Goal: Task Accomplishment & Management: Complete application form

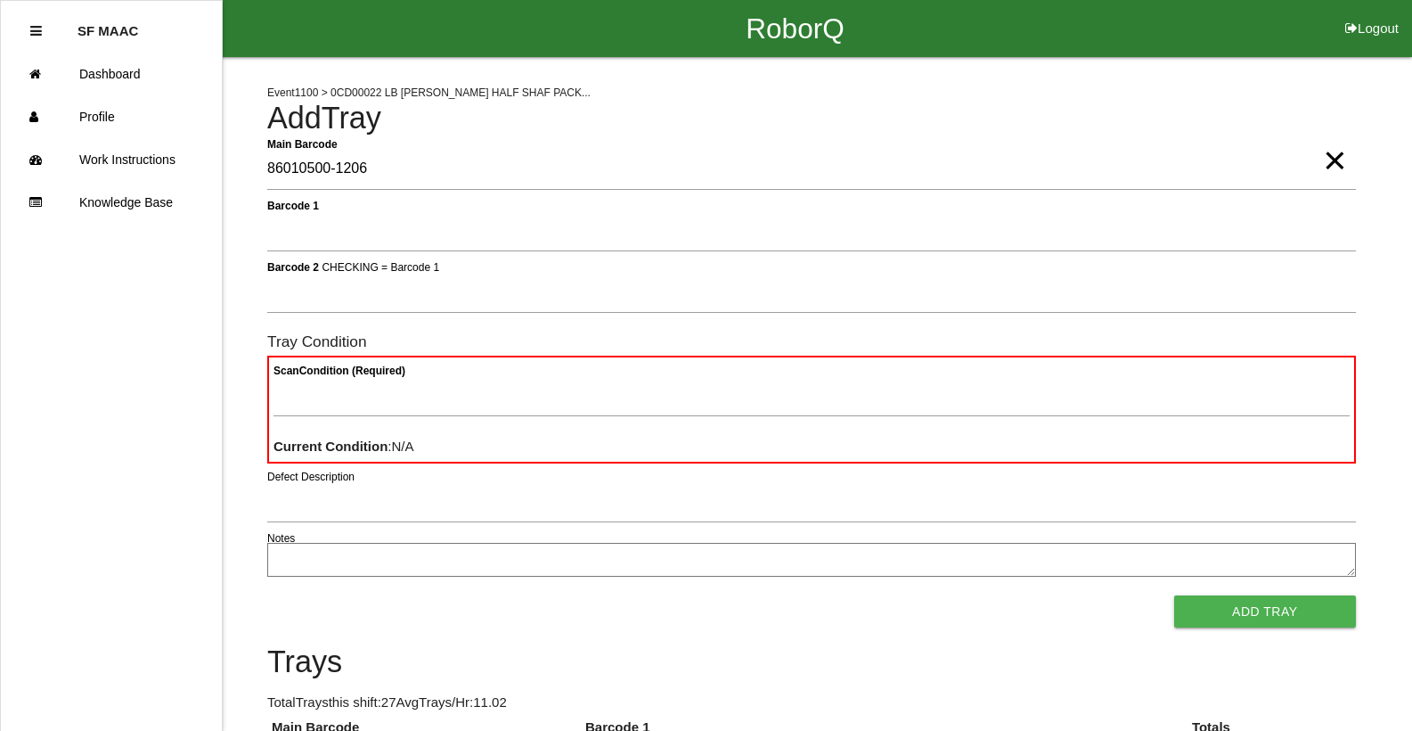
type Barcode "86010500-1206"
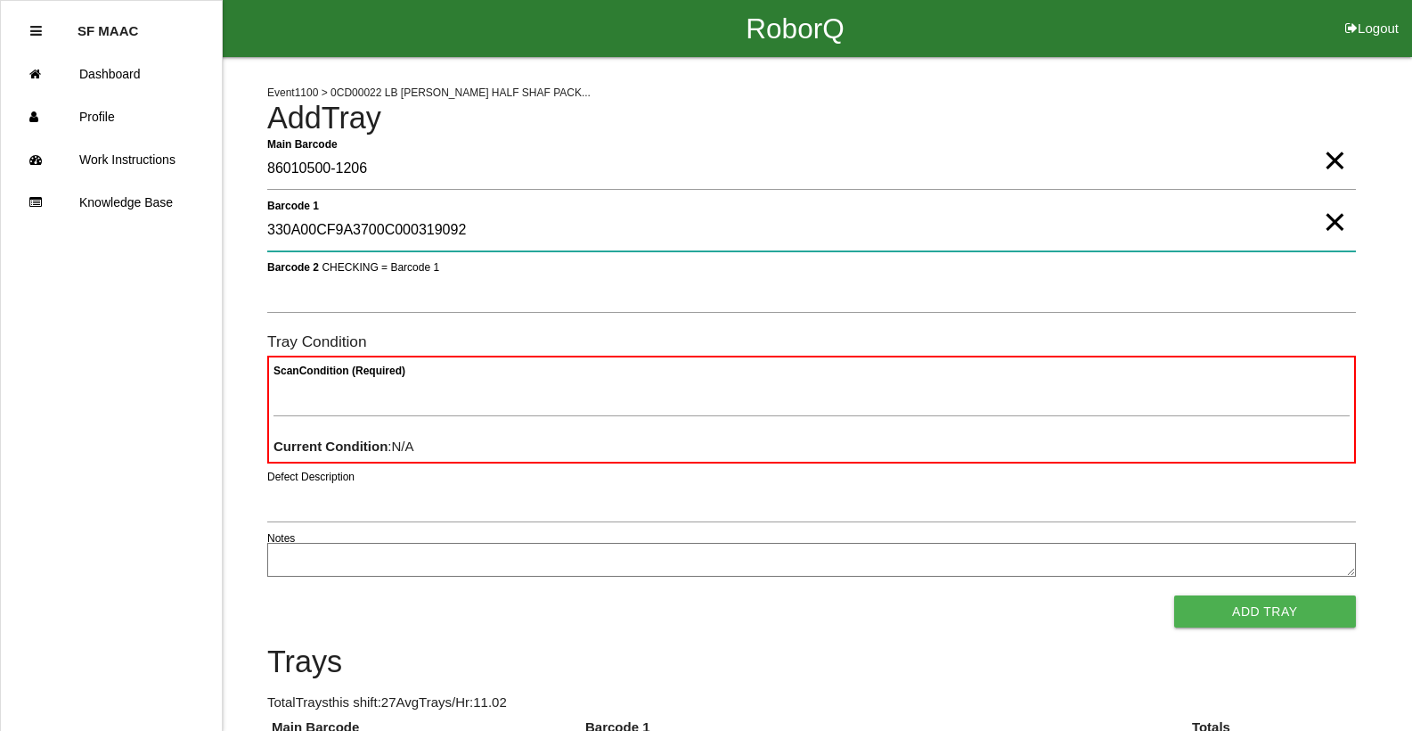
type 1 "330A00CF9A3700C000319092"
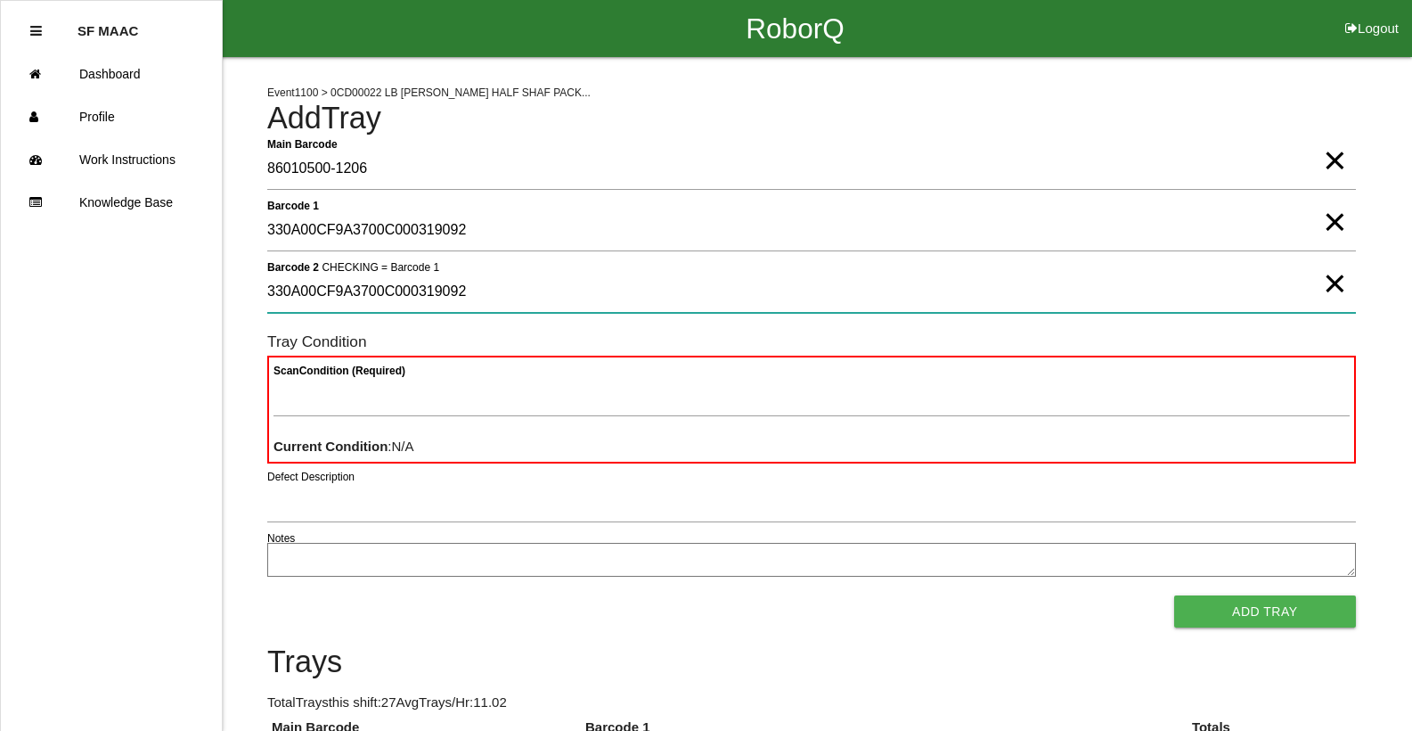
type 2 "330A00CF9A3700C000319092"
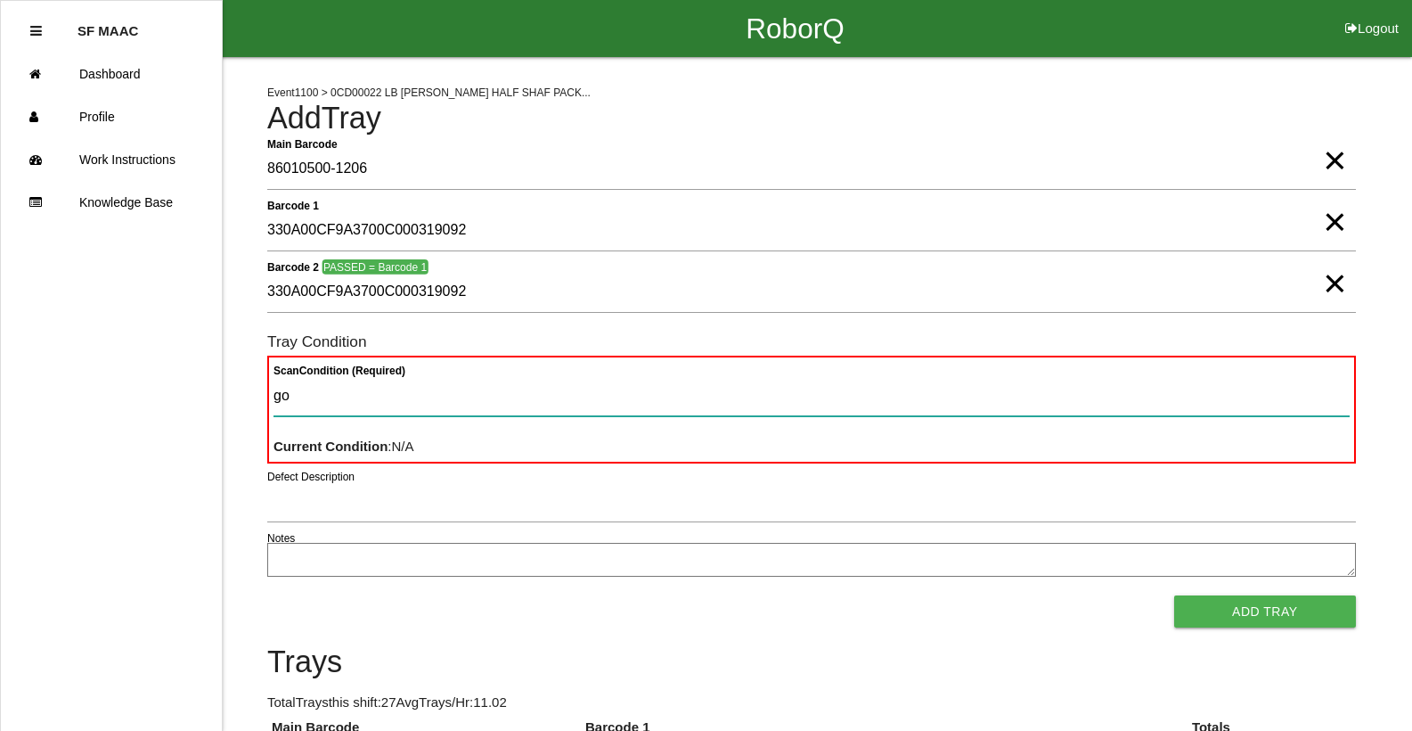
type Condition "goo"
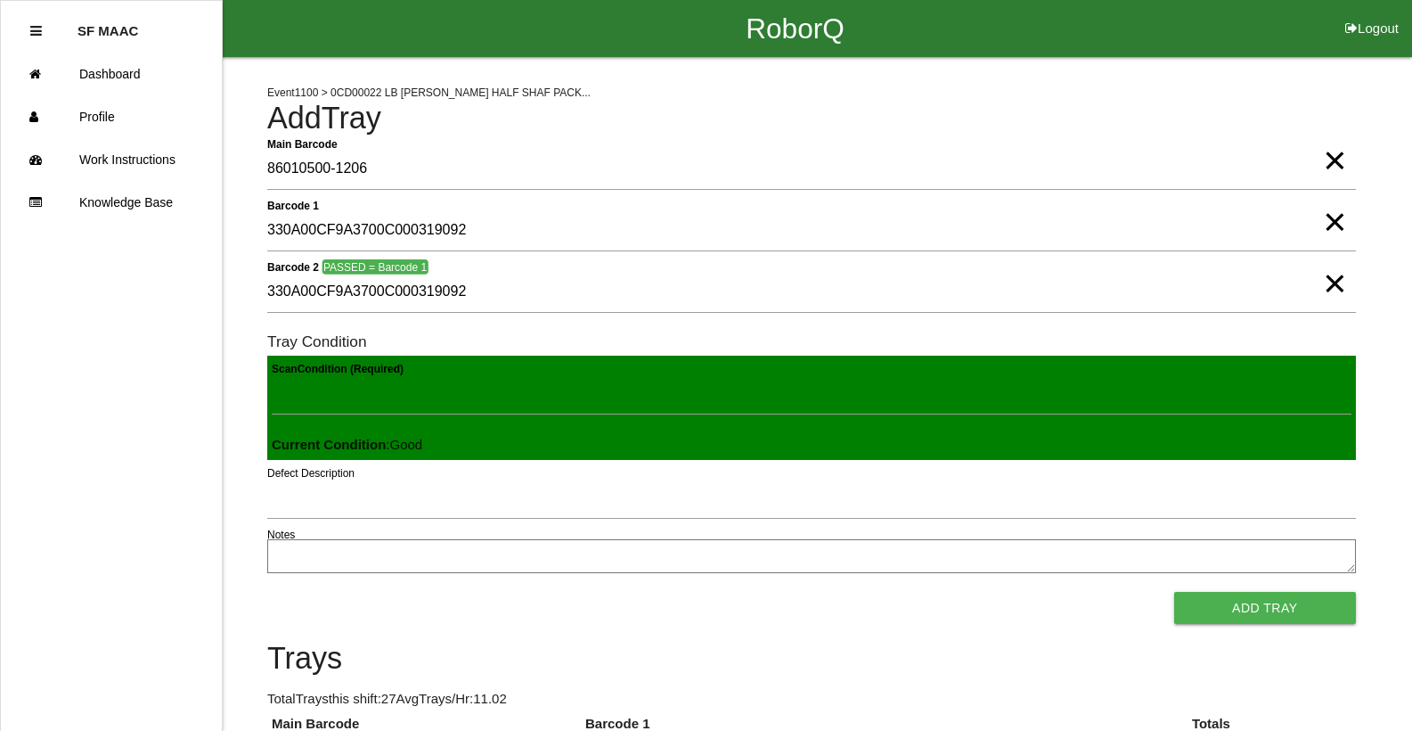
click at [1174, 592] on button "Add Tray" at bounding box center [1265, 608] width 182 height 32
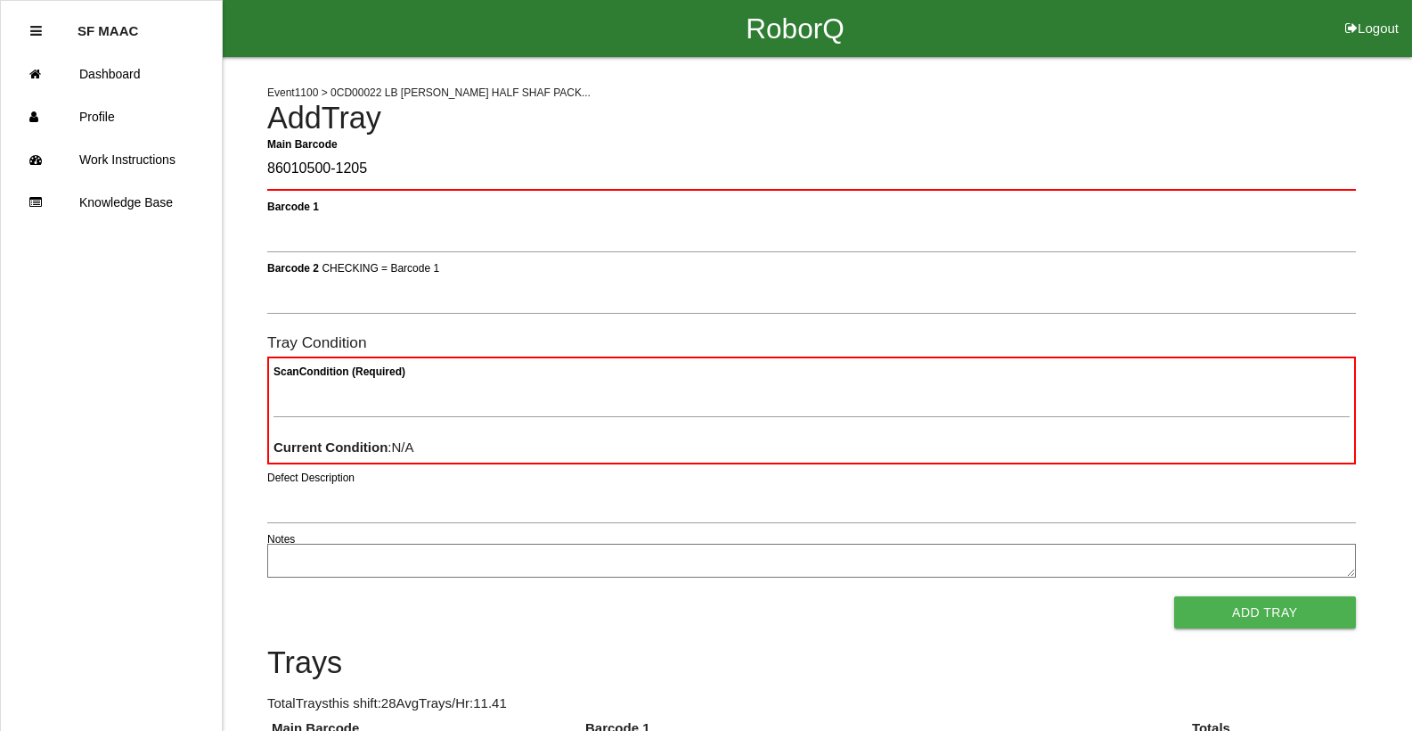
type Barcode "86010500-1205"
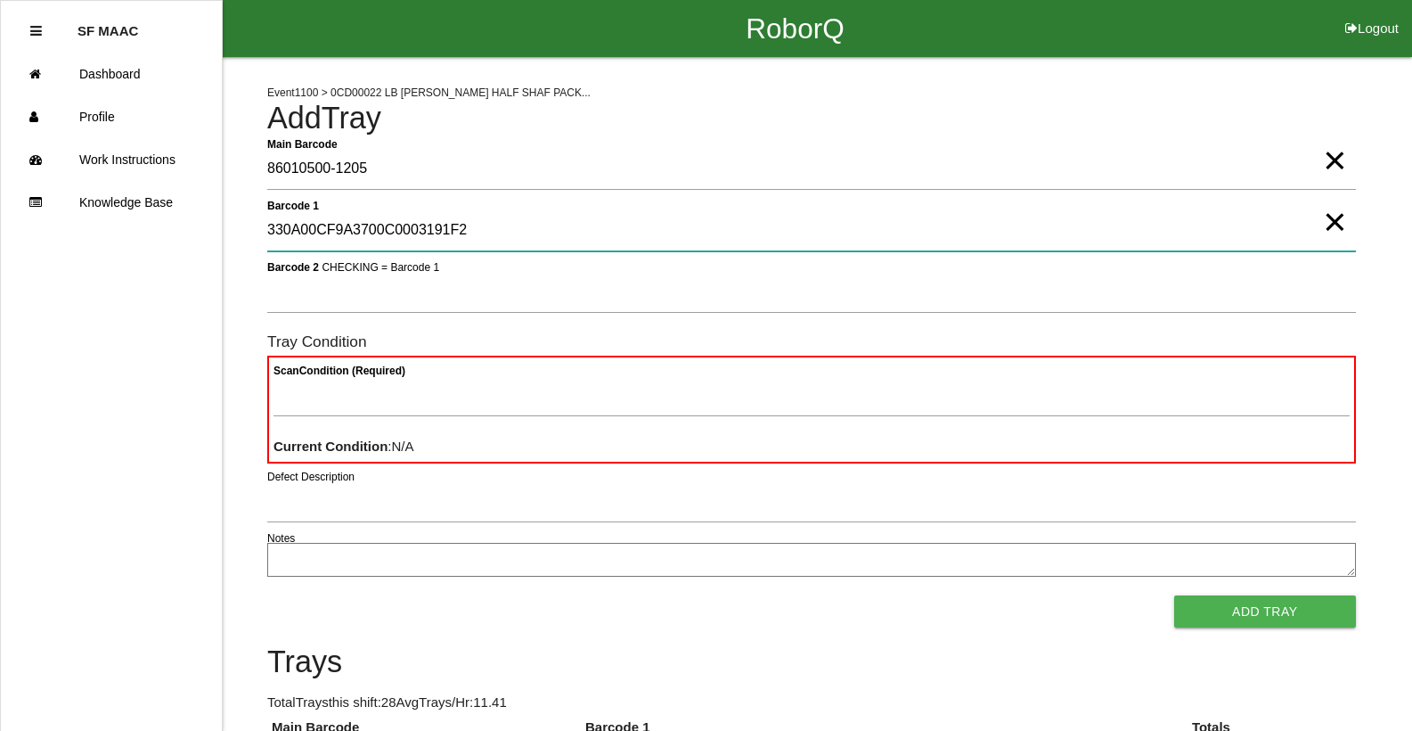
type 1 "330A00CF9A3700C0003191F2"
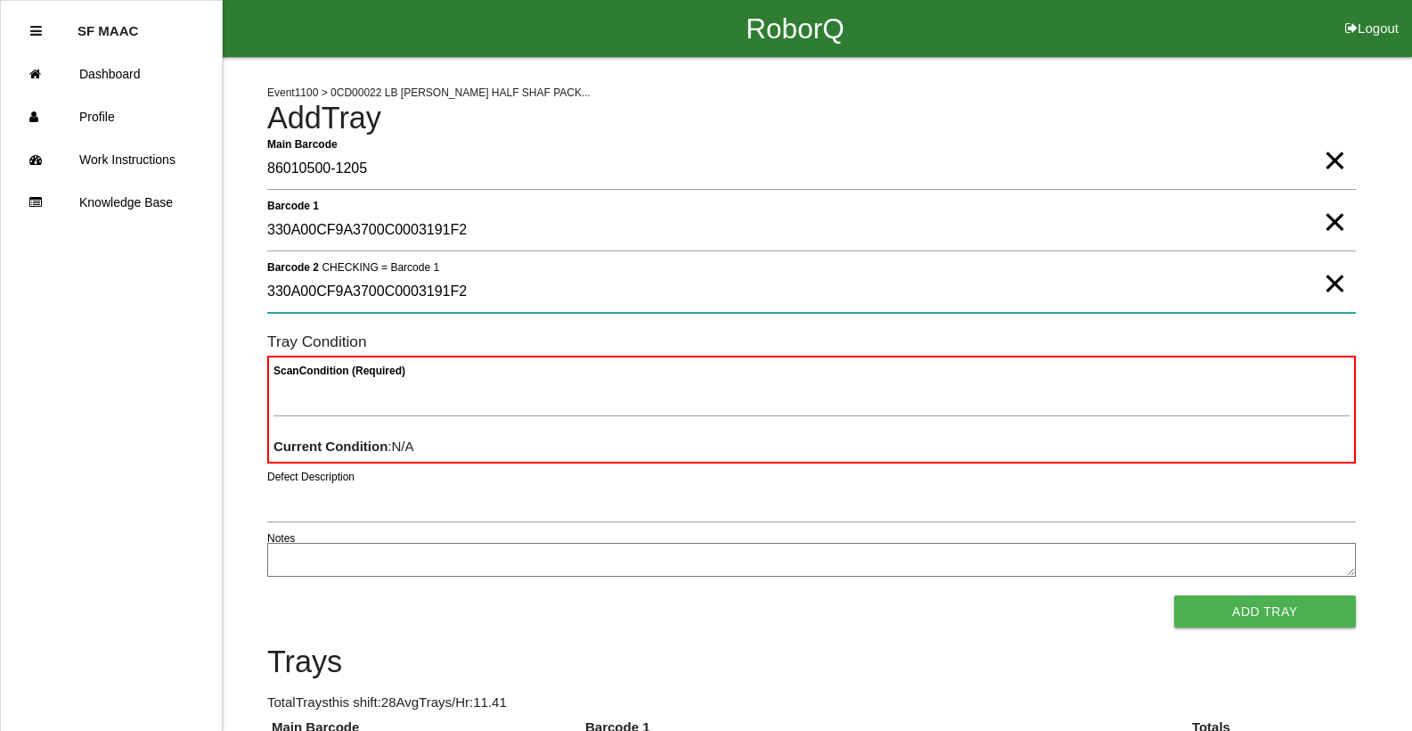
type 2 "330A00CF9A3700C0003191F2"
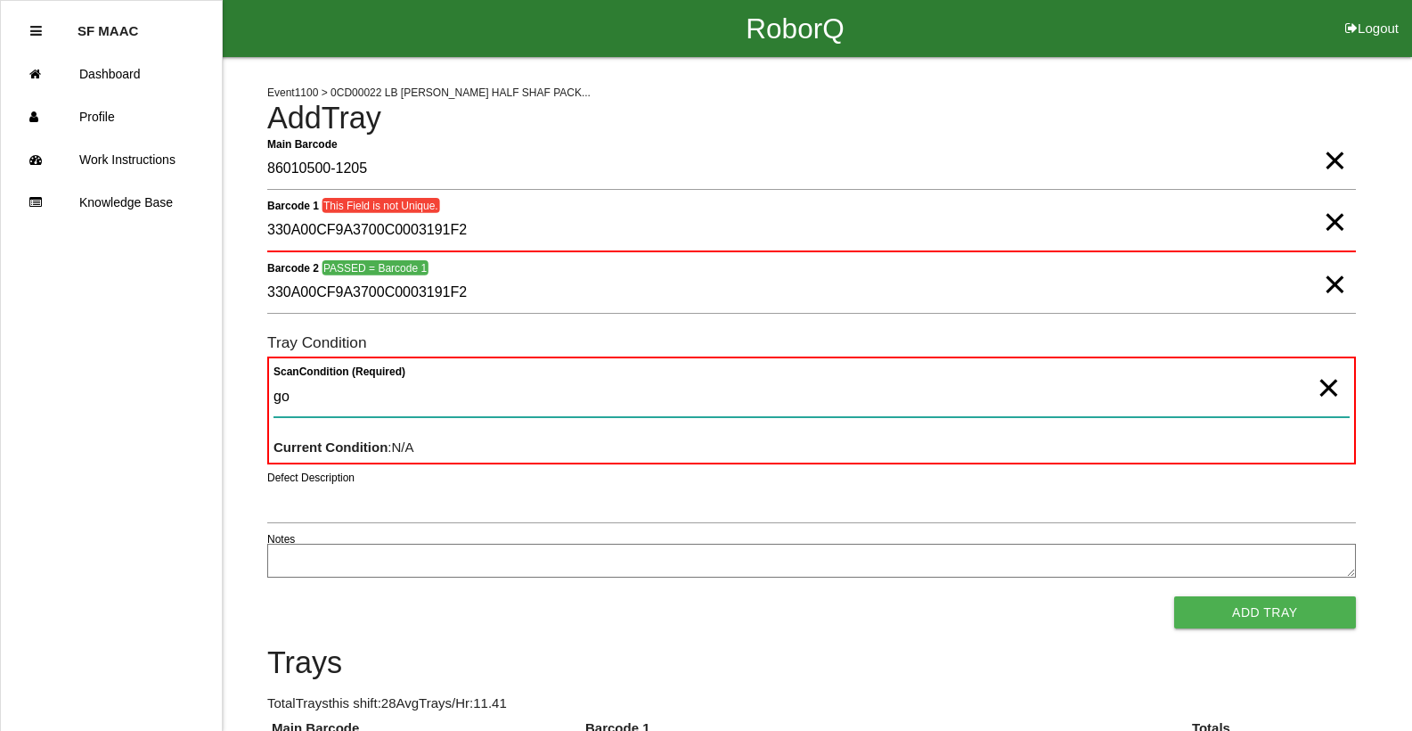
type Condition "goo"
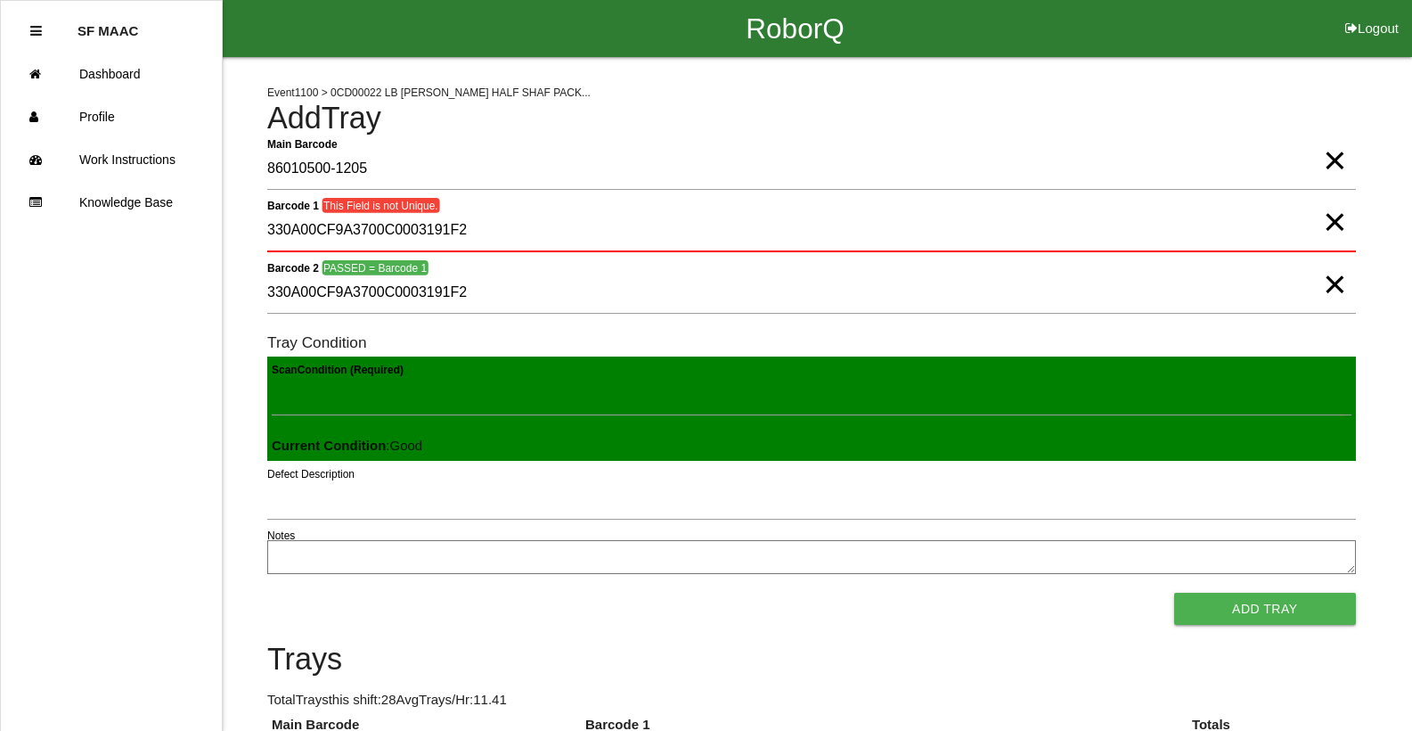
click at [1174, 593] on button "Add Tray" at bounding box center [1265, 609] width 182 height 32
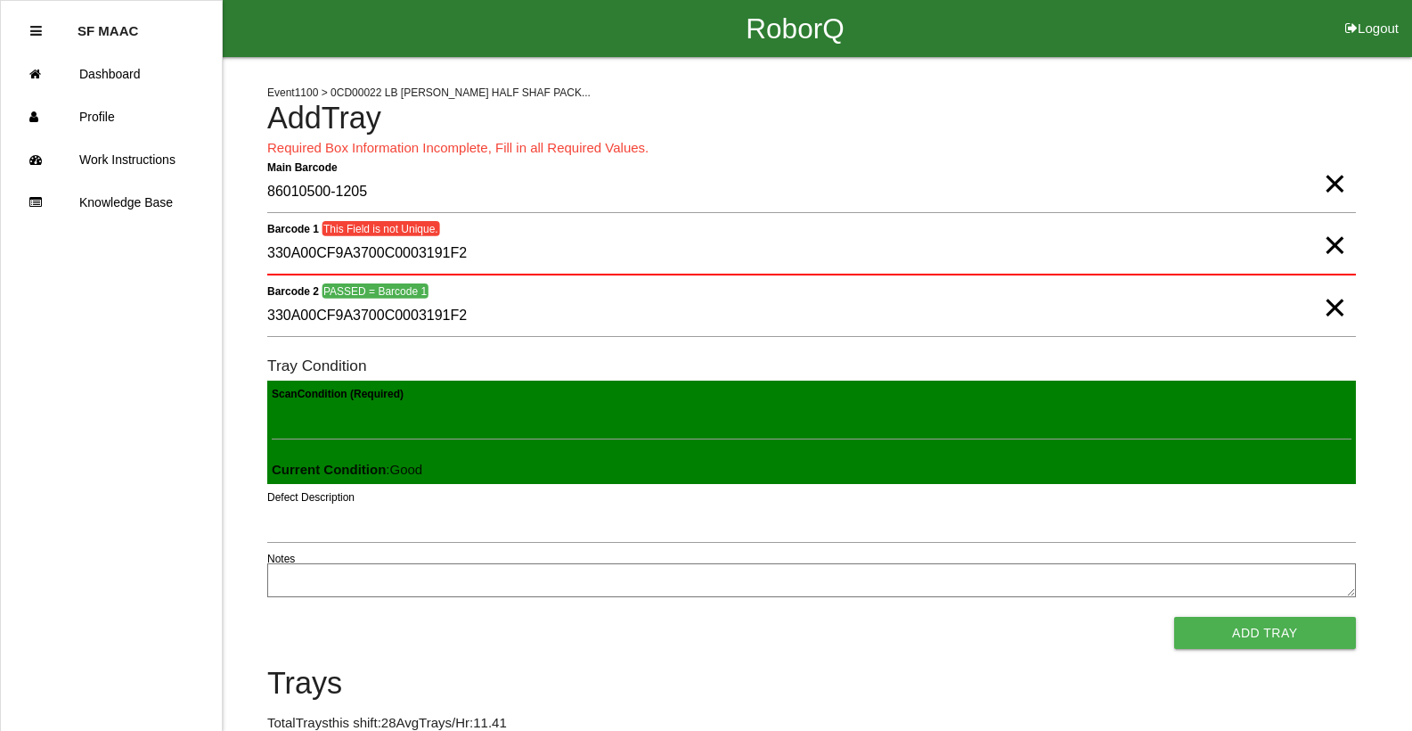
click at [1330, 235] on span "×" at bounding box center [1334, 227] width 23 height 36
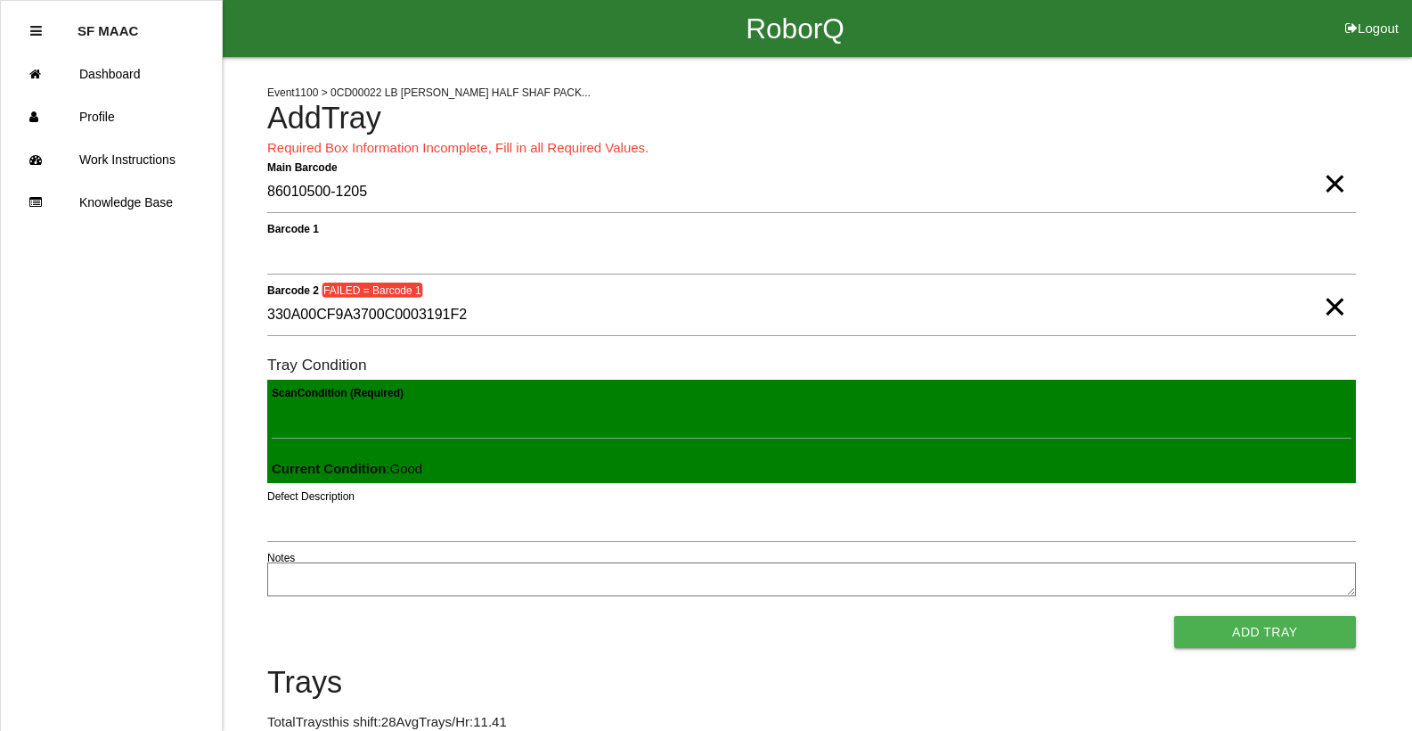
click at [1338, 307] on span "×" at bounding box center [1334, 289] width 23 height 36
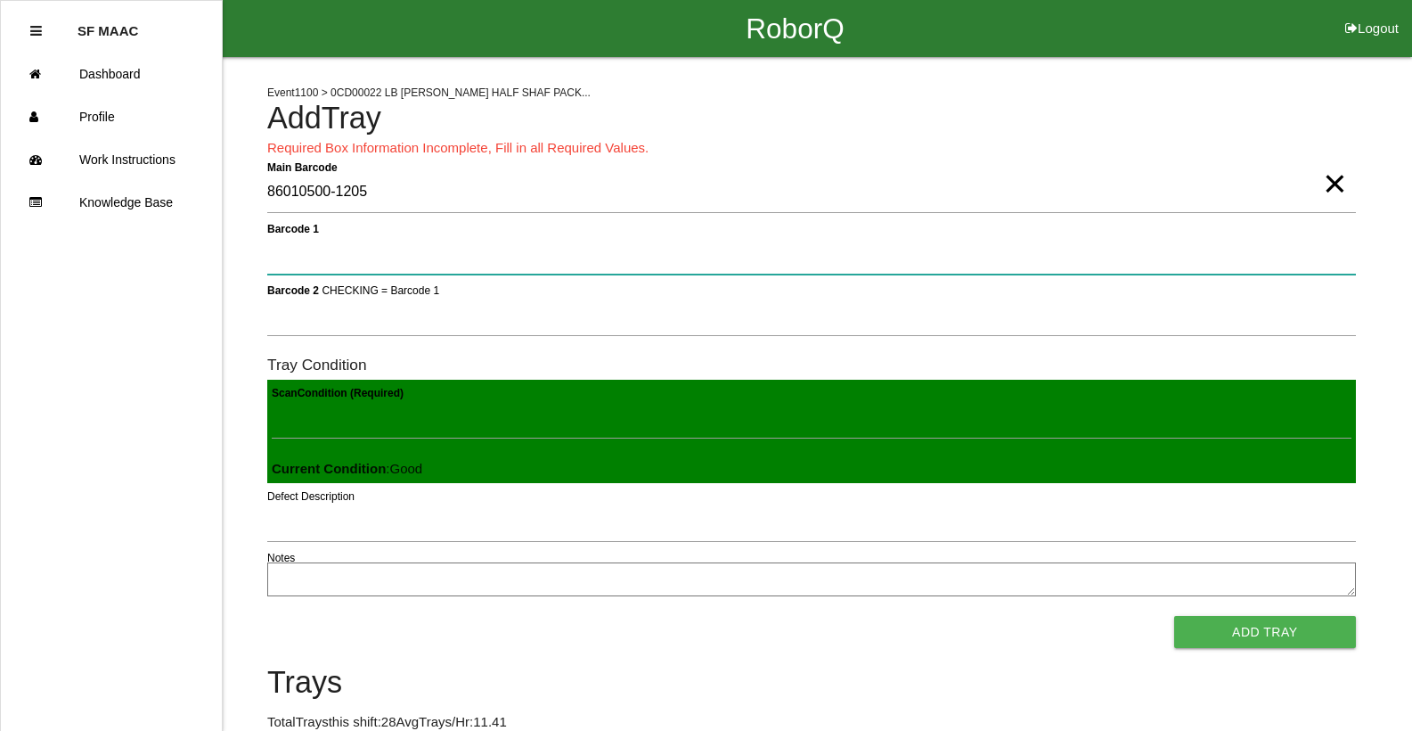
click at [1318, 237] on 1 "Barcode 1" at bounding box center [811, 253] width 1089 height 41
type 1 "330A00CF9A3700C0003191F2"
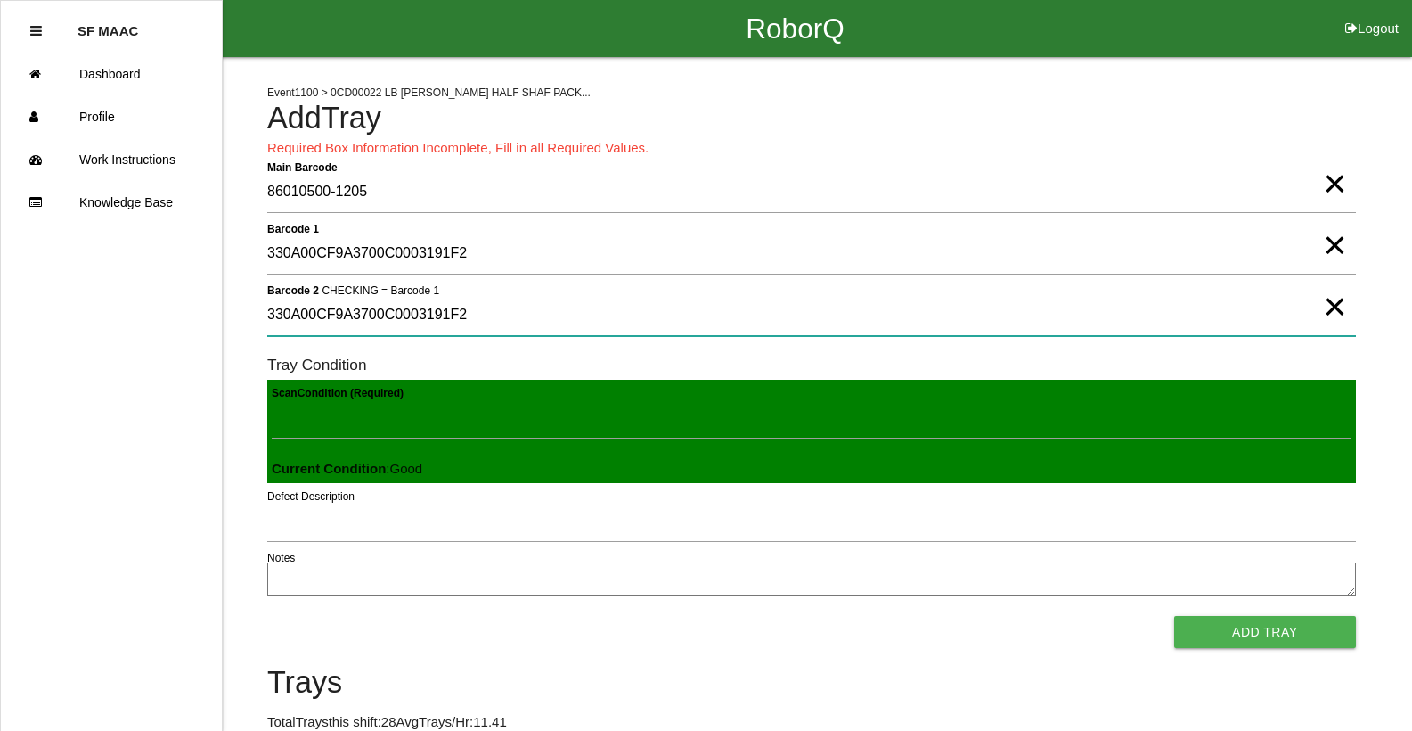
type 2 "330A00CF9A3700C0003191F2"
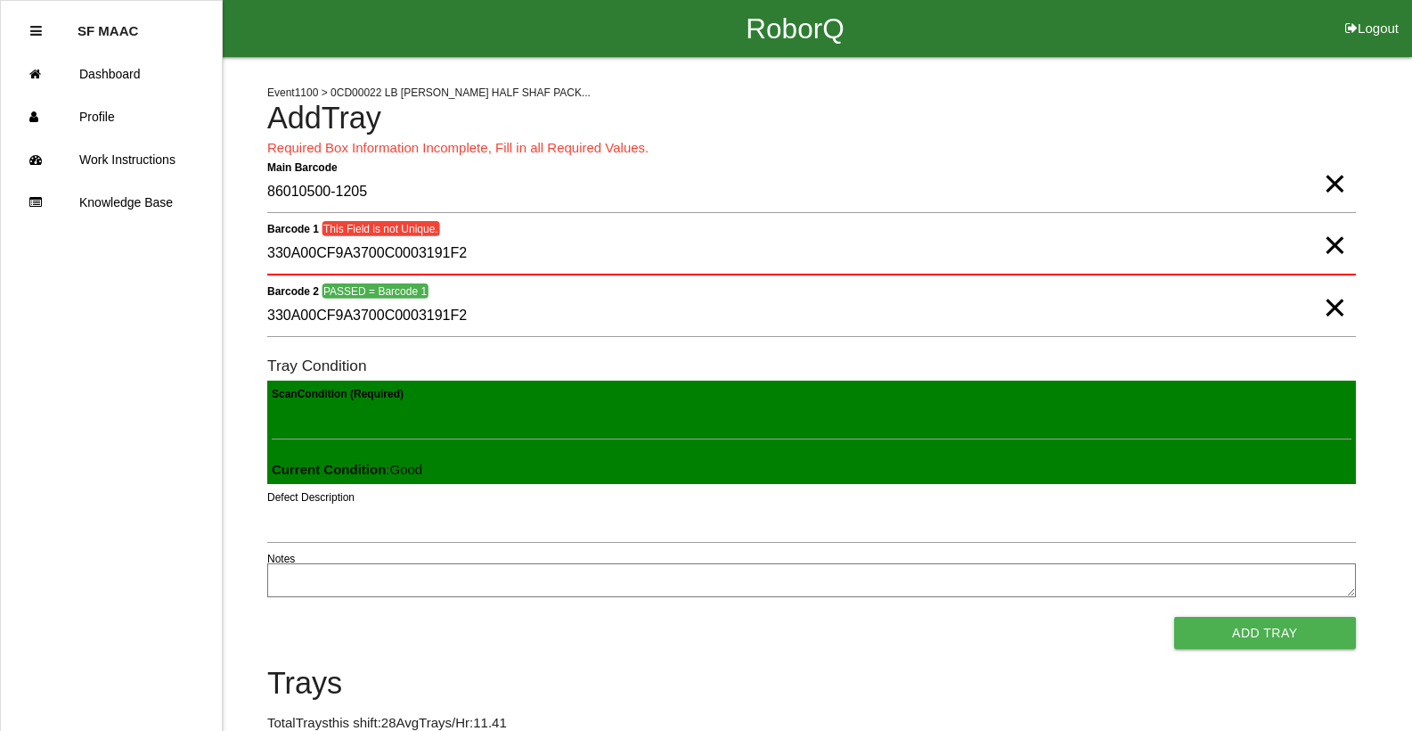
click at [1336, 304] on span "×" at bounding box center [1334, 290] width 23 height 36
click at [1338, 245] on span "×" at bounding box center [1334, 227] width 23 height 36
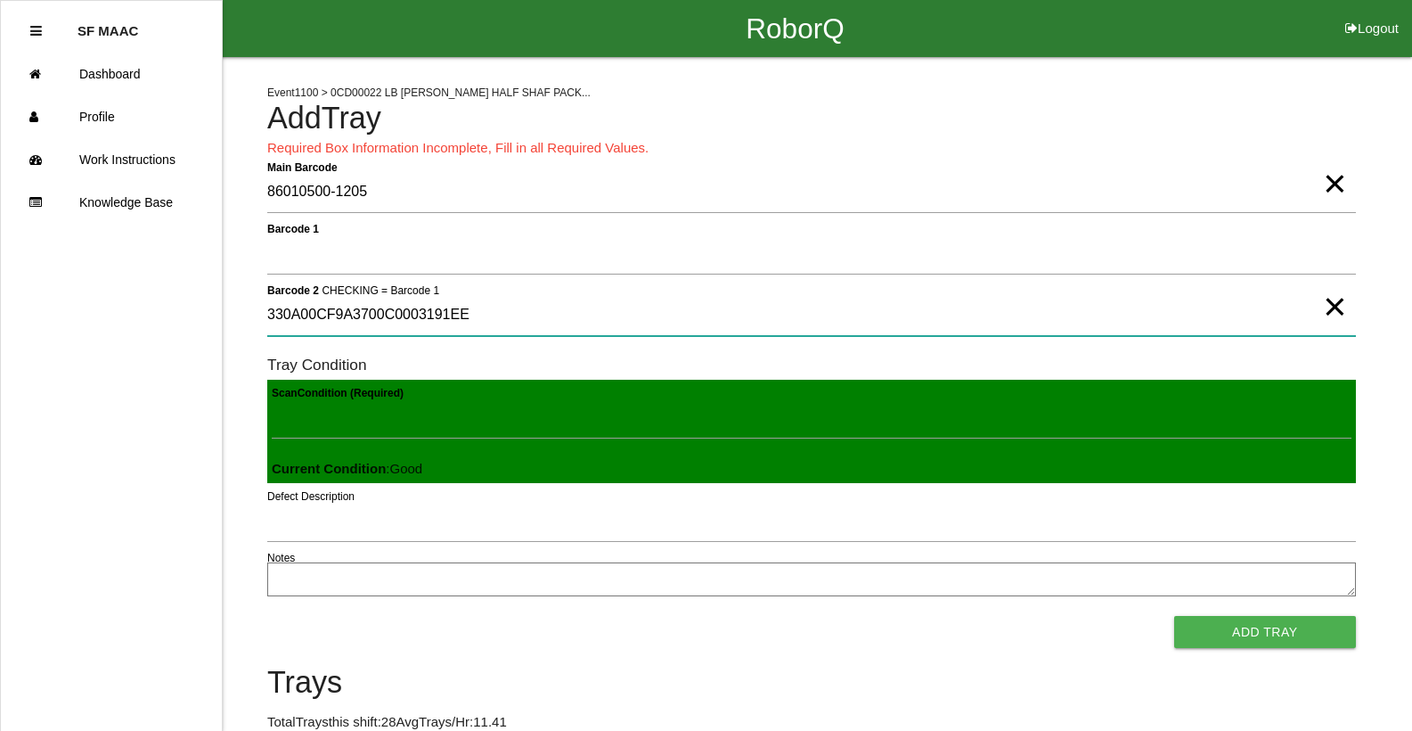
type 2 "330A00CF9A3700C0003191EE"
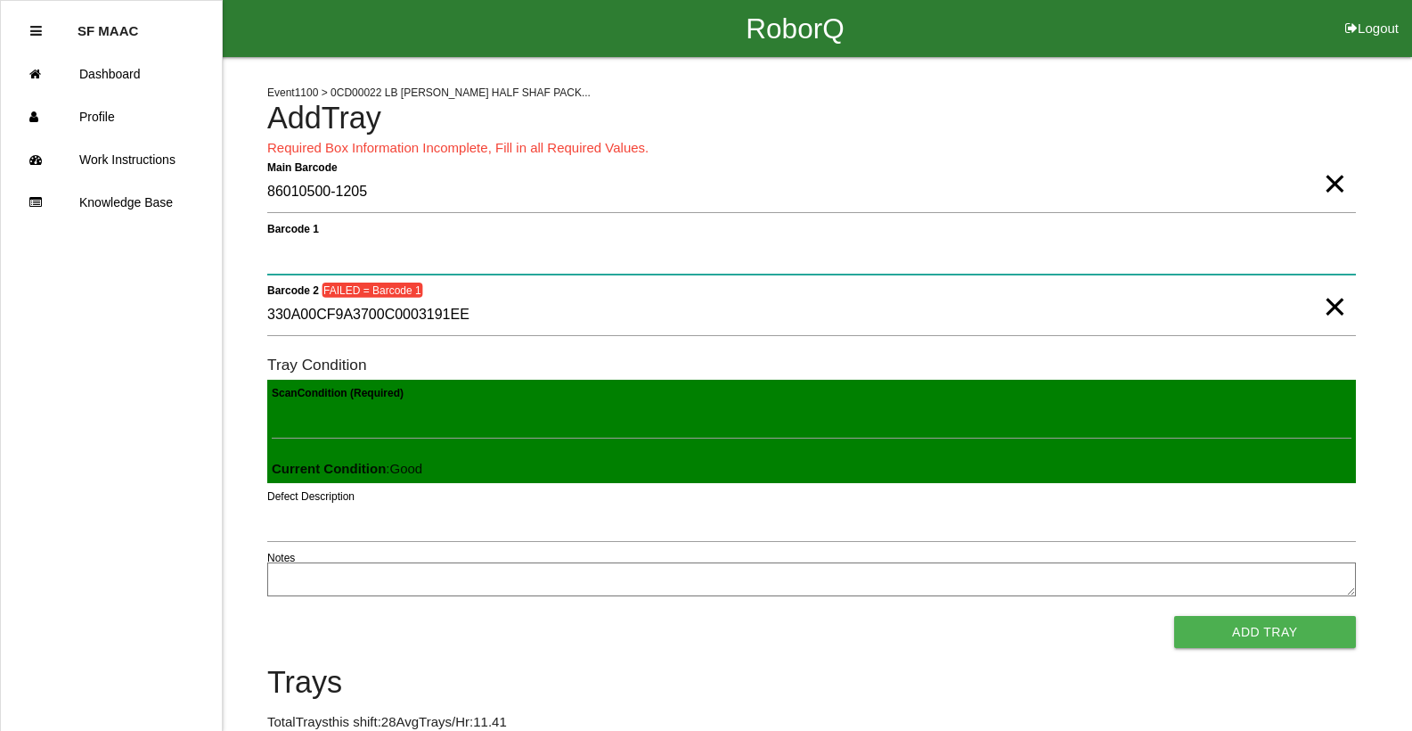
click at [342, 246] on 1 "Barcode 1" at bounding box center [811, 253] width 1089 height 41
type 1 "330A00CF9A3700C0003191EE"
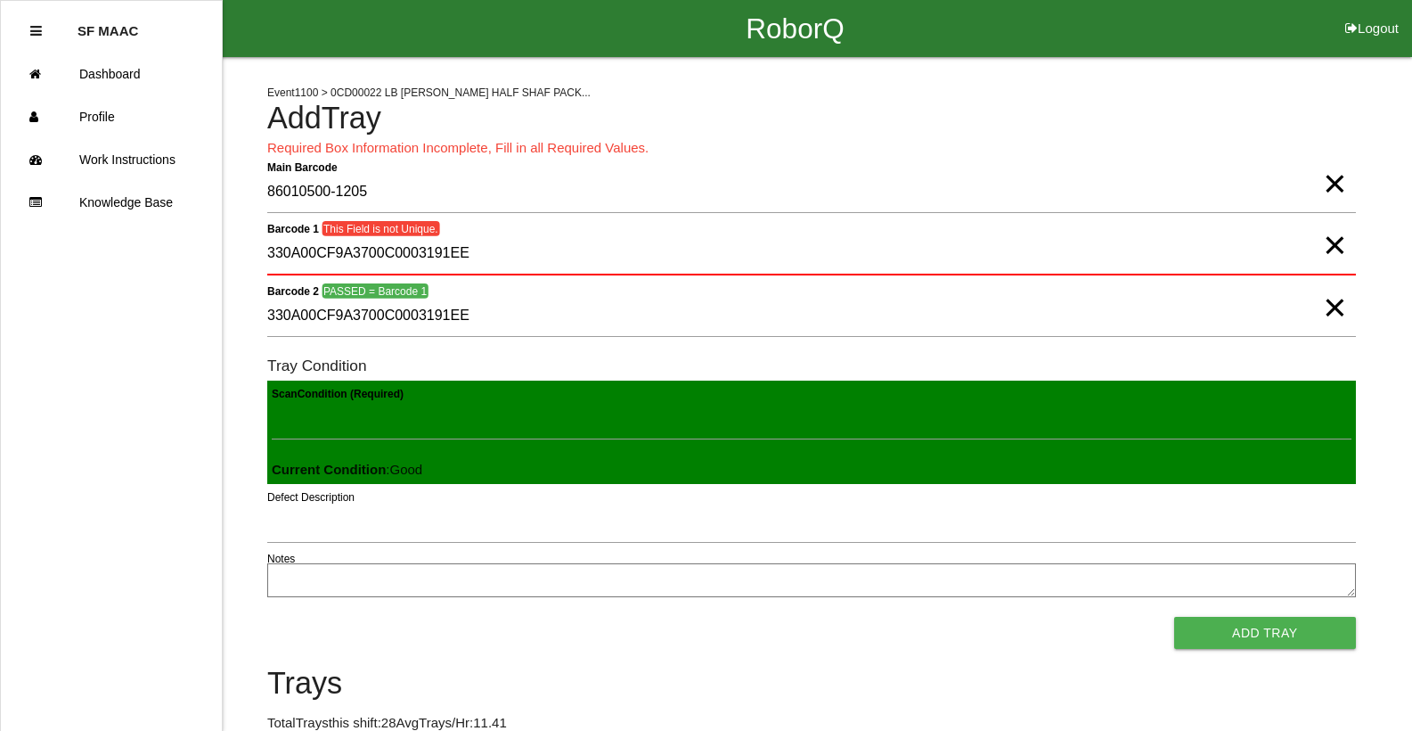
click at [1340, 245] on span "×" at bounding box center [1334, 227] width 23 height 36
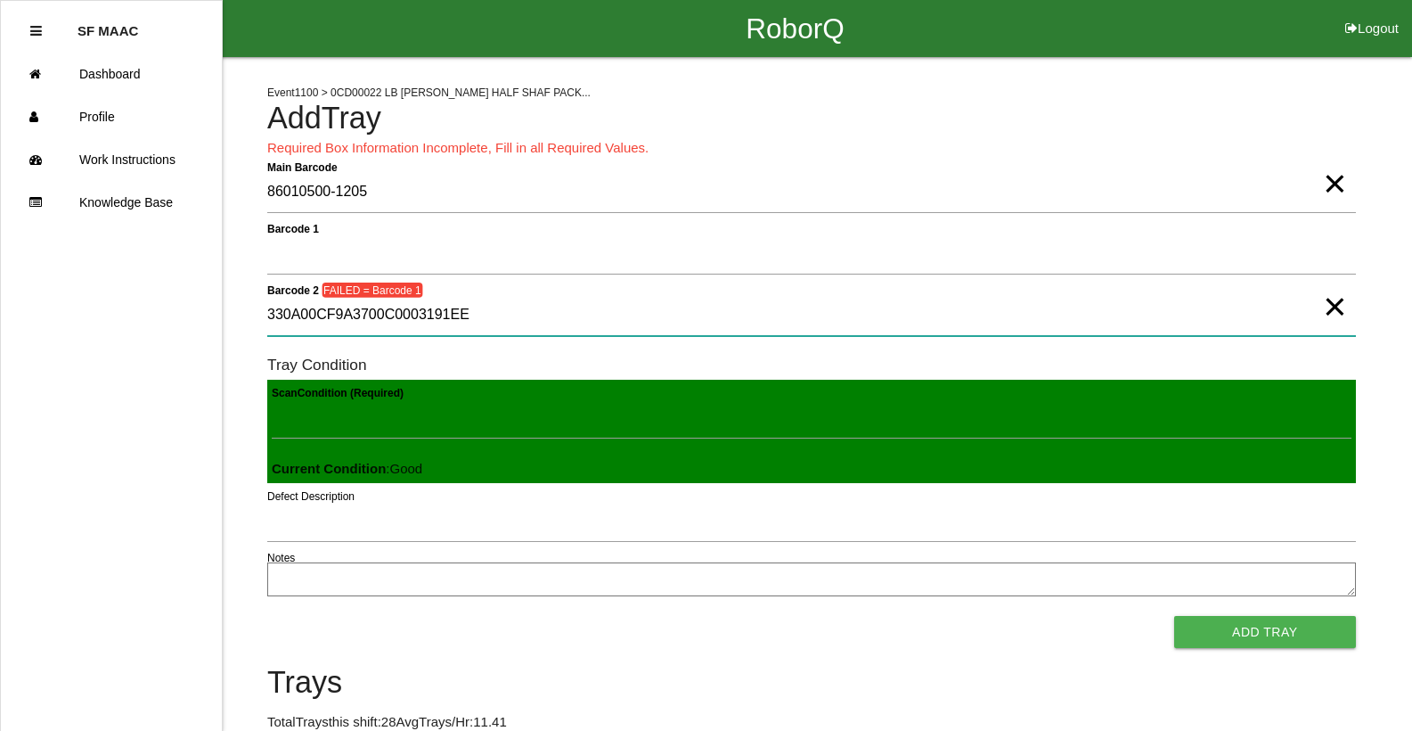
click at [1311, 313] on 2 "330A00CF9A3700C0003191EE" at bounding box center [811, 315] width 1089 height 41
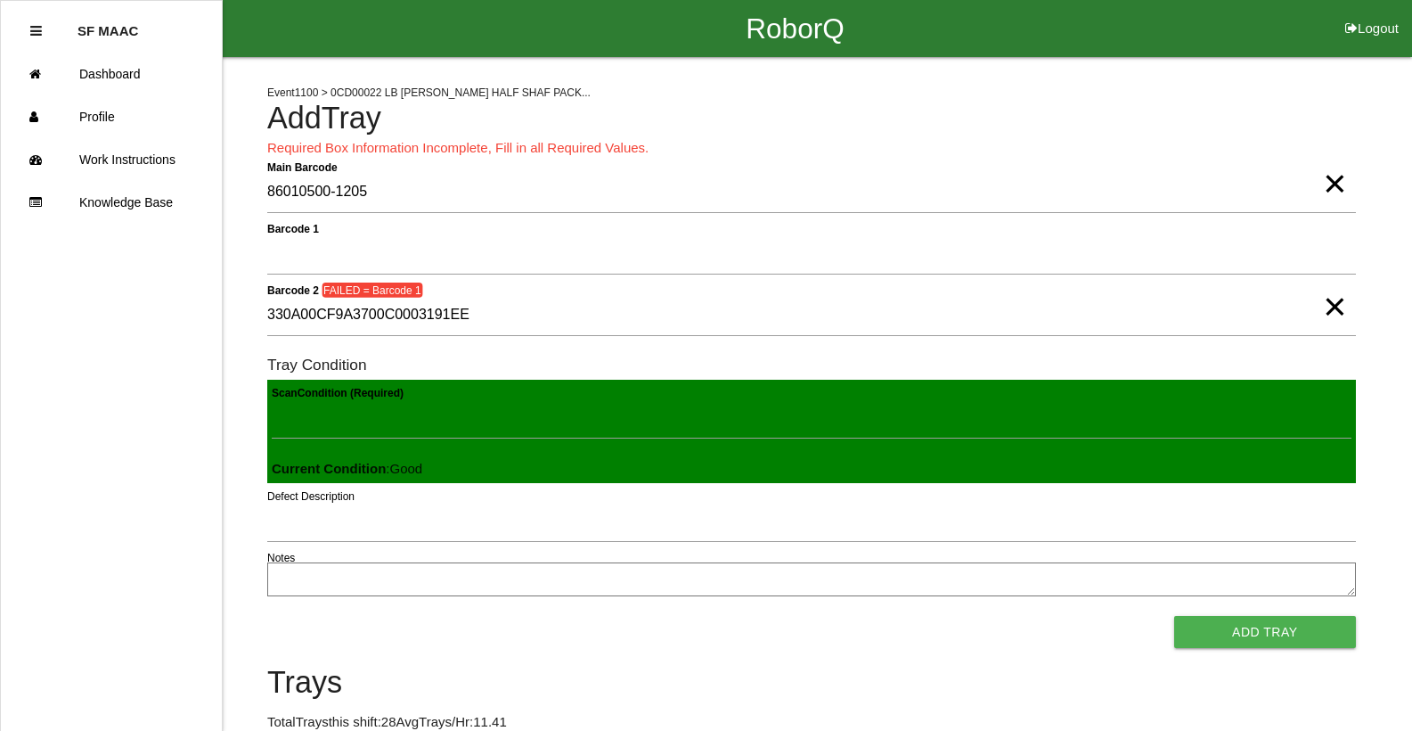
click at [1331, 307] on span "×" at bounding box center [1334, 289] width 23 height 36
click at [1331, 279] on div "Barcode 1" at bounding box center [811, 257] width 1089 height 48
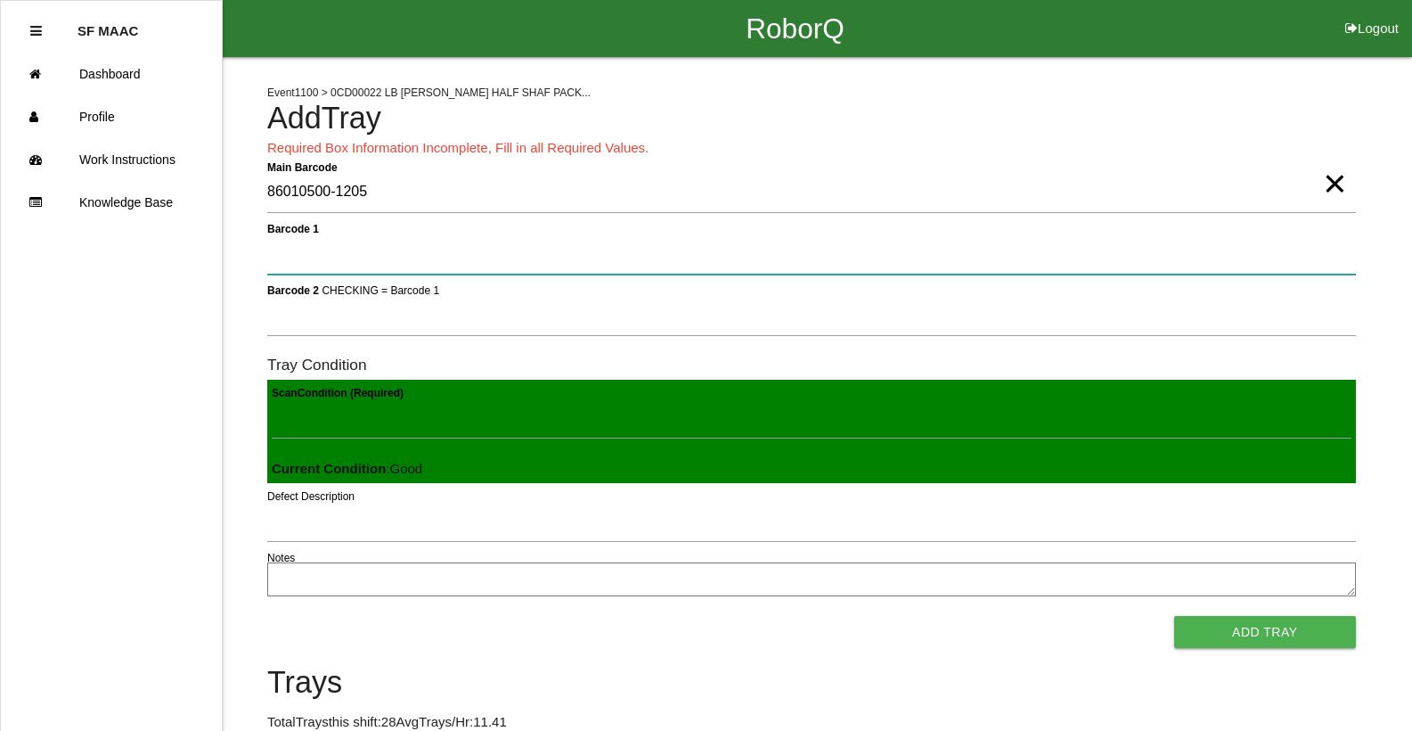
click at [1329, 261] on 1 "Barcode 1" at bounding box center [811, 253] width 1089 height 41
type 1 "330A00CF9A3700C0003191EE"
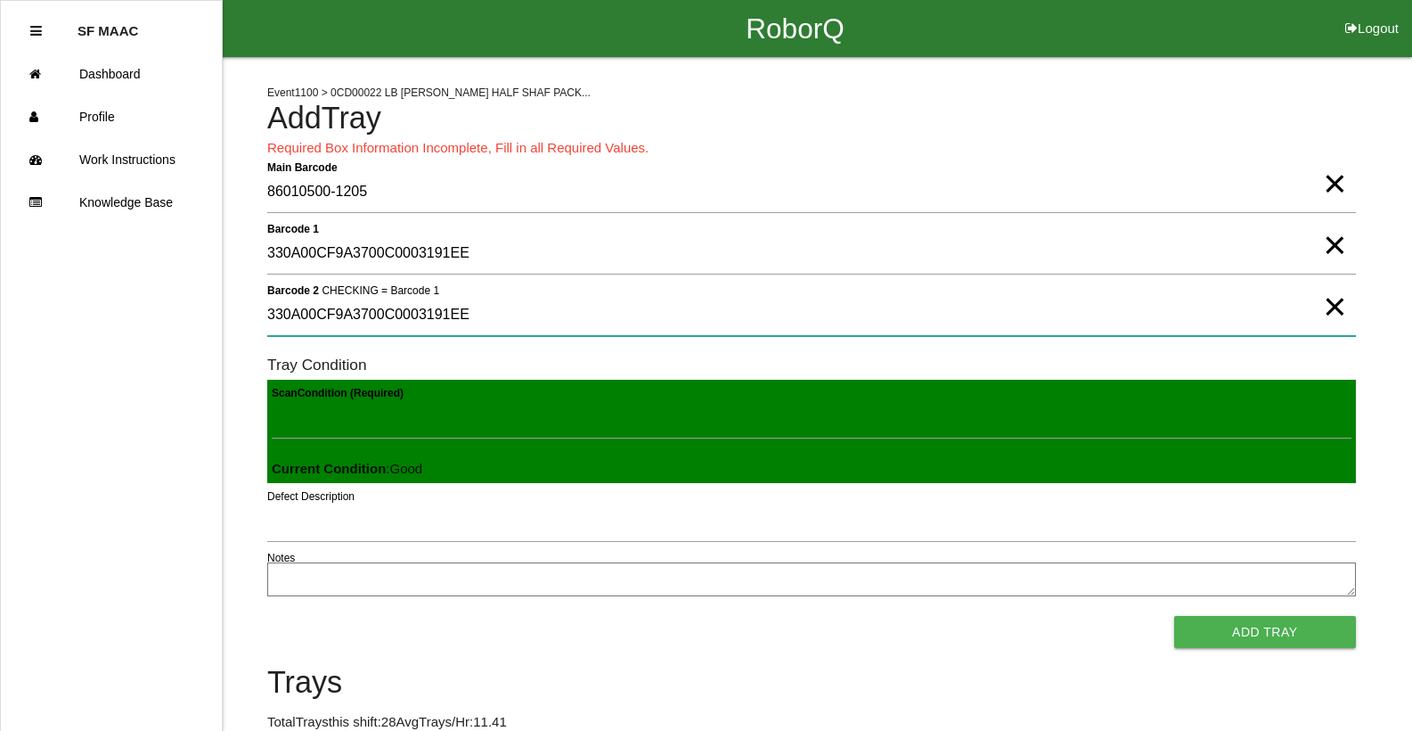
type 2 "330A00CF9A3700C0003191EE"
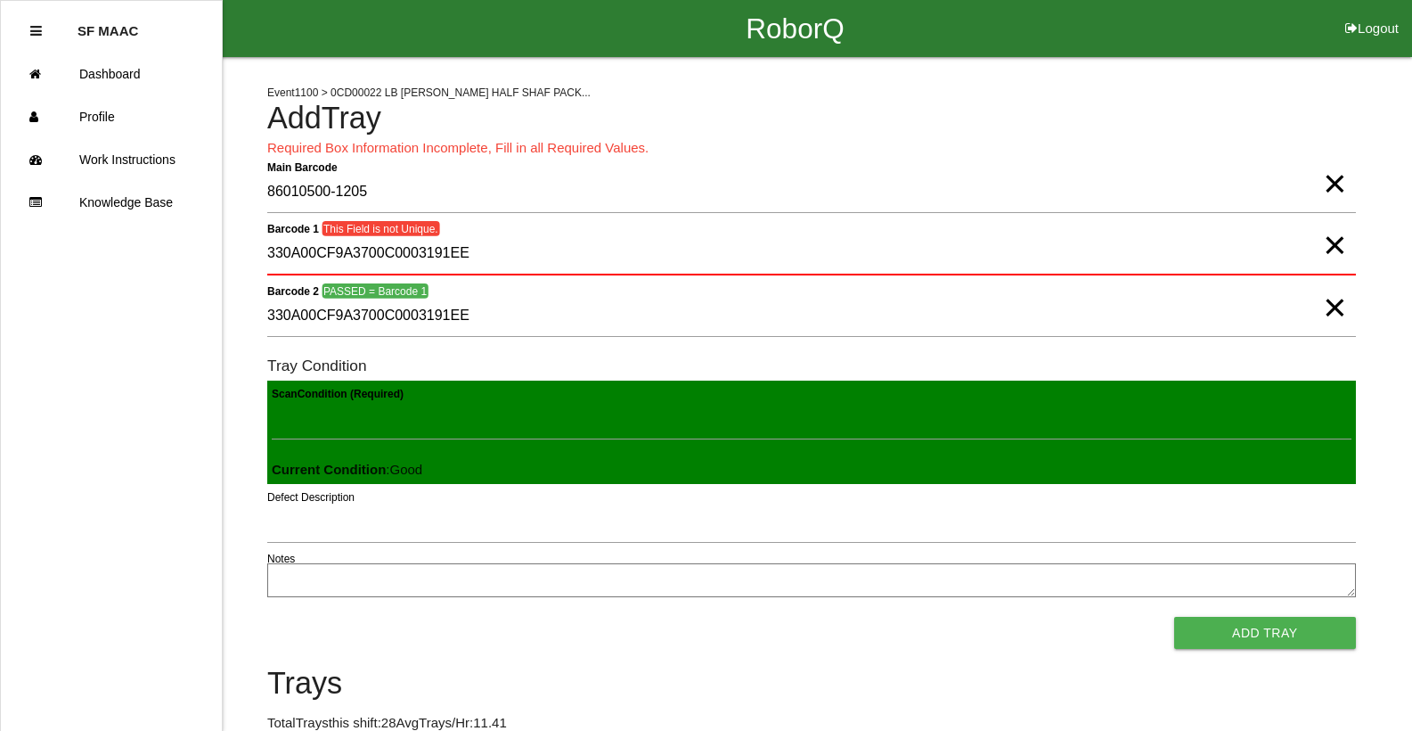
click at [1332, 304] on span "×" at bounding box center [1334, 290] width 23 height 36
click at [1338, 238] on span "×" at bounding box center [1334, 227] width 23 height 36
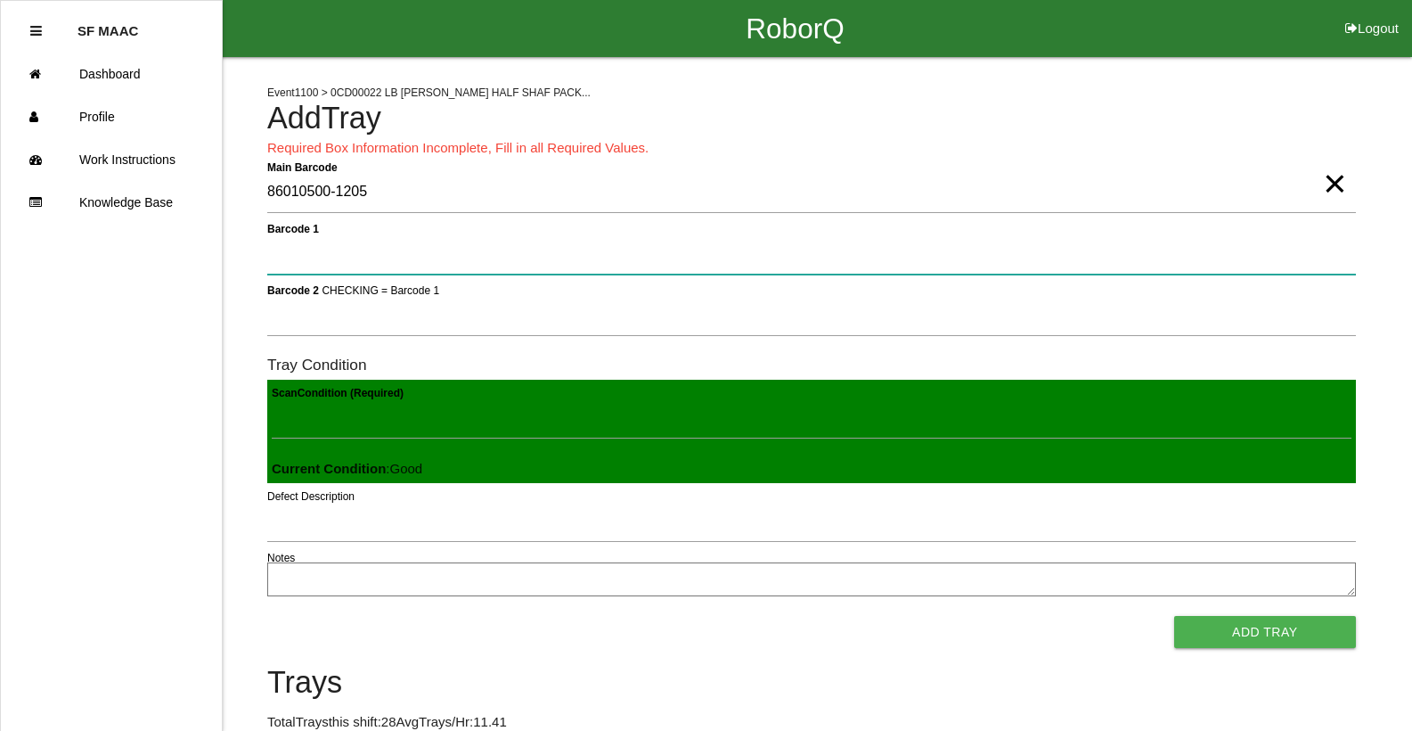
click at [331, 265] on 1 "Barcode 1" at bounding box center [811, 253] width 1089 height 41
type 1 "330A00CF9A3700C0003191F1"
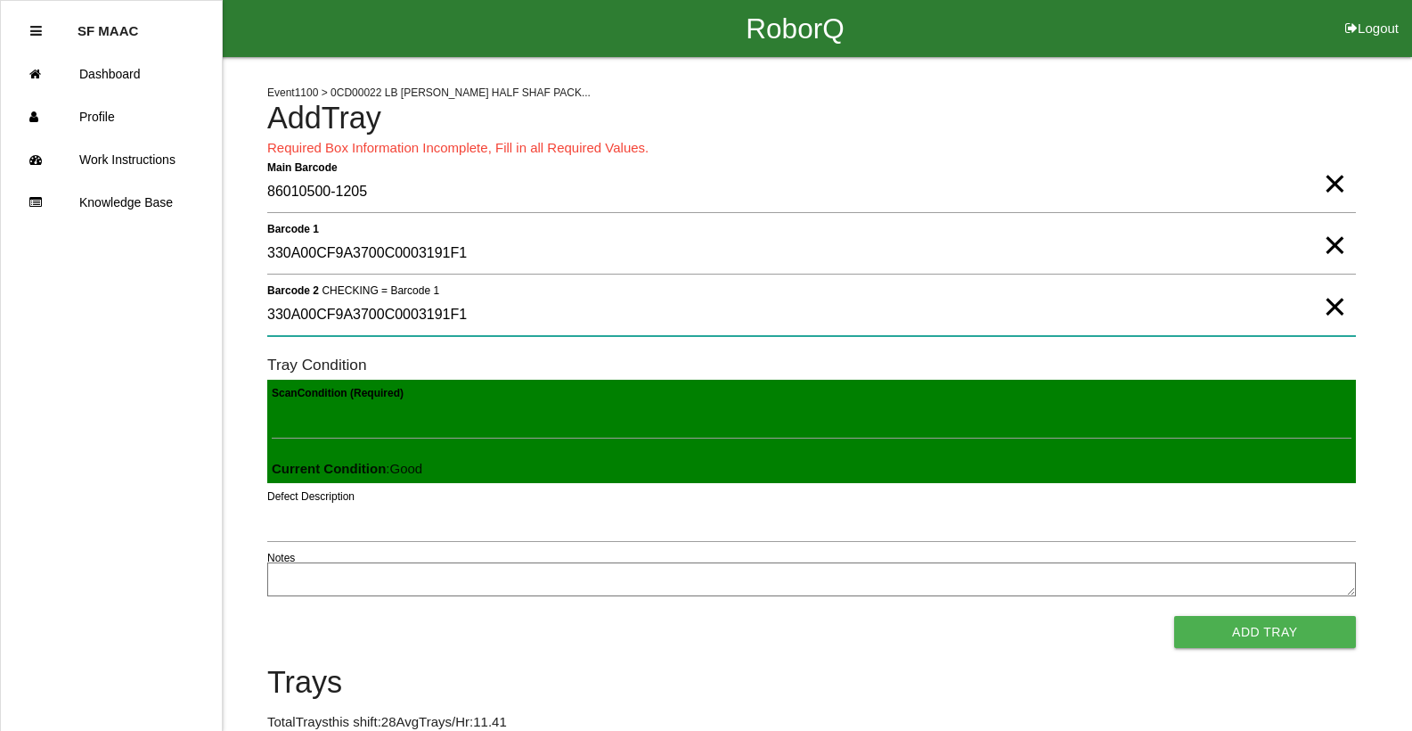
type 2 "330A00CF9A3700C0003191F1"
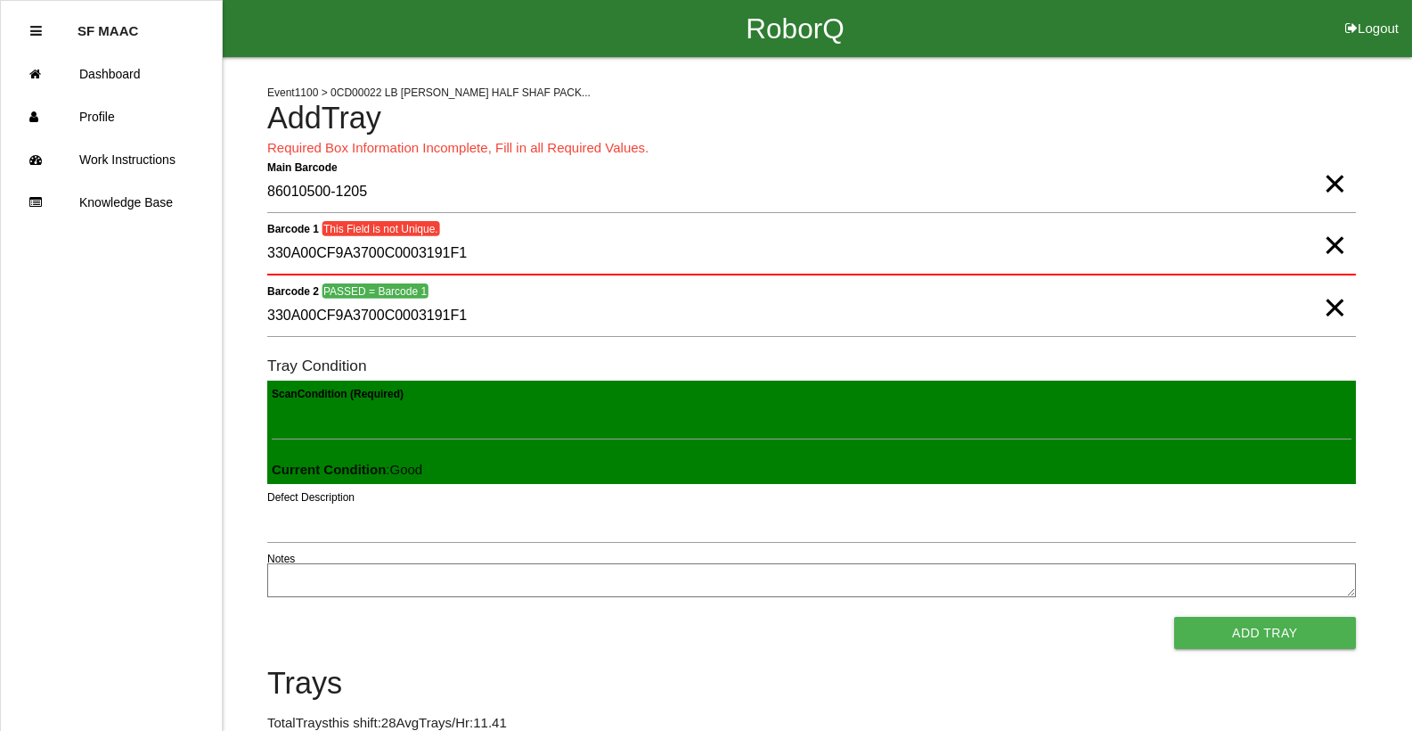
click at [1341, 244] on span "×" at bounding box center [1334, 227] width 23 height 36
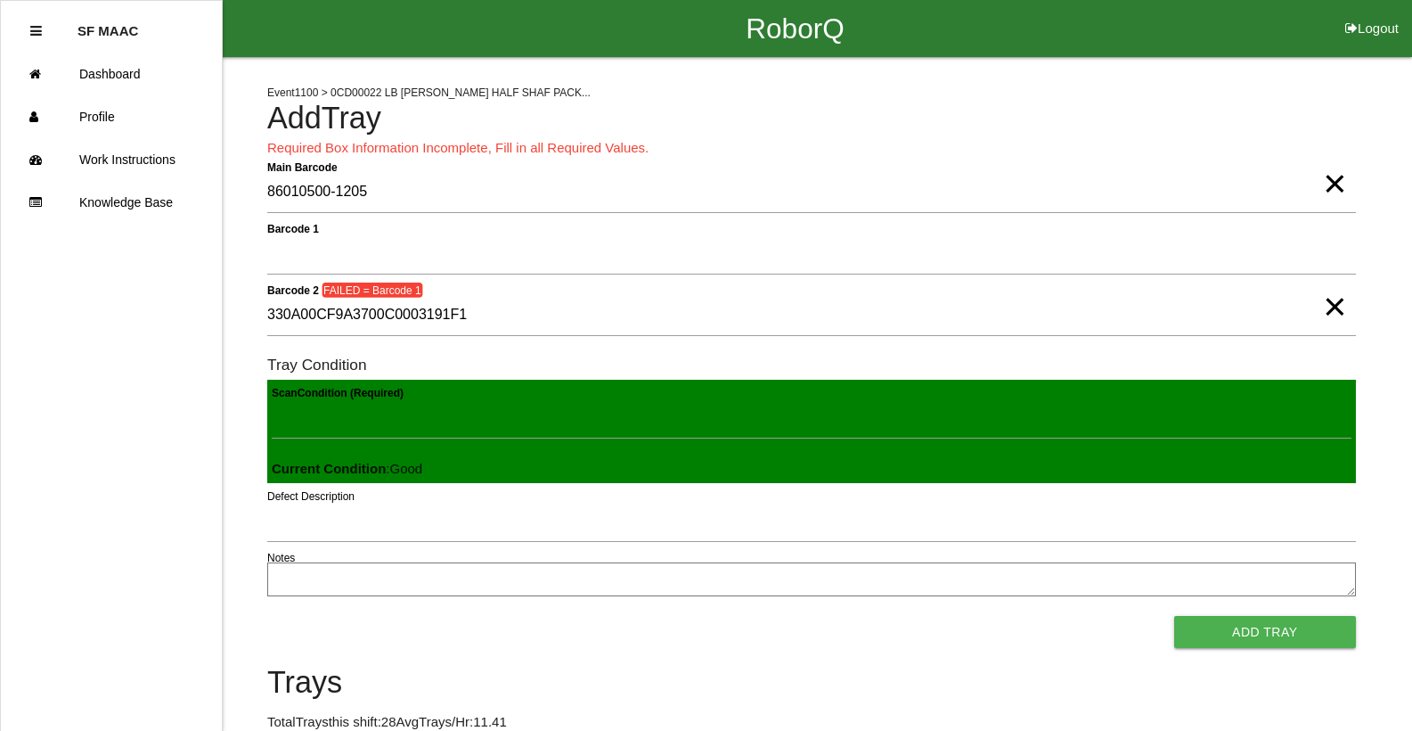
click at [1333, 307] on span "×" at bounding box center [1334, 289] width 23 height 36
click at [1328, 184] on span "×" at bounding box center [1334, 166] width 23 height 36
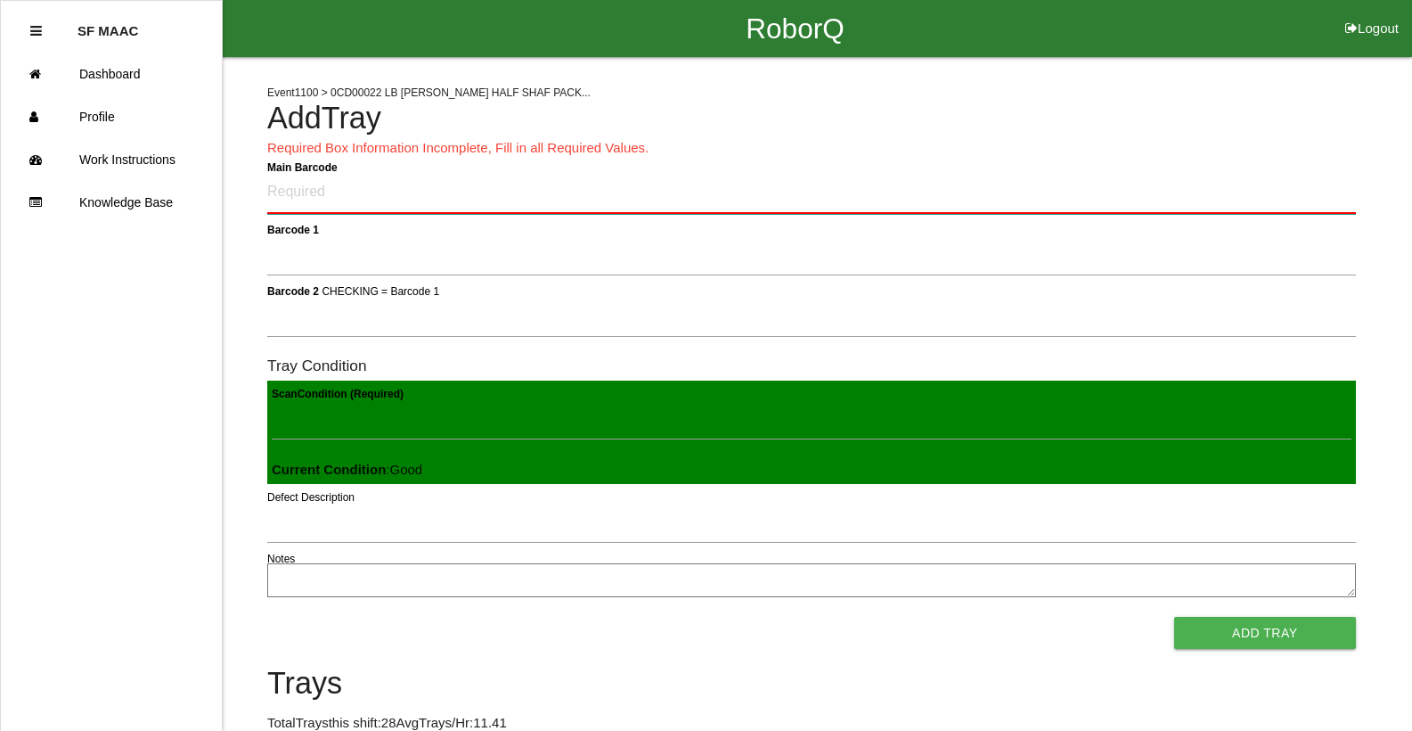
click at [320, 189] on Barcode "Main Barcode" at bounding box center [811, 193] width 1089 height 42
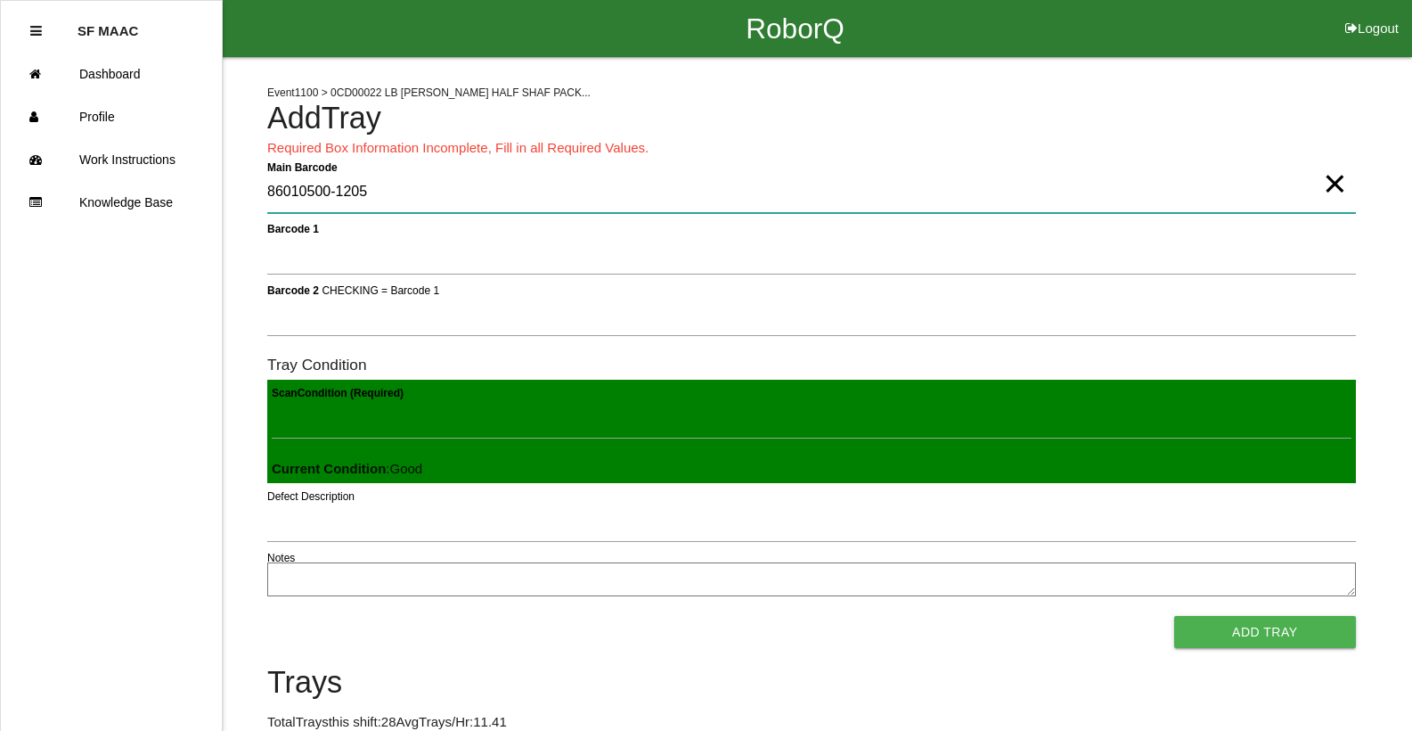
type Barcode "86010500-1205"
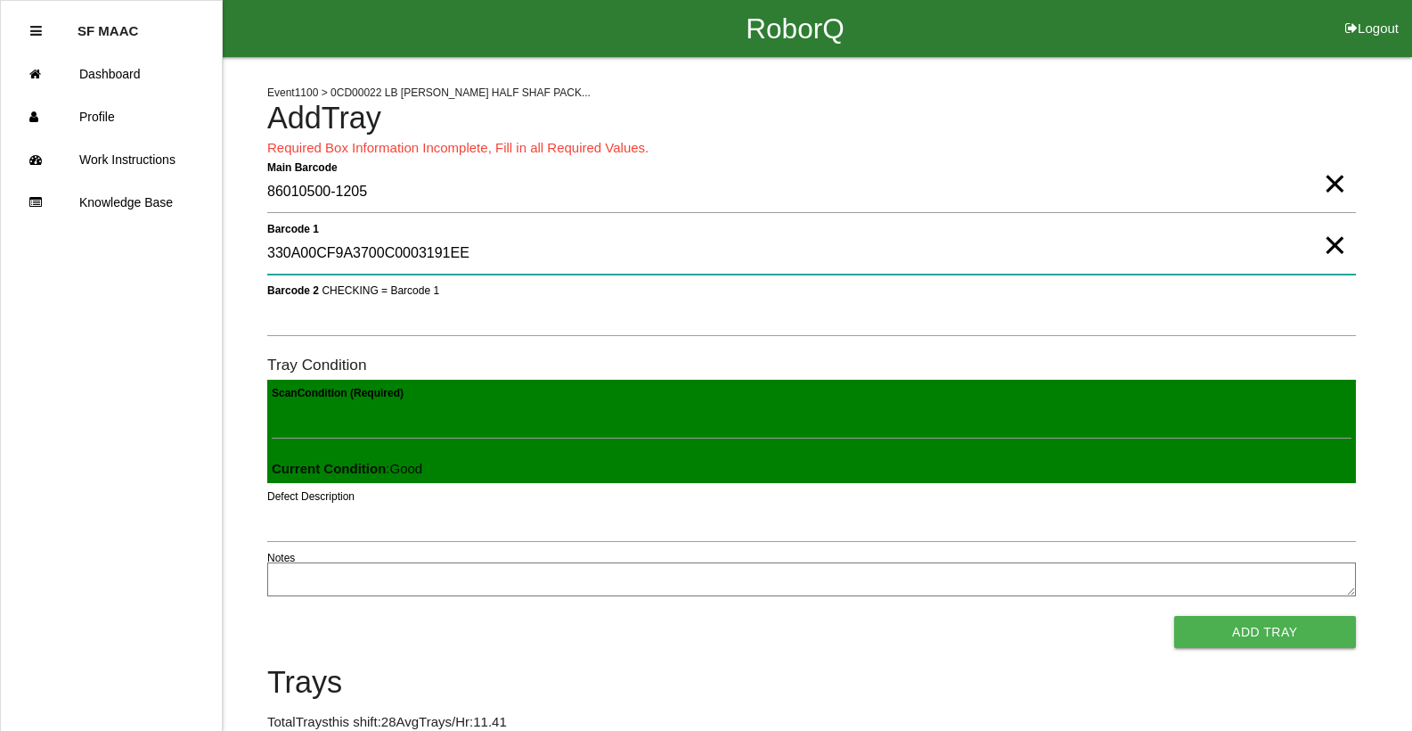
type 1 "330A00CF9A3700C0003191EE"
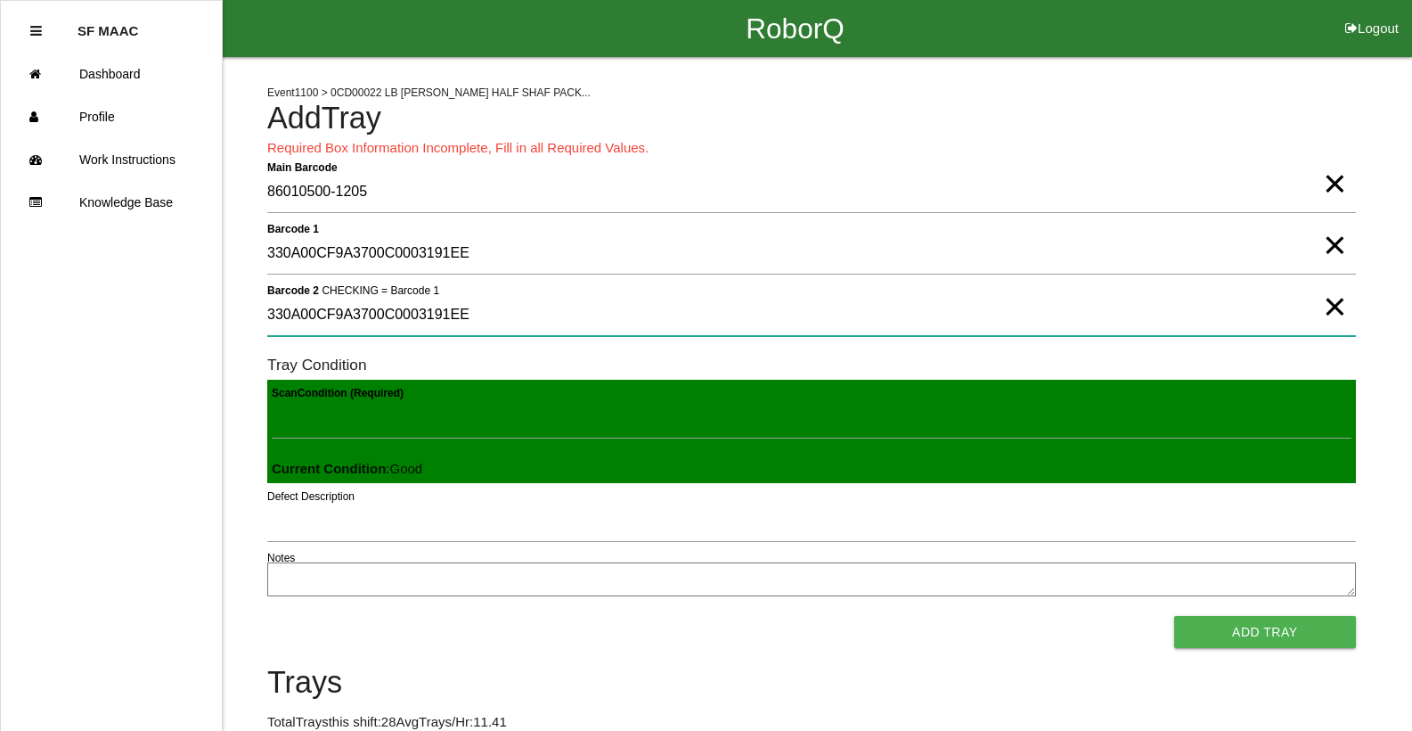
type 2 "330A00CF9A3700C0003191EE"
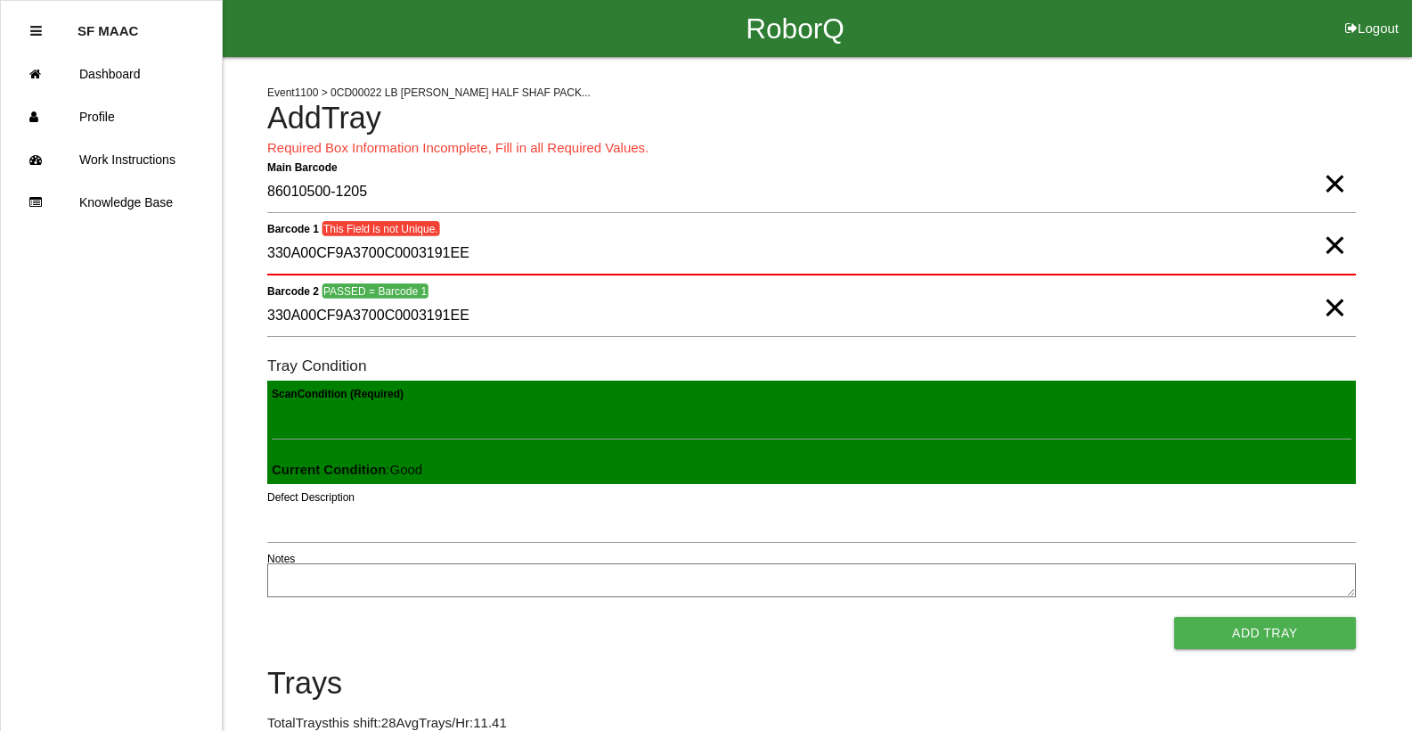
drag, startPoint x: 1328, startPoint y: 252, endPoint x: 1330, endPoint y: 264, distance: 11.9
click at [1330, 245] on span "×" at bounding box center [1334, 227] width 23 height 36
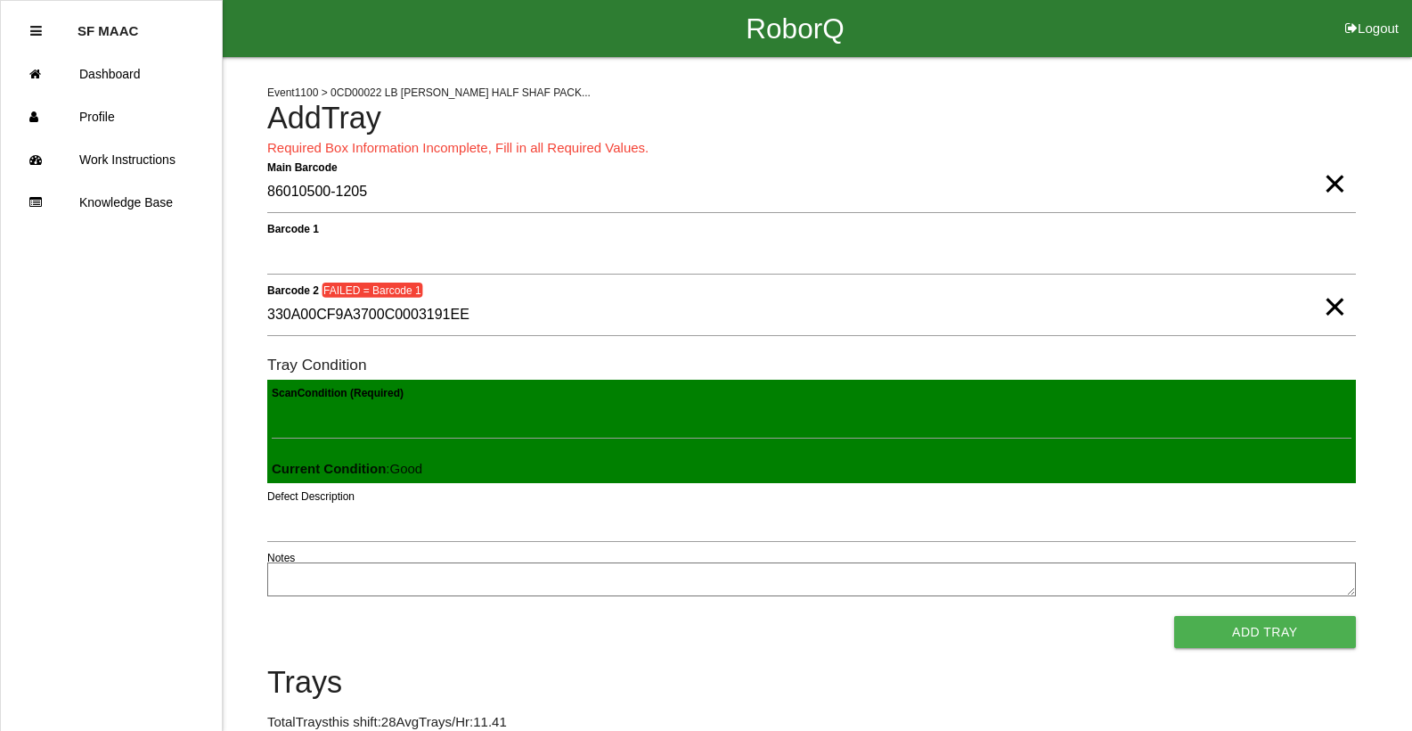
click at [1335, 307] on span "×" at bounding box center [1334, 289] width 23 height 36
type Condition "330a00cf9a3700c0003191f1"
click at [1328, 393] on span "×" at bounding box center [1330, 391] width 23 height 36
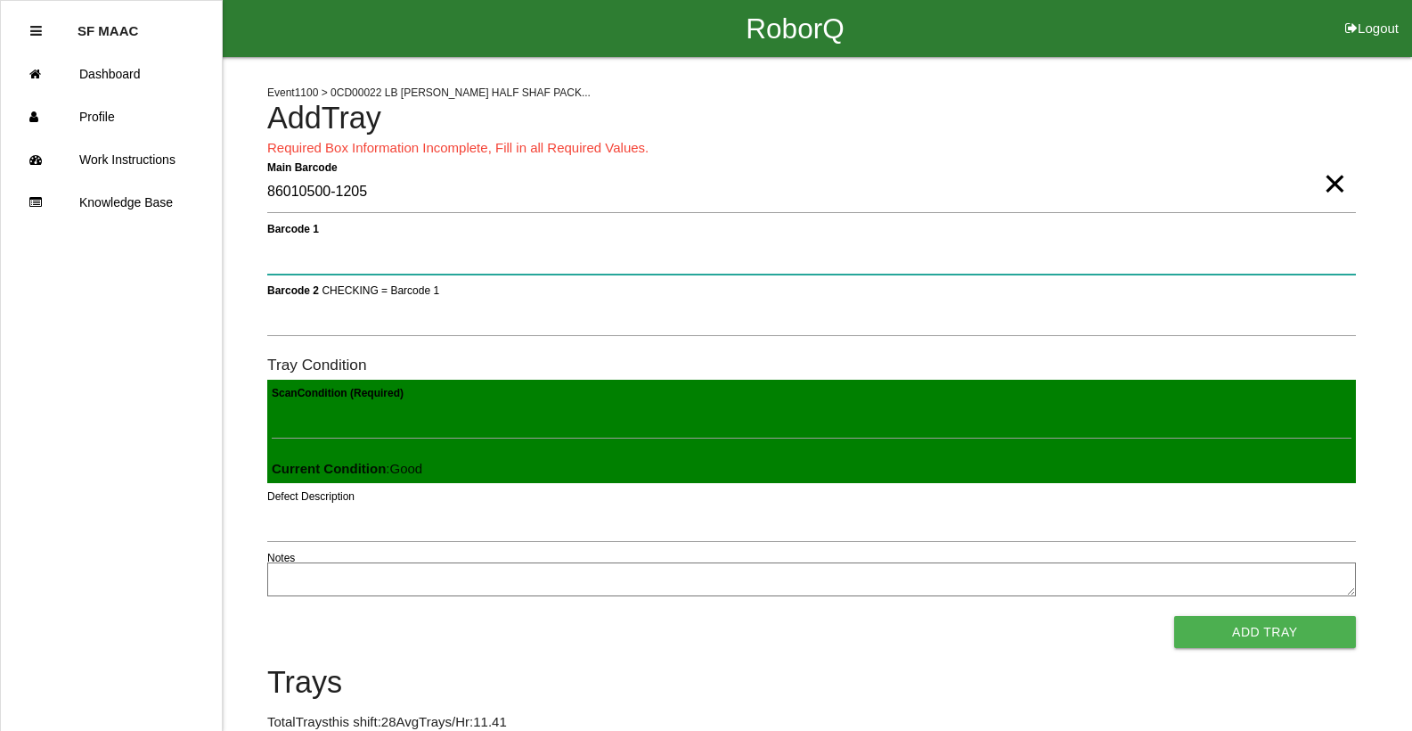
click at [1197, 256] on 1 "Barcode 1" at bounding box center [811, 253] width 1089 height 41
type 1 "330A00CF9A3700C0003191F1"
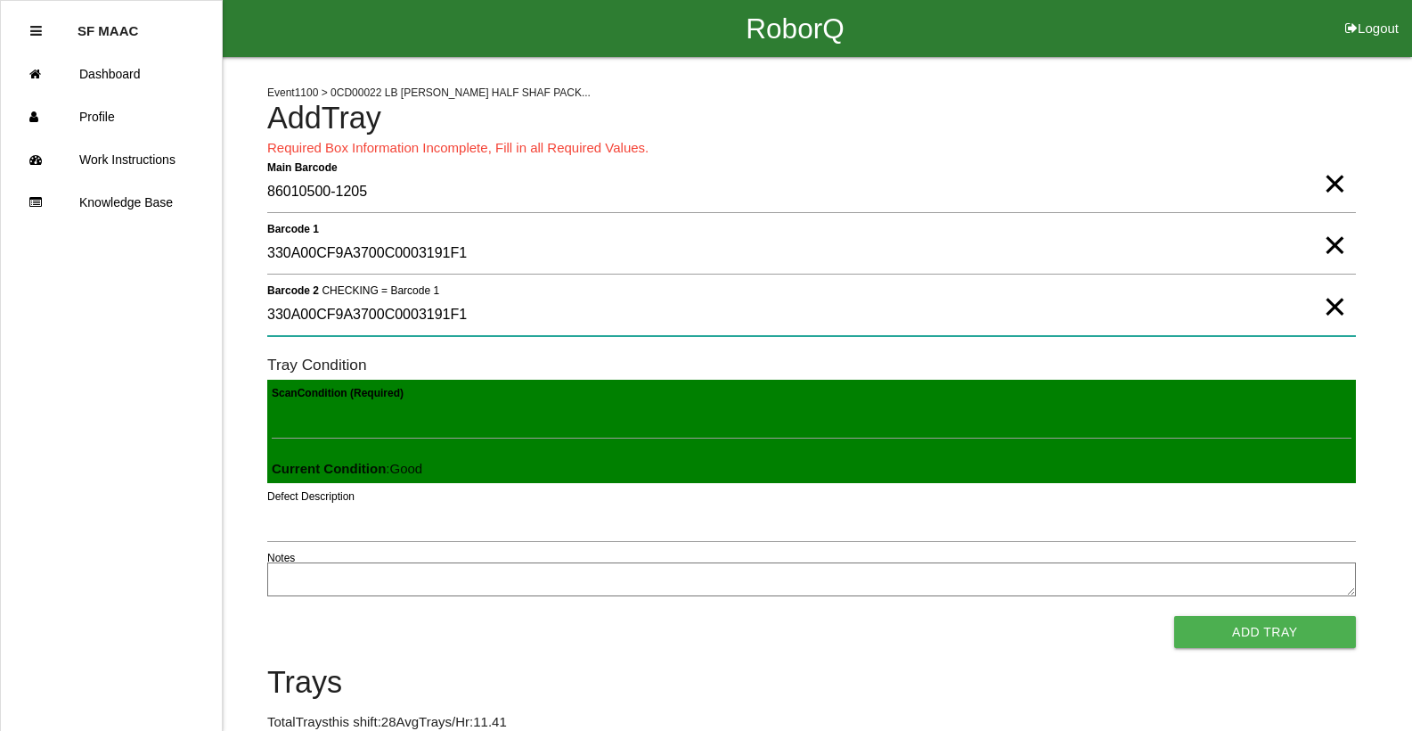
type 2 "330A00CF9A3700C0003191F1"
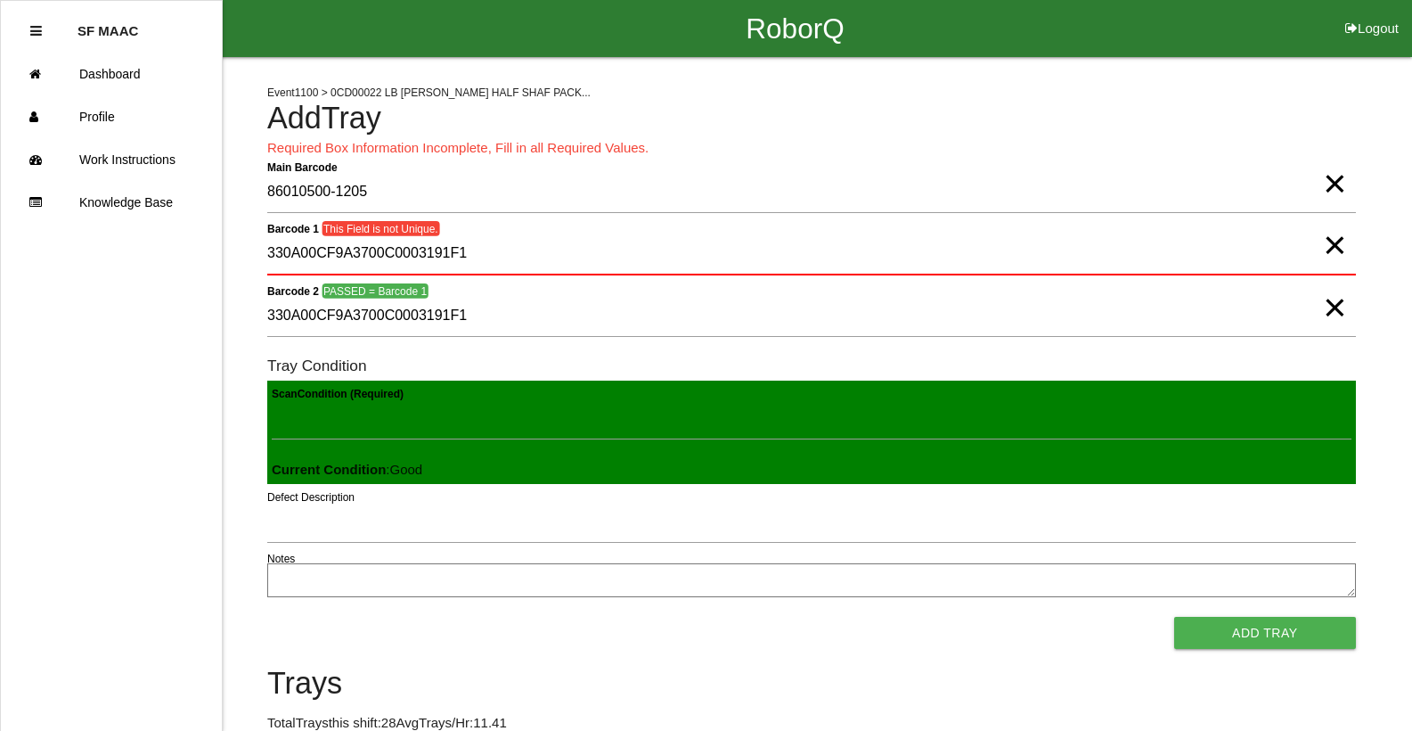
click at [1344, 245] on span "×" at bounding box center [1334, 227] width 23 height 36
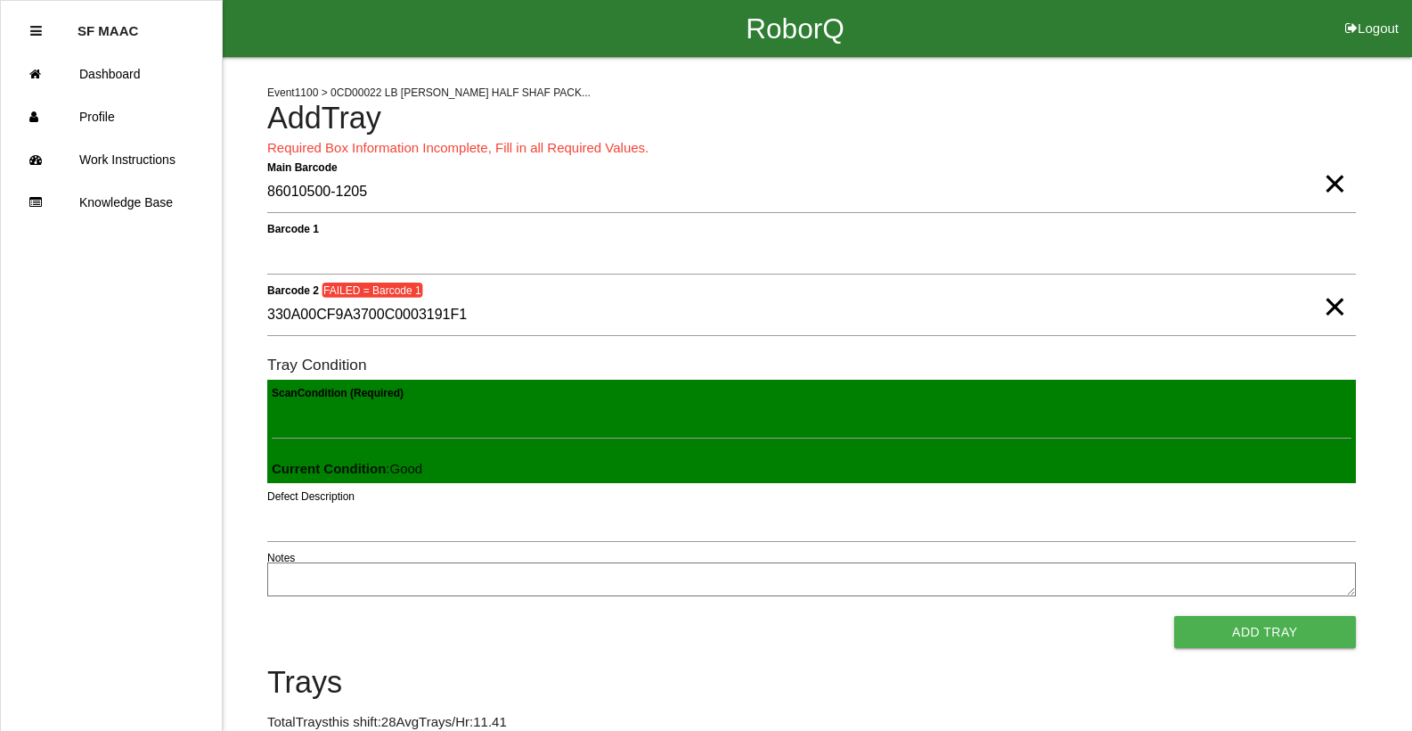
click at [1339, 303] on span "×" at bounding box center [1334, 289] width 23 height 36
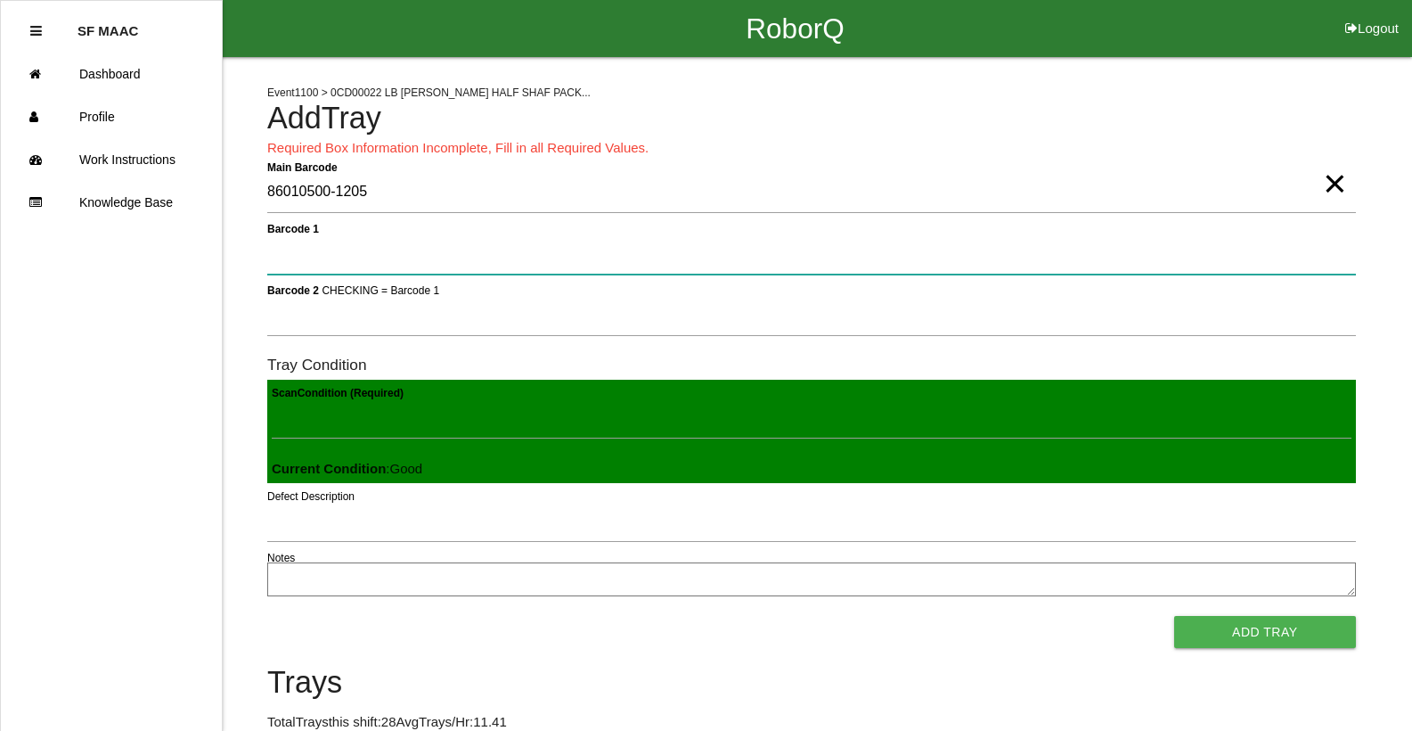
click at [1330, 249] on 1 "Barcode 1" at bounding box center [811, 253] width 1089 height 41
type 1 "330A00CF9A3700C0003191E1"
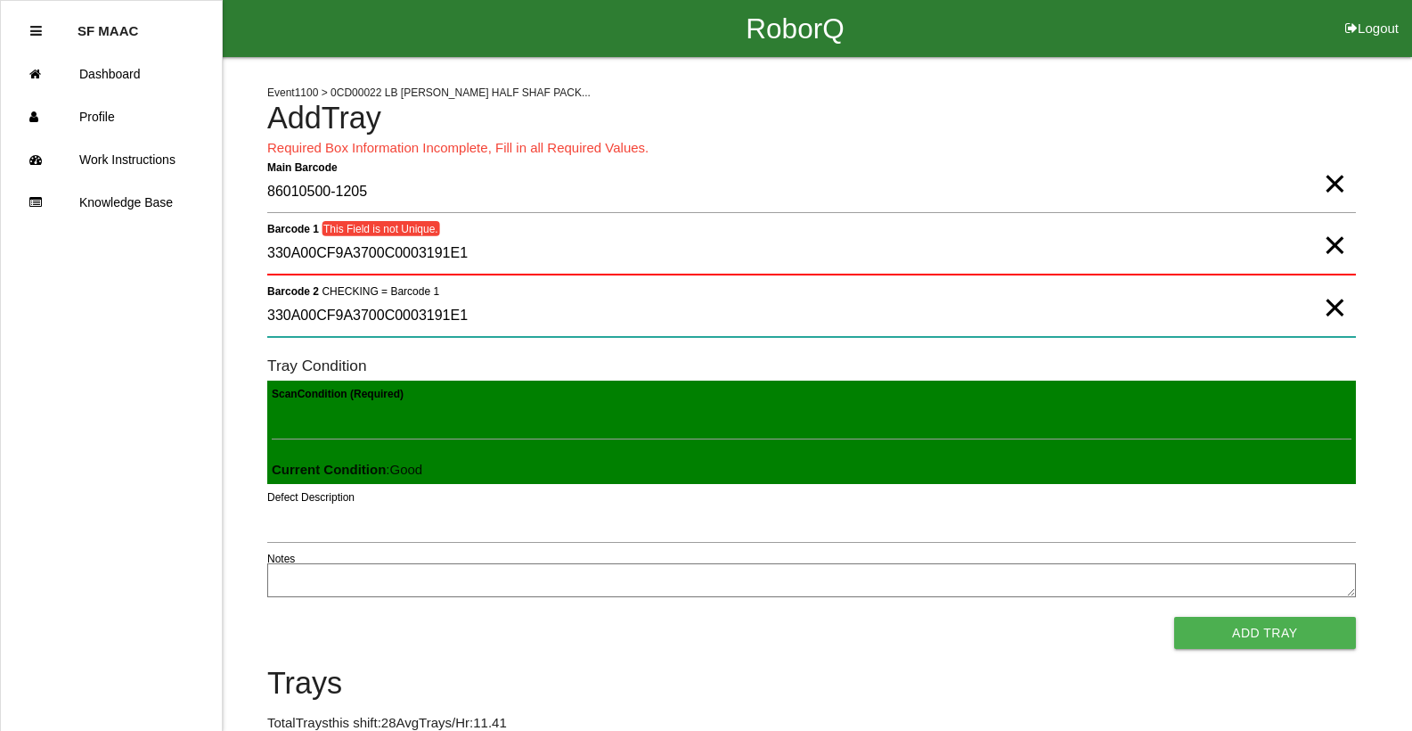
type 2 "330A00CF9A3700C0003191E1"
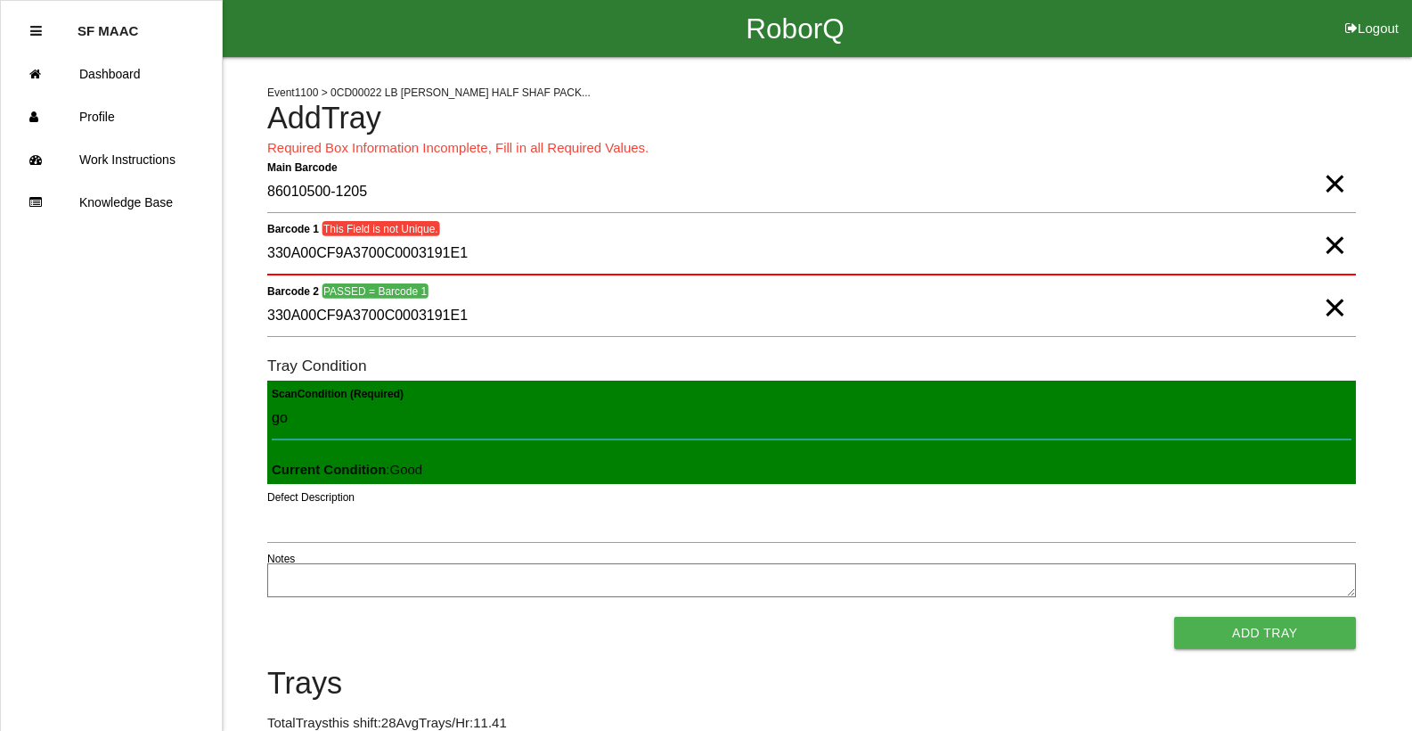
type Condition "goo"
click at [1174, 617] on button "Add Tray" at bounding box center [1265, 633] width 182 height 32
click at [1338, 245] on span "×" at bounding box center [1334, 227] width 23 height 36
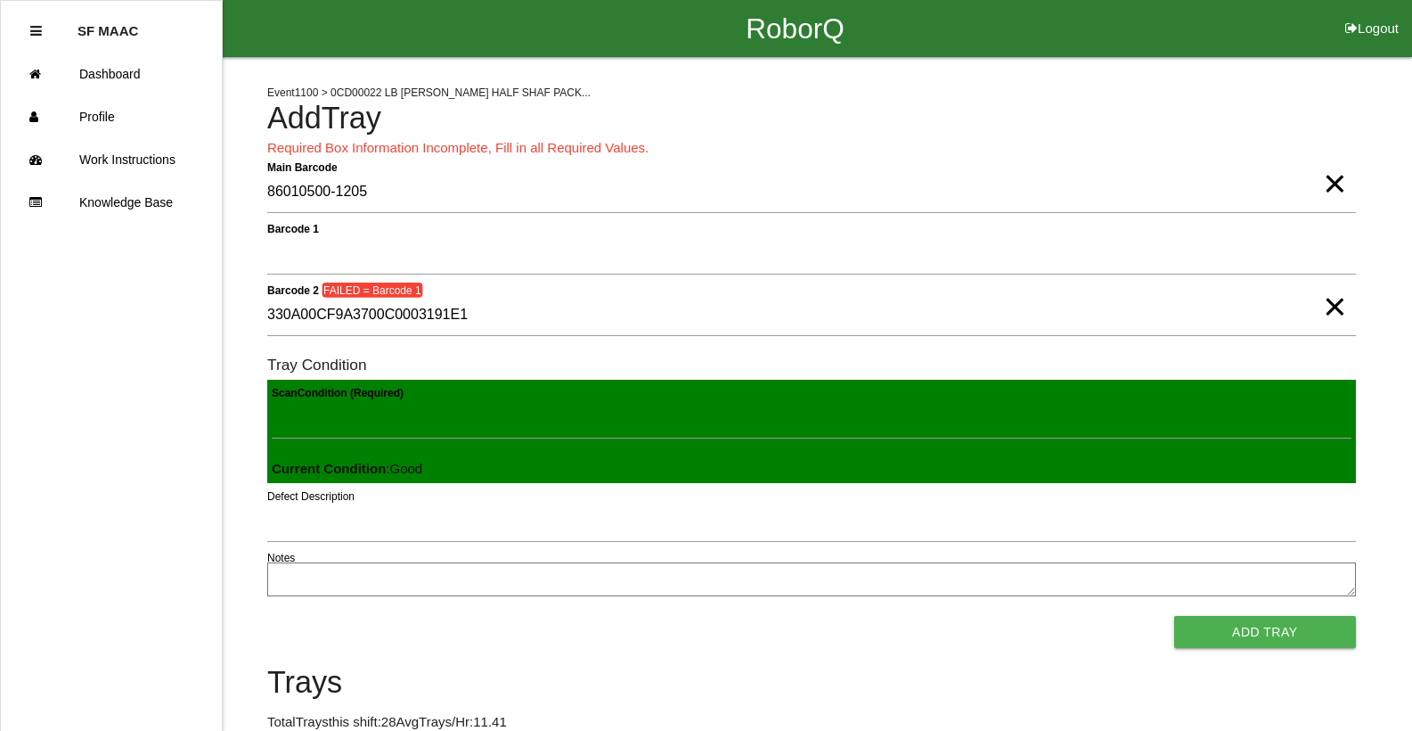
click at [1328, 303] on span "×" at bounding box center [1334, 289] width 23 height 36
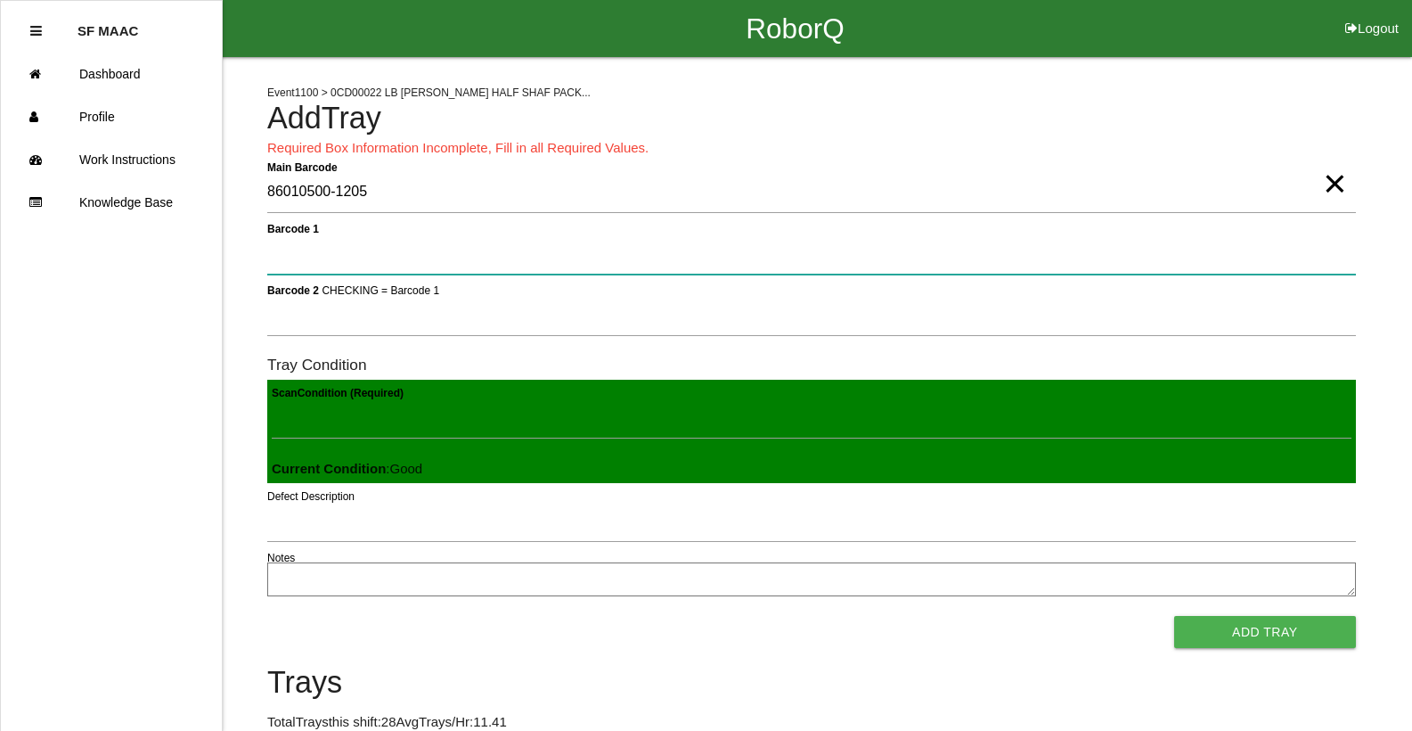
click at [1327, 266] on 1 "Barcode 1" at bounding box center [811, 253] width 1089 height 41
type 1 "330A00CF9A3700C0003191EB"
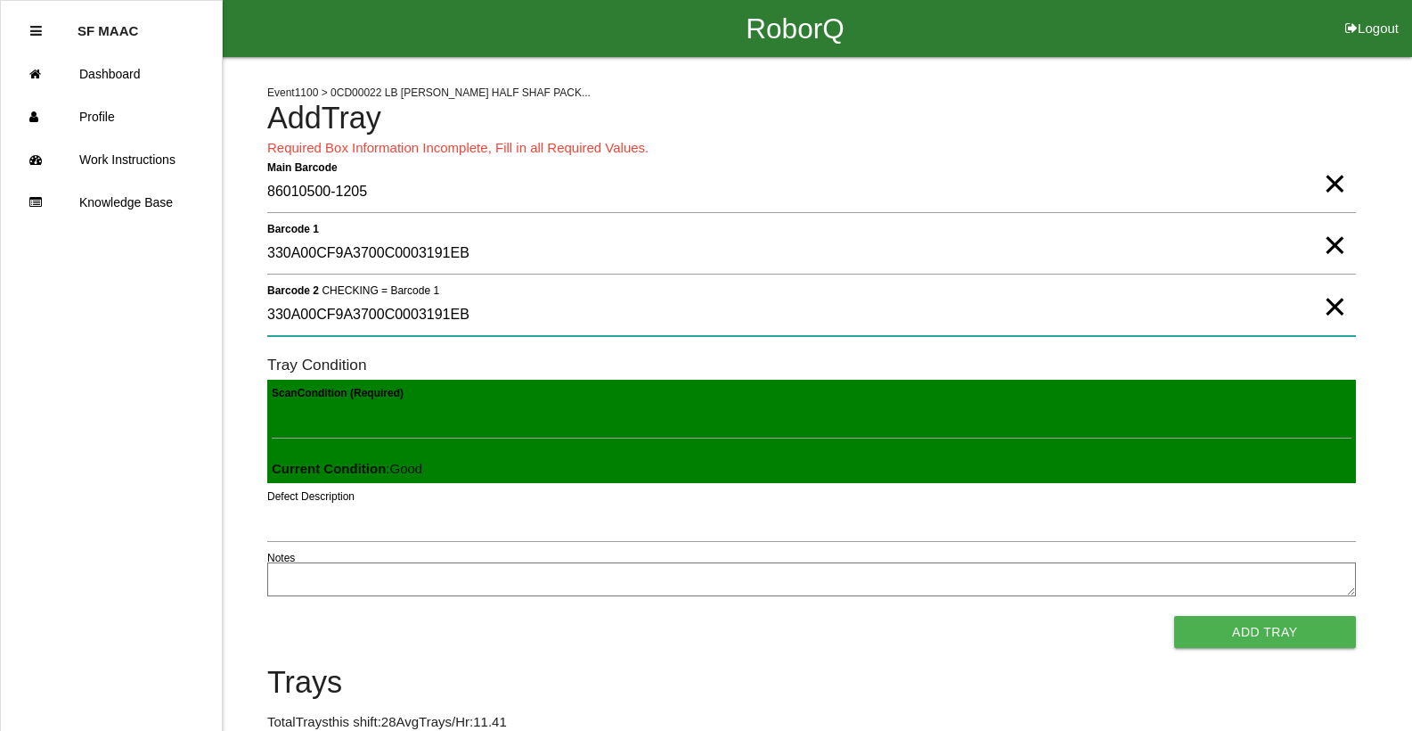
type 2 "330A00CF9A3700C0003191EB"
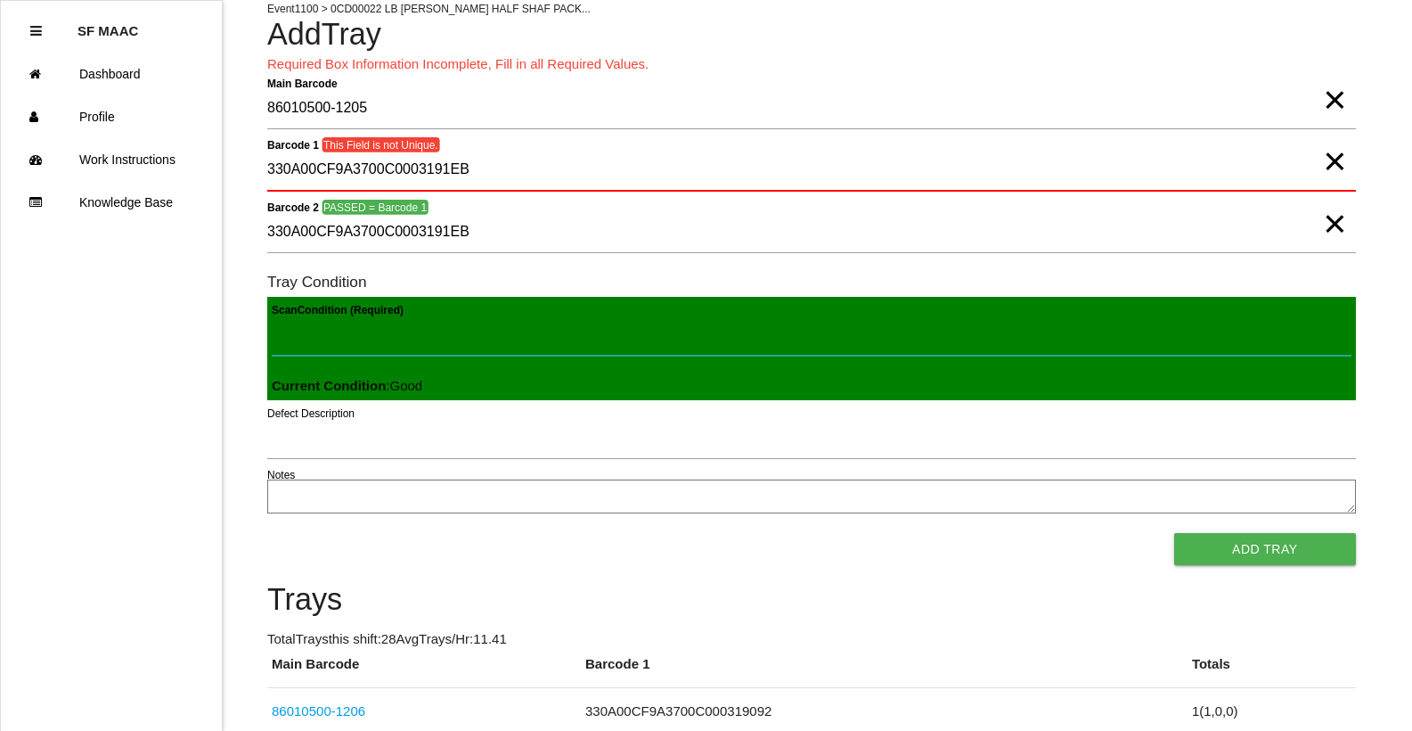
scroll to position [39, 0]
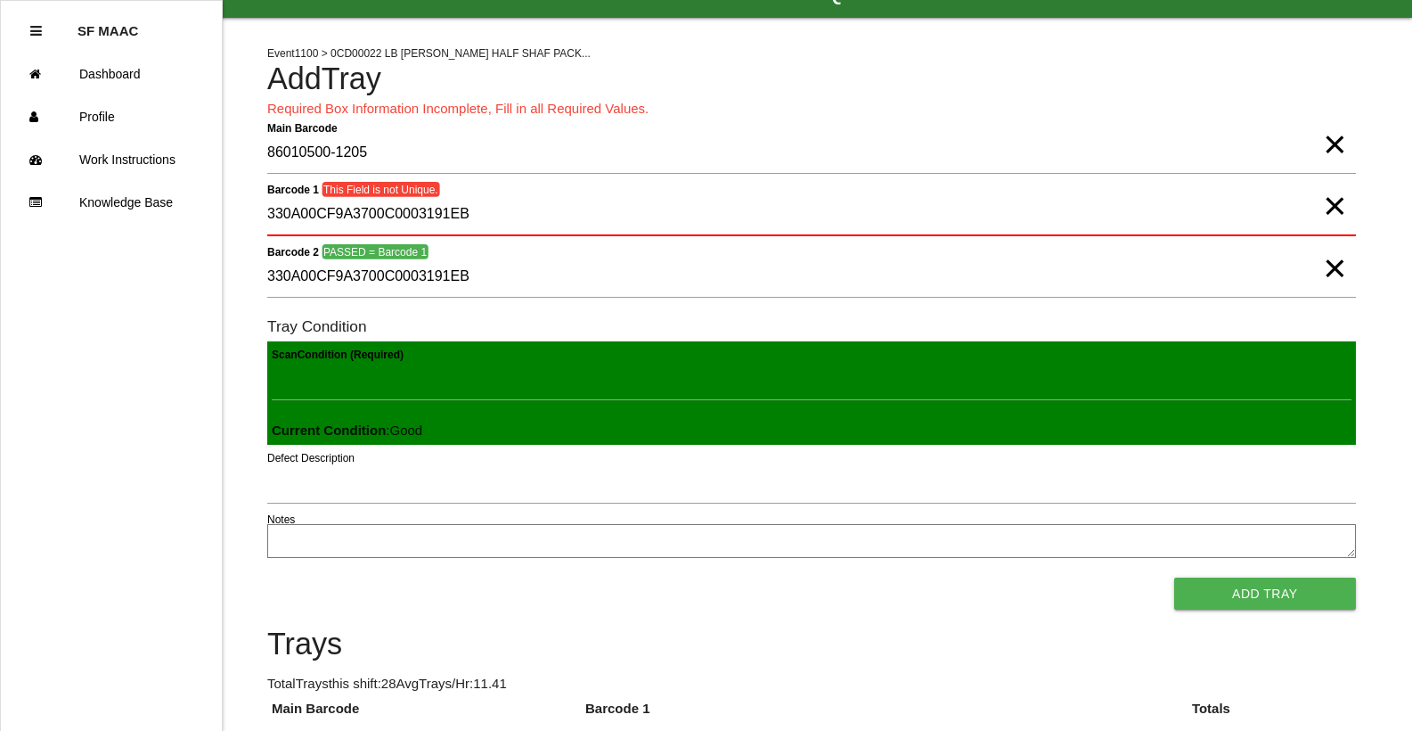
click at [1338, 144] on span "×" at bounding box center [1334, 127] width 23 height 36
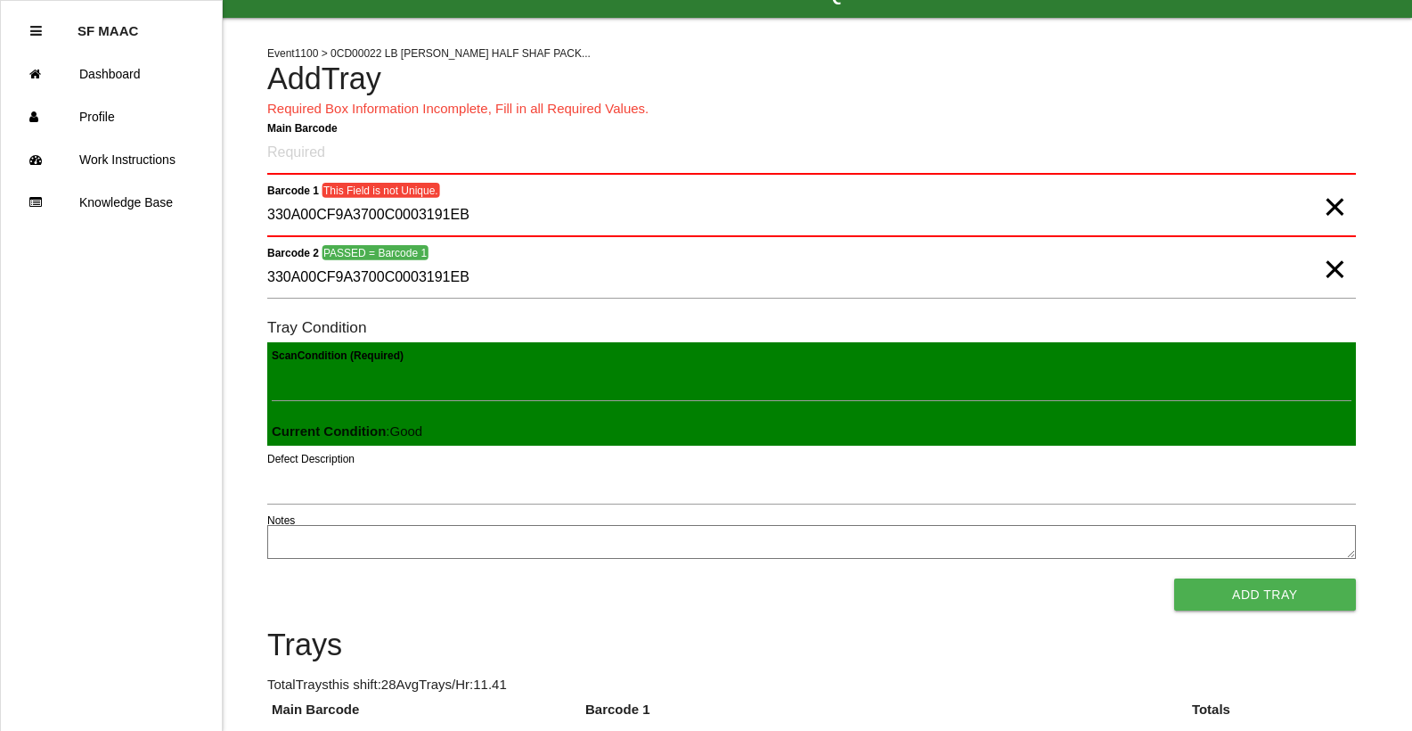
click at [1328, 207] on span "×" at bounding box center [1334, 189] width 23 height 36
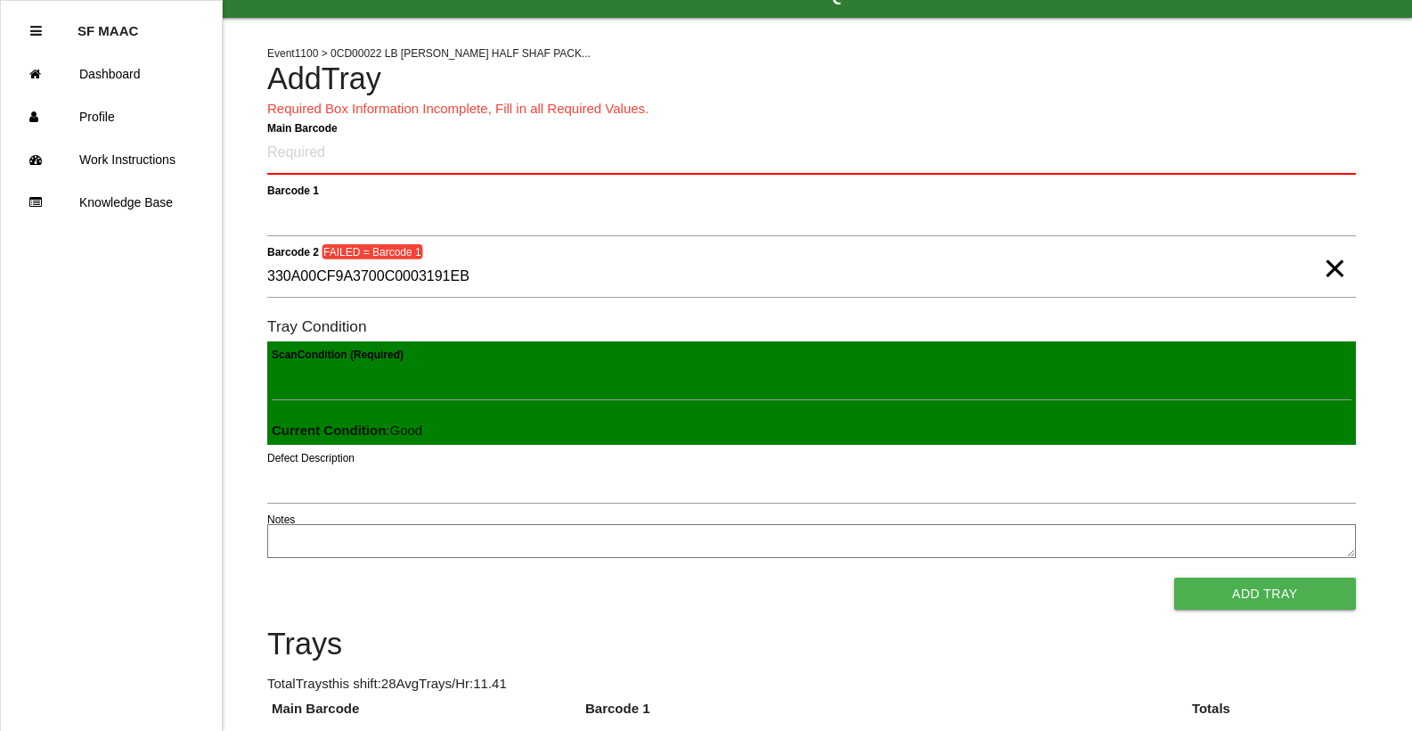
click at [1327, 268] on span "×" at bounding box center [1334, 251] width 23 height 36
click at [1294, 149] on Barcode "Main Barcode" at bounding box center [811, 154] width 1089 height 42
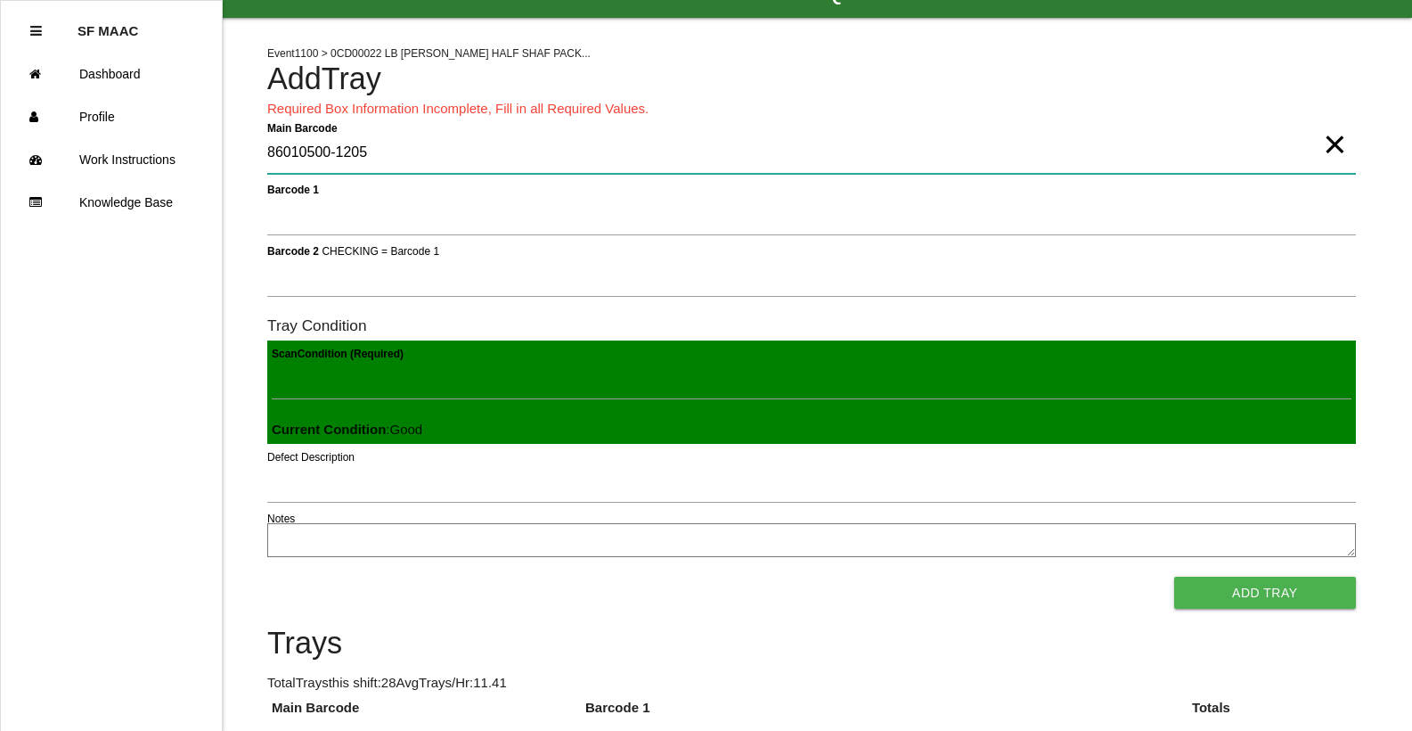
type Barcode "86010500-1205"
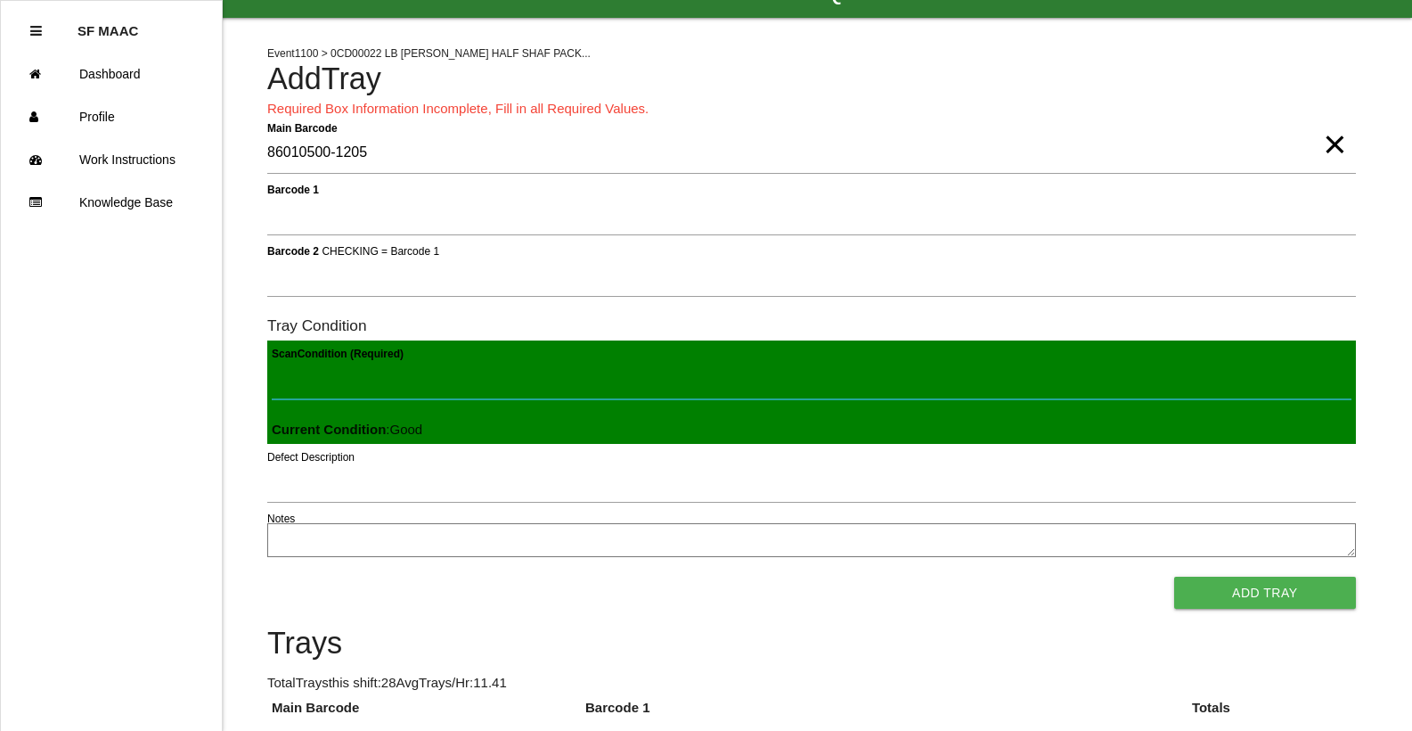
click at [308, 378] on Condition "Scan Condition (Required)" at bounding box center [812, 378] width 1080 height 41
type Condition "ba"
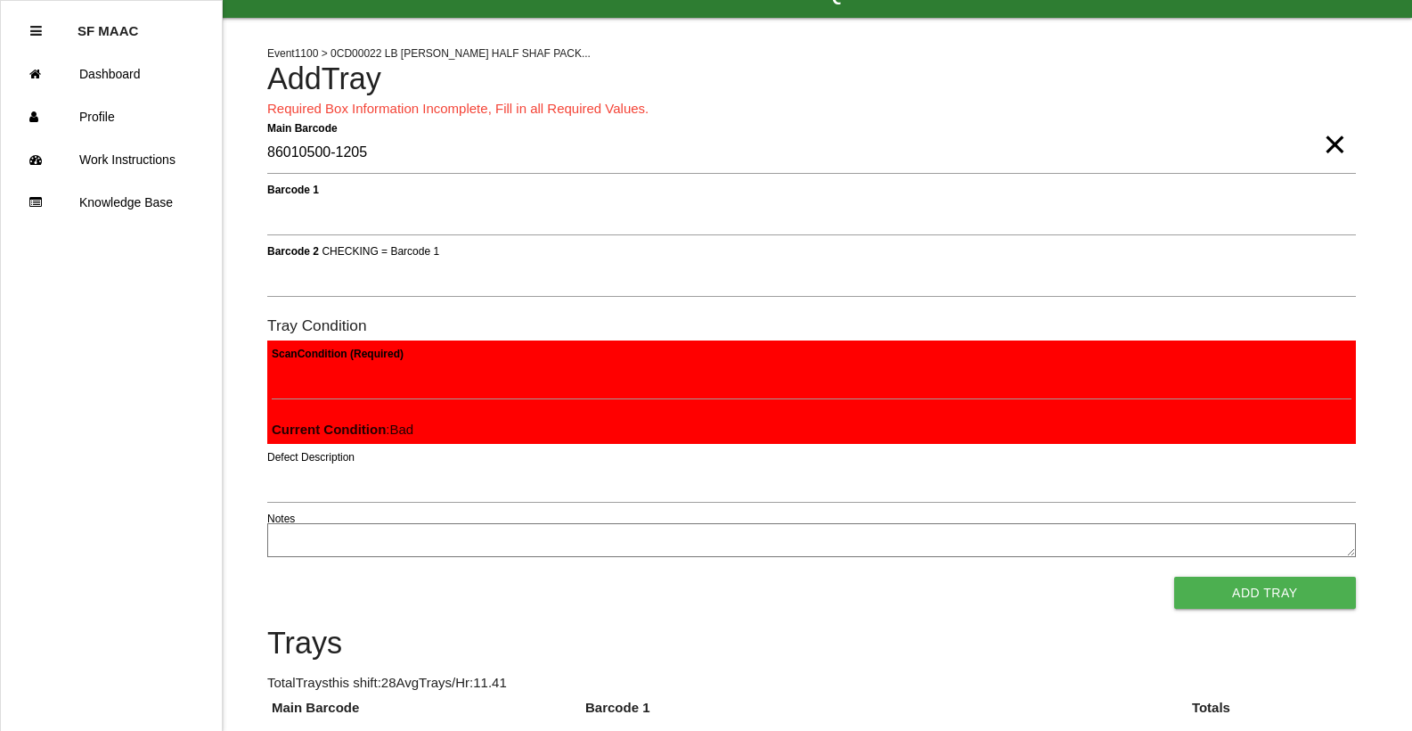
click at [1174, 576] on button "Add Tray" at bounding box center [1265, 592] width 182 height 32
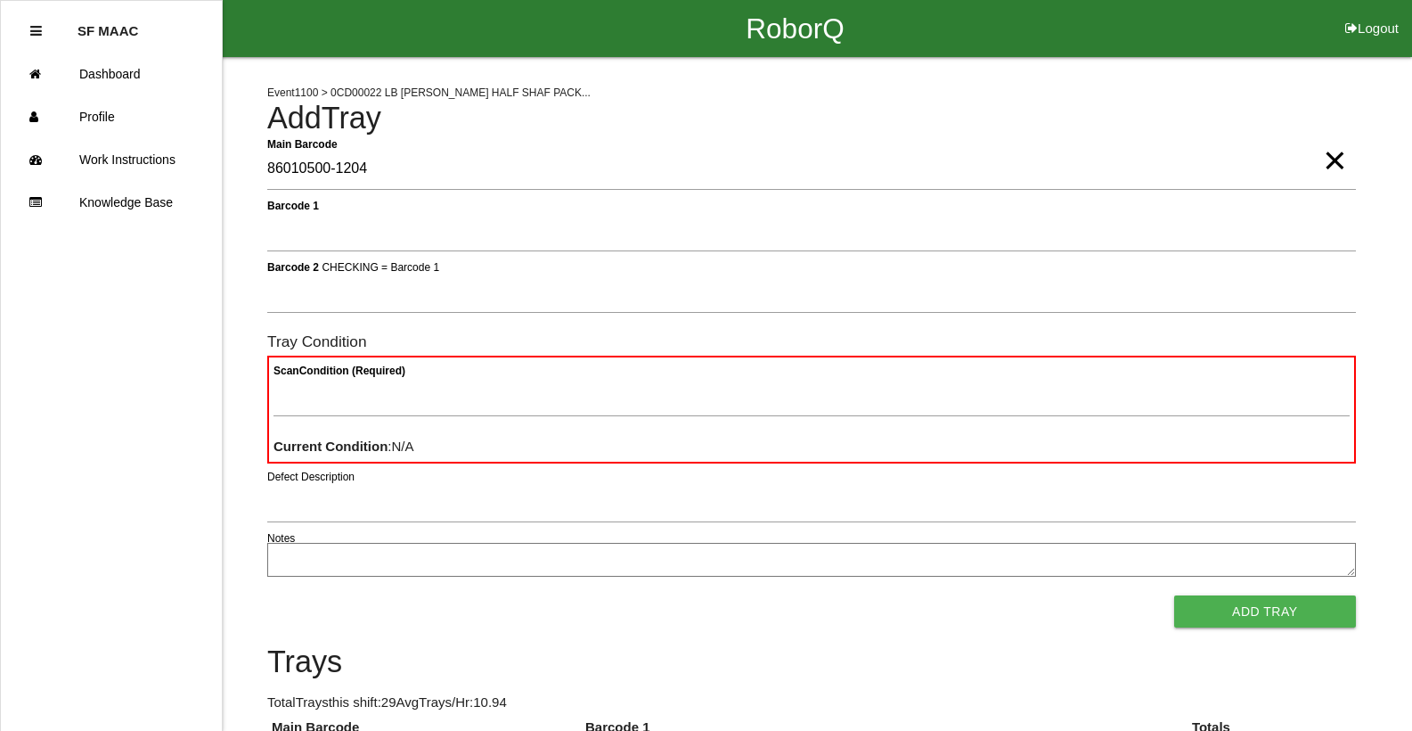
type Barcode "86010500-1204"
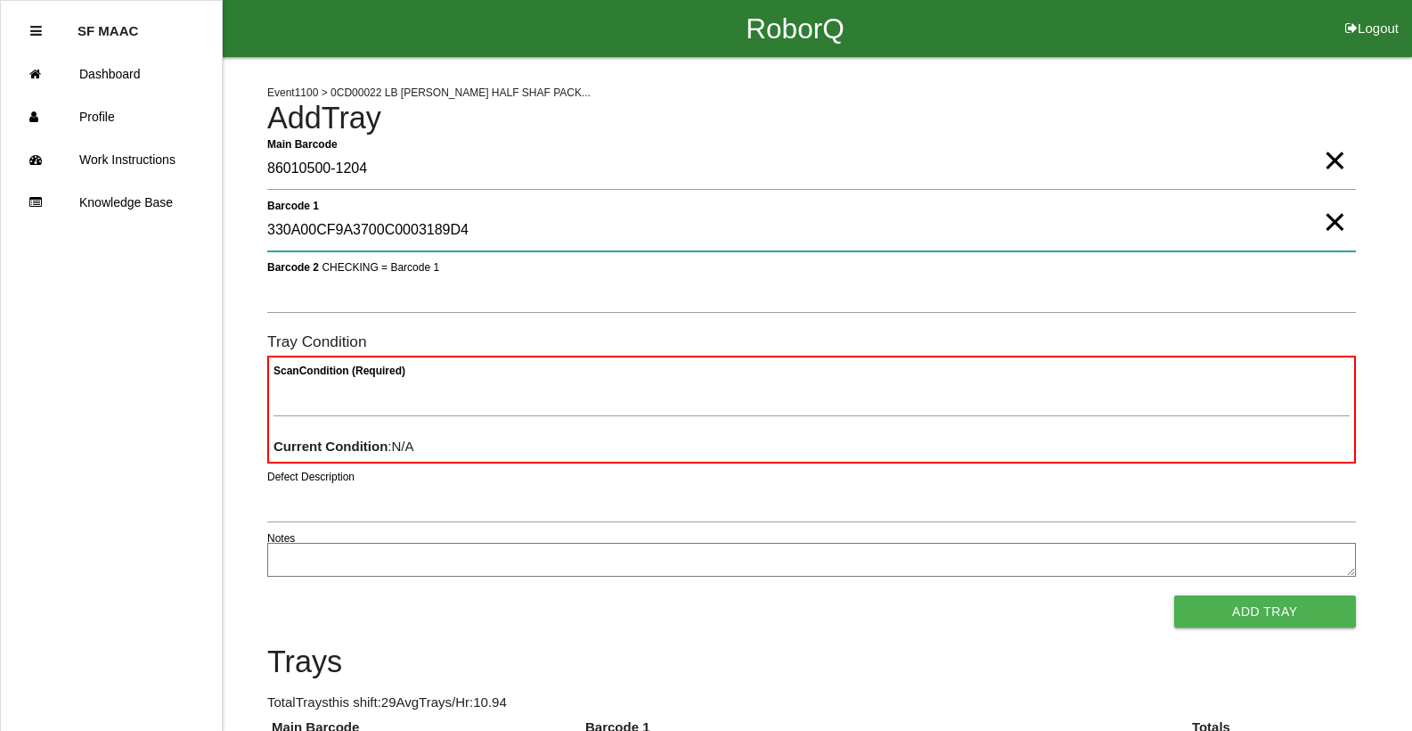
type 1 "330A00CF9A3700C0003189D4"
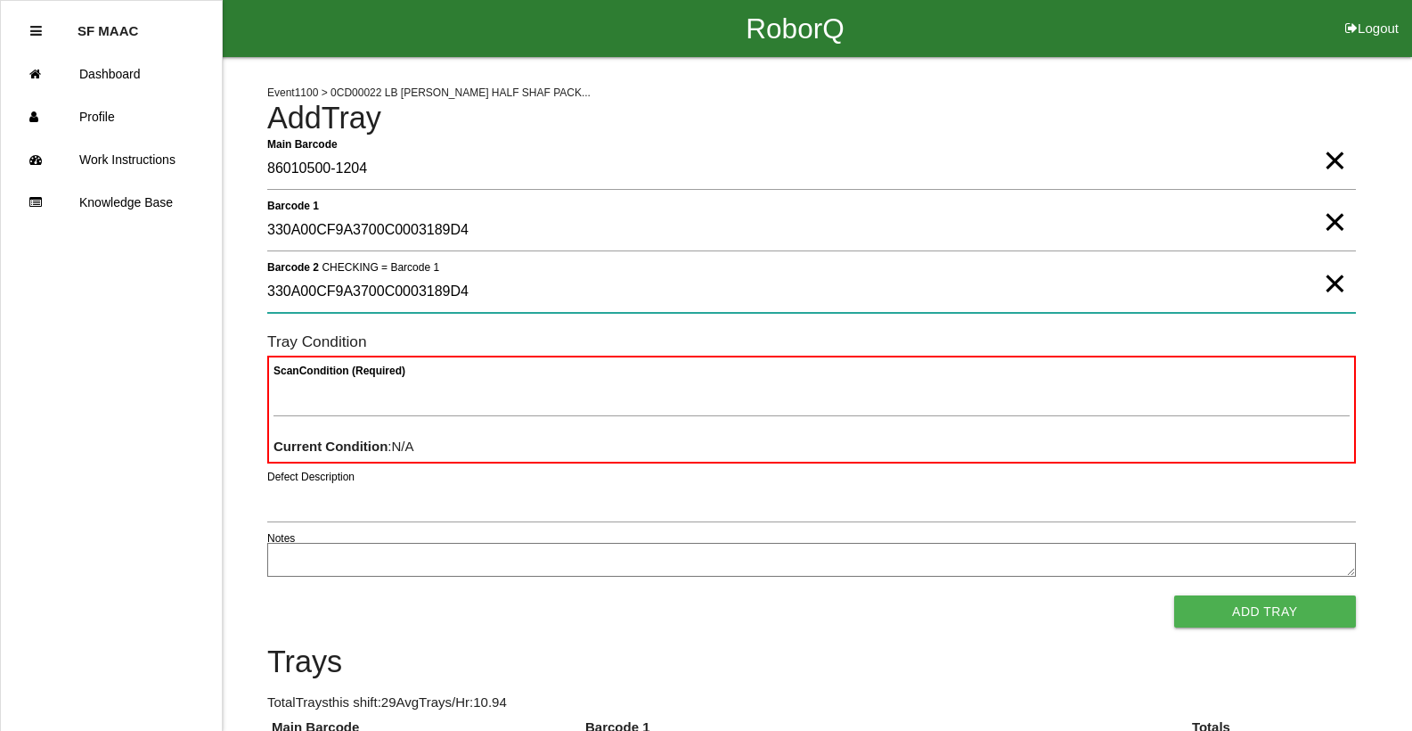
type 2 "330A00CF9A3700C0003189D4"
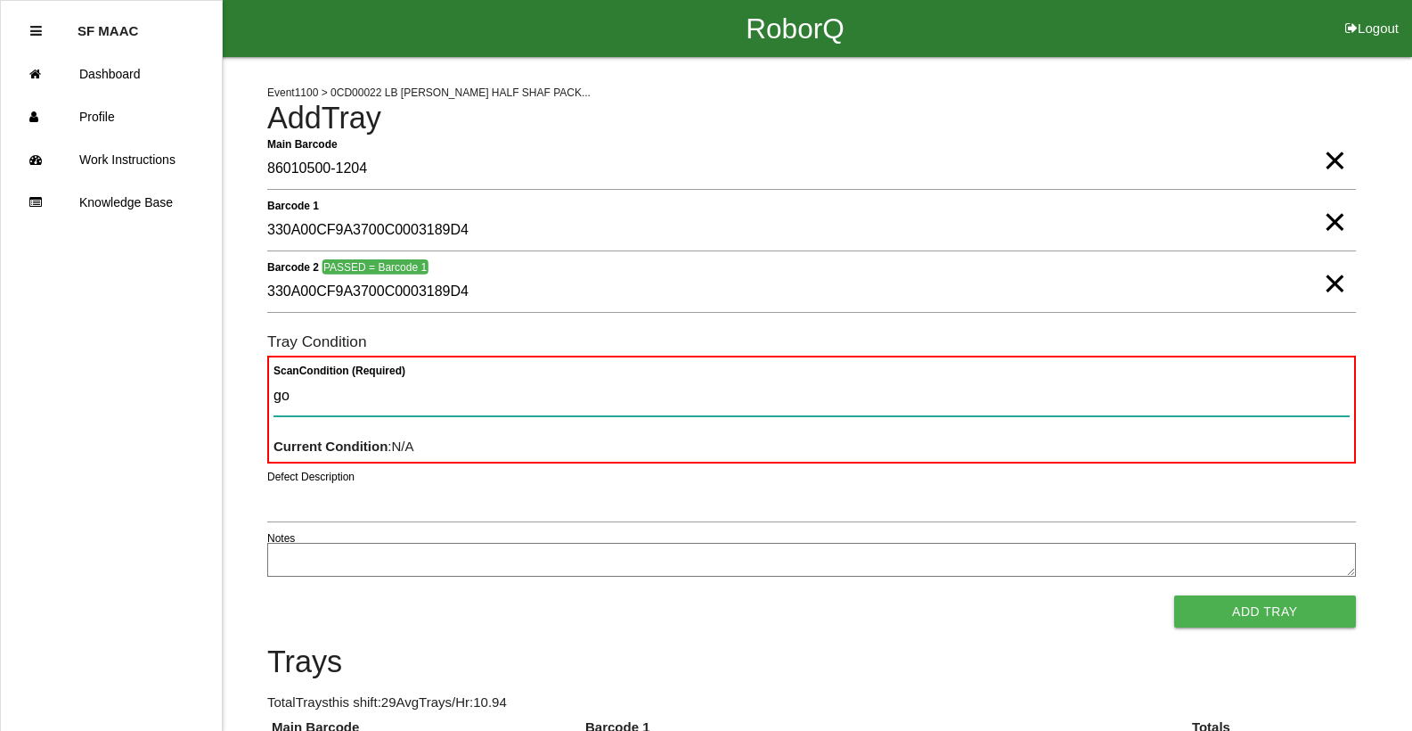
type Condition "goo"
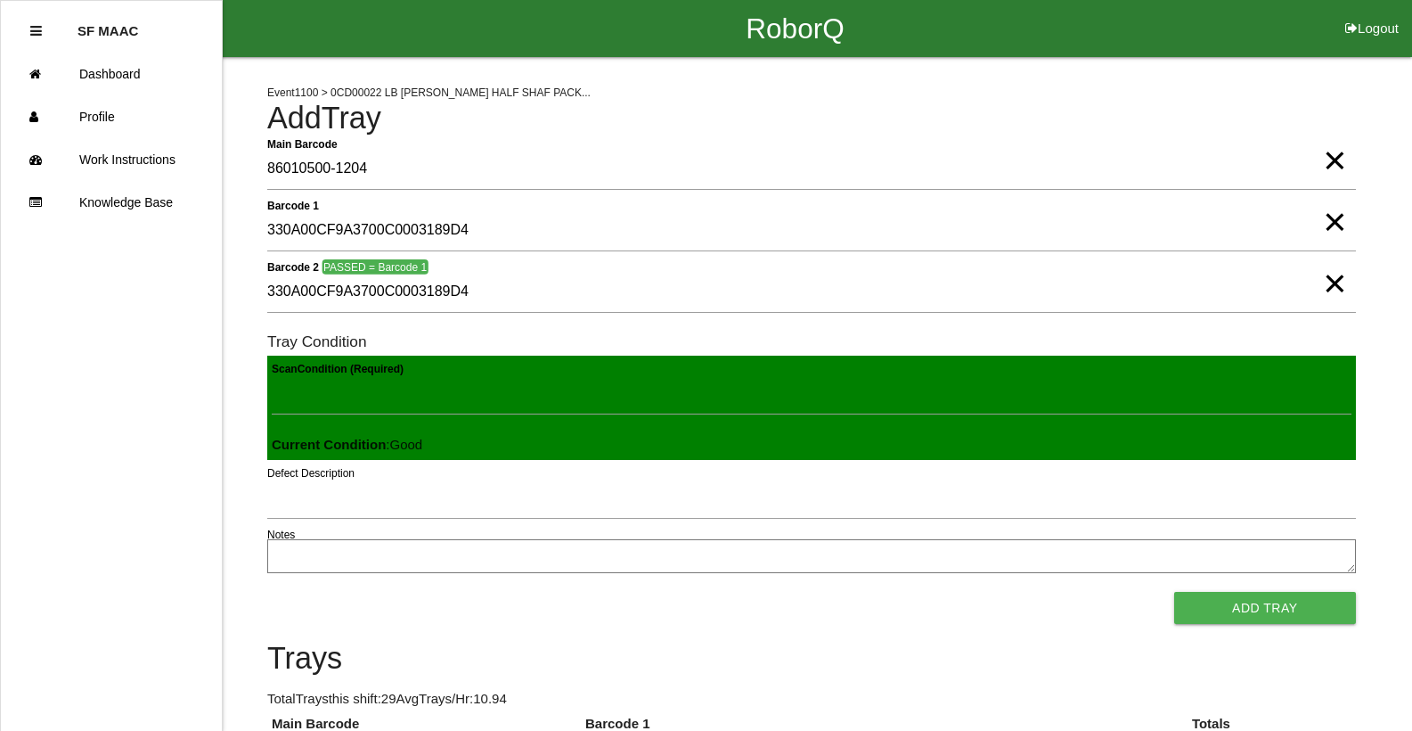
click at [1174, 592] on button "Add Tray" at bounding box center [1265, 608] width 182 height 32
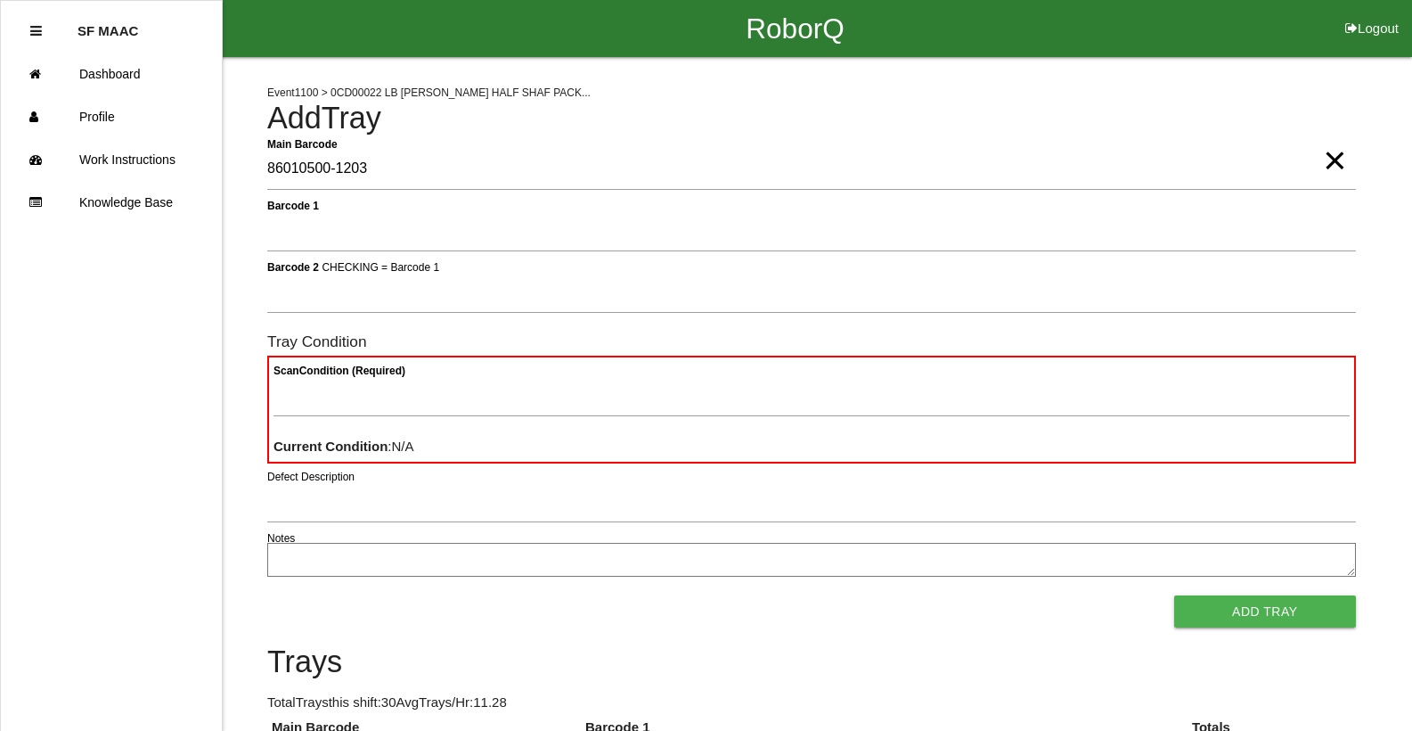
type Barcode "86010500-1203"
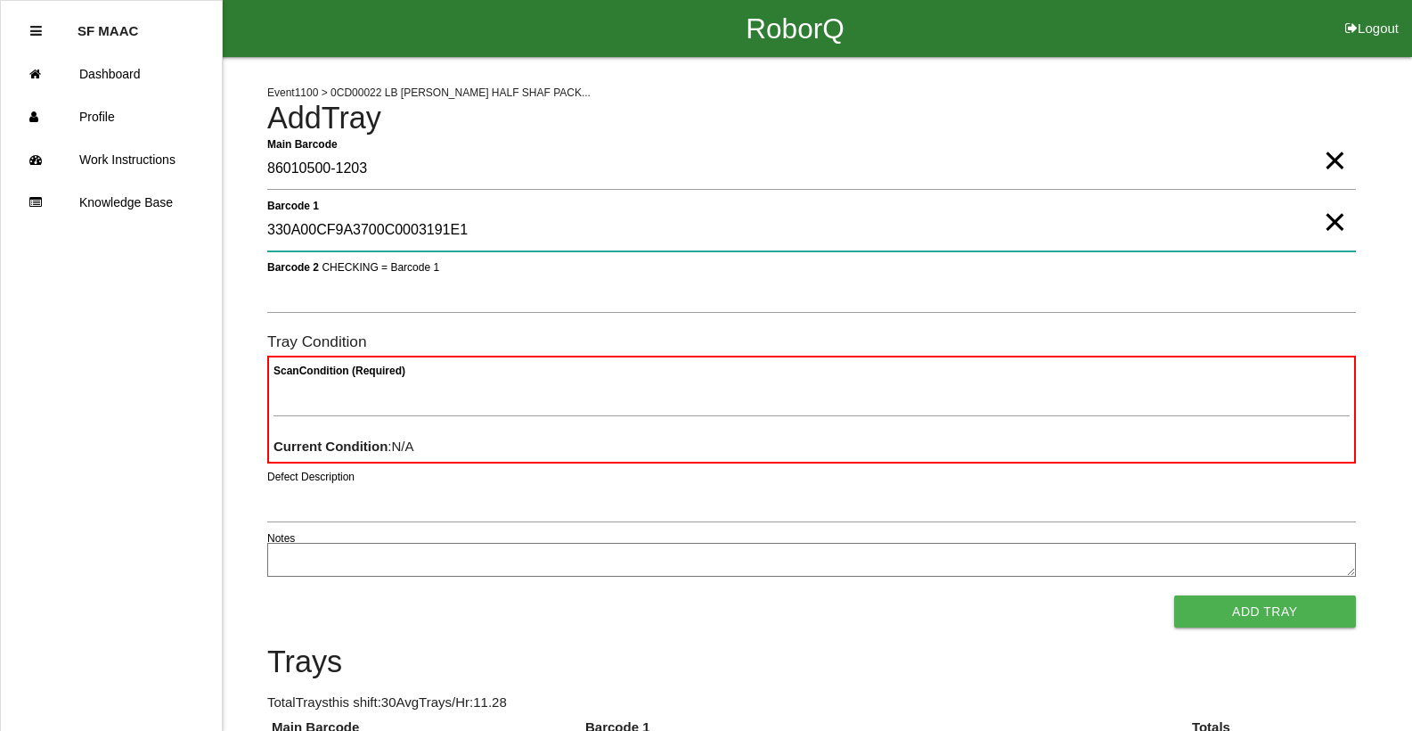
type 1 "330A00CF9A3700C0003191E1"
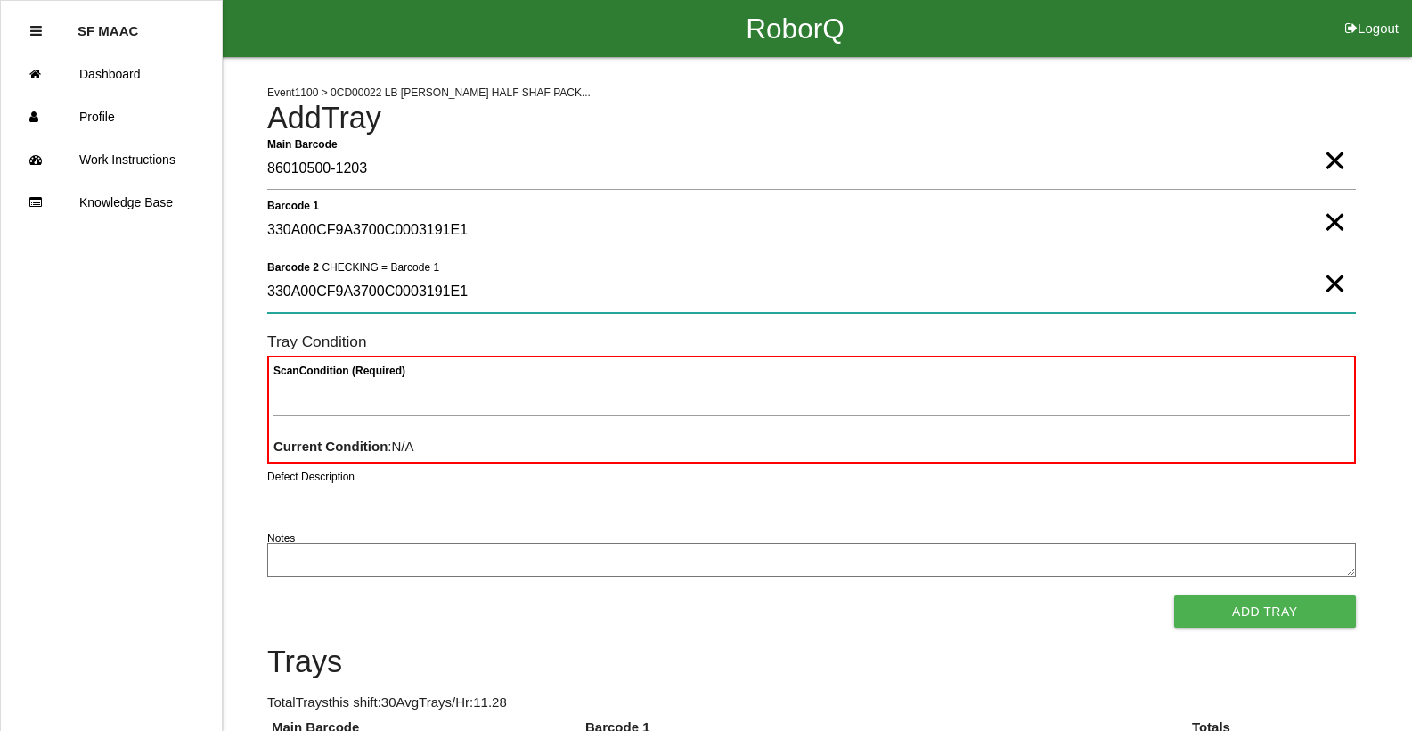
type 2 "330A00CF9A3700C0003191E1"
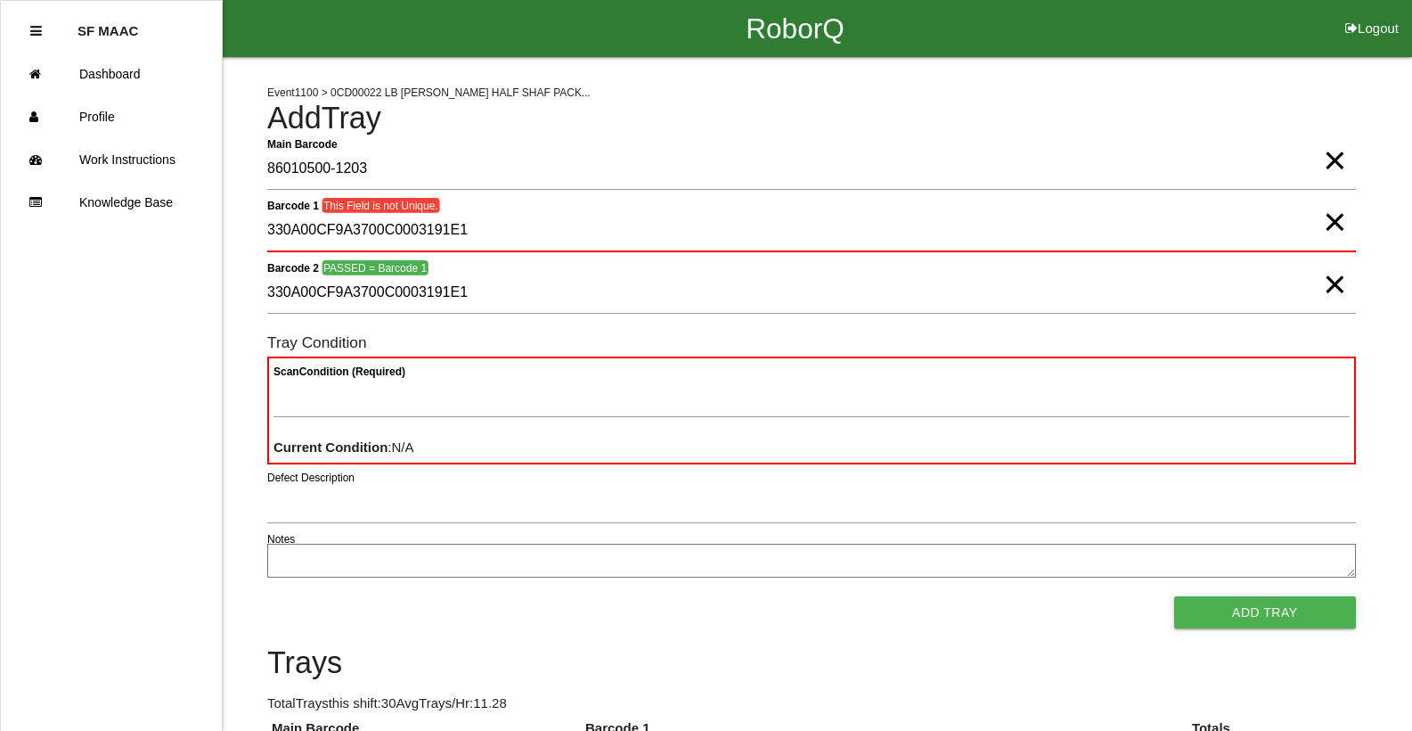
click at [1336, 222] on span "×" at bounding box center [1334, 204] width 23 height 36
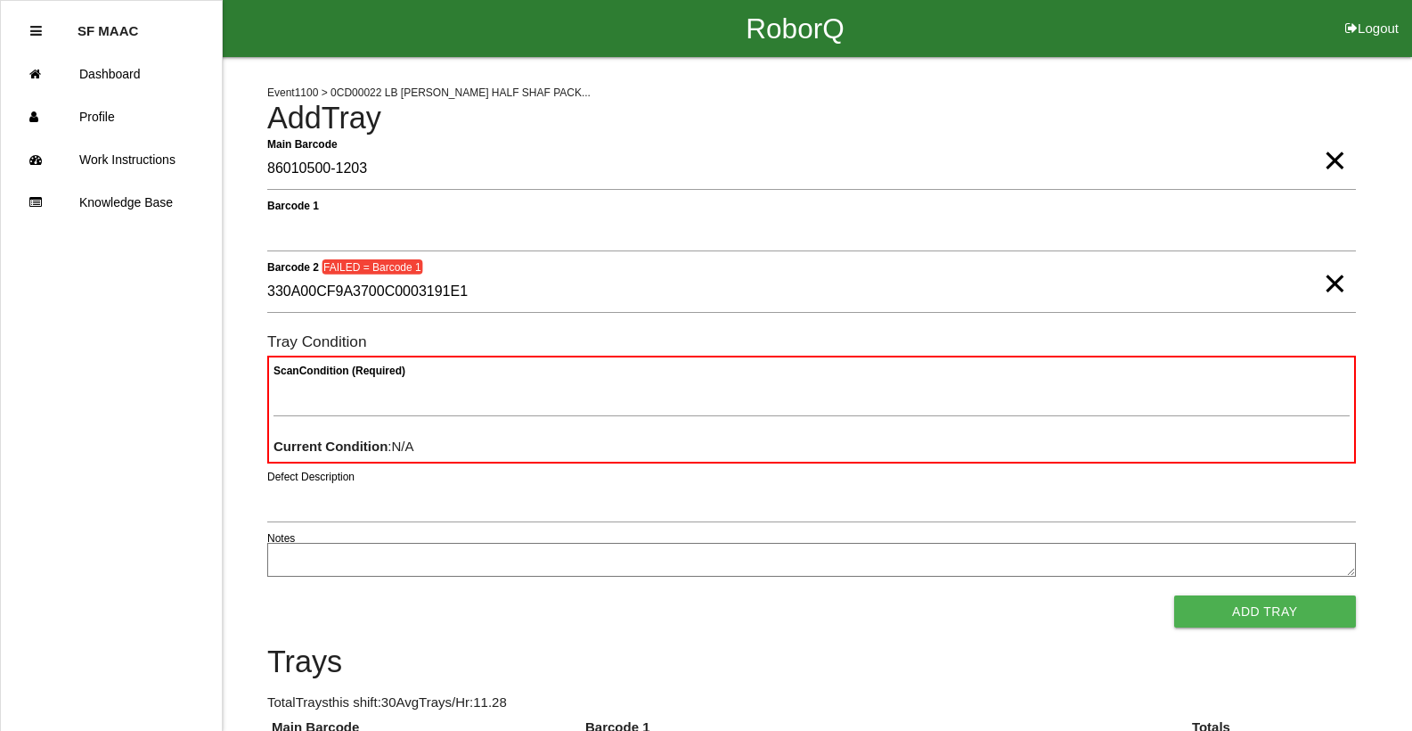
click at [1337, 277] on span "×" at bounding box center [1334, 266] width 23 height 36
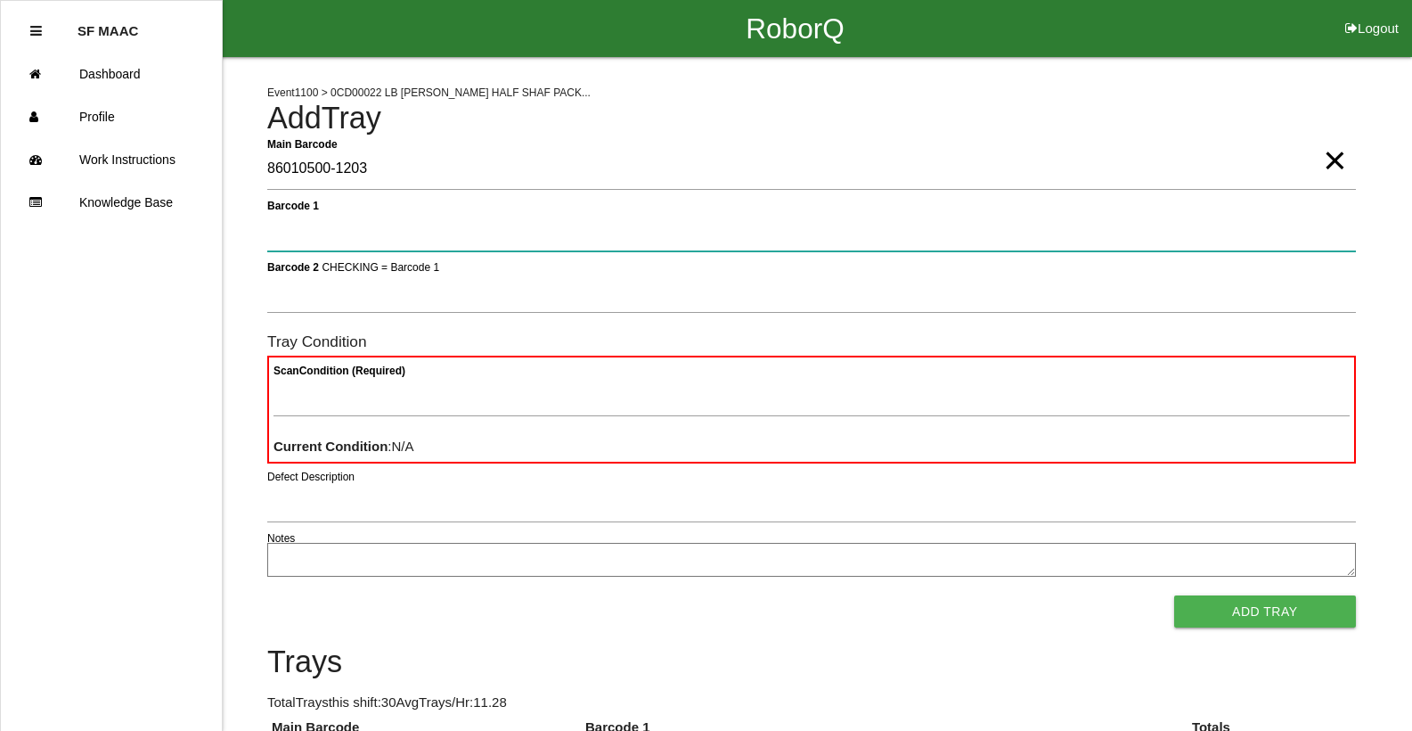
click at [1329, 220] on 1 "Barcode 1" at bounding box center [811, 230] width 1089 height 41
type 1 "330A00CF9A3700C0003189D6"
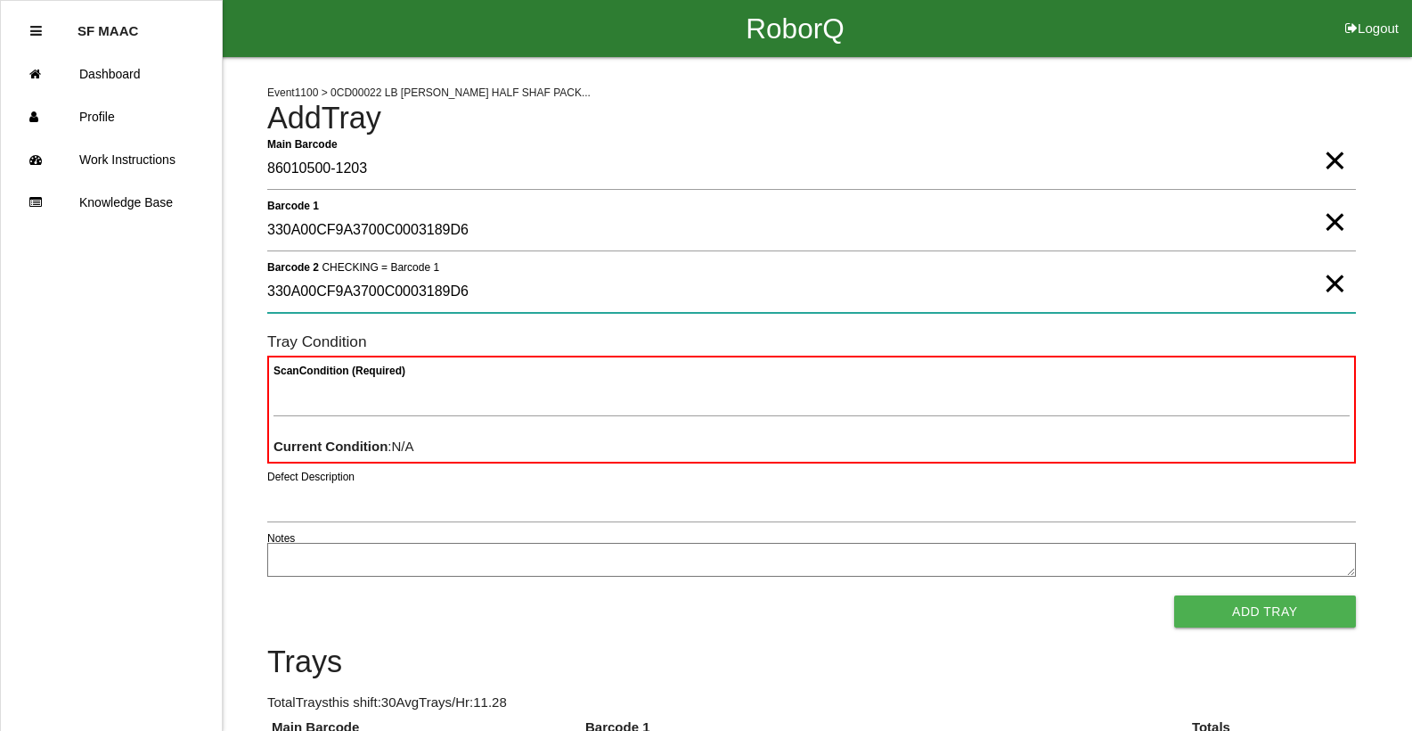
type 2 "330A00CF9A3700C0003189D6"
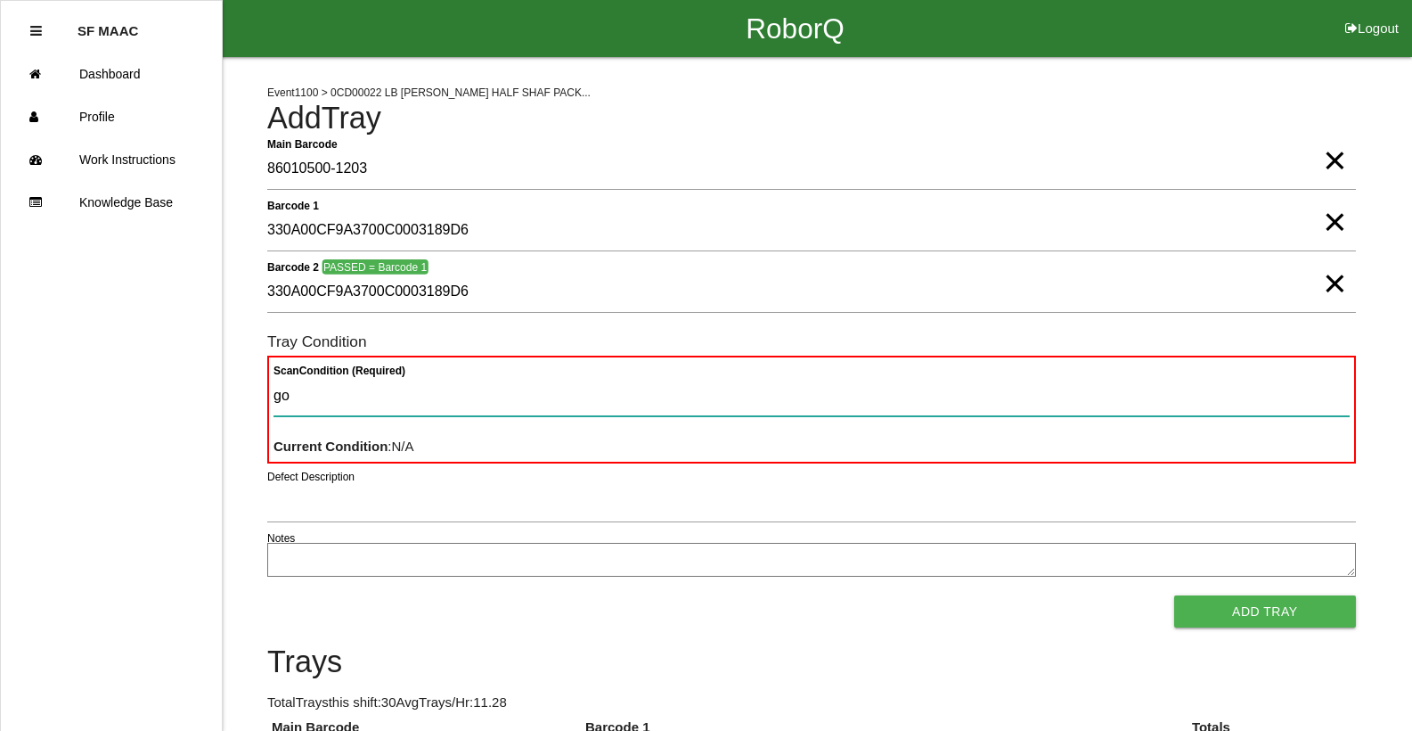
type Condition "goo"
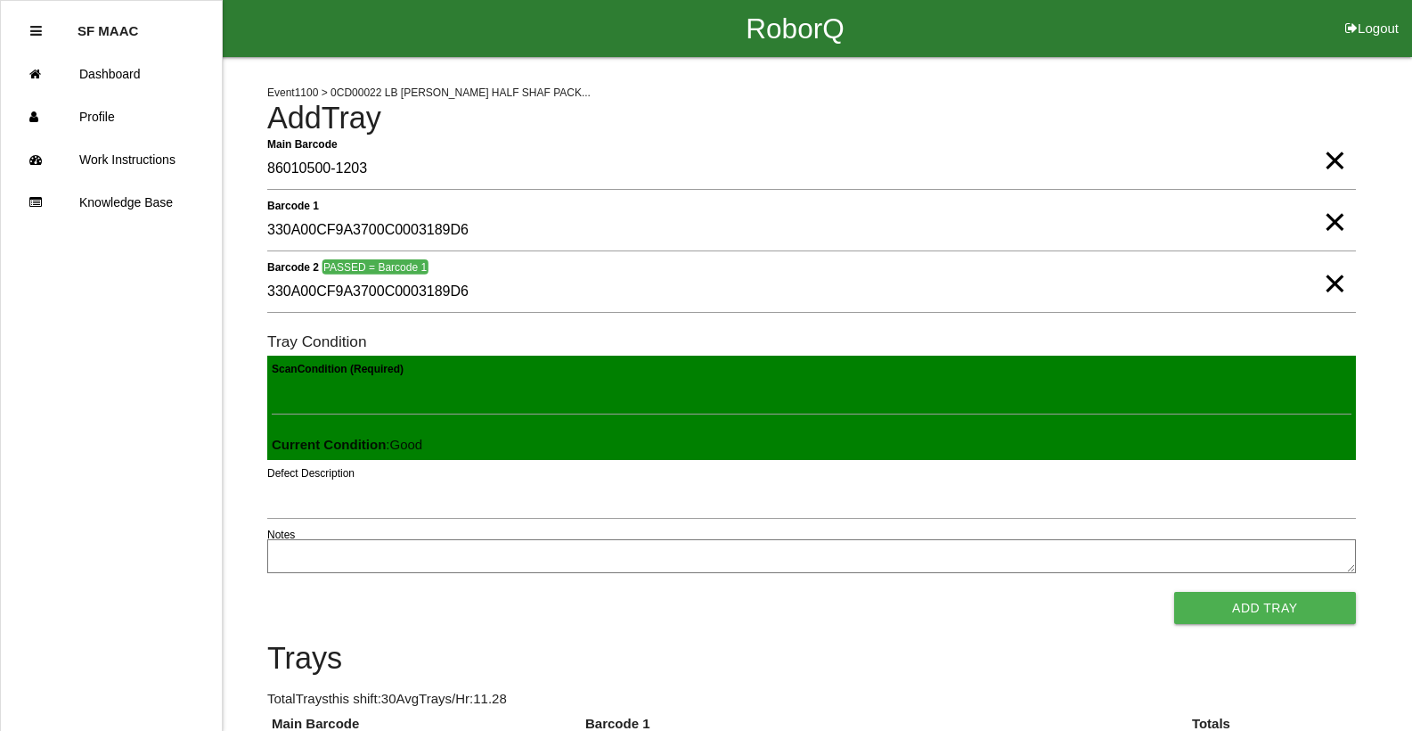
click at [1174, 592] on button "Add Tray" at bounding box center [1265, 608] width 182 height 32
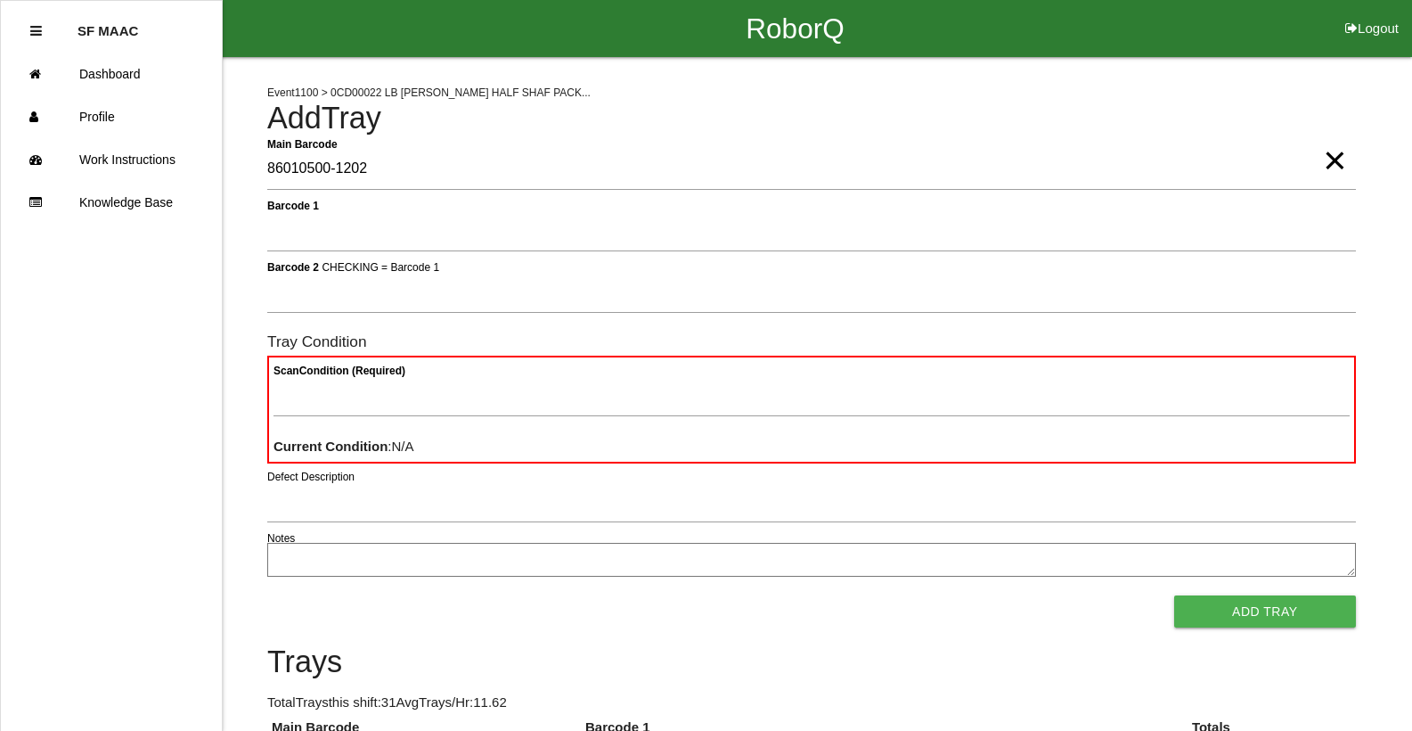
type Barcode "86010500-1202"
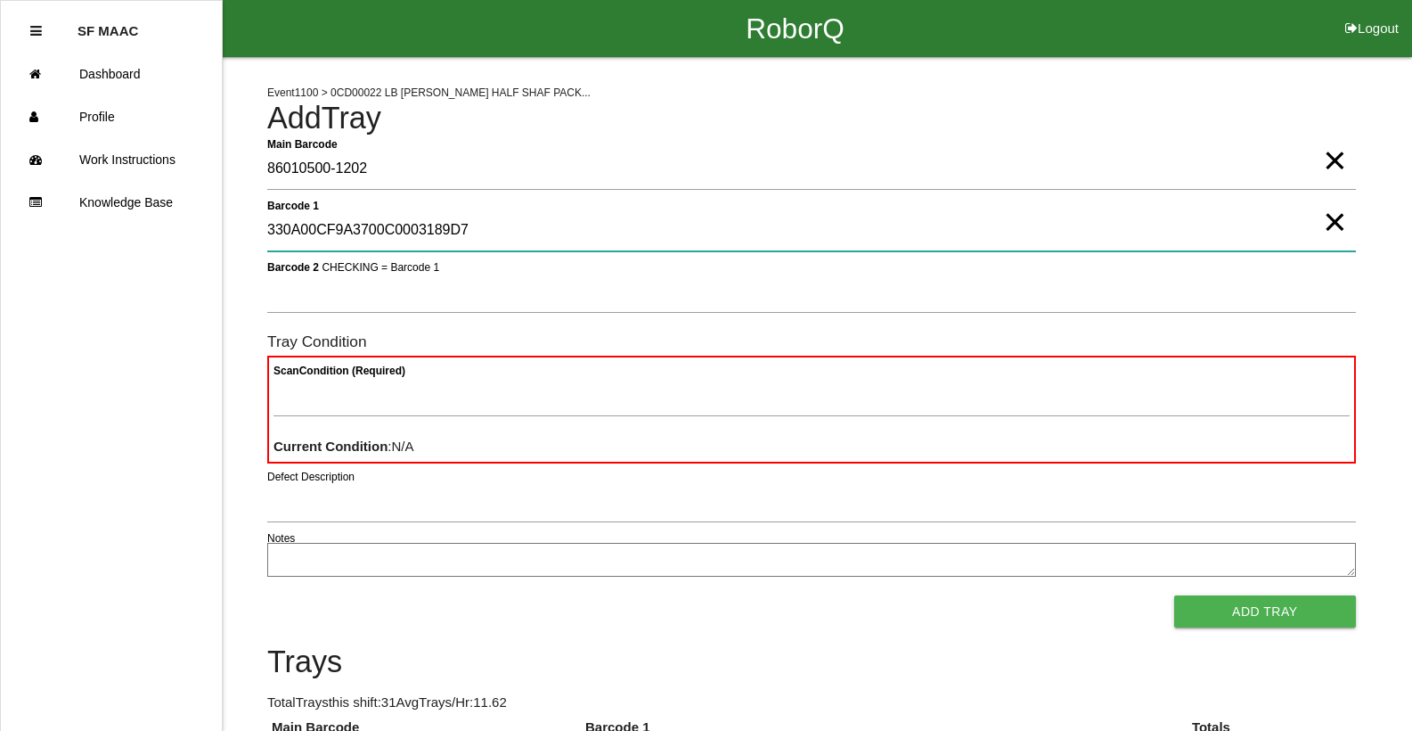
type 1 "330A00CF9A3700C0003189D7"
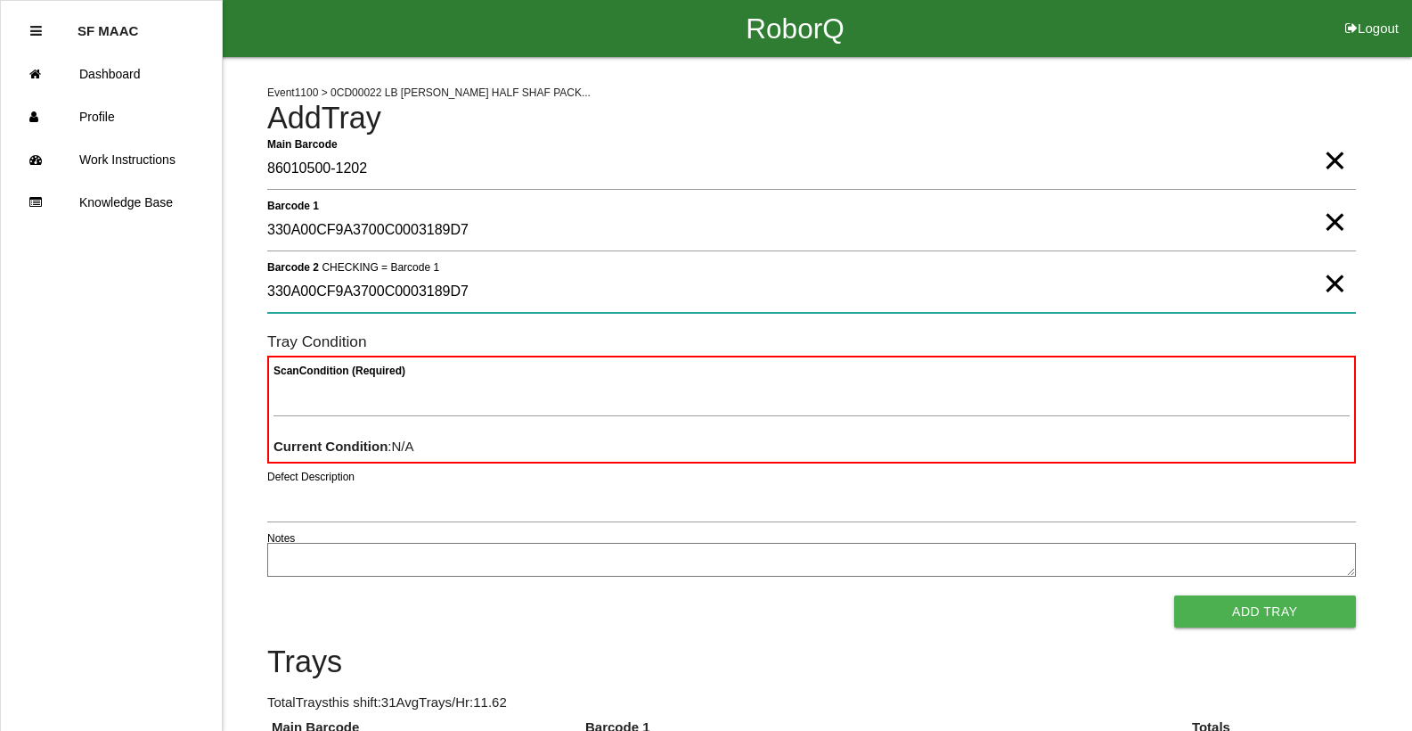
type 2 "330A00CF9A3700C0003189D7"
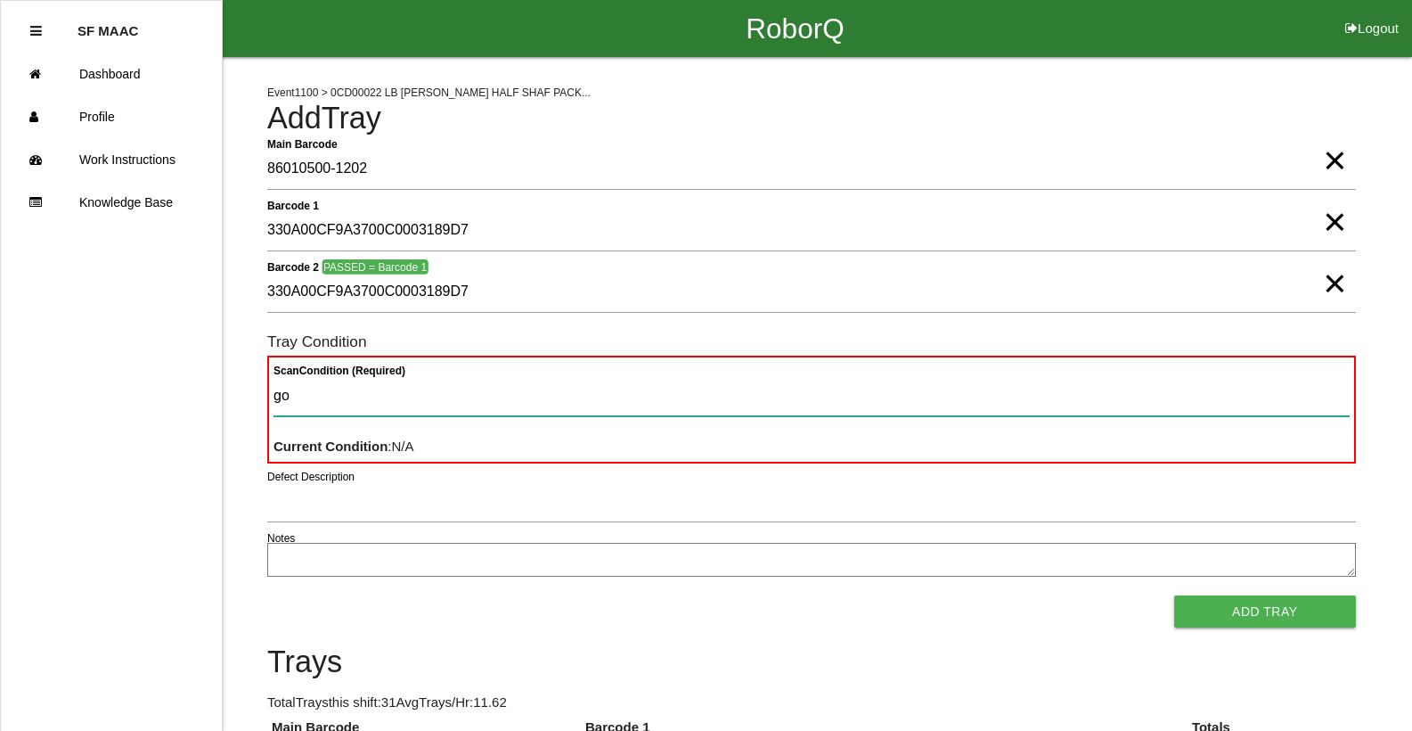
type Condition "goo"
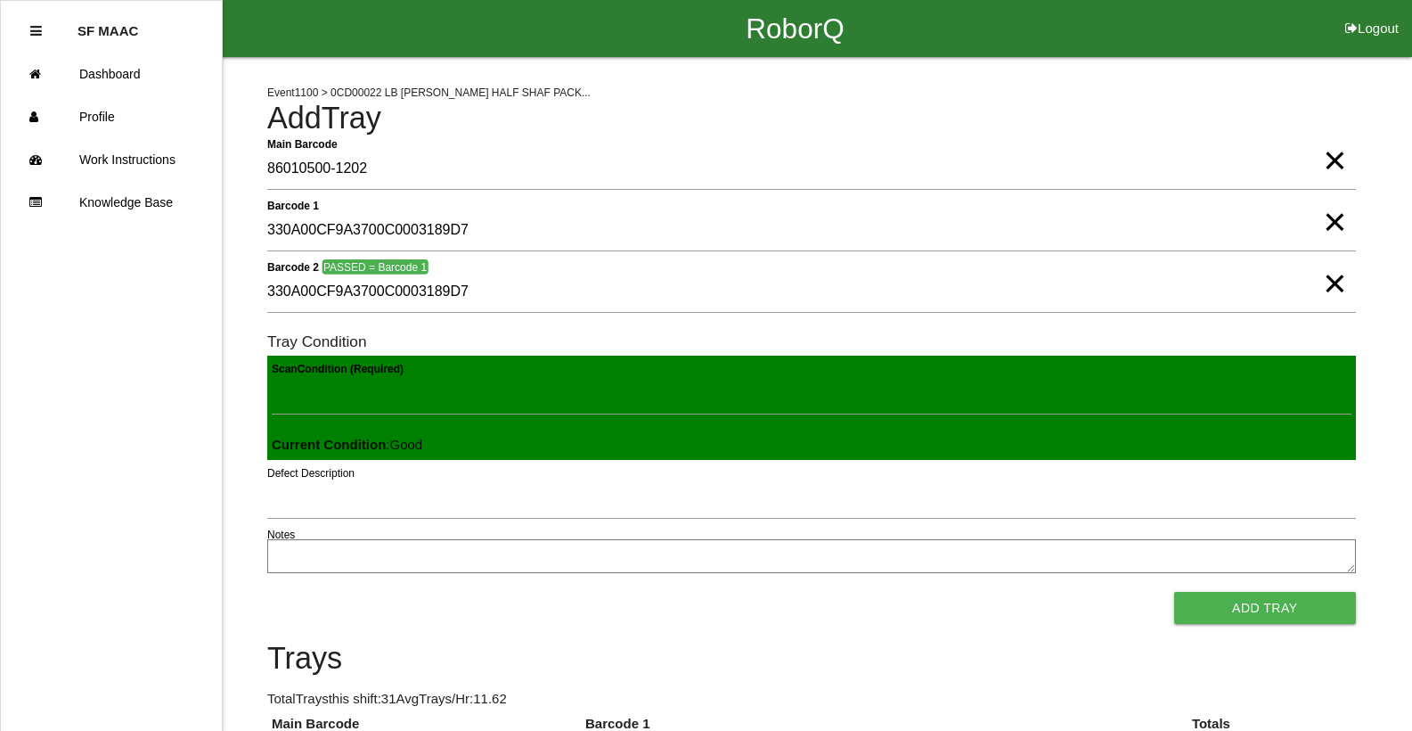
click button "Add Tray" at bounding box center [1265, 608] width 182 height 32
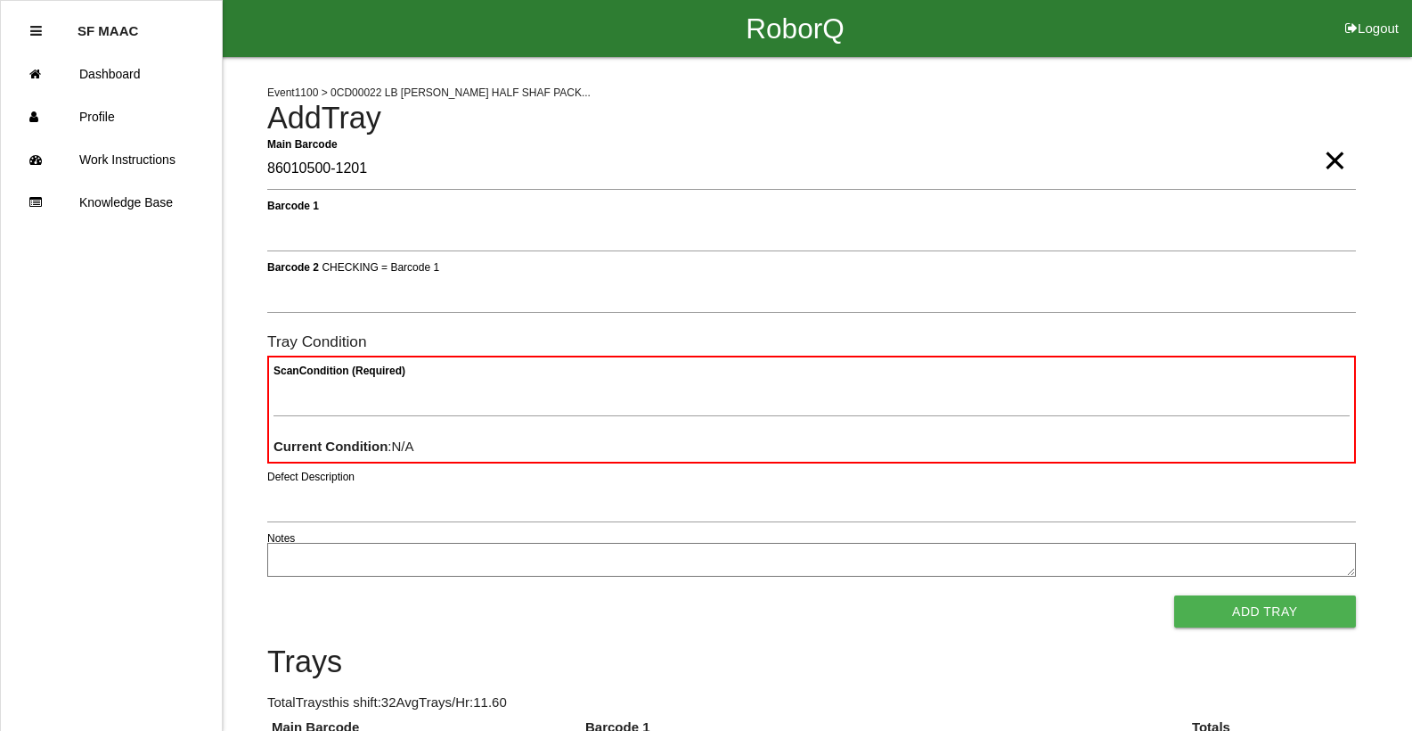
type Barcode "86010500-1201"
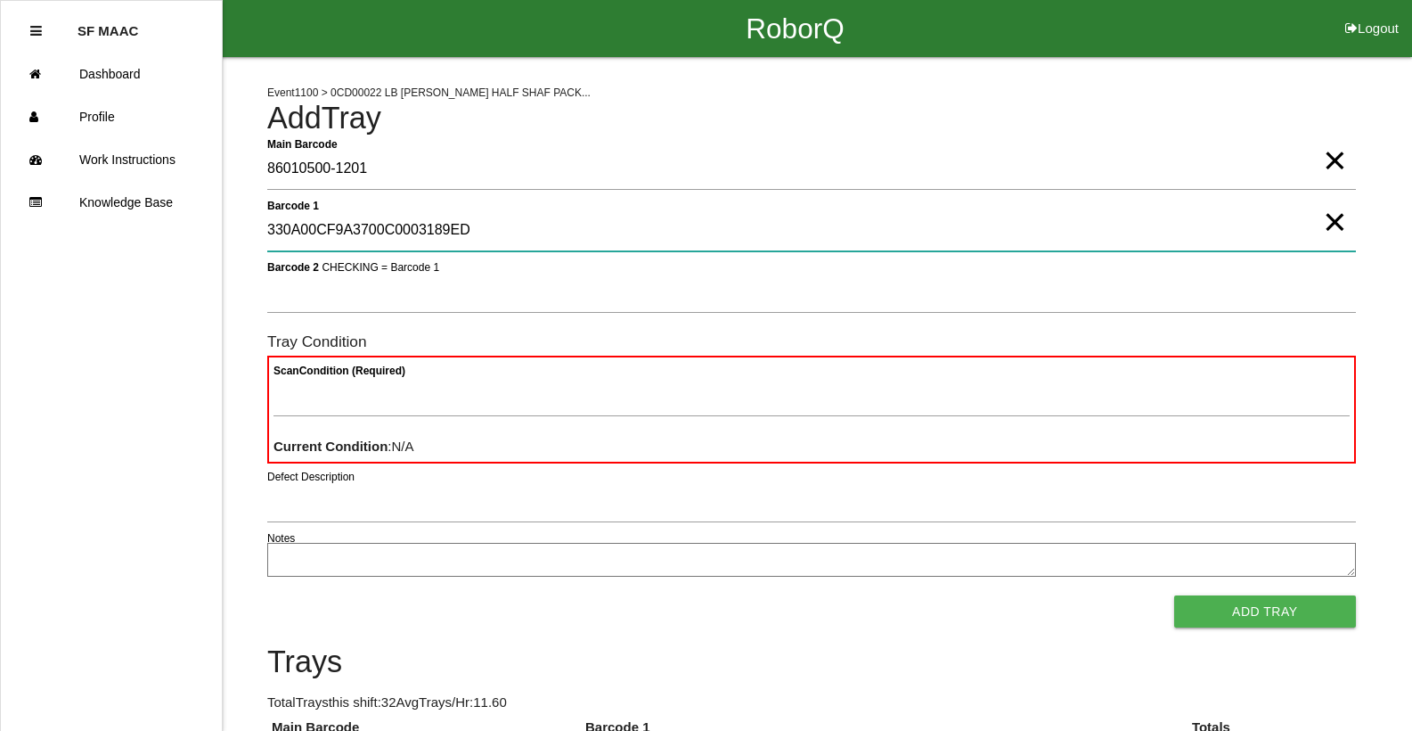
type 1 "330A00CF9A3700C0003189ED"
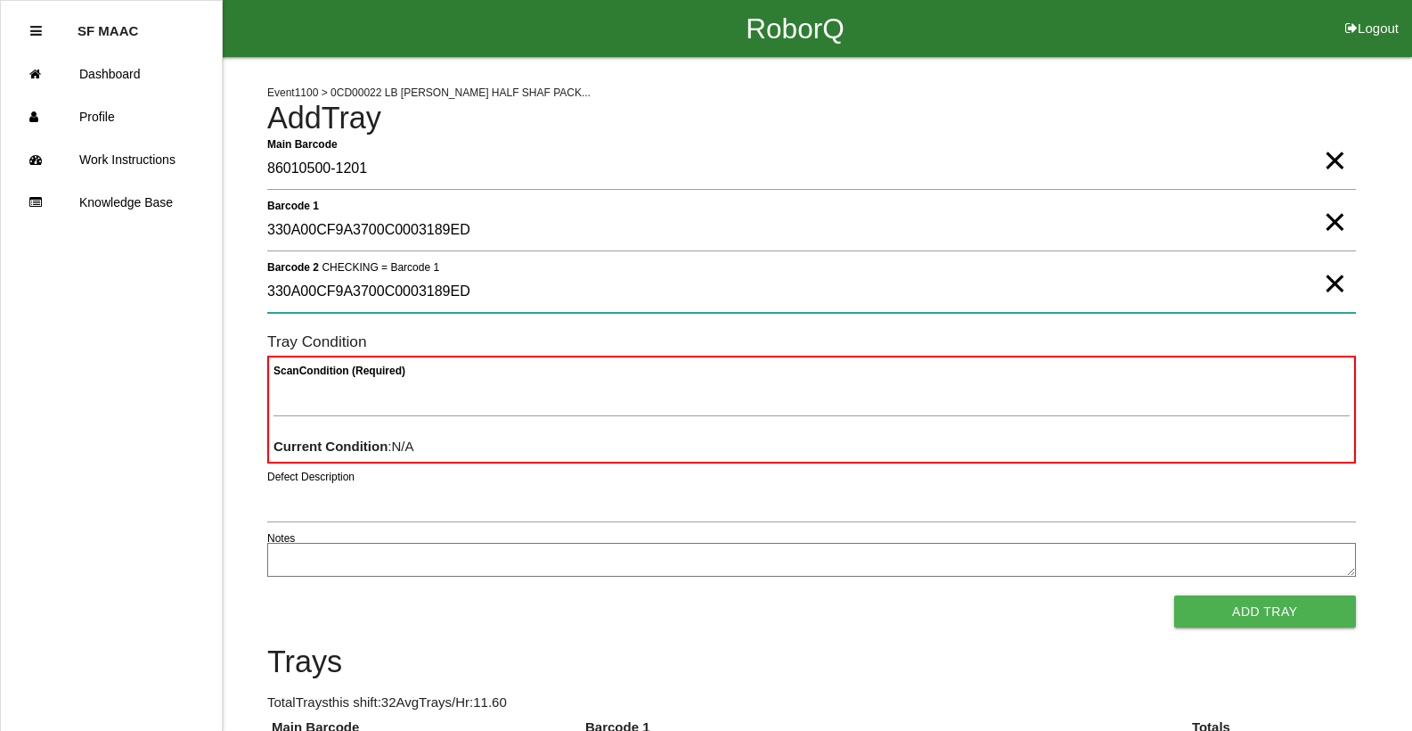
type 2 "330A00CF9A3700C0003189ED"
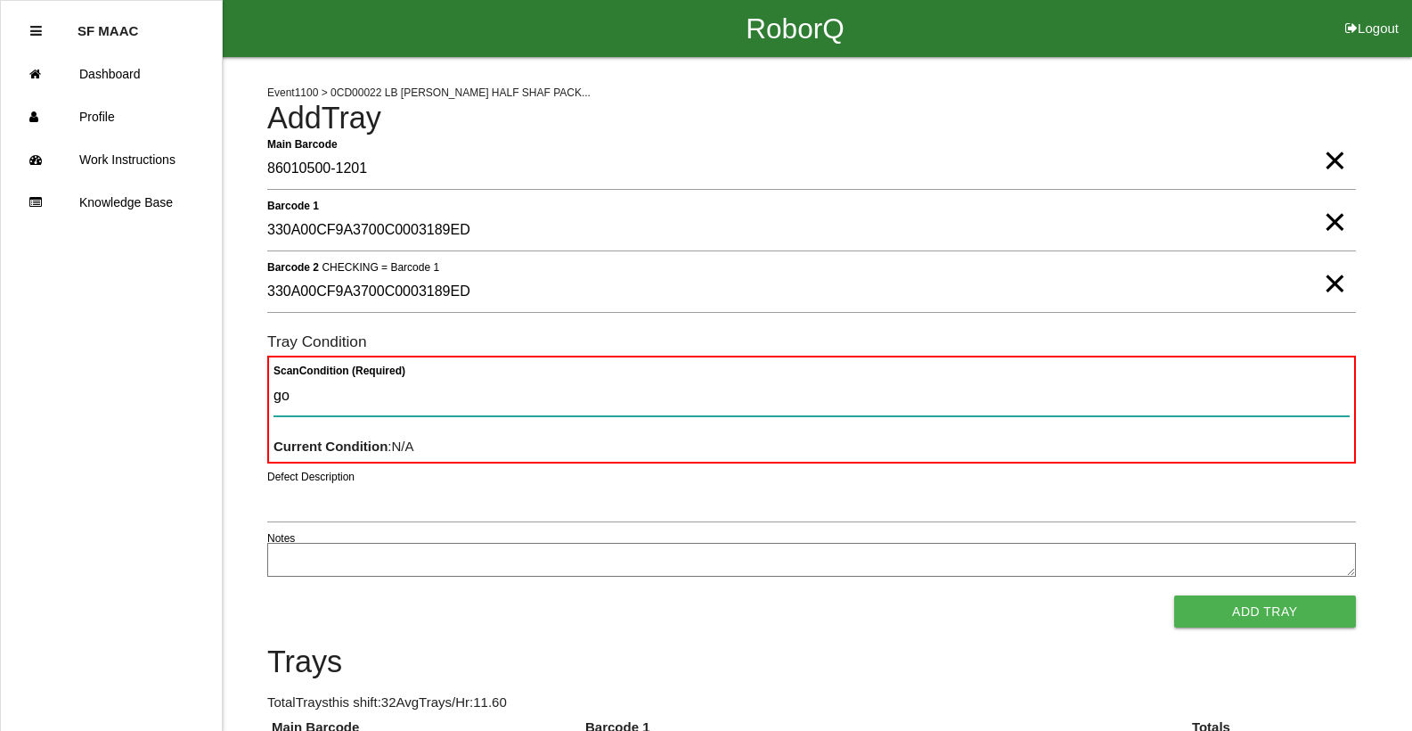
type Condition "goo"
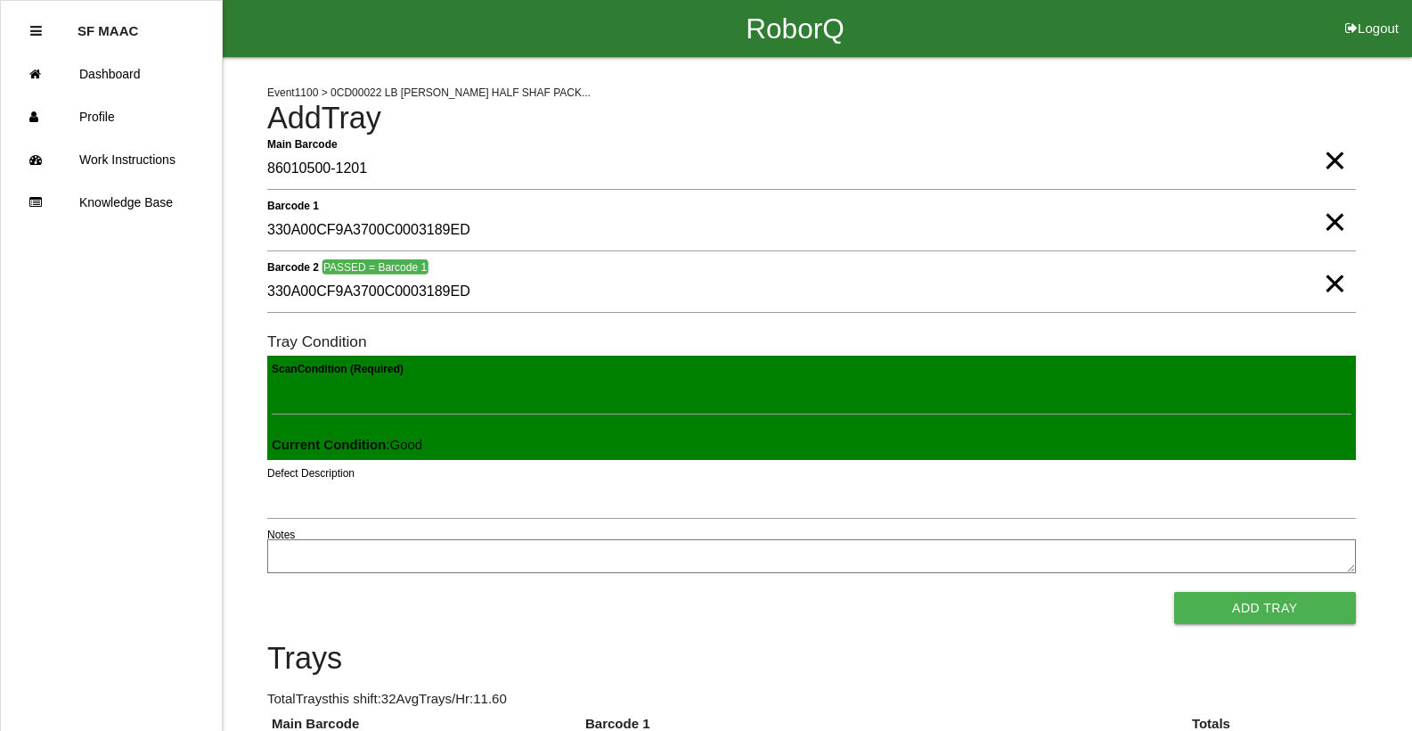
click at [1174, 592] on button "Add Tray" at bounding box center [1265, 608] width 182 height 32
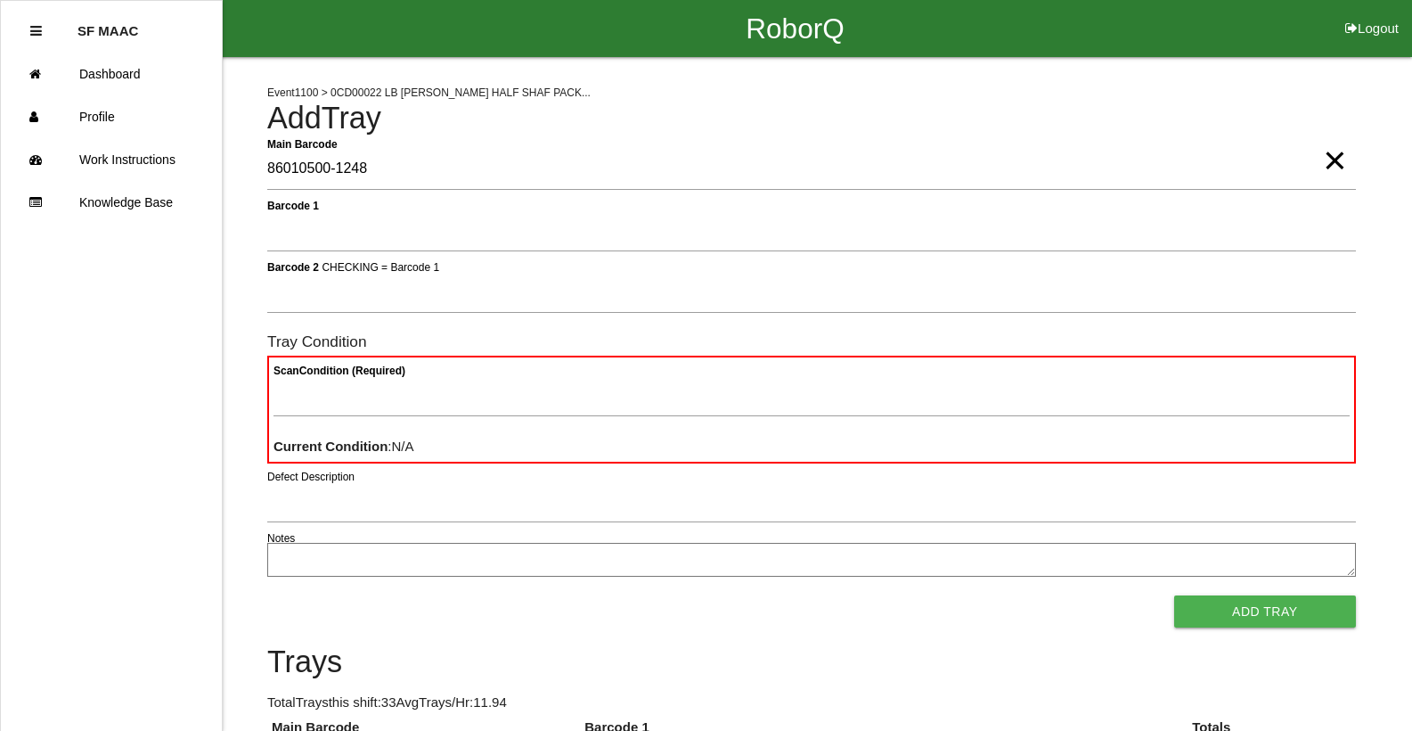
type Barcode "86010500-1248"
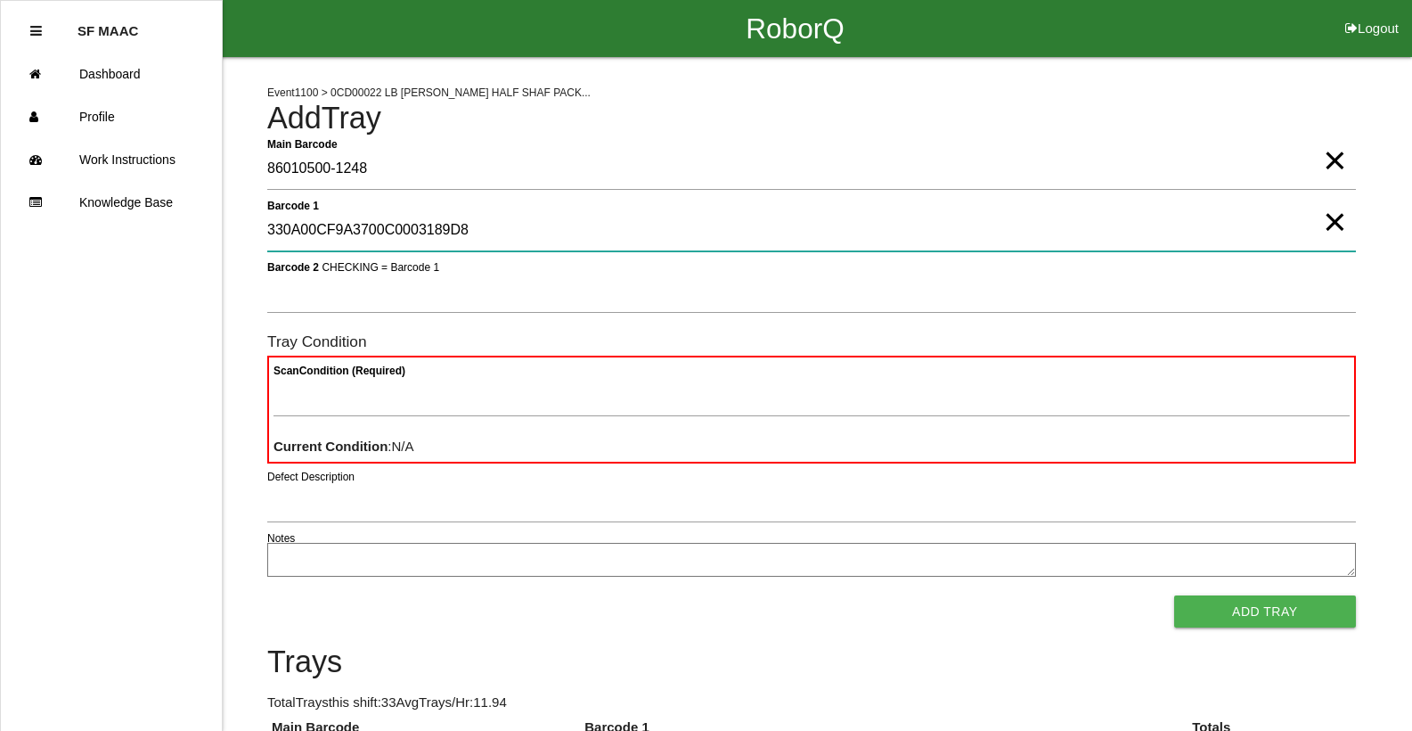
type 1 "330A00CF9A3700C0003189D8"
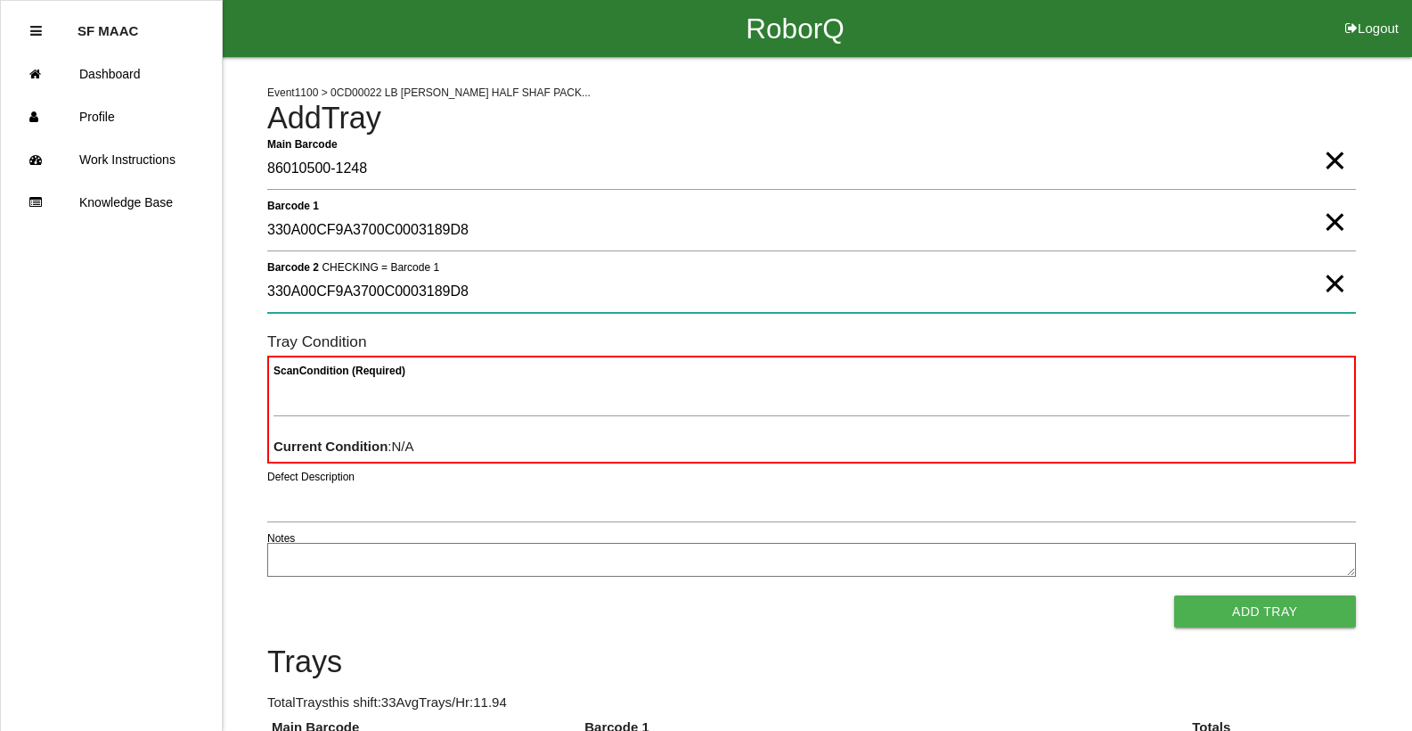
type 2 "330A00CF9A3700C0003189D8"
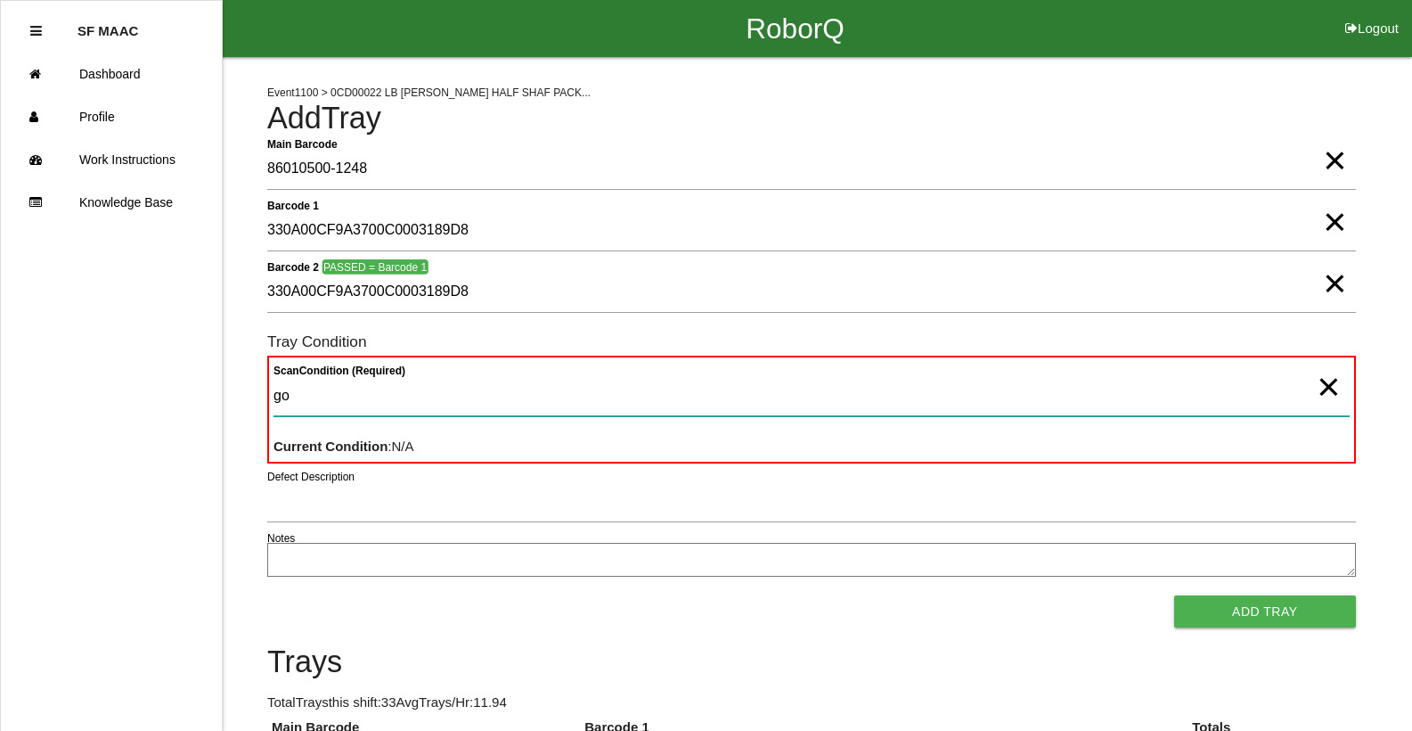
type Condition "goo"
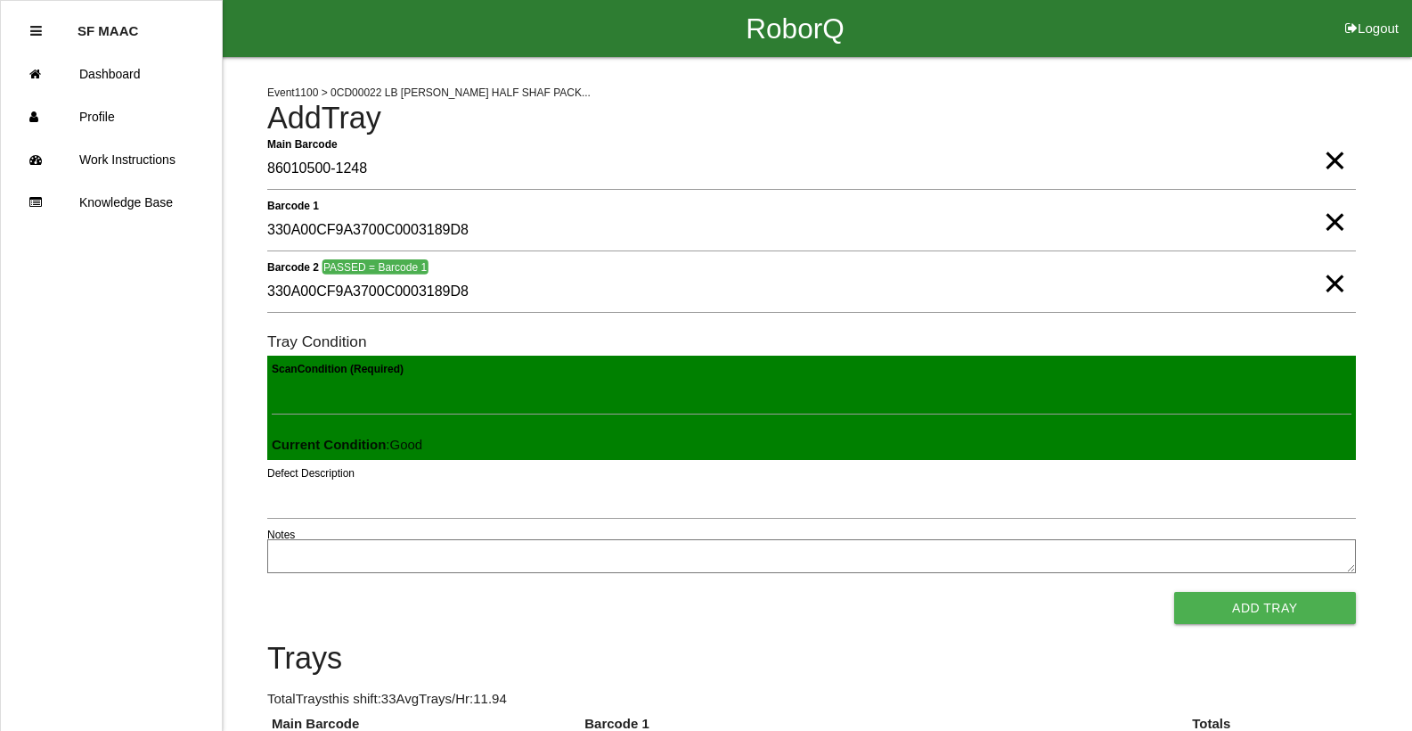
click button "Add Tray" at bounding box center [1265, 608] width 182 height 32
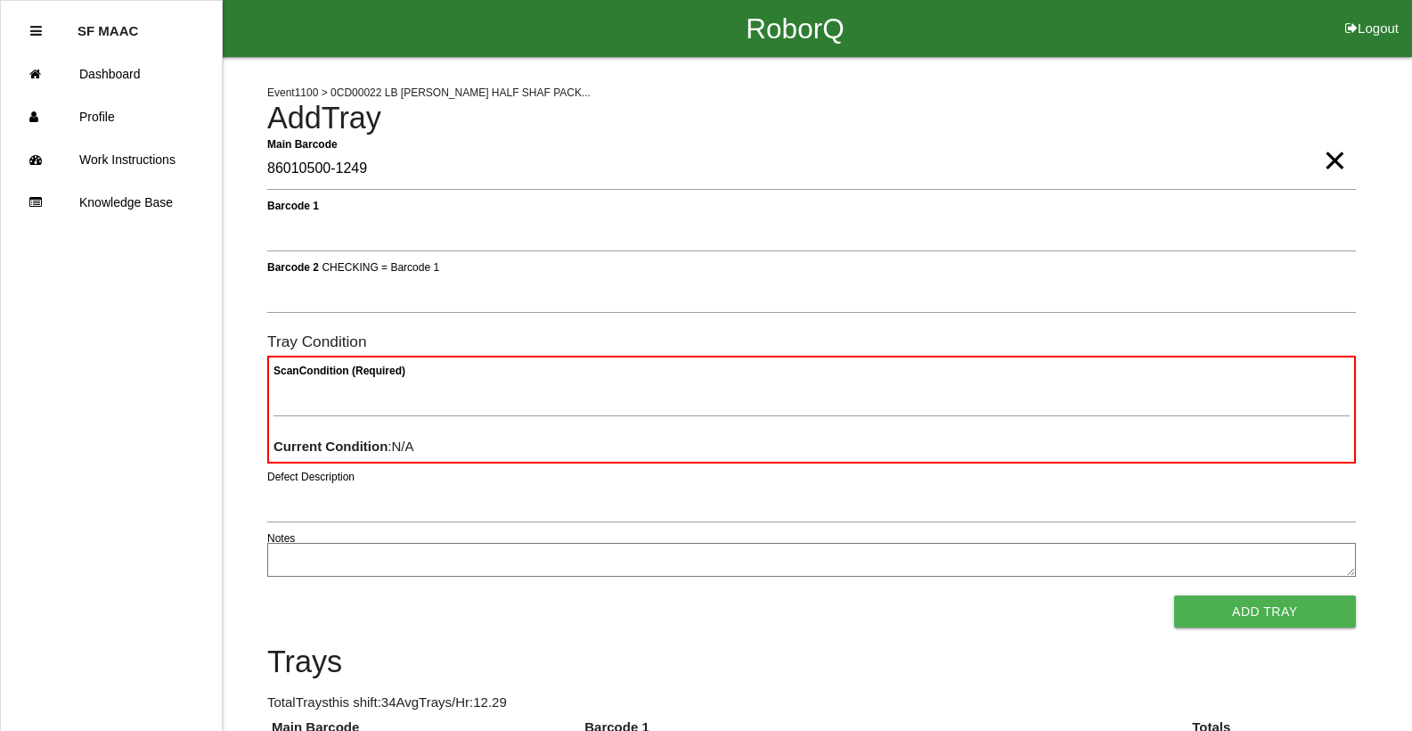
type Barcode "86010500-1249"
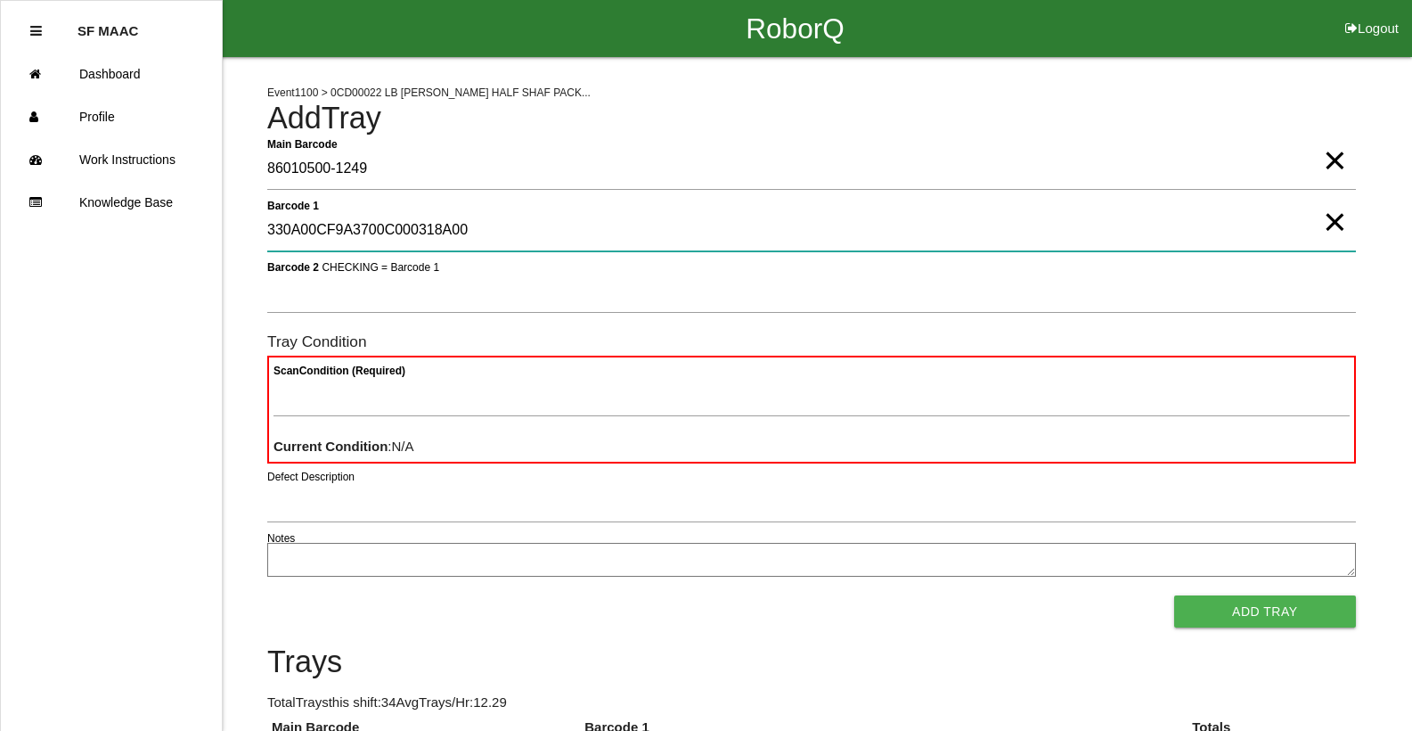
type 1 "330A00CF9A3700C000318A00"
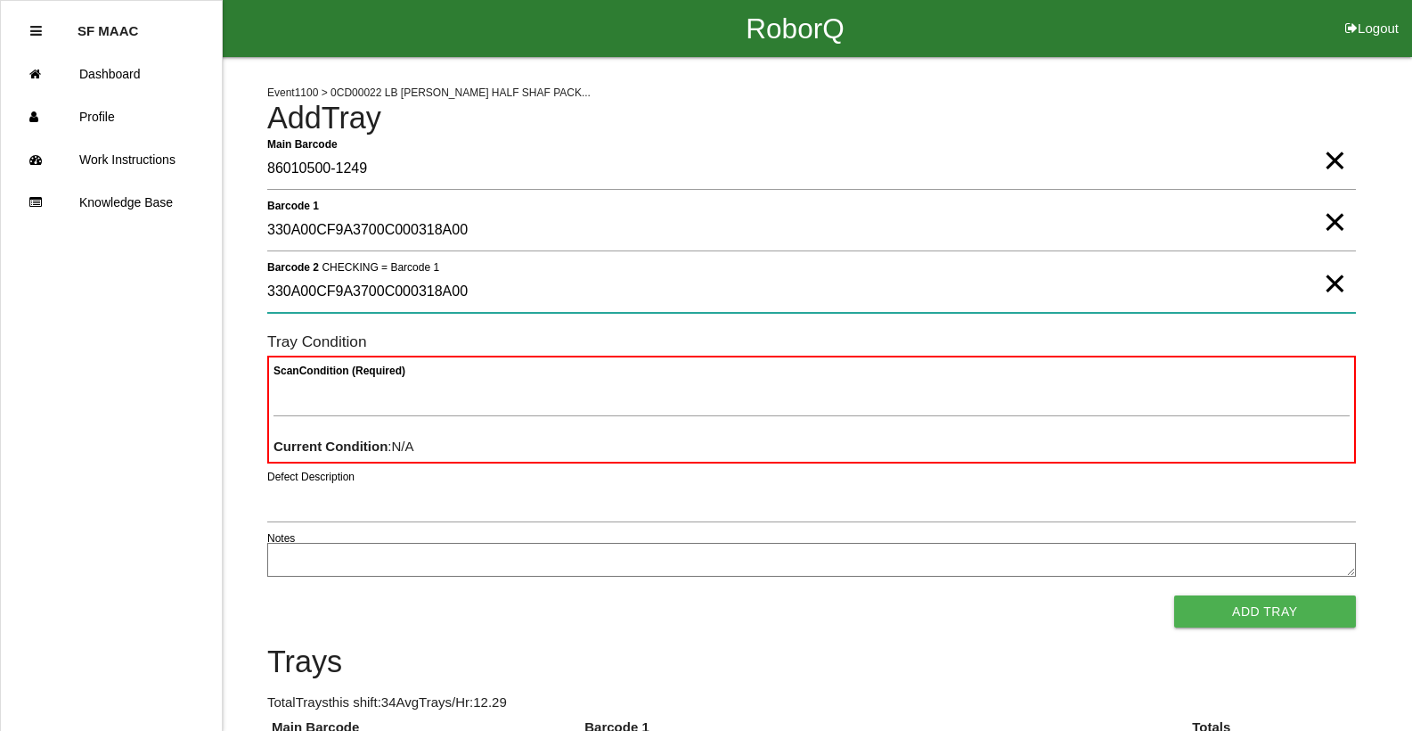
type 2 "330A00CF9A3700C000318A00"
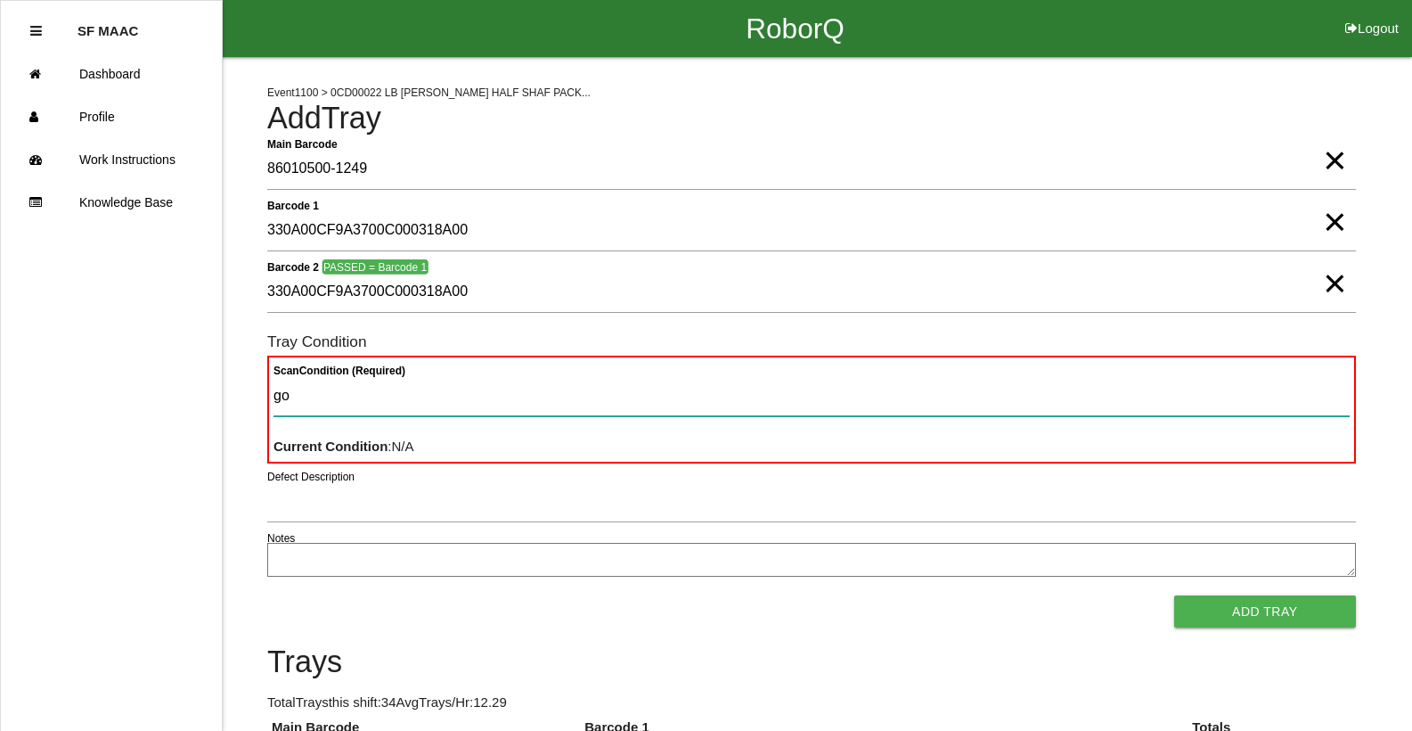
type Condition "goo"
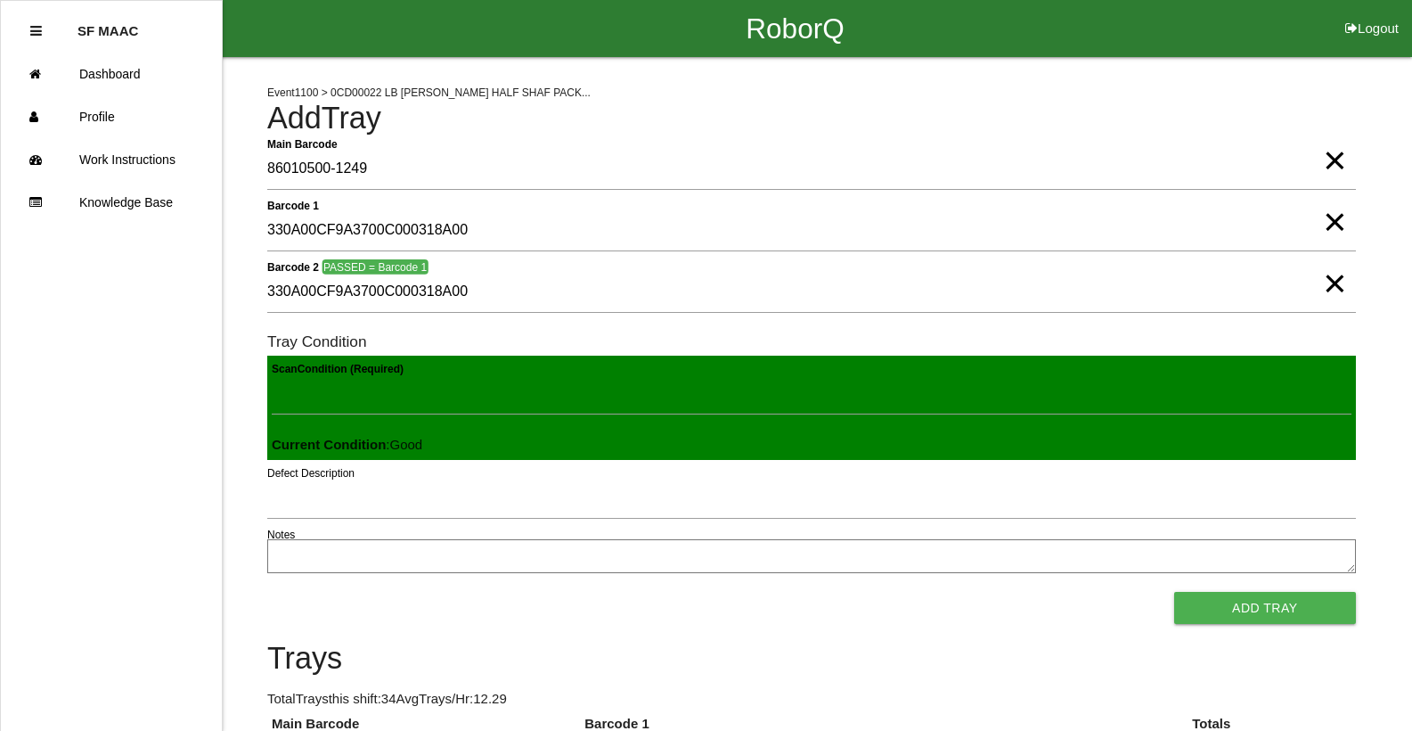
click button "Add Tray" at bounding box center [1265, 608] width 182 height 32
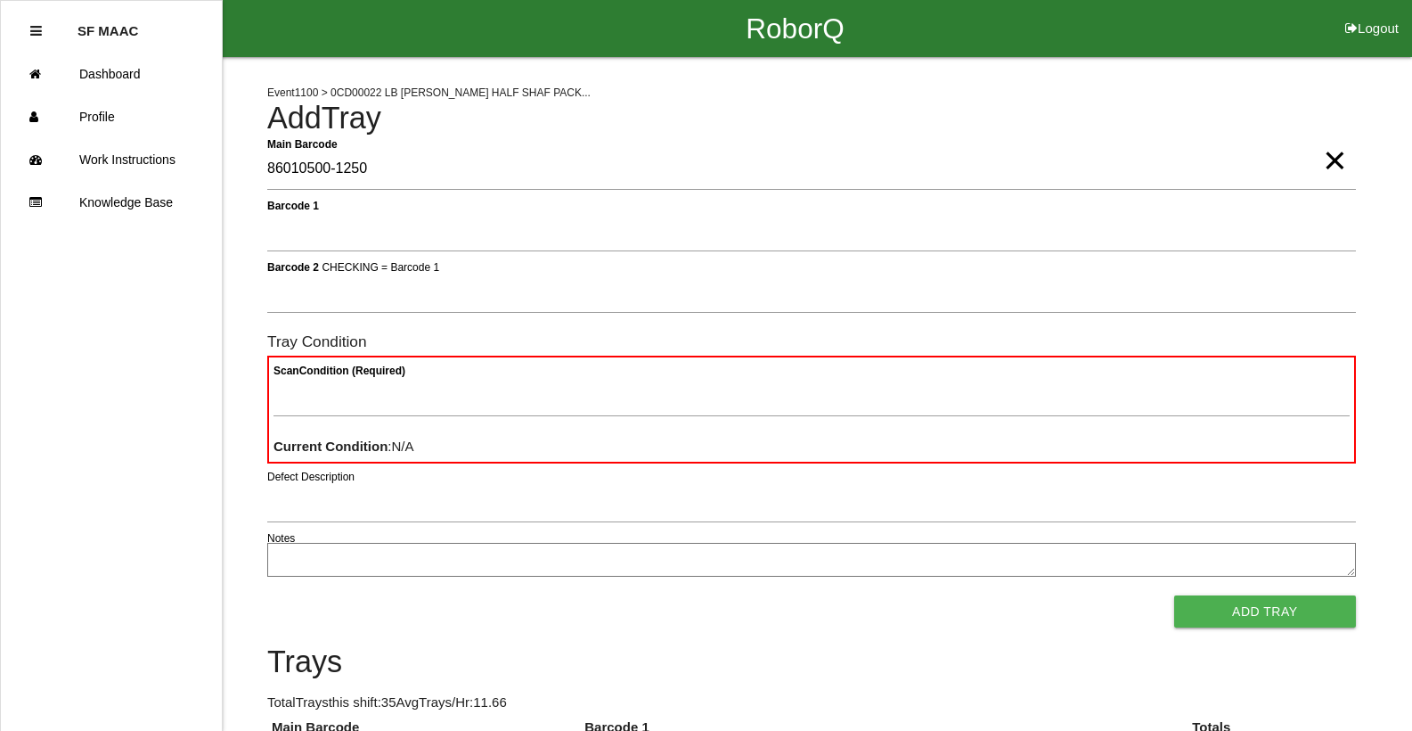
type Barcode "86010500-1250"
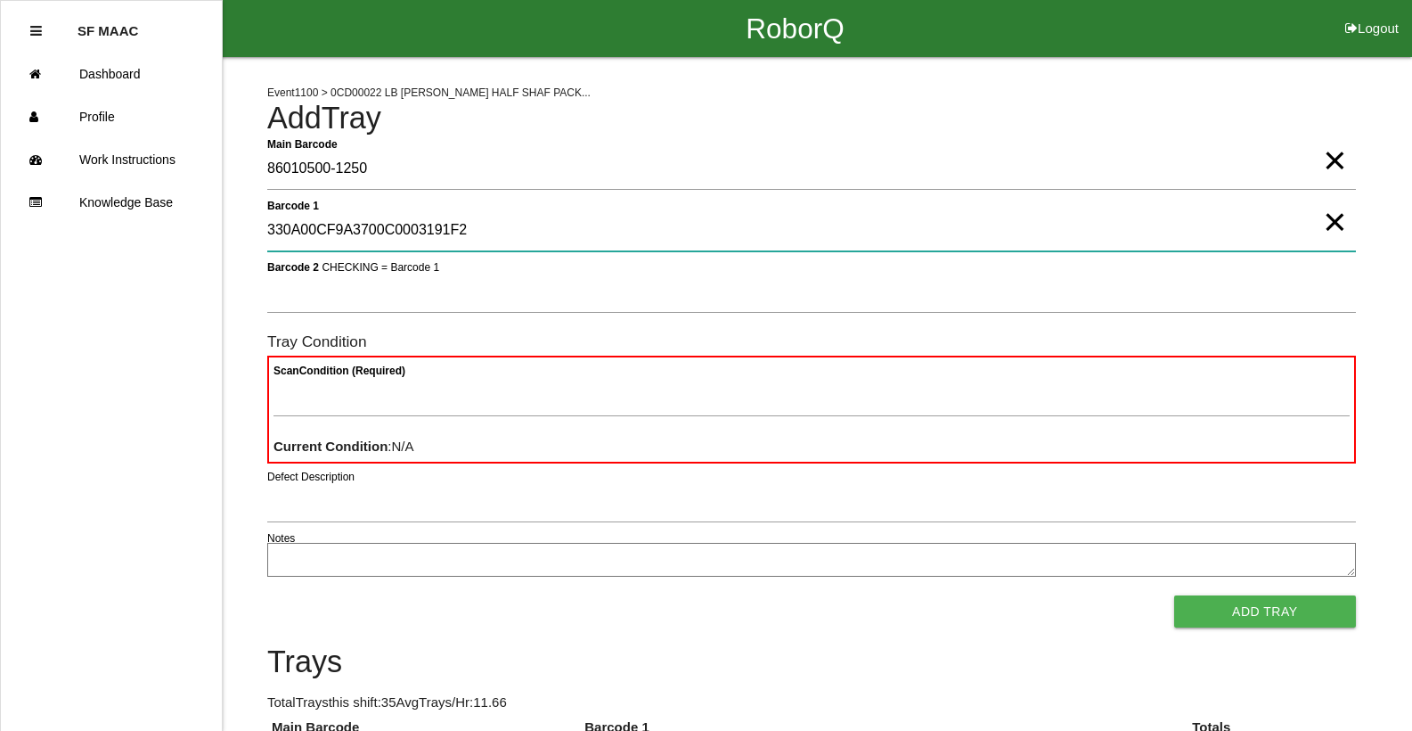
type 1 "330A00CF9A3700C0003191F2"
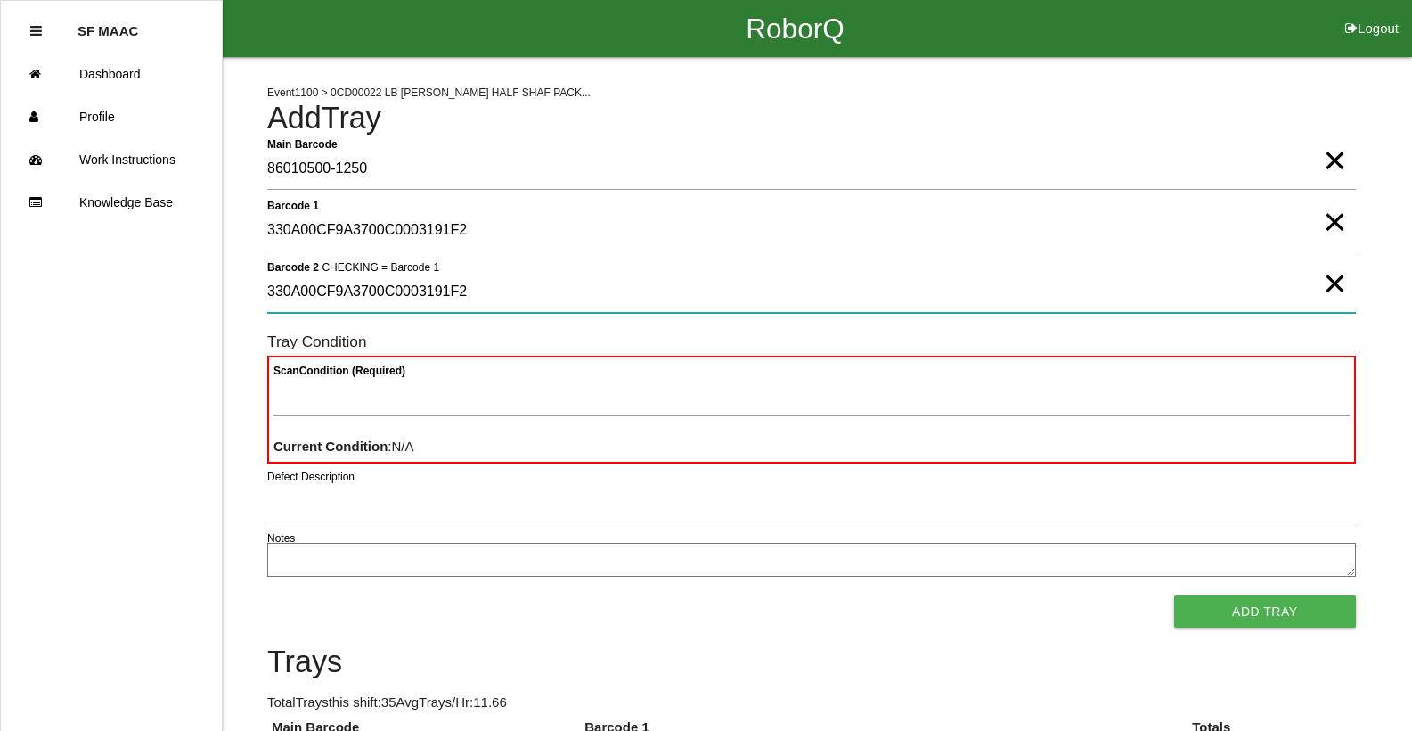
type 2 "330A00CF9A3700C0003191F2"
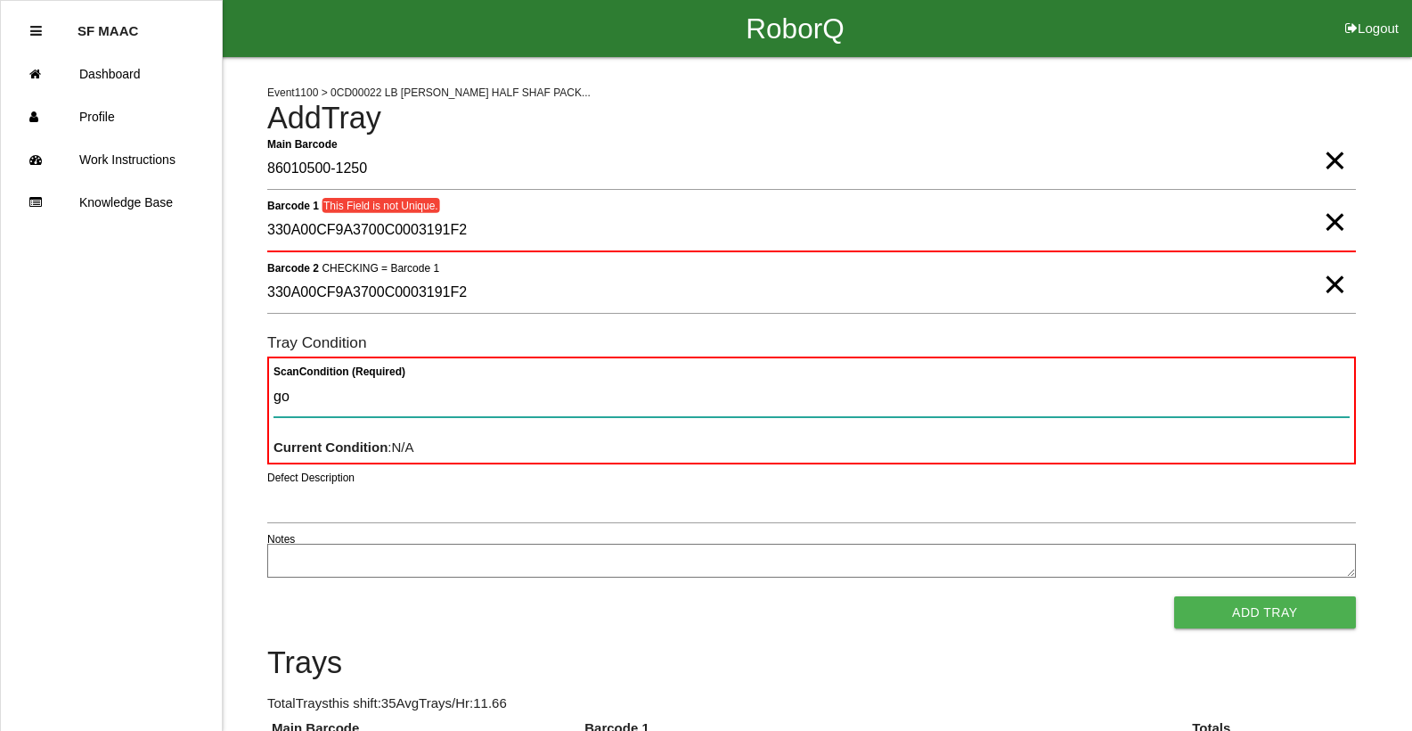
type Condition "goo"
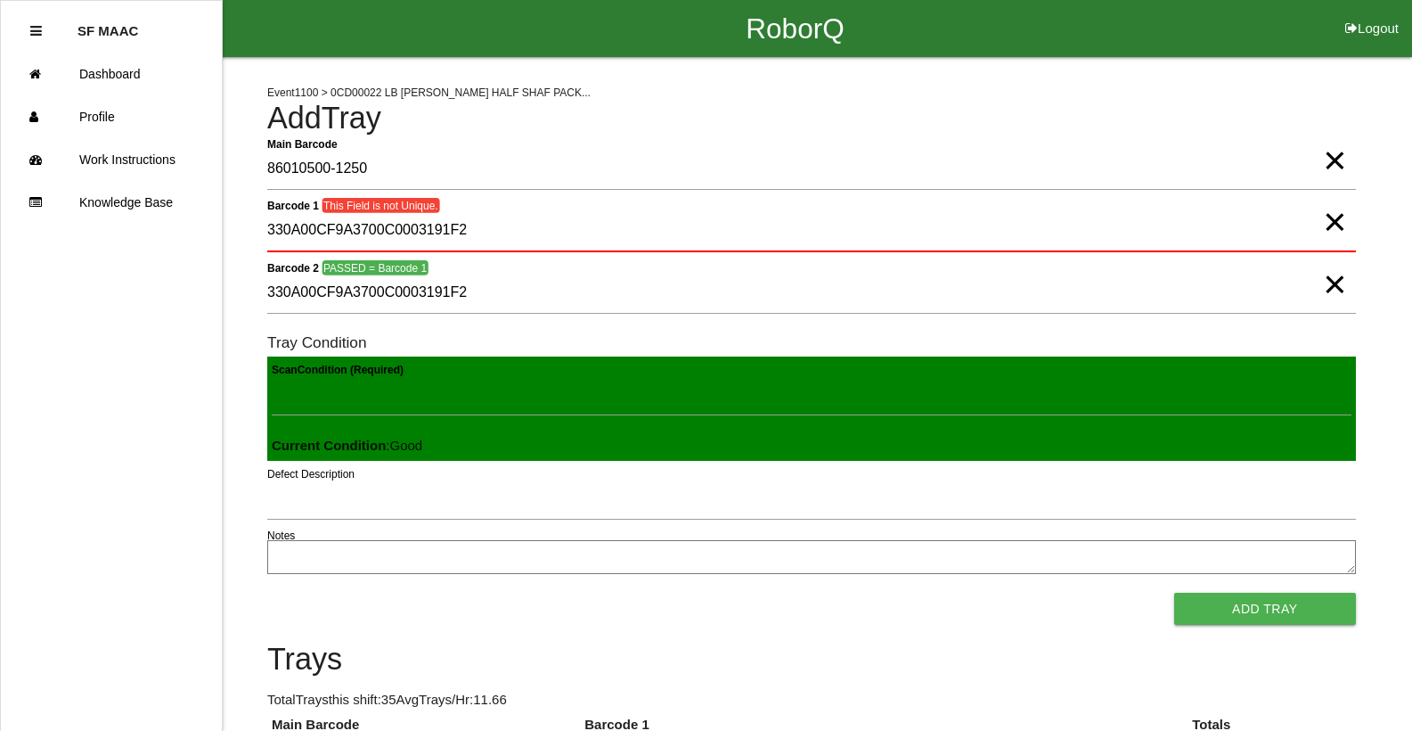
click at [1174, 593] on button "Add Tray" at bounding box center [1265, 609] width 182 height 32
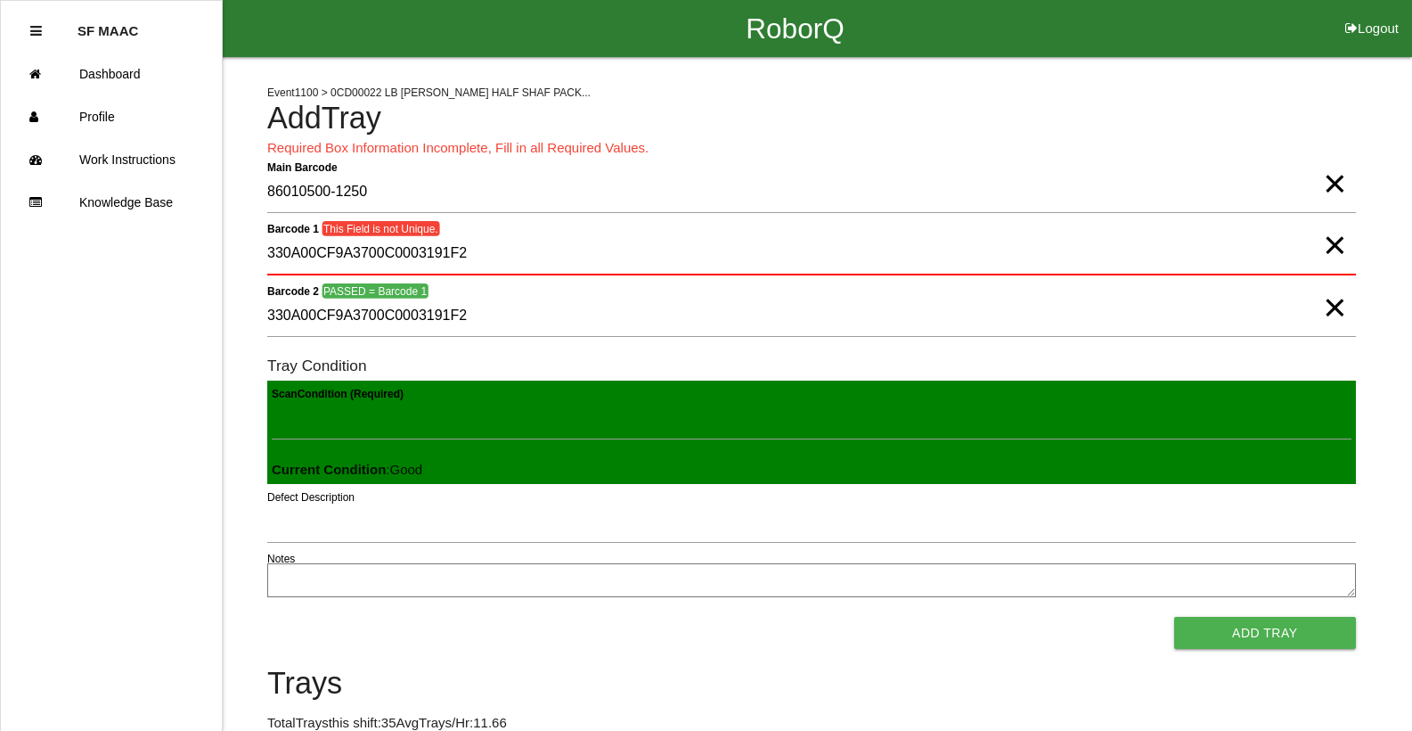
click at [1333, 245] on span "×" at bounding box center [1334, 227] width 23 height 36
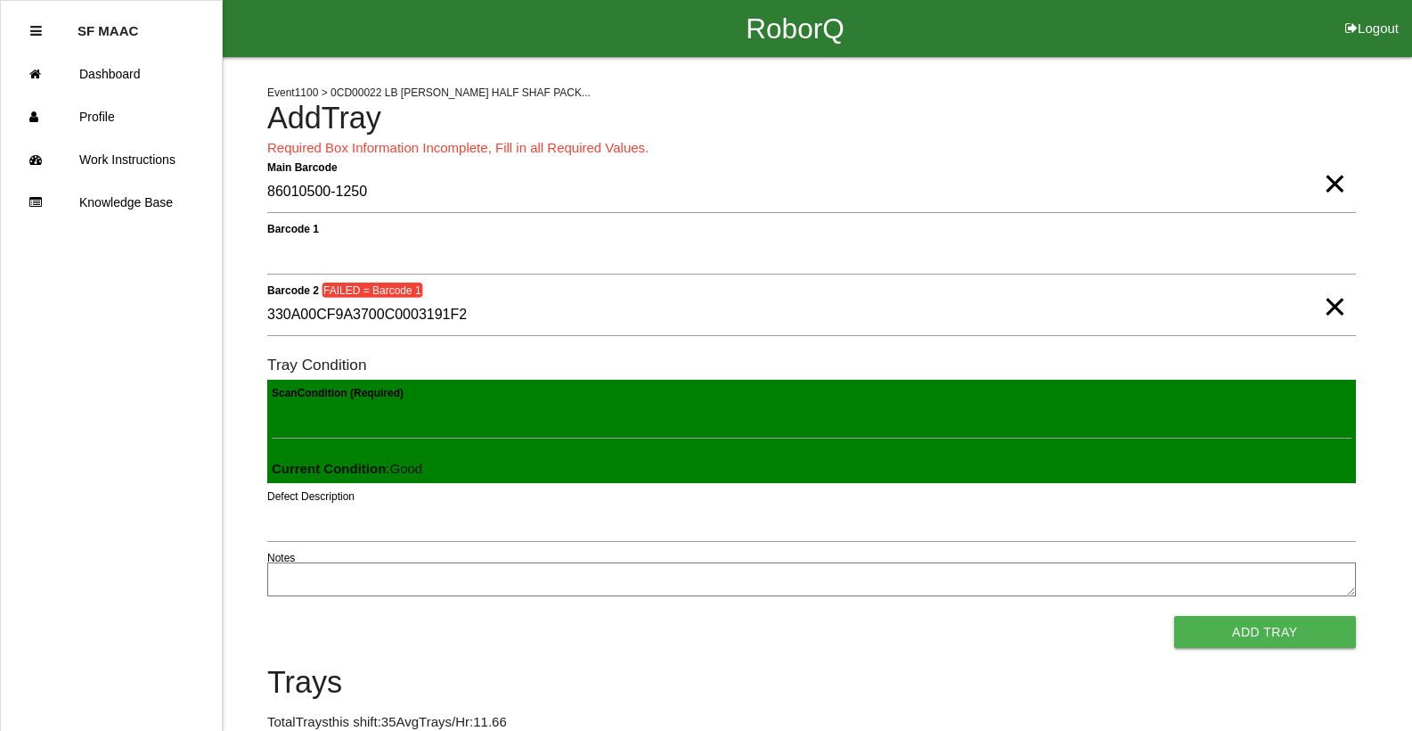
click at [1334, 303] on span "×" at bounding box center [1334, 289] width 23 height 36
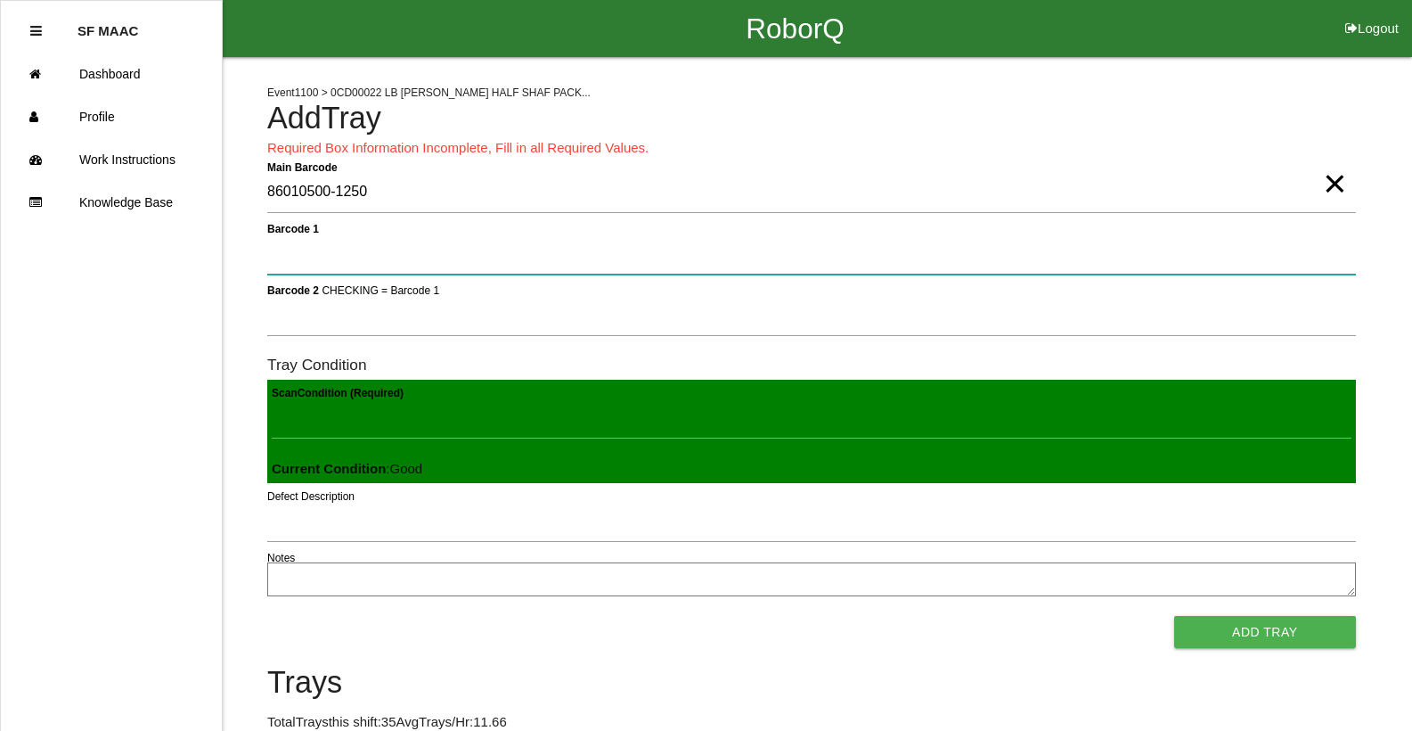
click at [1315, 249] on 1 "Barcode 1" at bounding box center [811, 253] width 1089 height 41
type 1 "330A00CF9A3700C0003189E7"
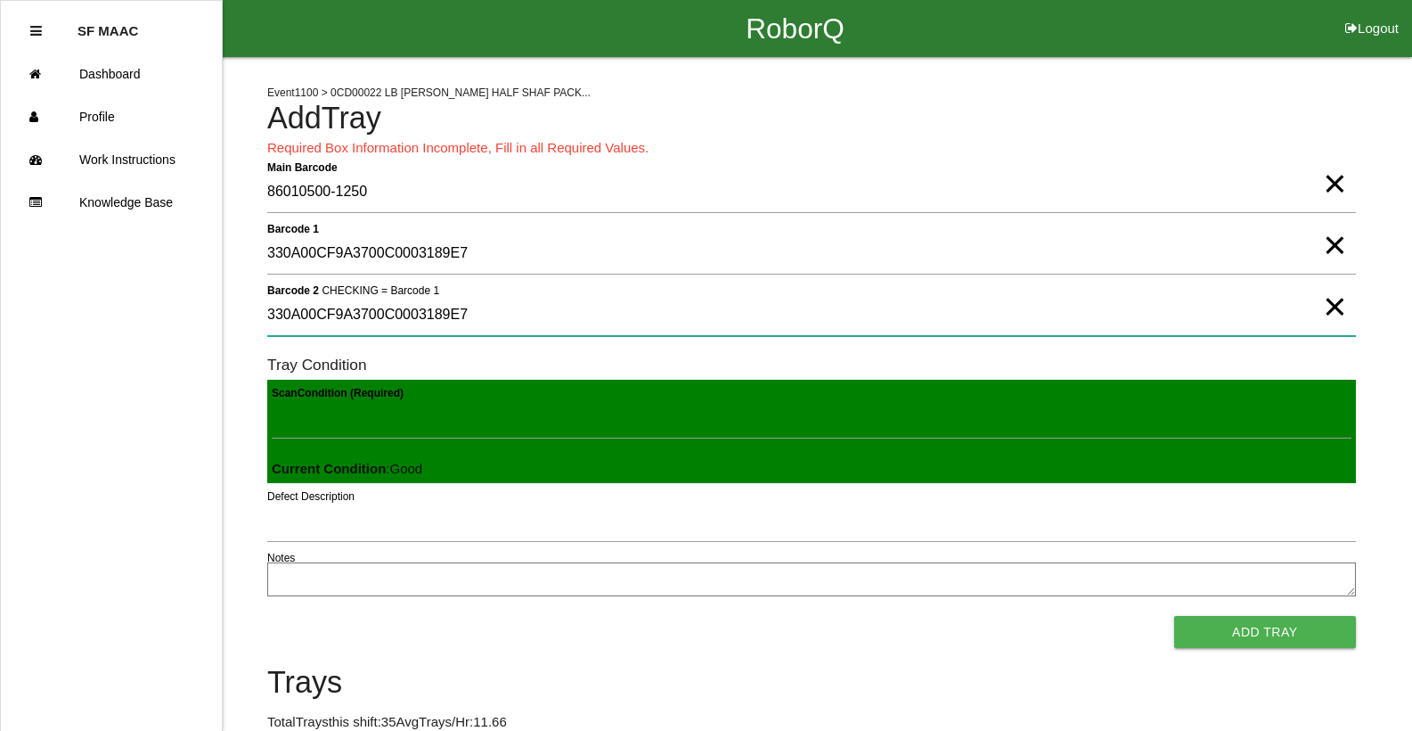
type 2 "330A00CF9A3700C0003189E7"
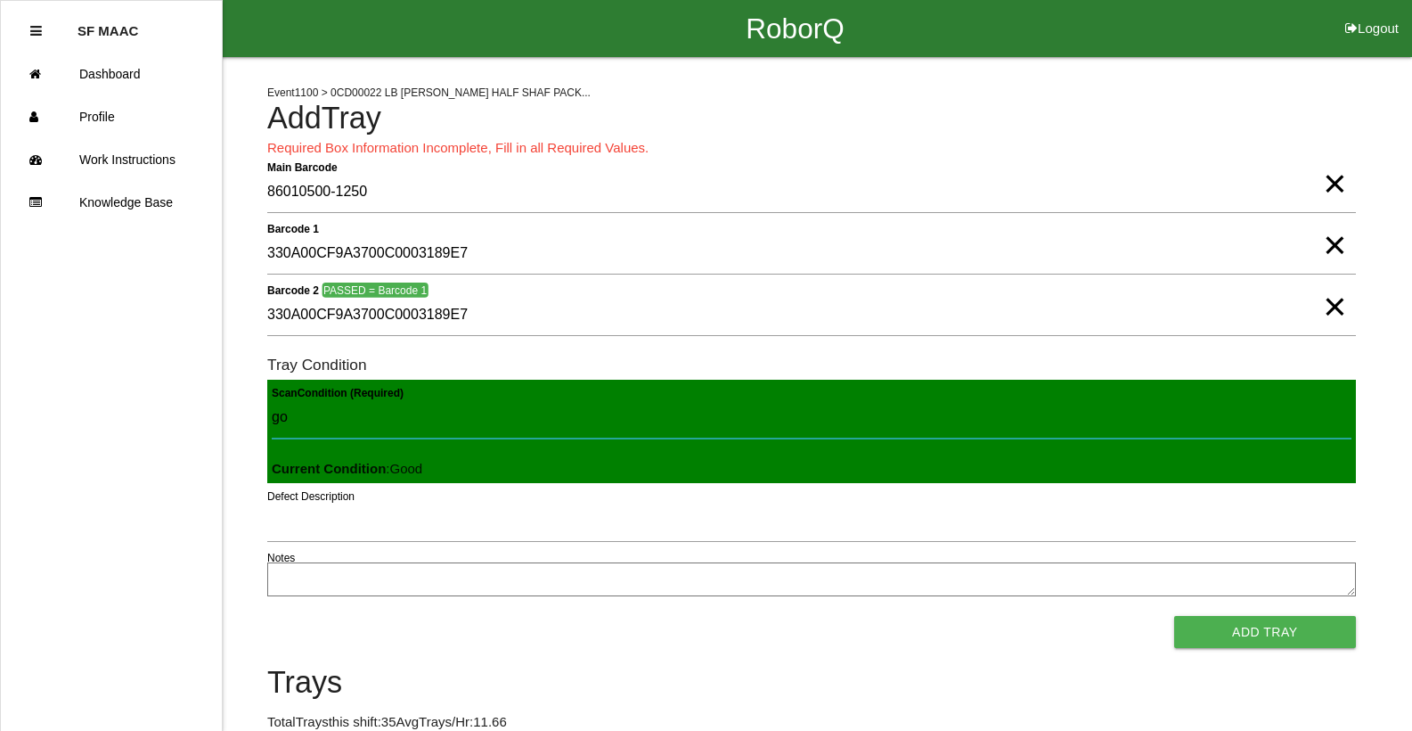
type Condition "goo"
click at [1174, 616] on button "Add Tray" at bounding box center [1265, 632] width 182 height 32
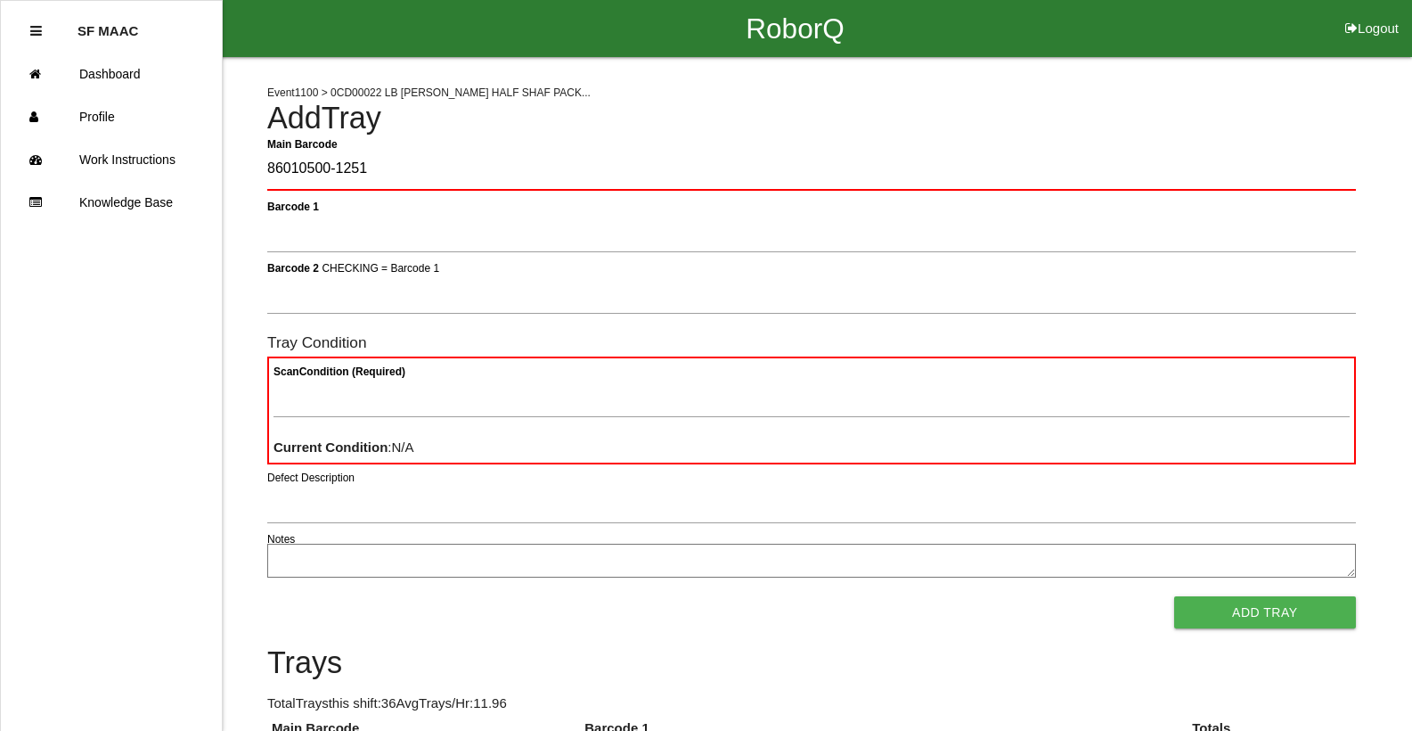
type Barcode "86010500-1251"
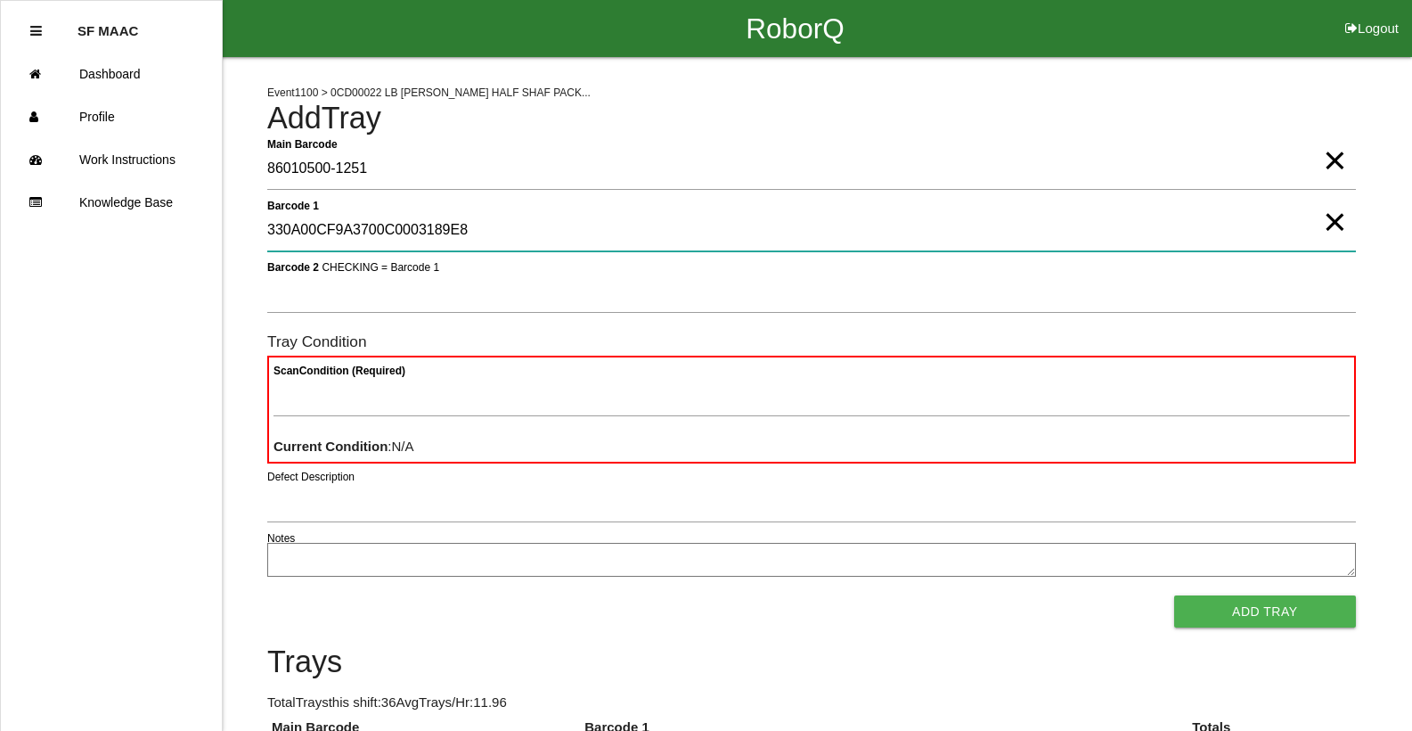
type 1 "330A00CF9A3700C0003189E8"
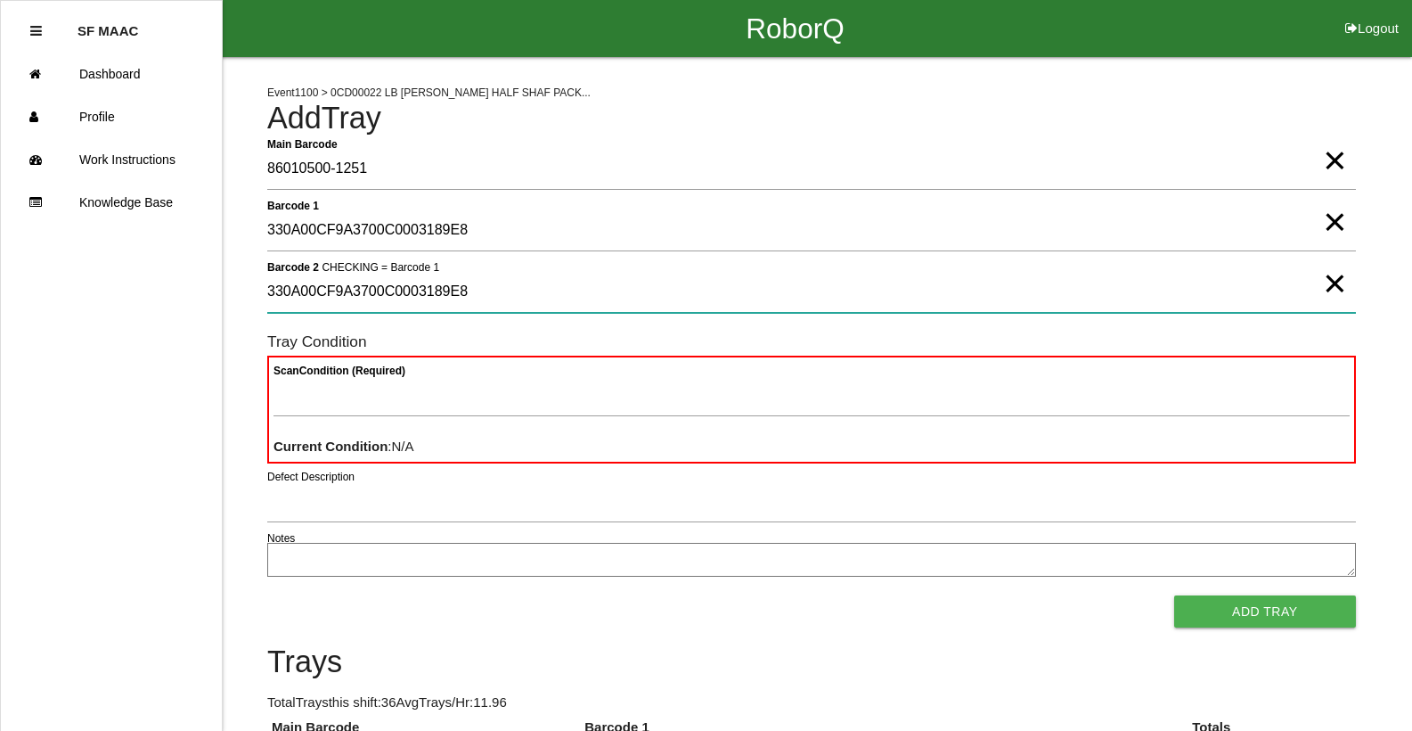
type 2 "330A00CF9A3700C0003189E8"
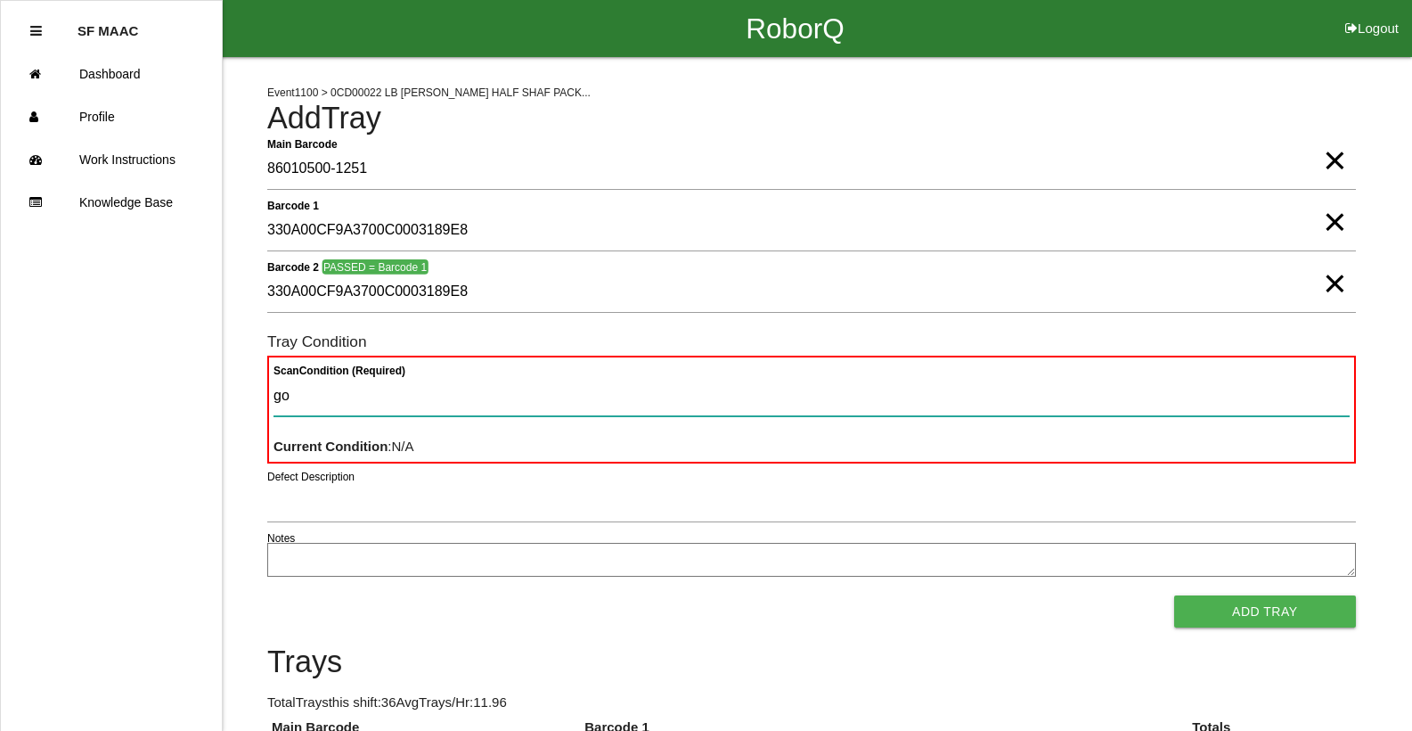
type Condition "goo"
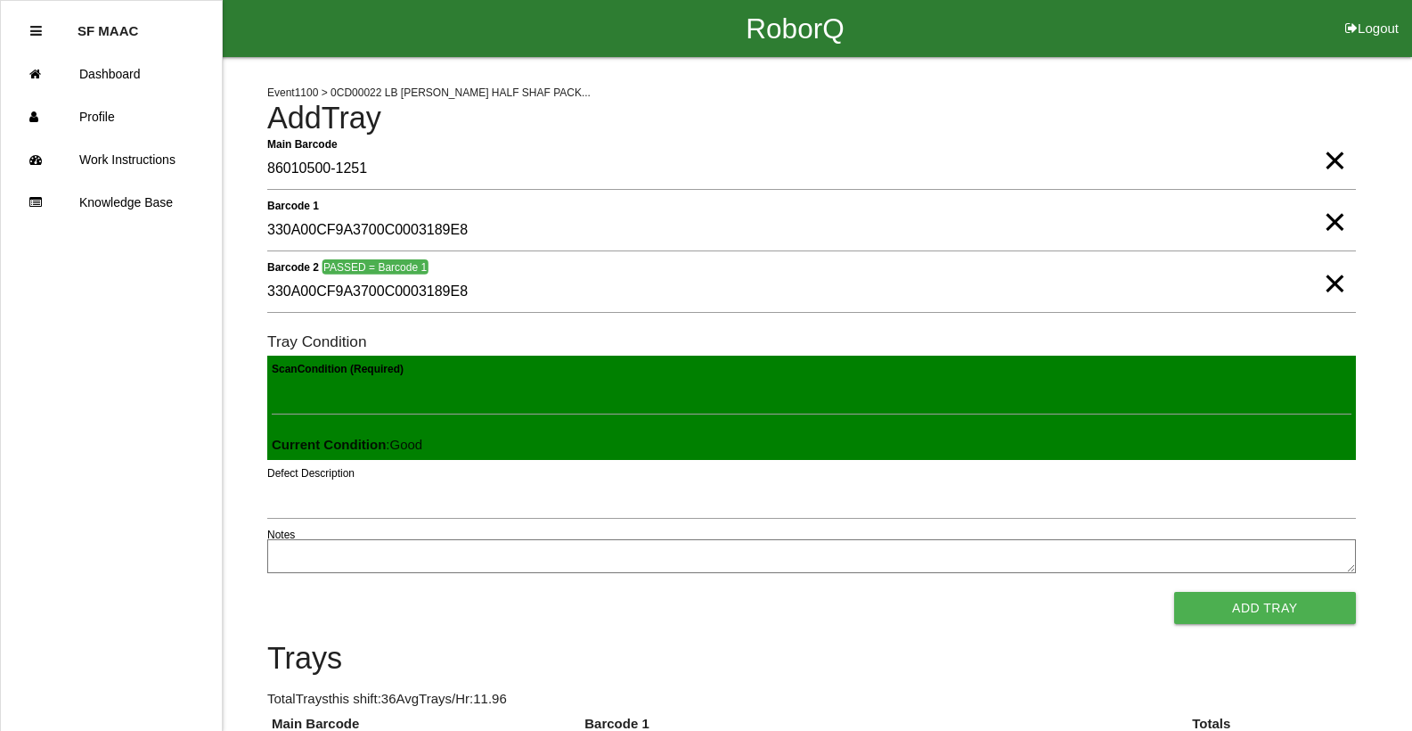
click at [1174, 592] on button "Add Tray" at bounding box center [1265, 608] width 182 height 32
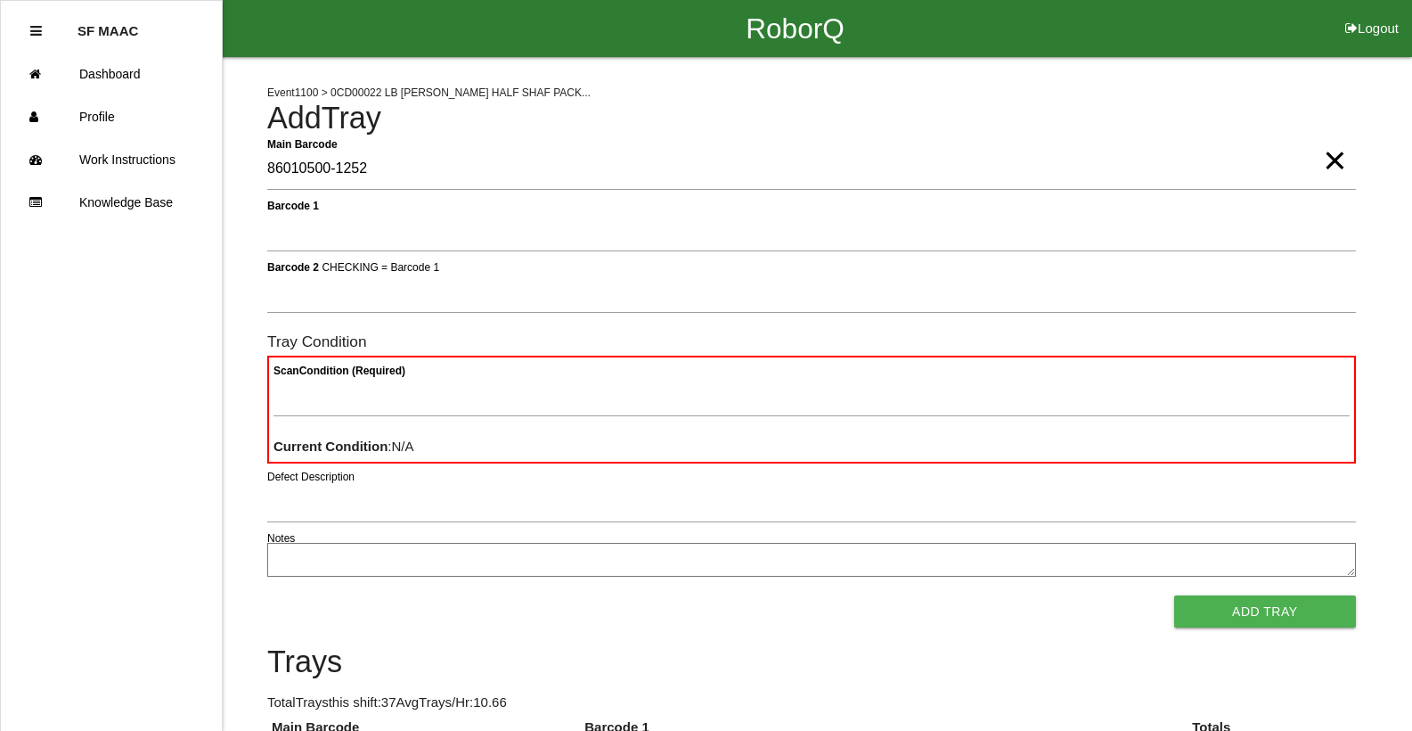
type Barcode "86010500-1252"
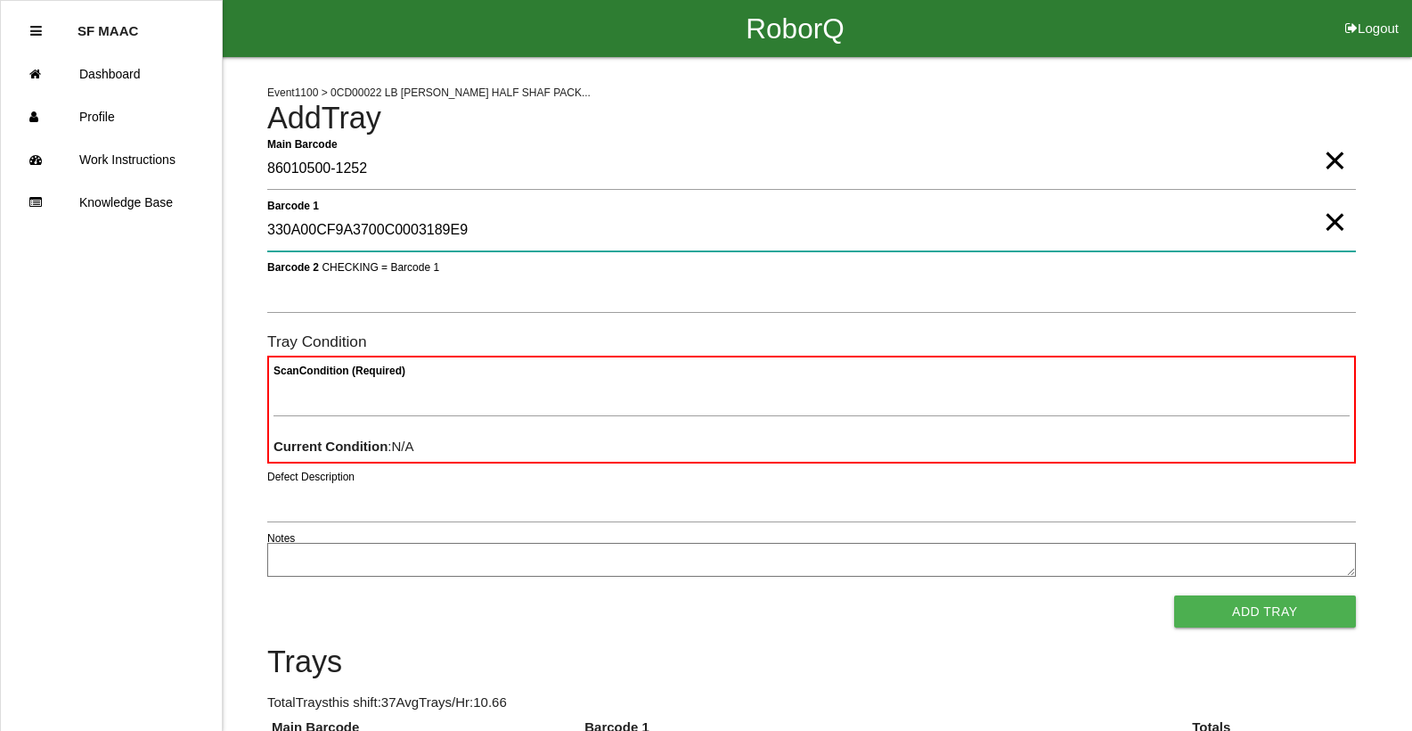
type 1 "330A00CF9A3700C0003189E9"
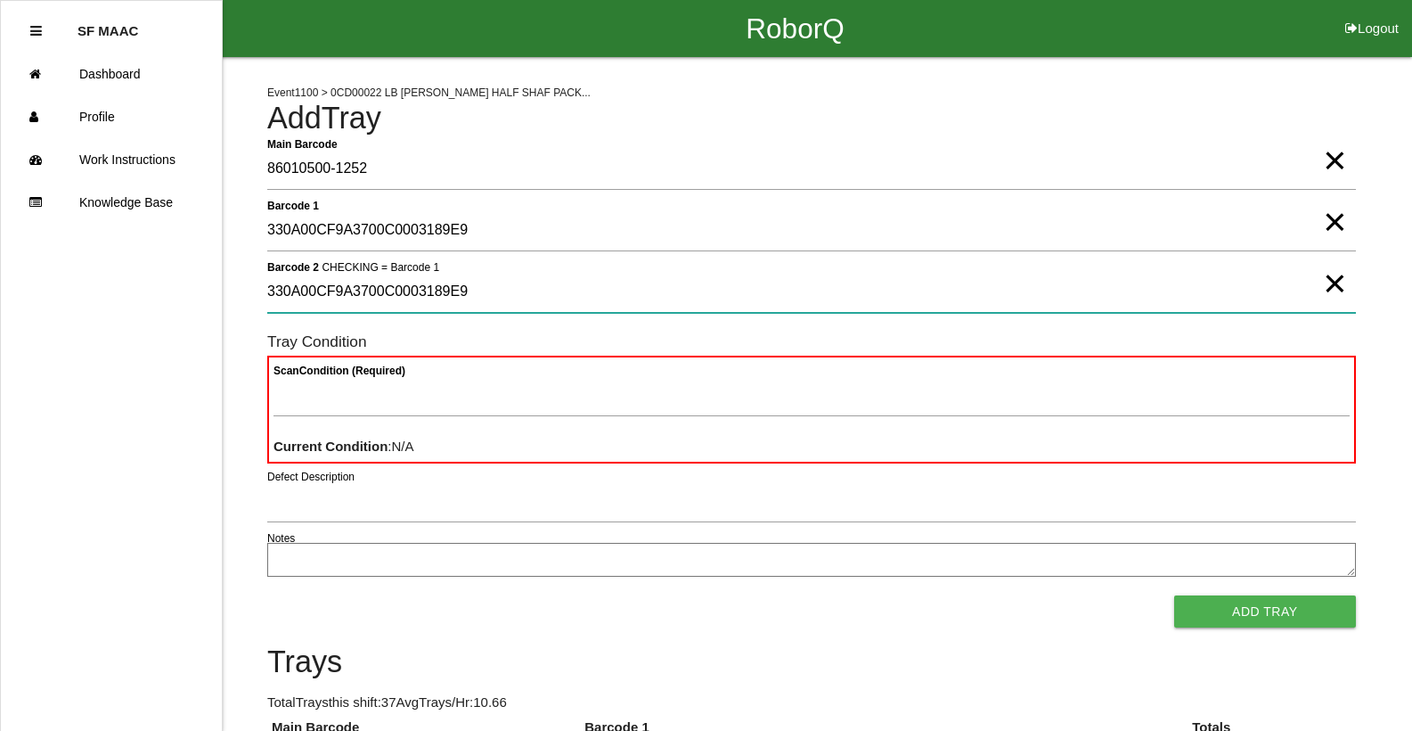
type 2 "330A00CF9A3700C0003189E9"
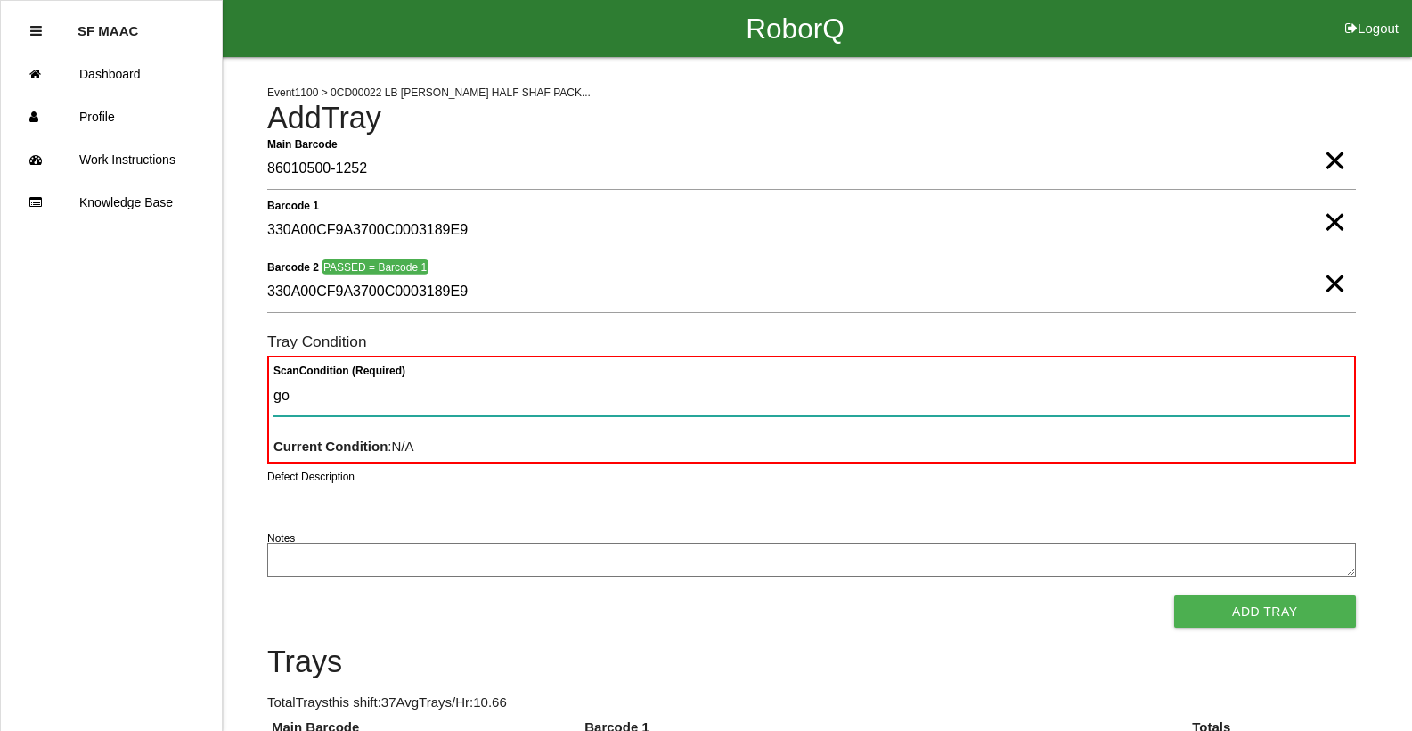
type Condition "goo"
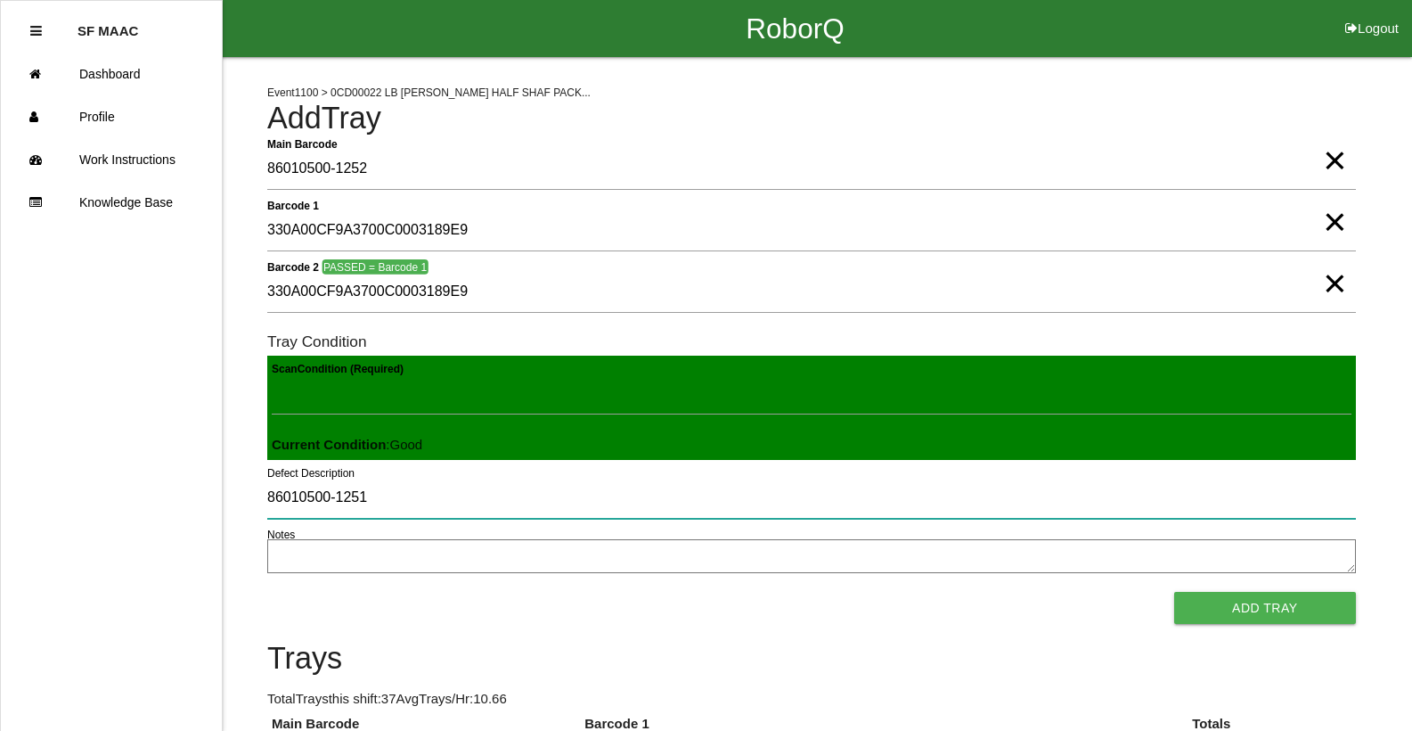
type input "86010500-1251"
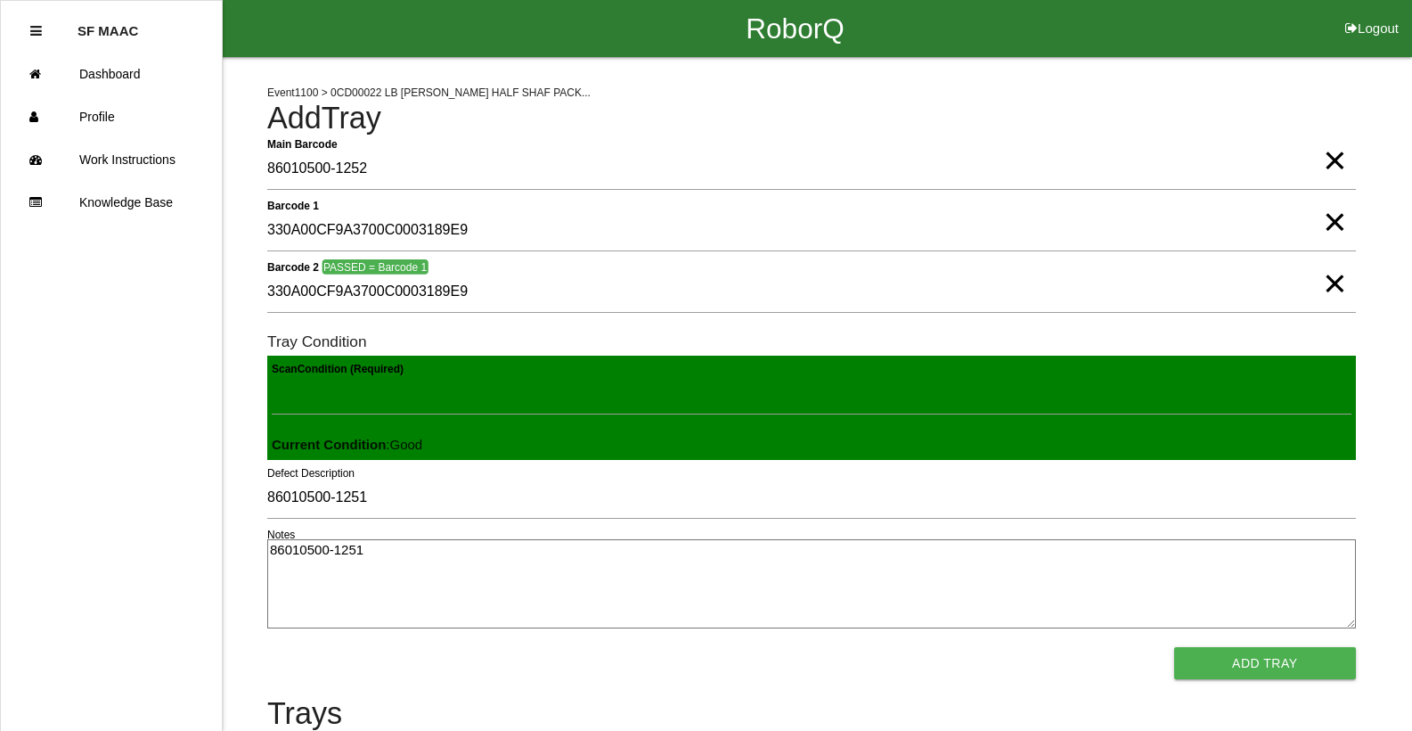
type textarea "86010500-1251"
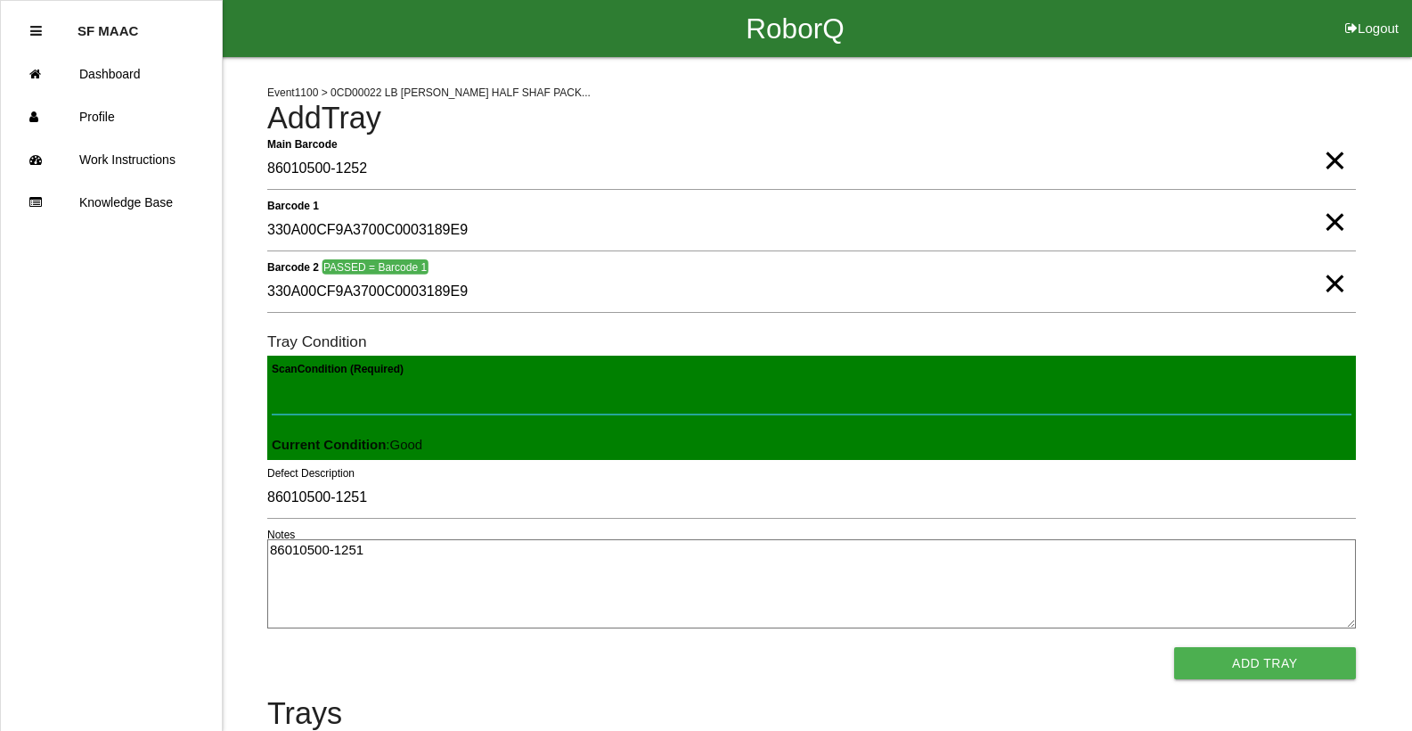
click at [1212, 400] on Condition "Scan Condition (Required)" at bounding box center [812, 393] width 1080 height 41
type Condition "goo"
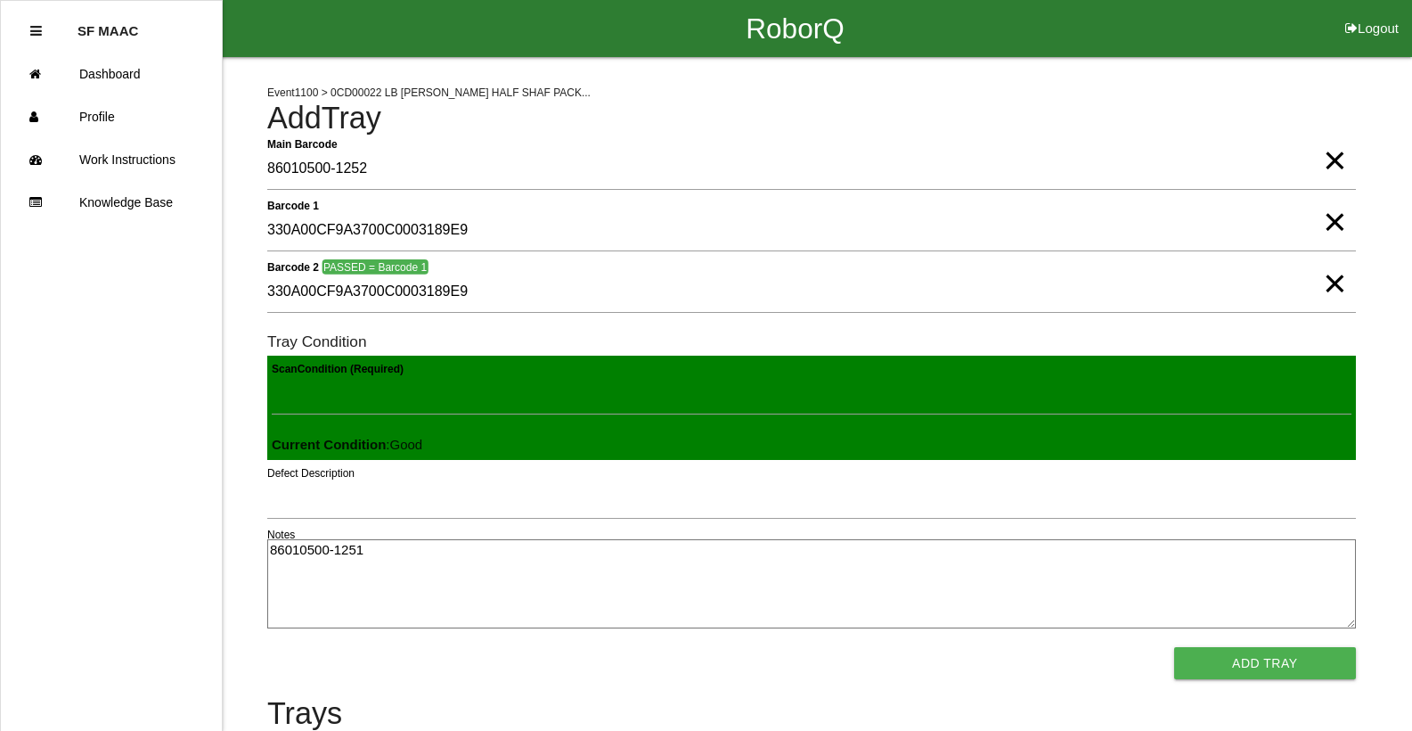
click at [1174, 647] on button "Add Tray" at bounding box center [1265, 663] width 182 height 32
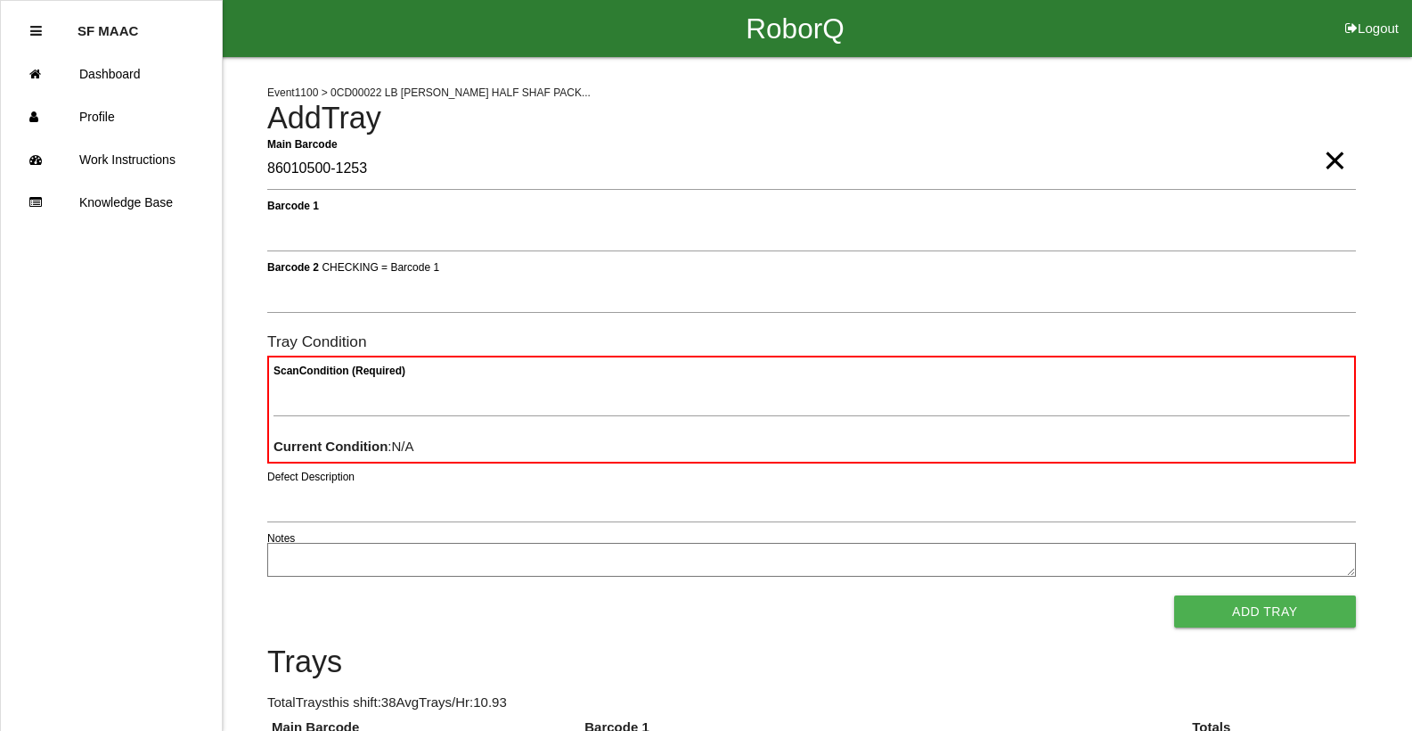
type Barcode "86010500-1253"
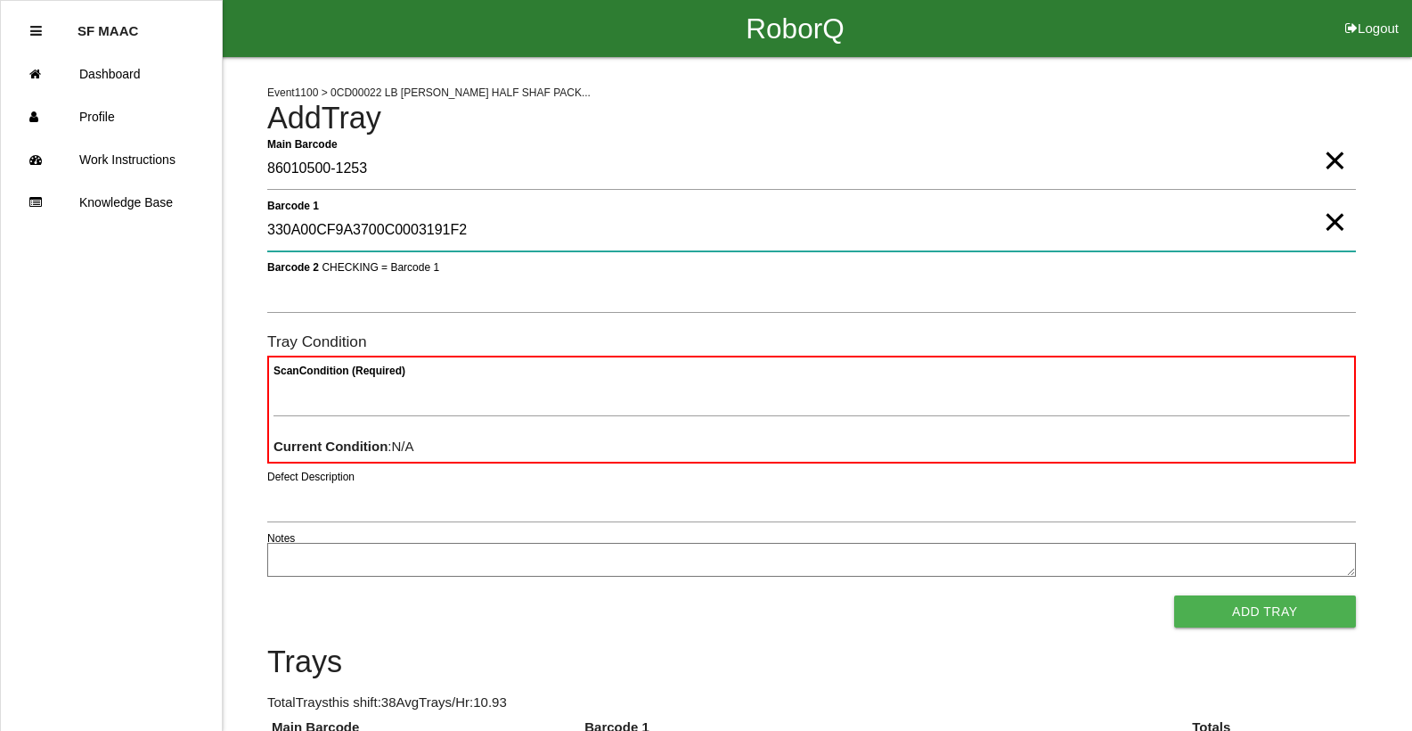
type 1 "330A00CF9A3700C0003191F2"
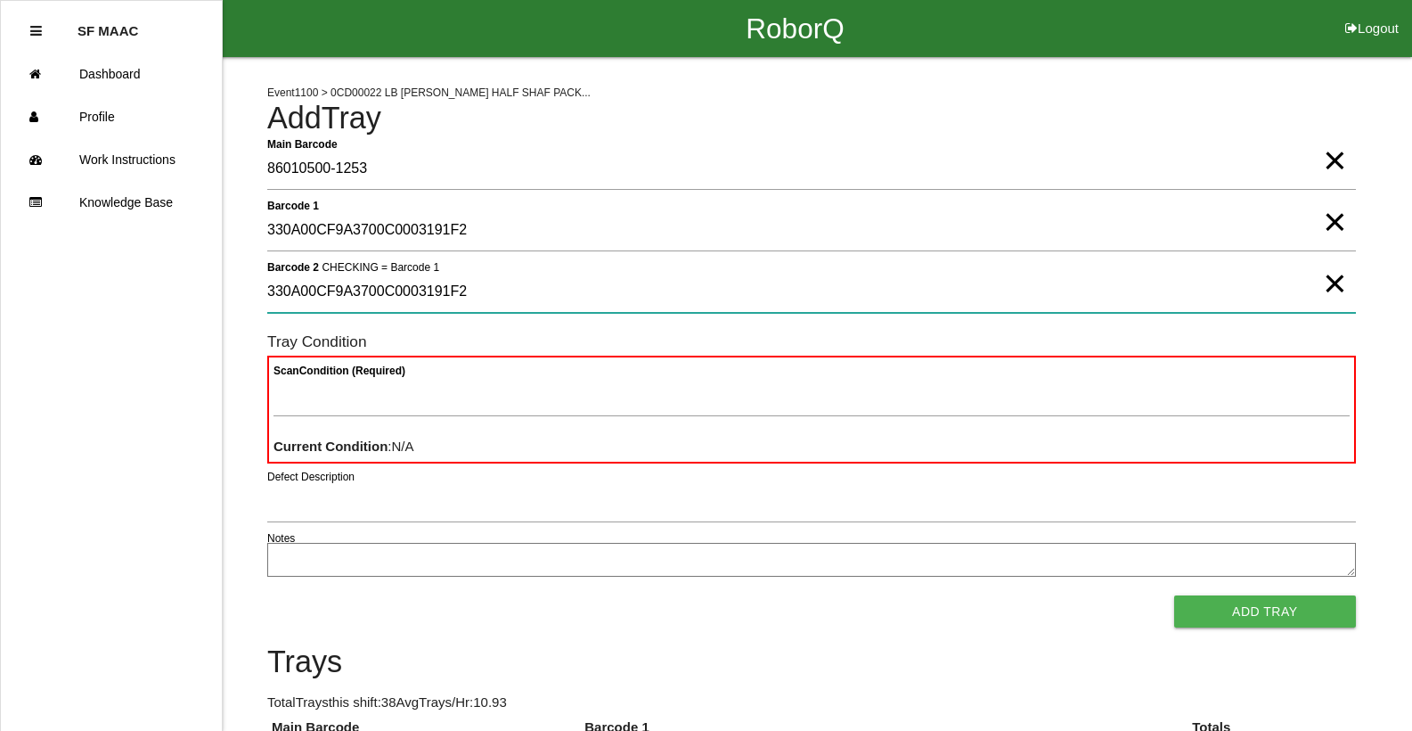
type 2 "330A00CF9A3700C0003191F2"
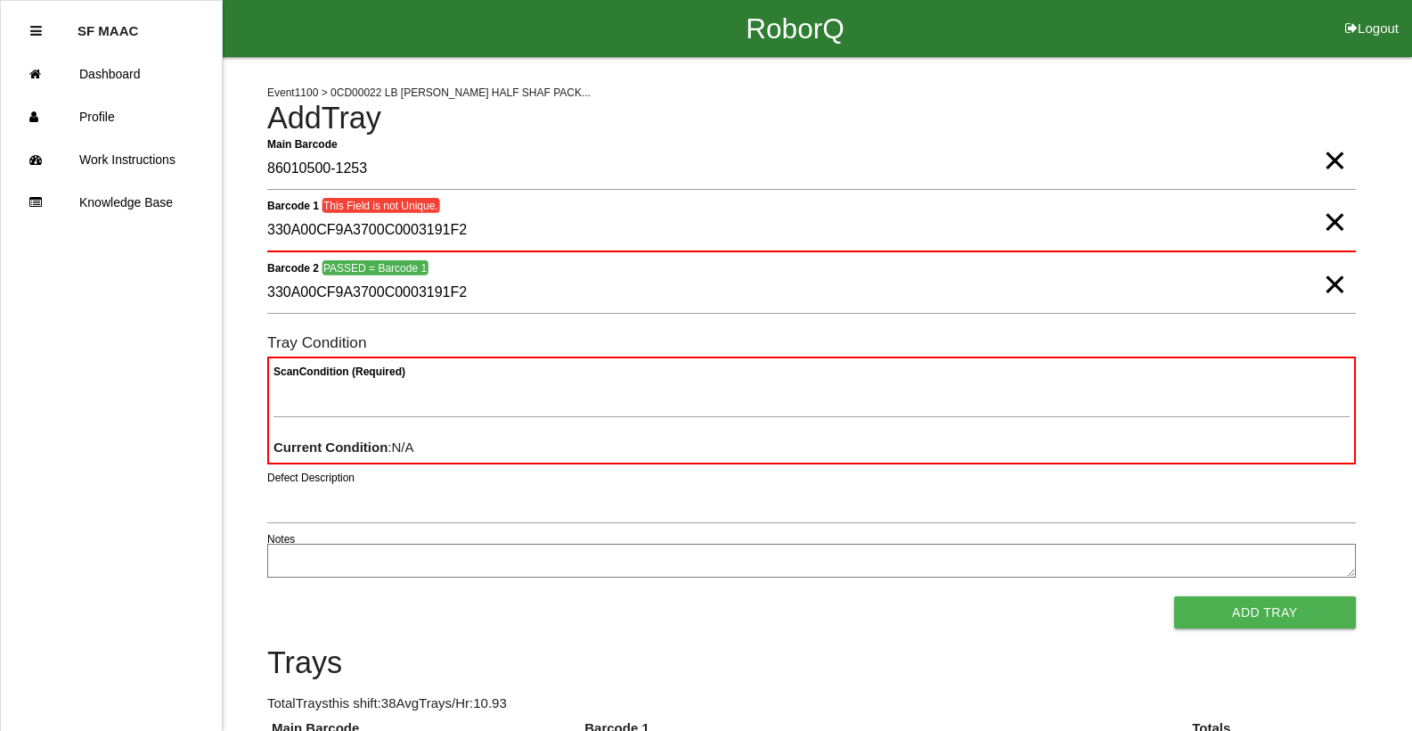
click at [1330, 222] on span "×" at bounding box center [1334, 204] width 23 height 36
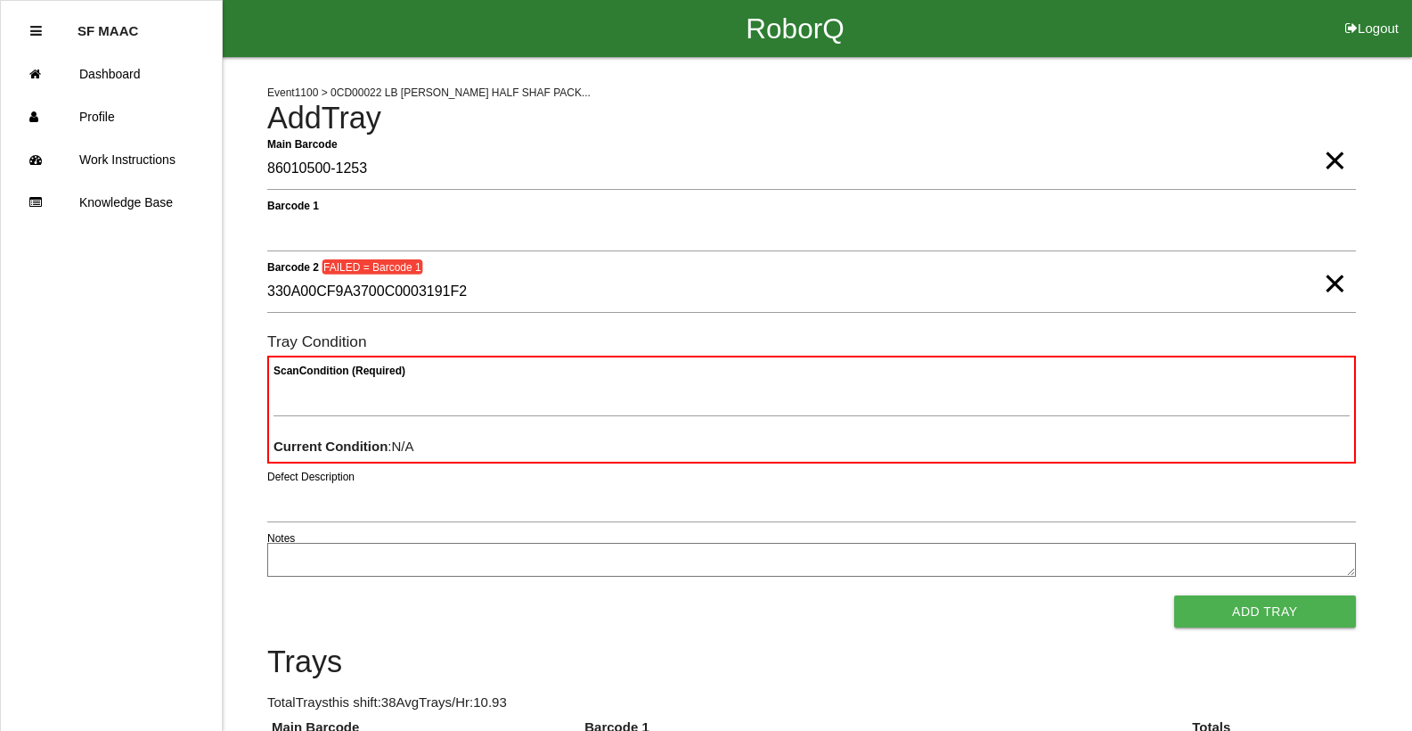
click at [1336, 282] on span "×" at bounding box center [1334, 266] width 23 height 36
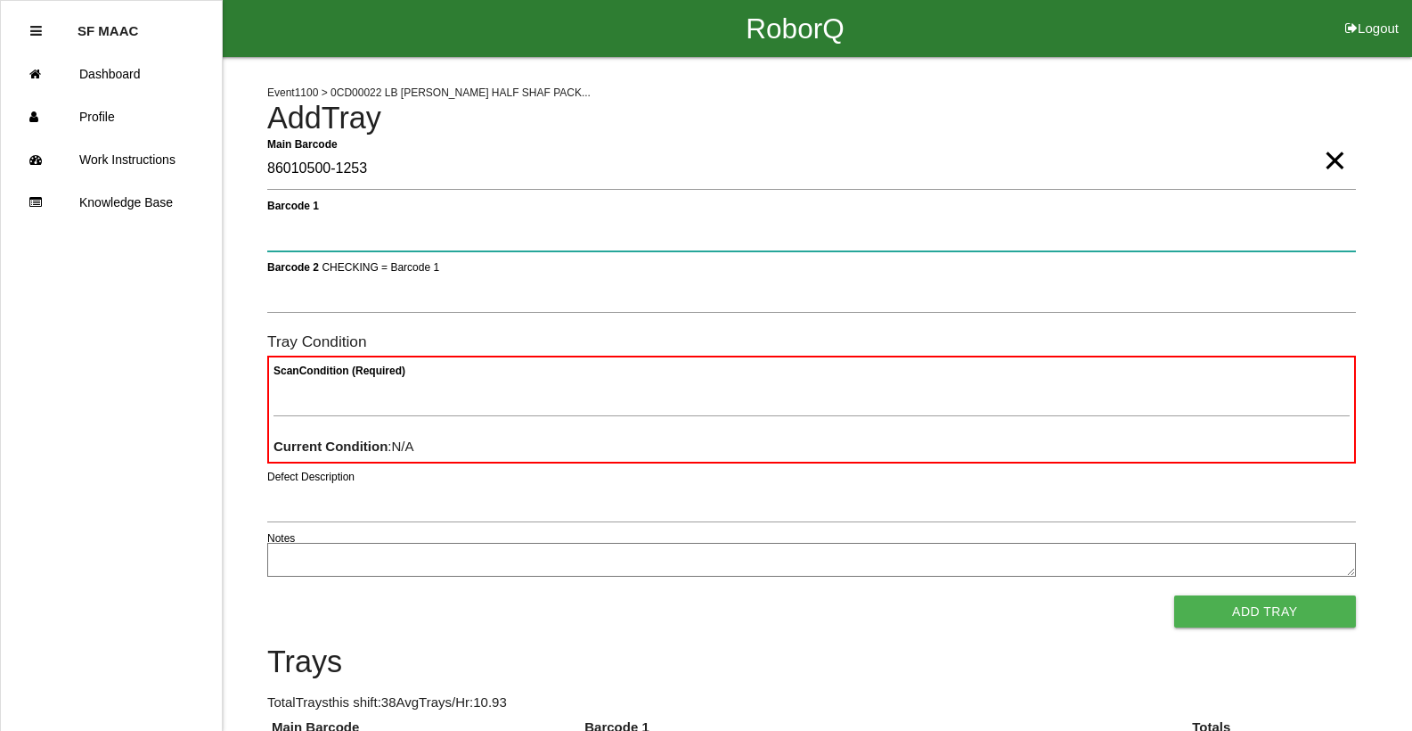
click at [1339, 215] on 1 "Barcode 1" at bounding box center [811, 230] width 1089 height 41
type 1 "330A00CF9A3700C0003189EA"
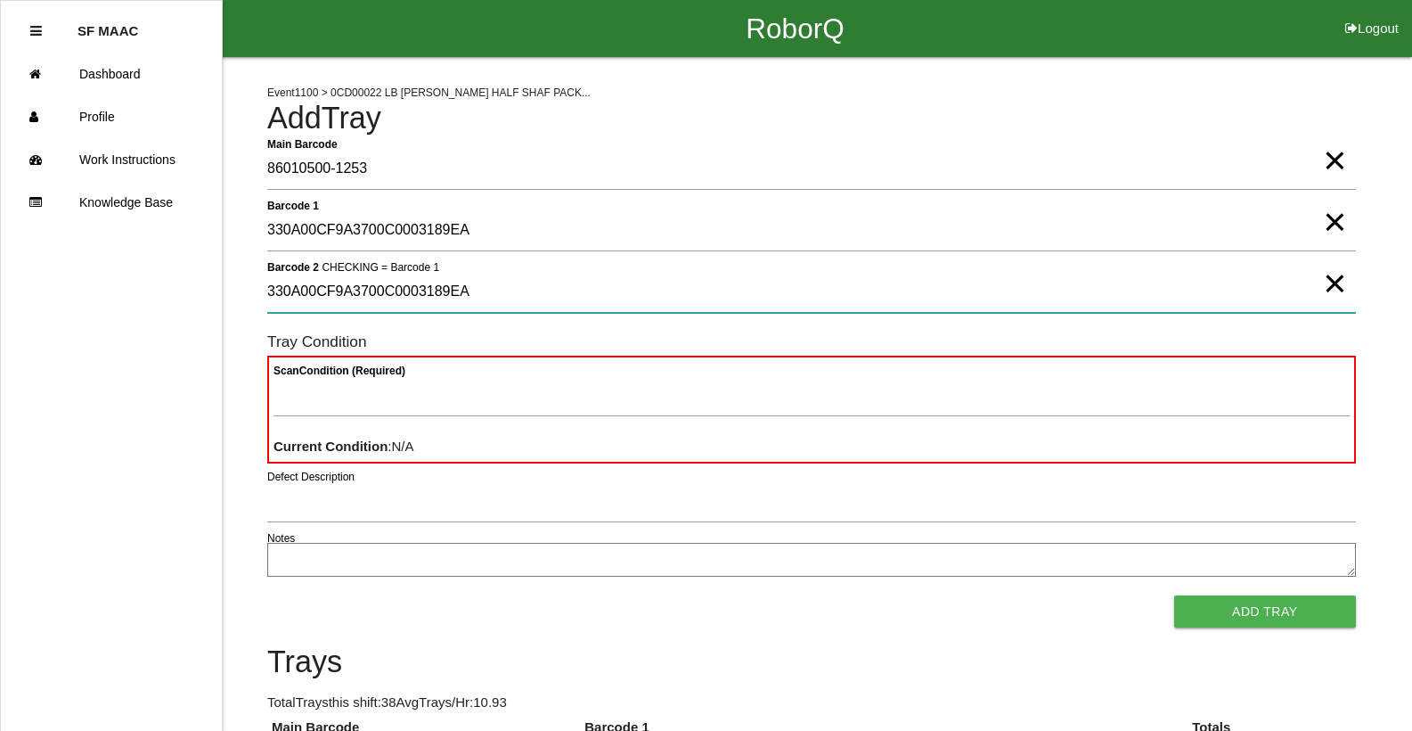
type 2 "330A00CF9A3700C0003189EA"
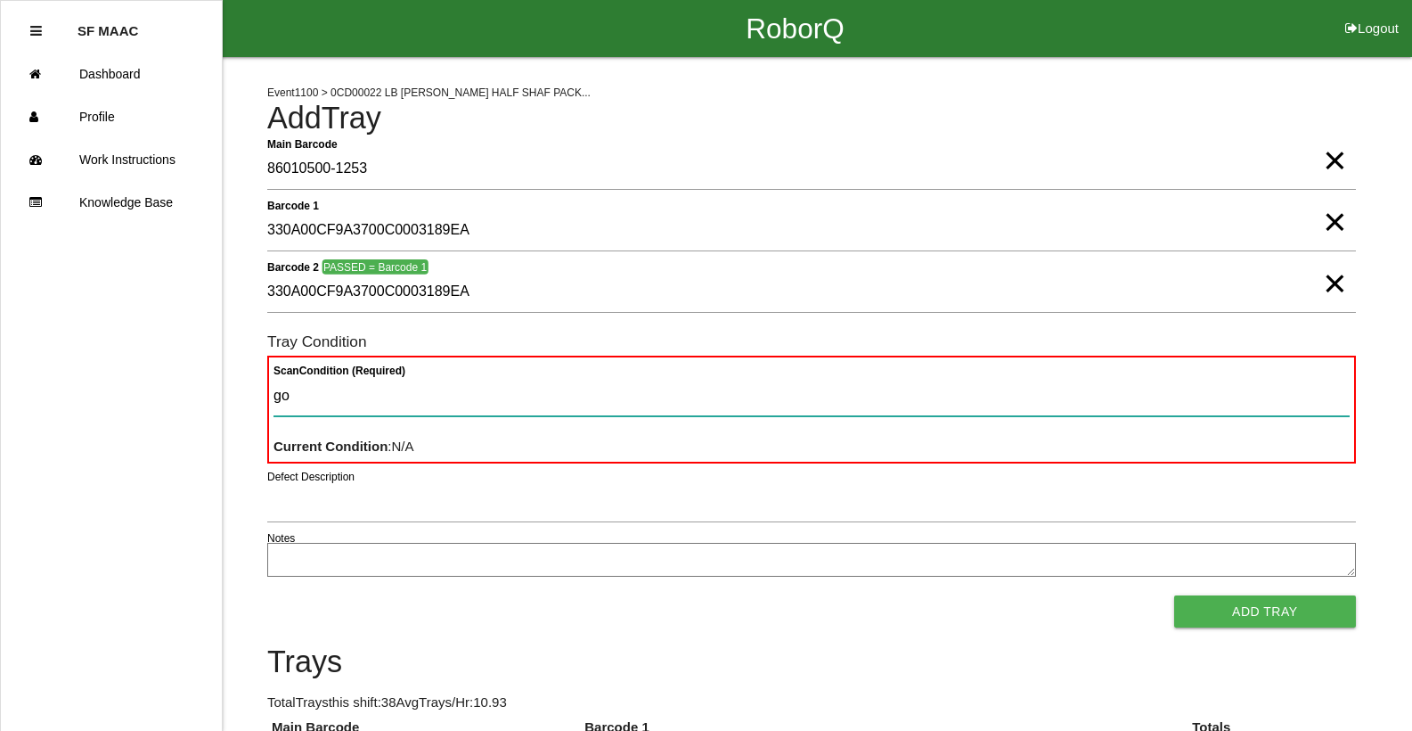
type Condition "goo"
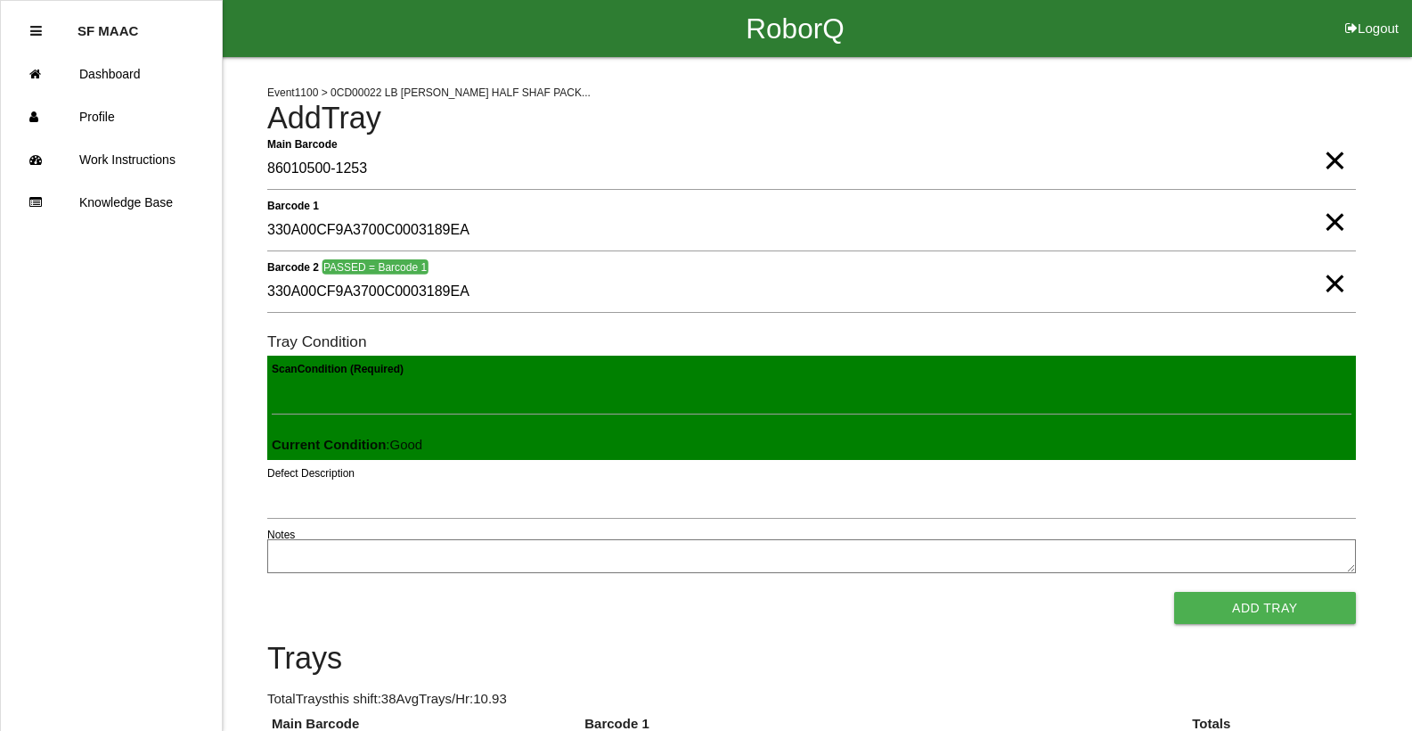
click at [1174, 592] on button "Add Tray" at bounding box center [1265, 608] width 182 height 32
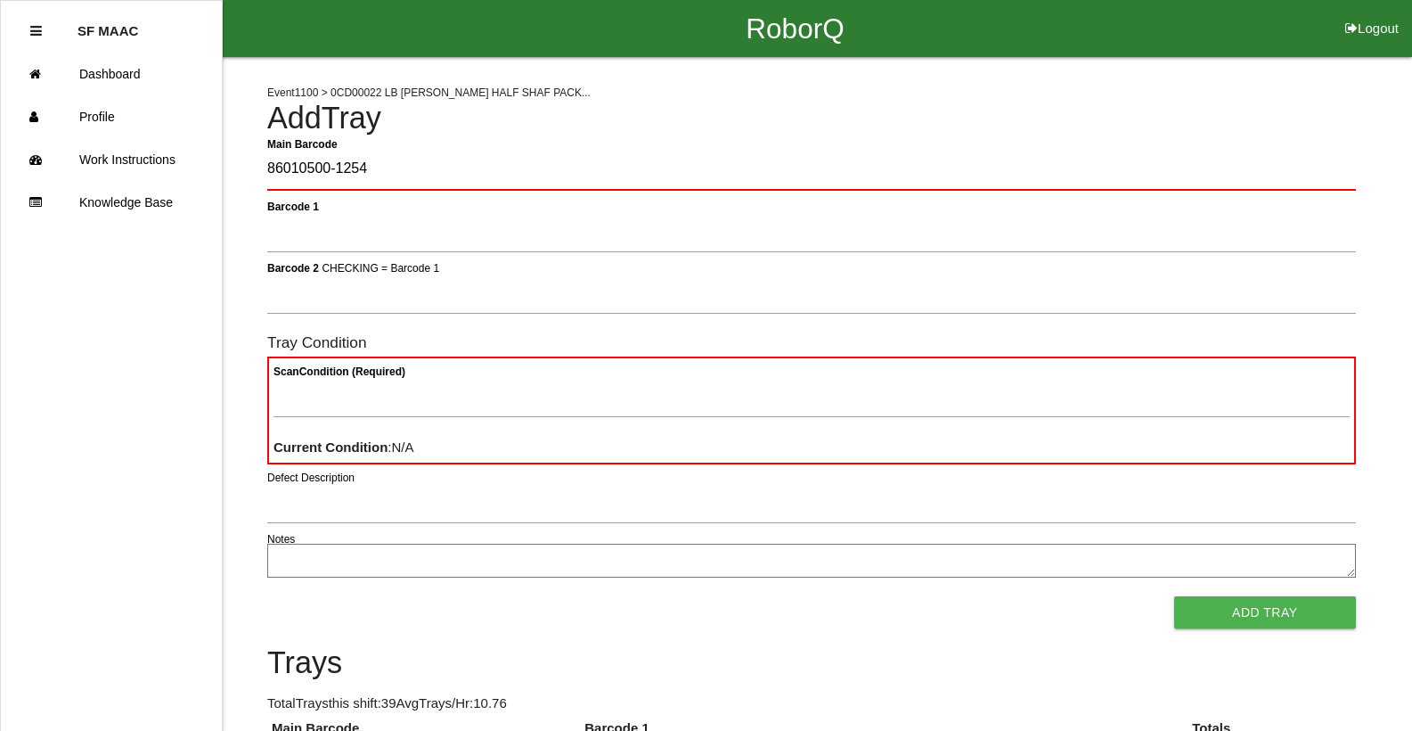
type Barcode "86010500-1254"
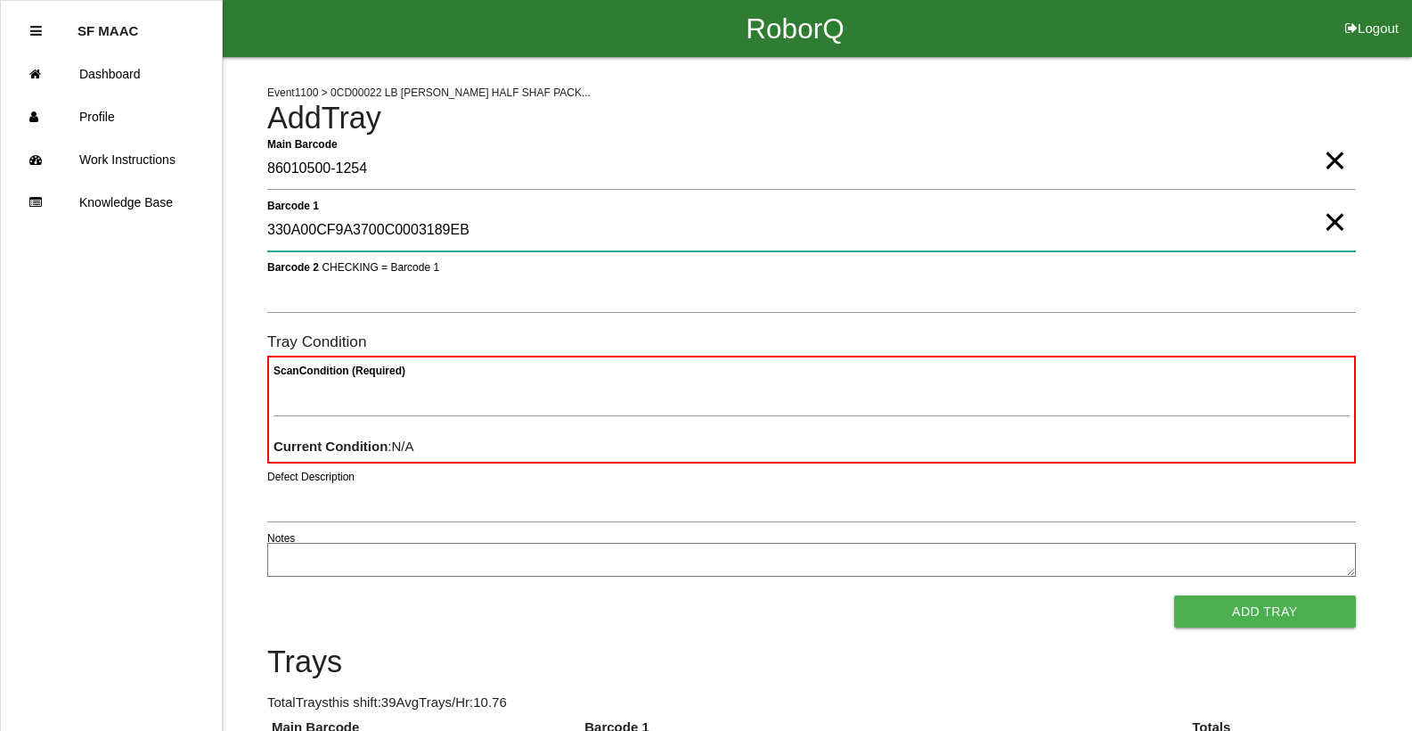
type 1 "330A00CF9A3700C0003189EB"
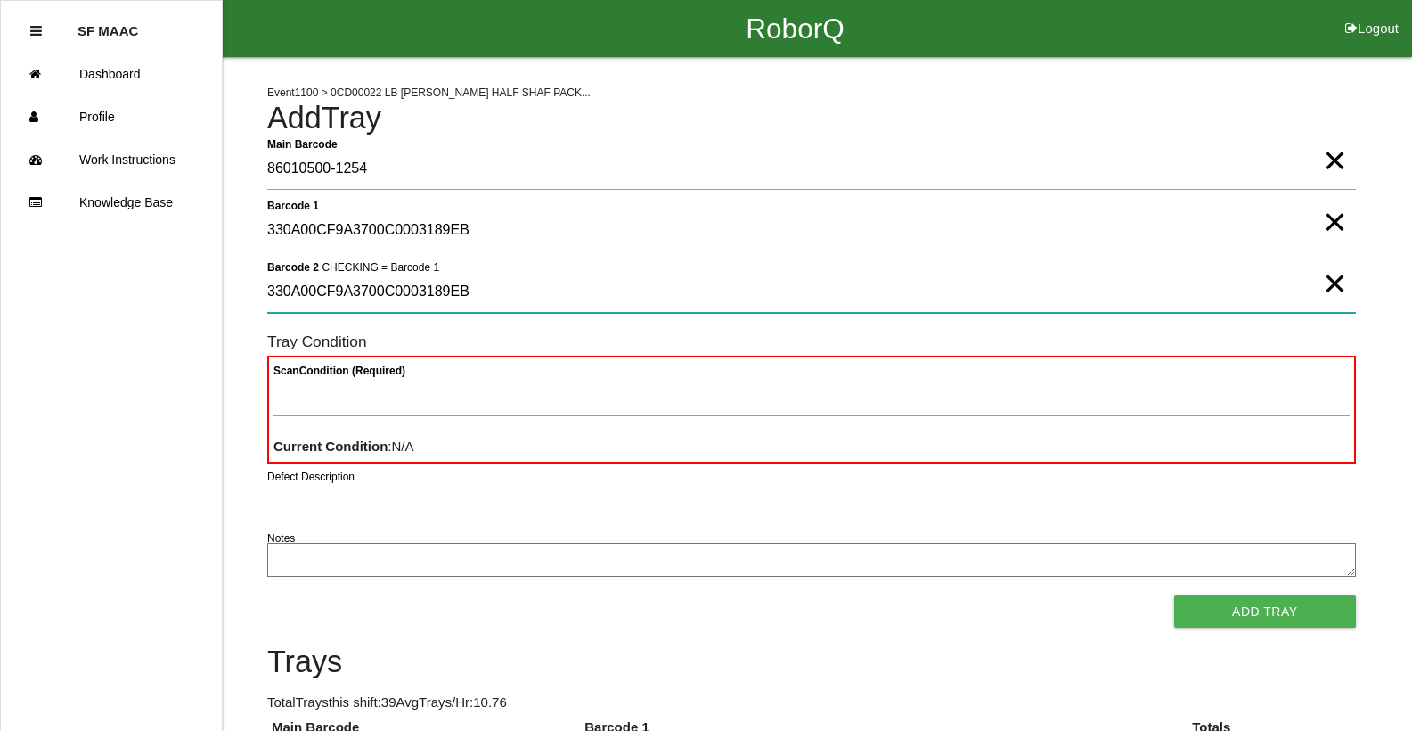
type 2 "330A00CF9A3700C0003189EB"
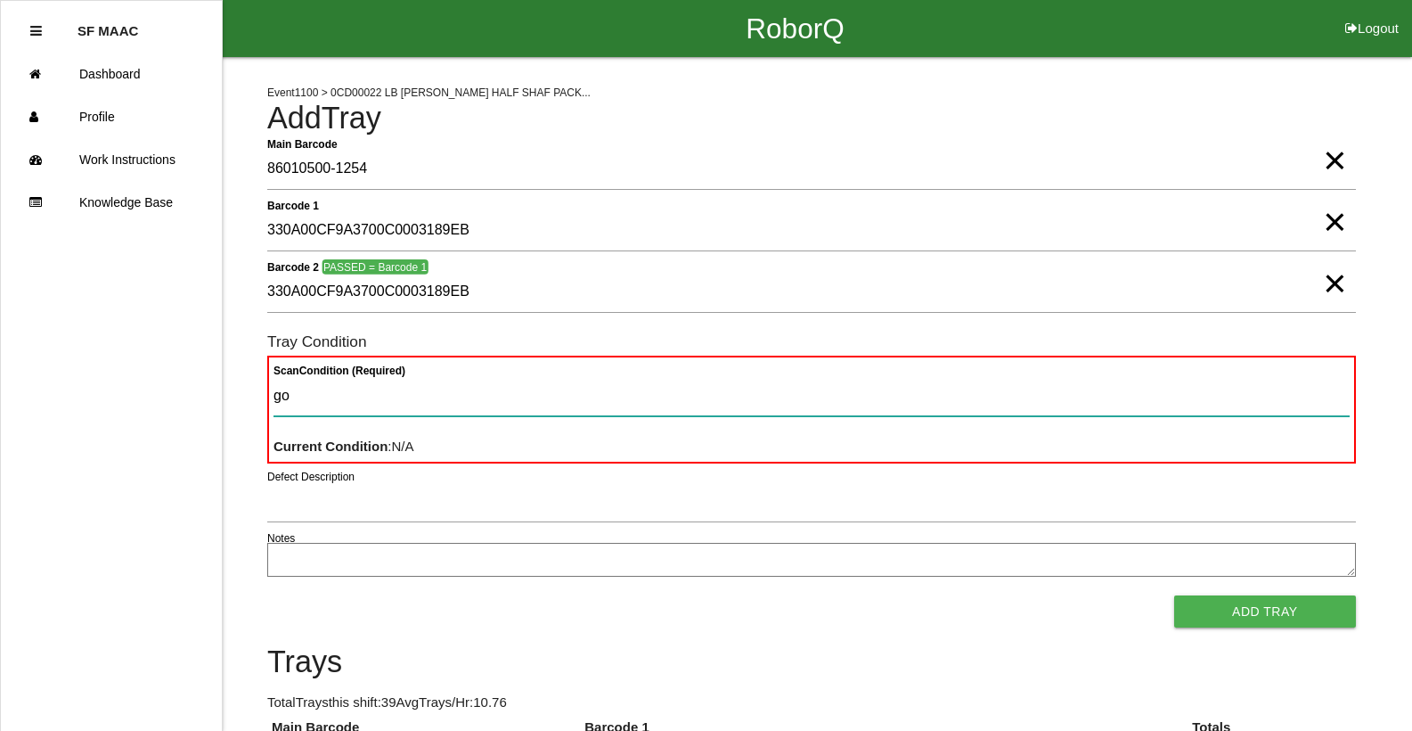
type Condition "goo"
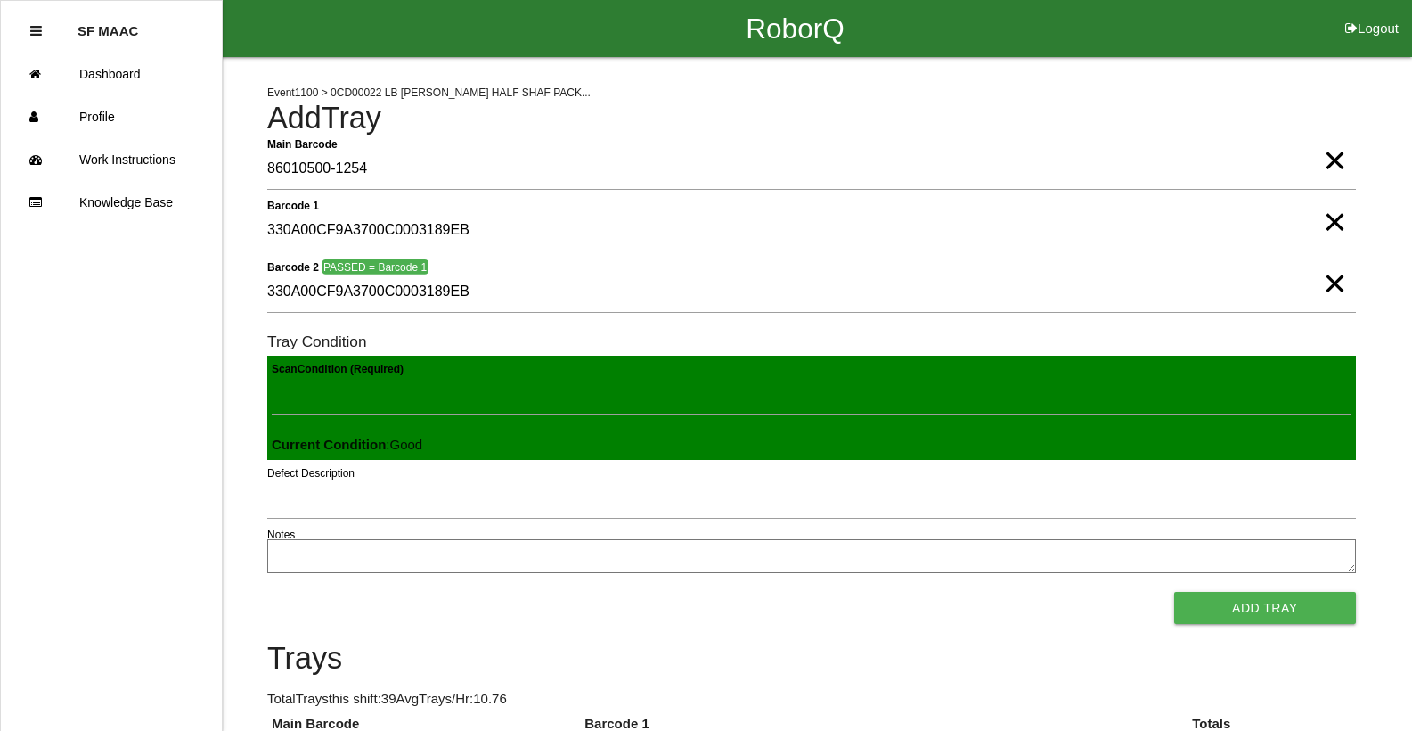
click at [1174, 592] on button "Add Tray" at bounding box center [1265, 608] width 182 height 32
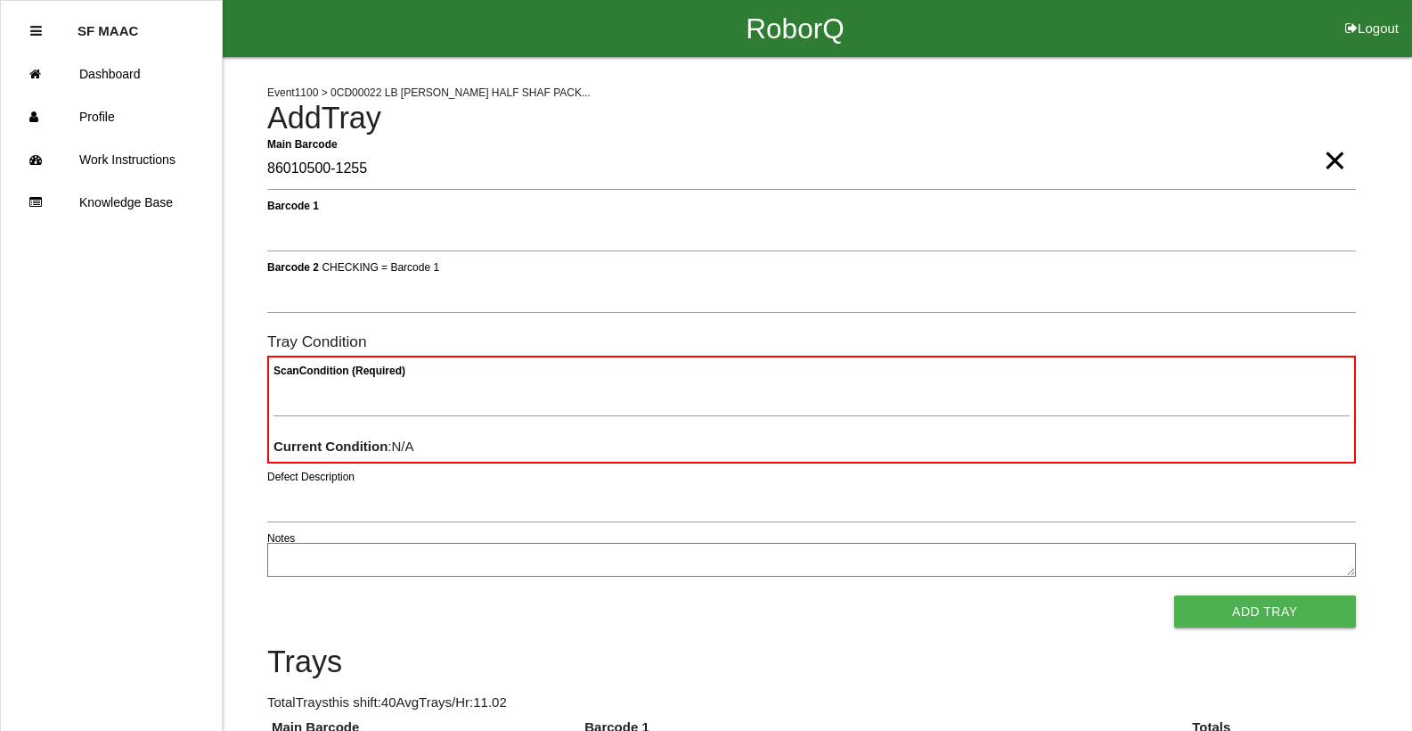
type Barcode "86010500-1255"
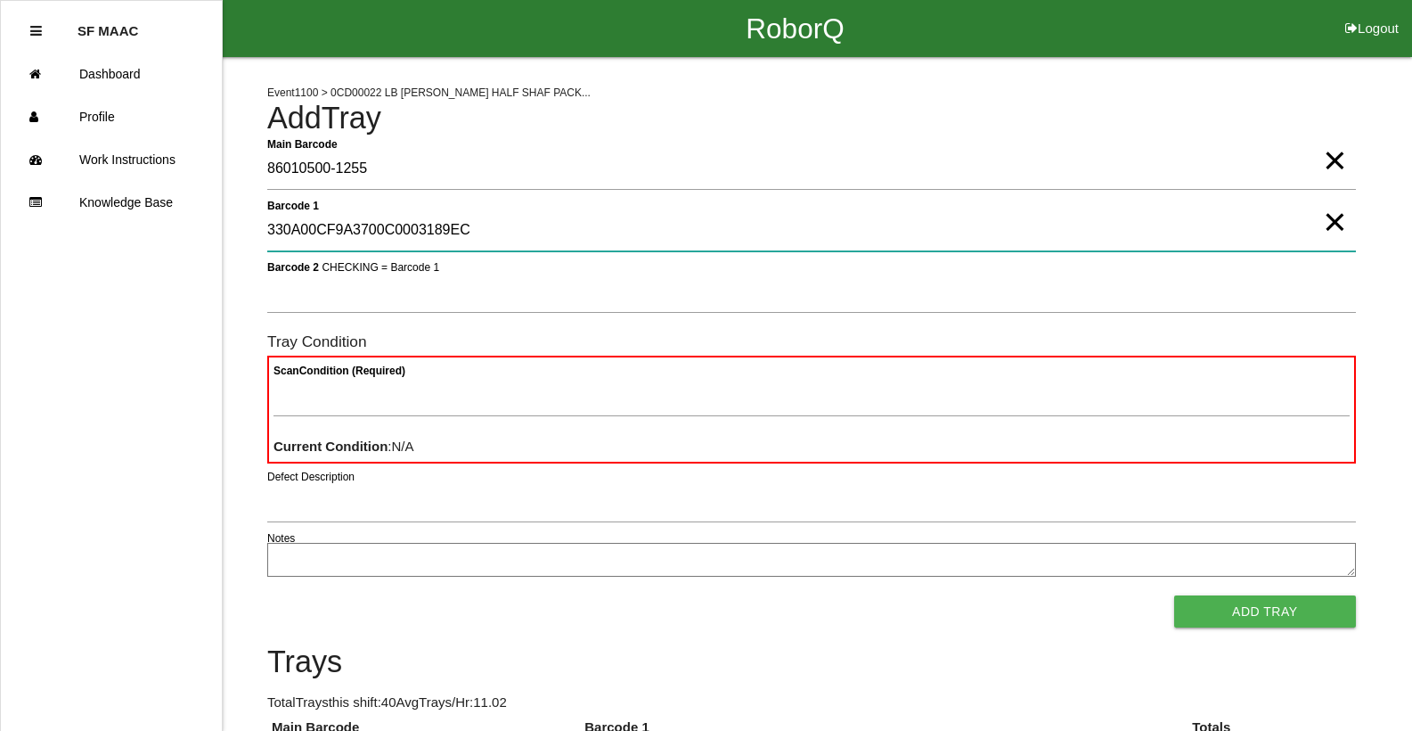
type 1 "330A00CF9A3700C0003189EC"
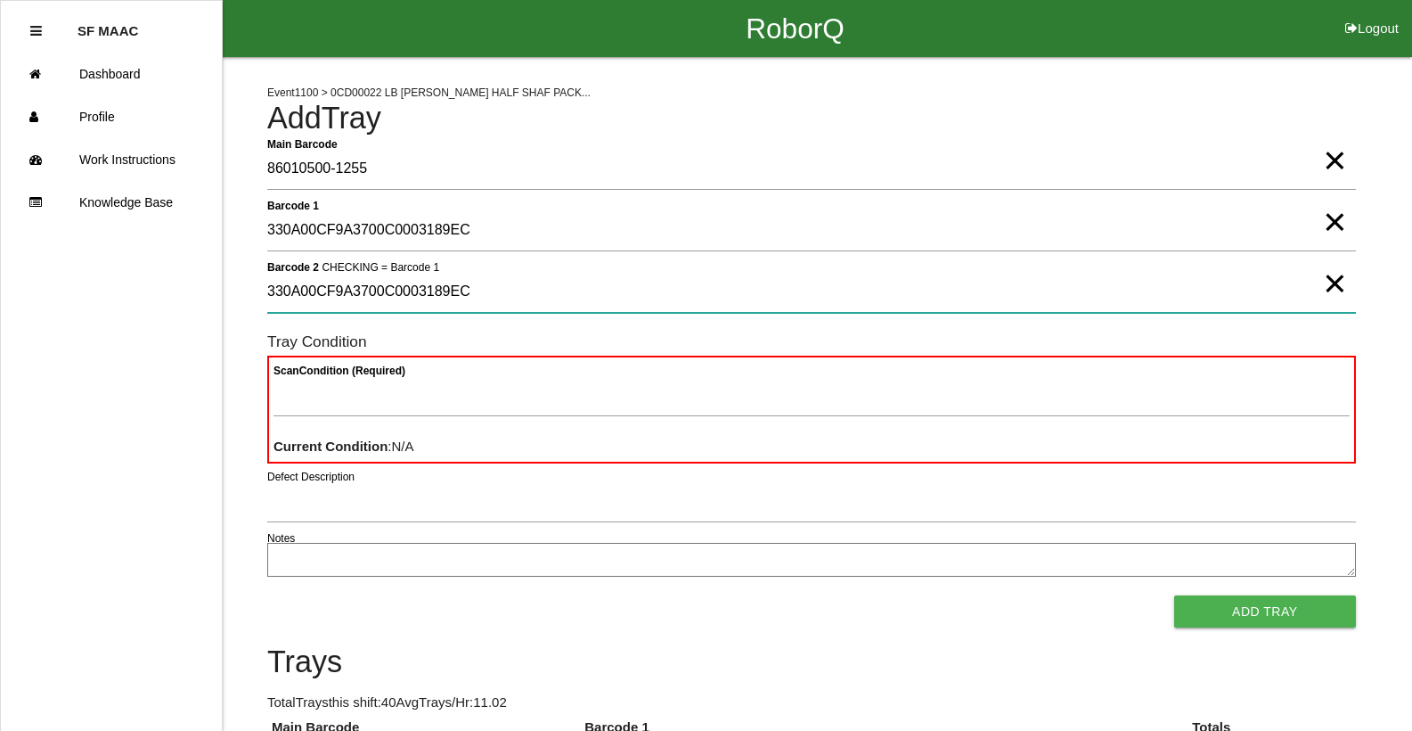
type 2 "330A00CF9A3700C0003189EC"
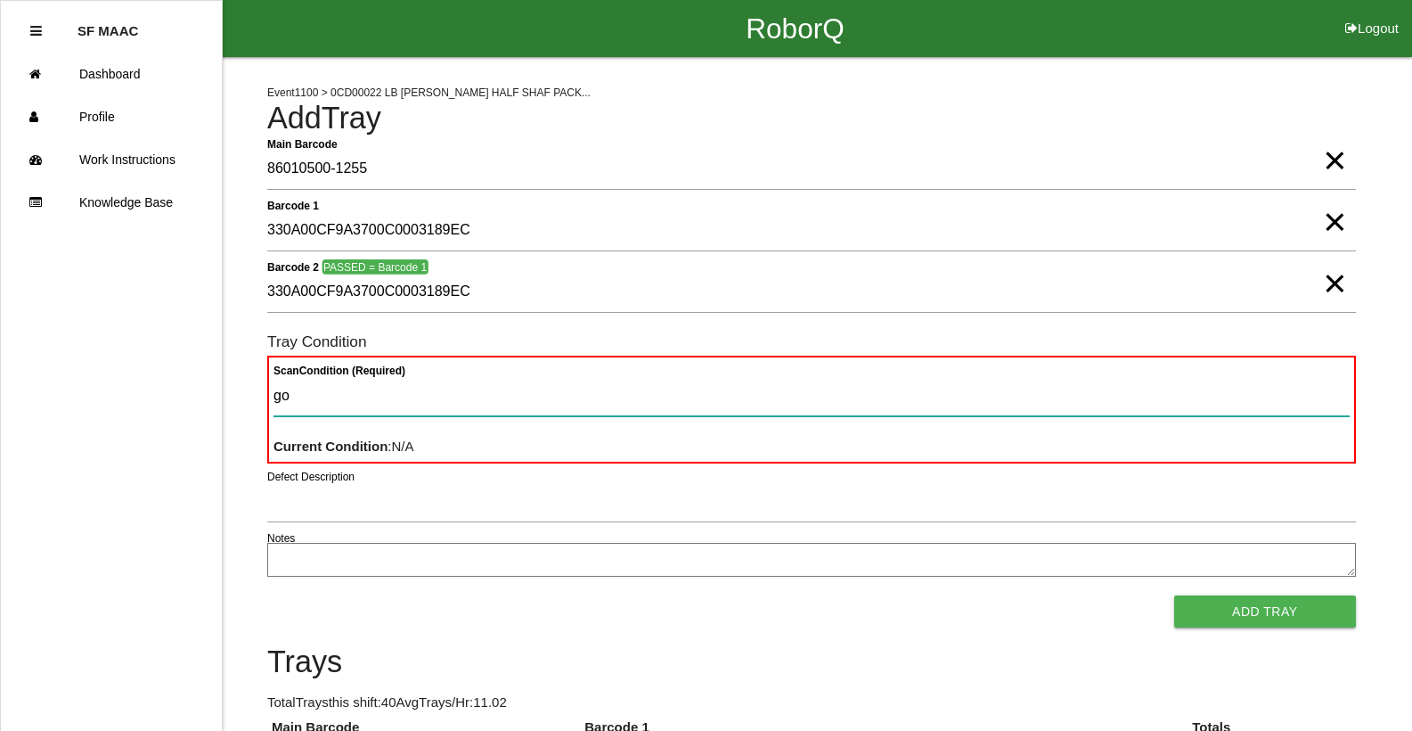
type Condition "goo"
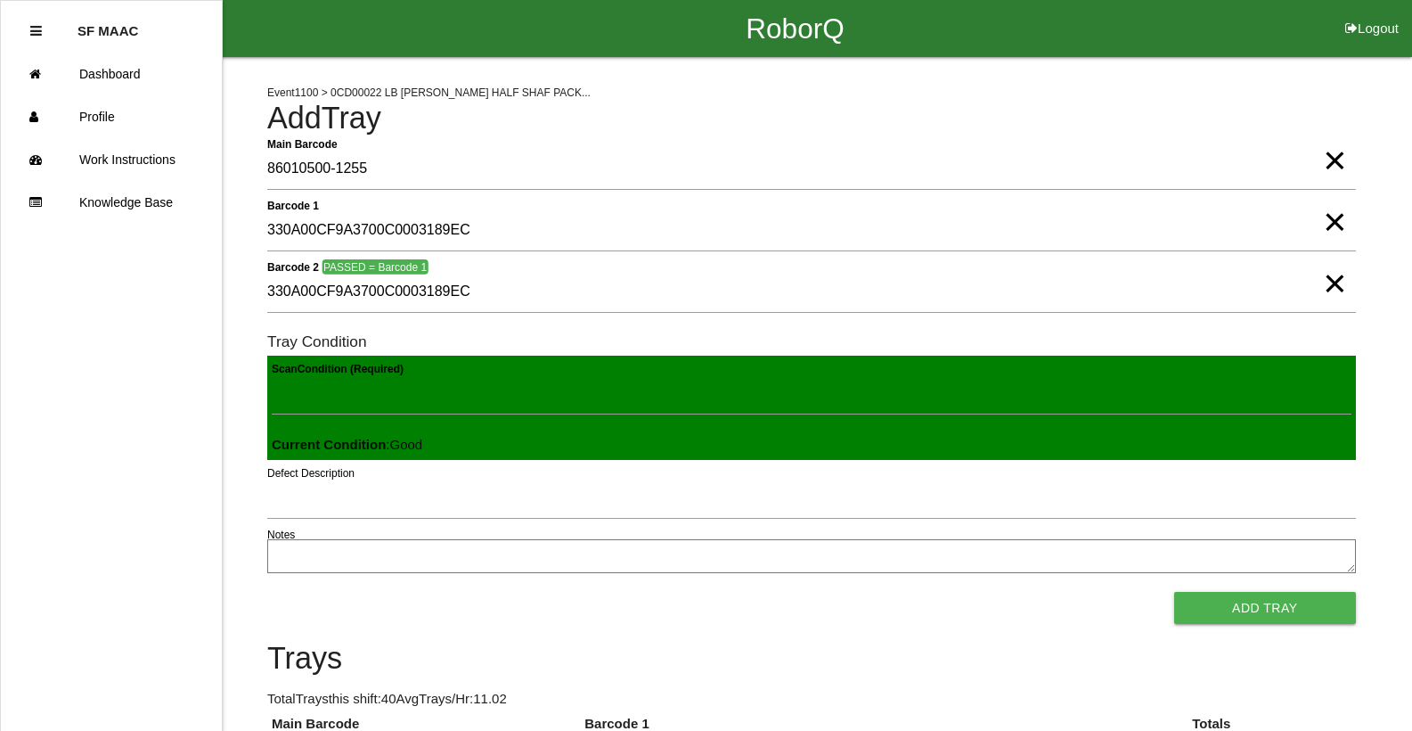
click at [1174, 592] on button "Add Tray" at bounding box center [1265, 608] width 182 height 32
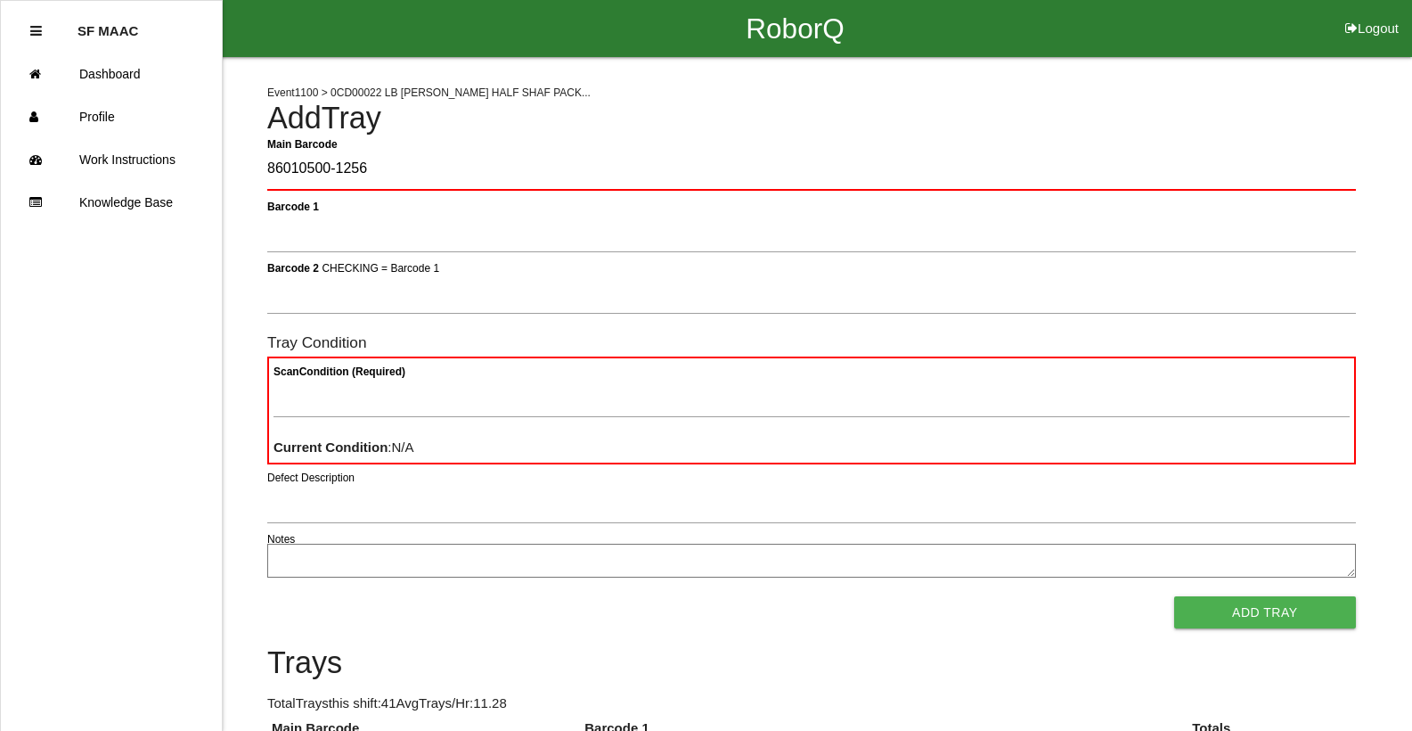
type Barcode "86010500-1256"
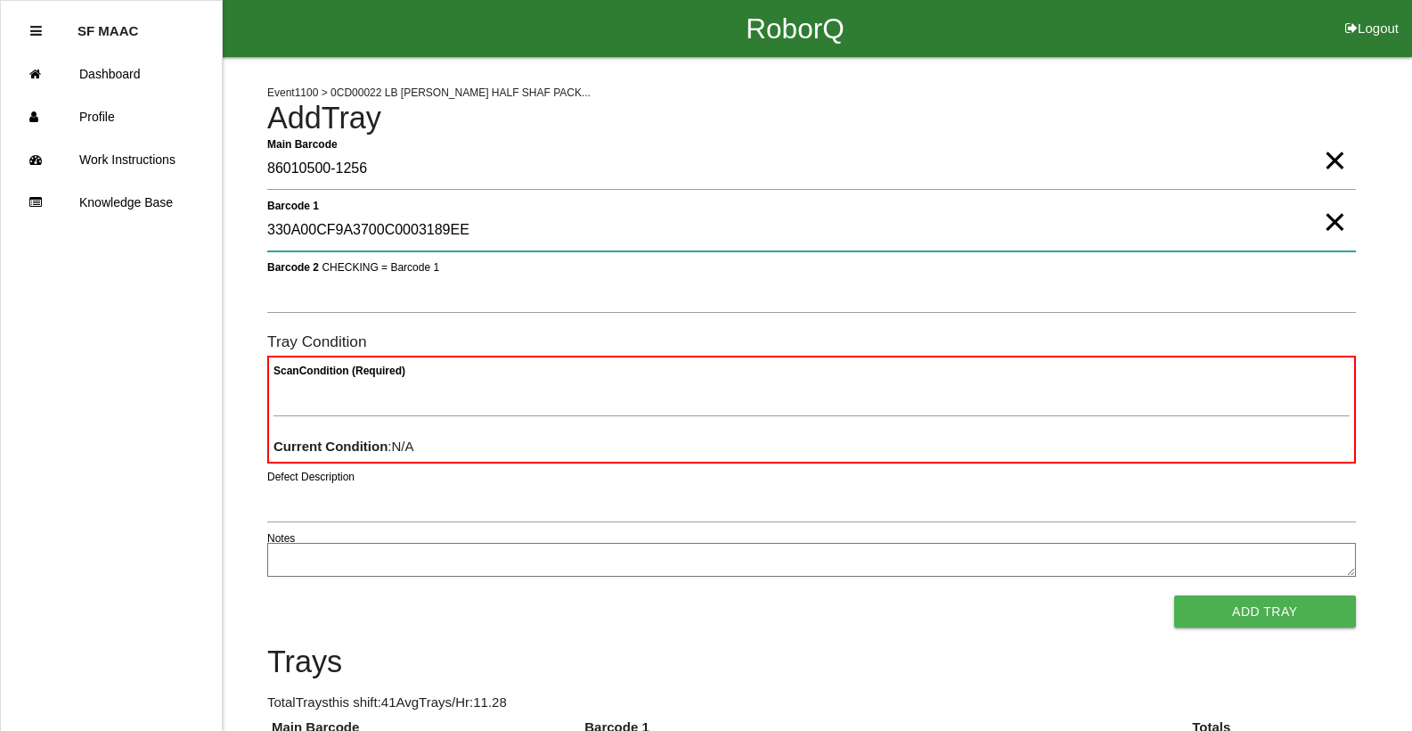
type 1 "330A00CF9A3700C0003189EE"
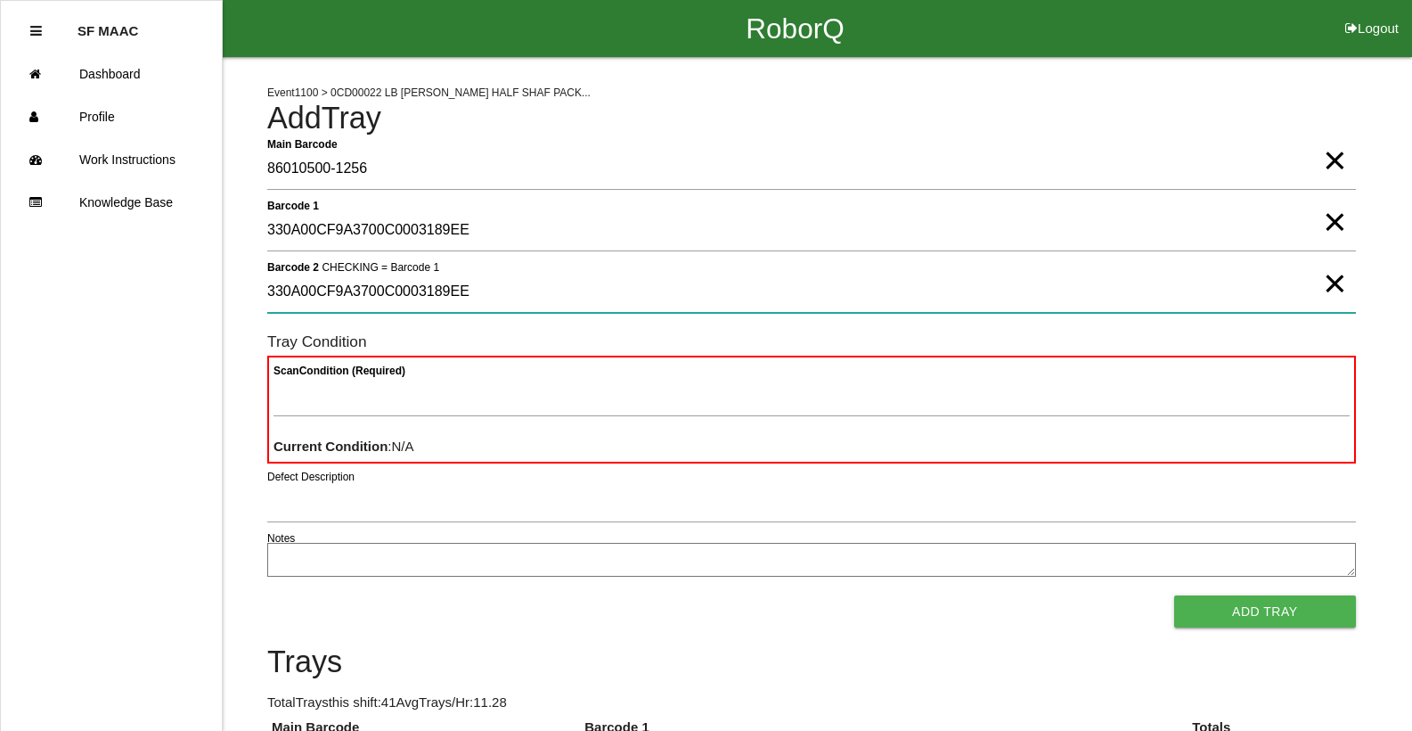
type 2 "330A00CF9A3700C0003189EE"
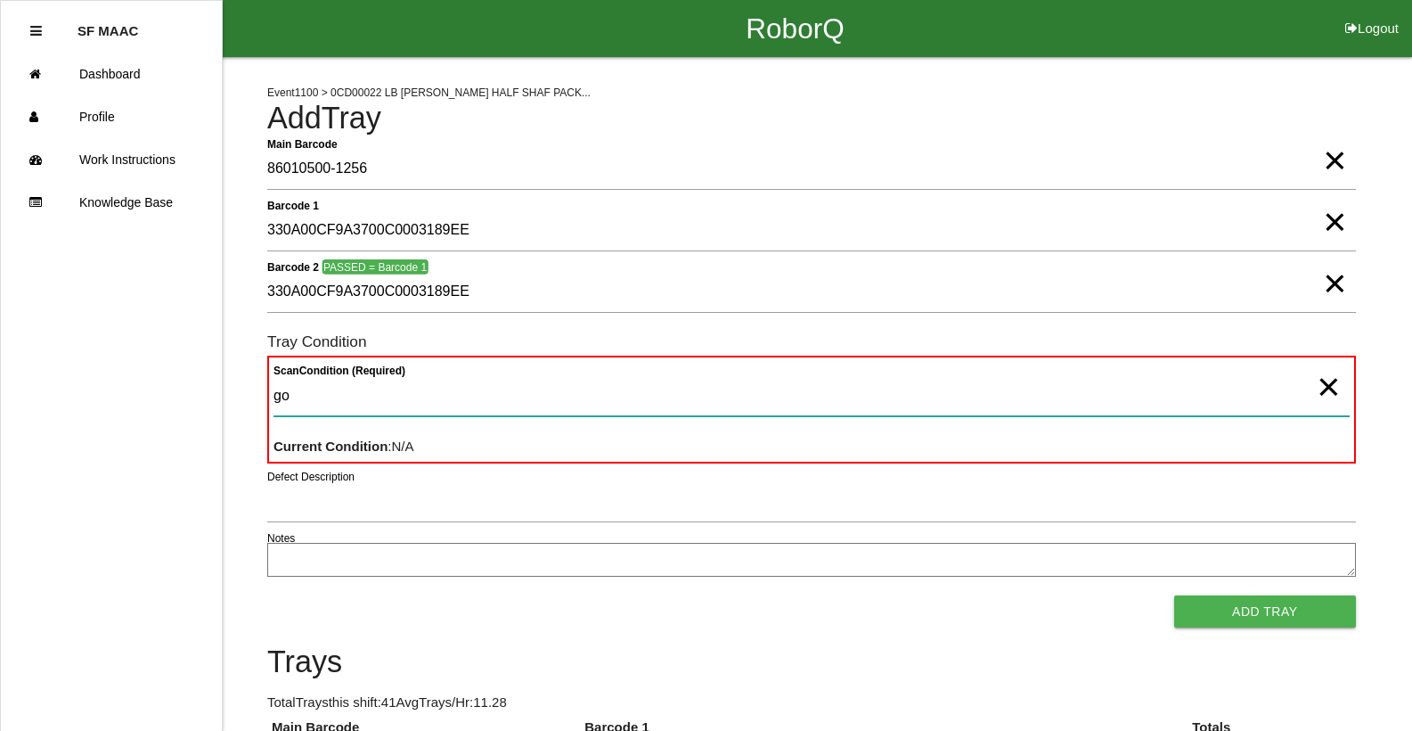
type Condition "goo"
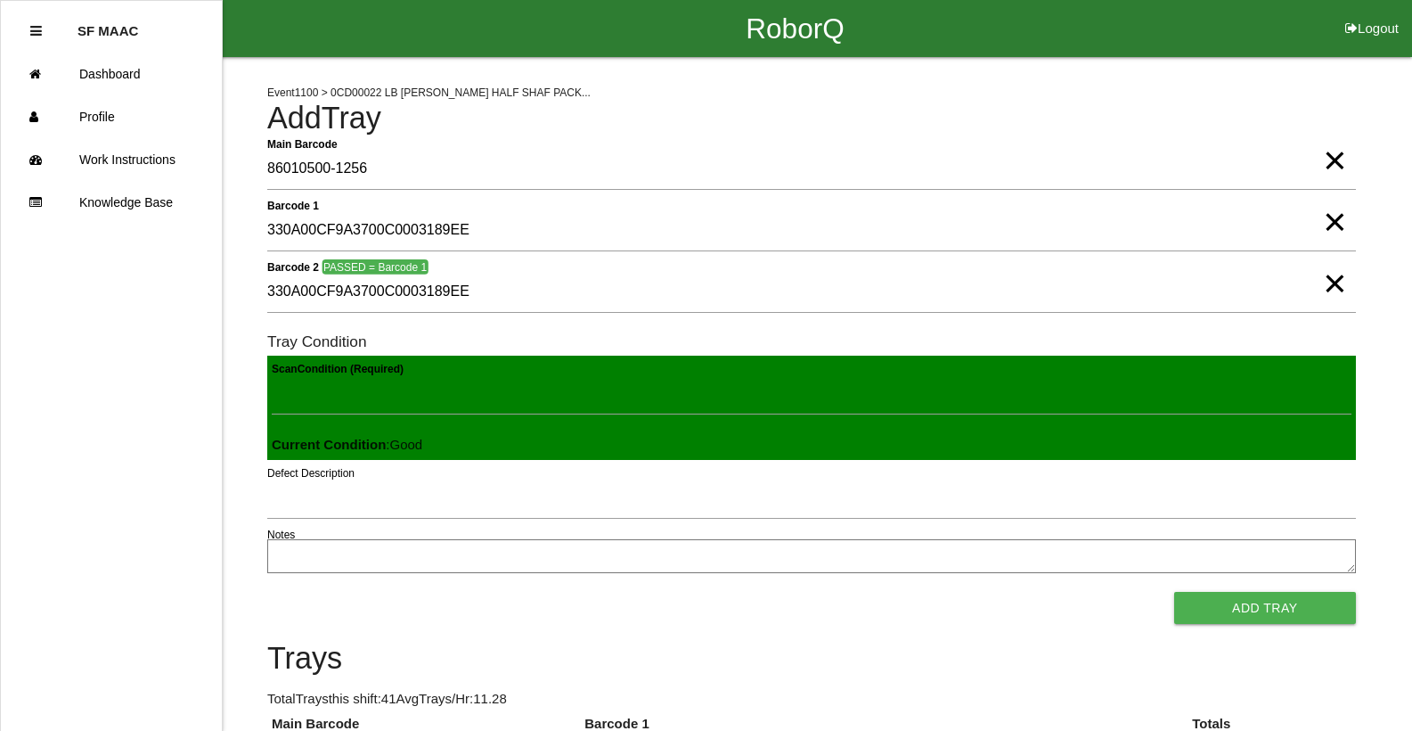
click at [1174, 592] on button "Add Tray" at bounding box center [1265, 608] width 182 height 32
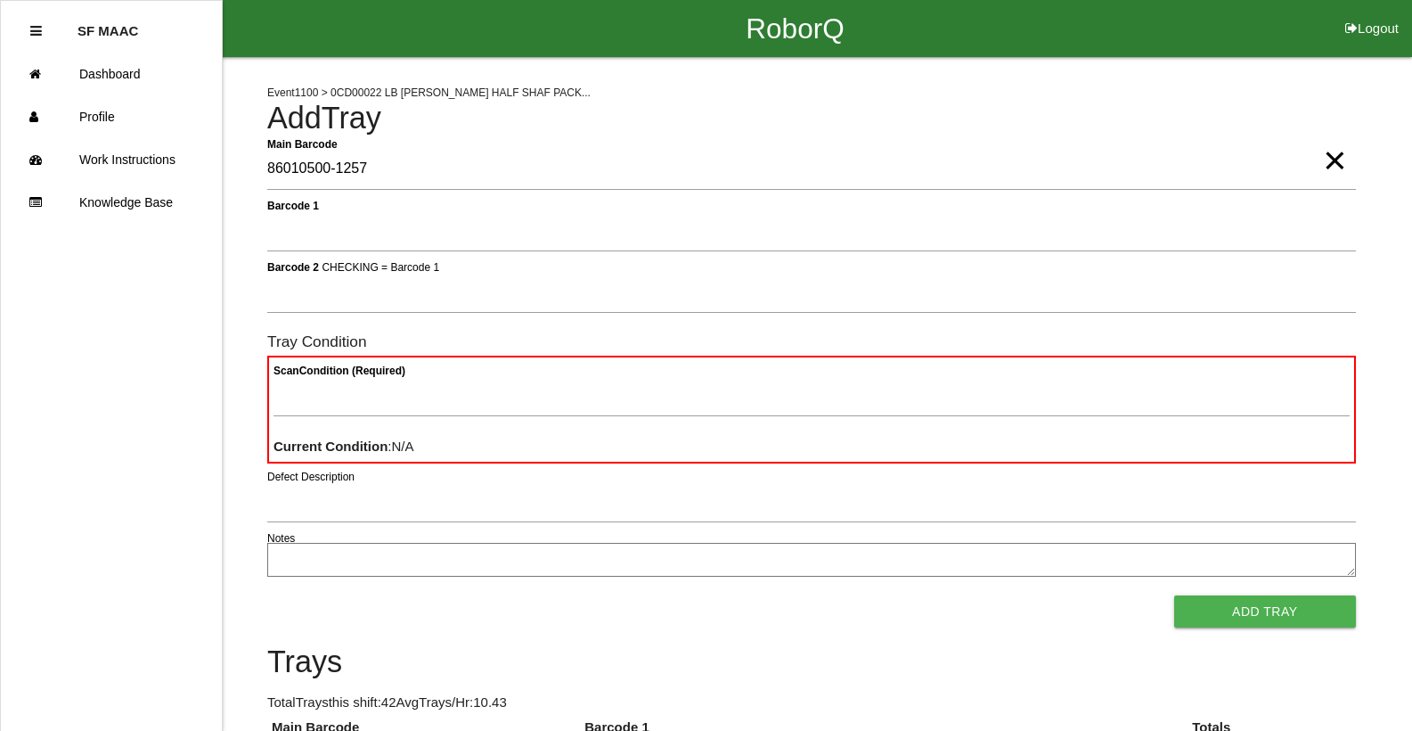
type Barcode "86010500-1257"
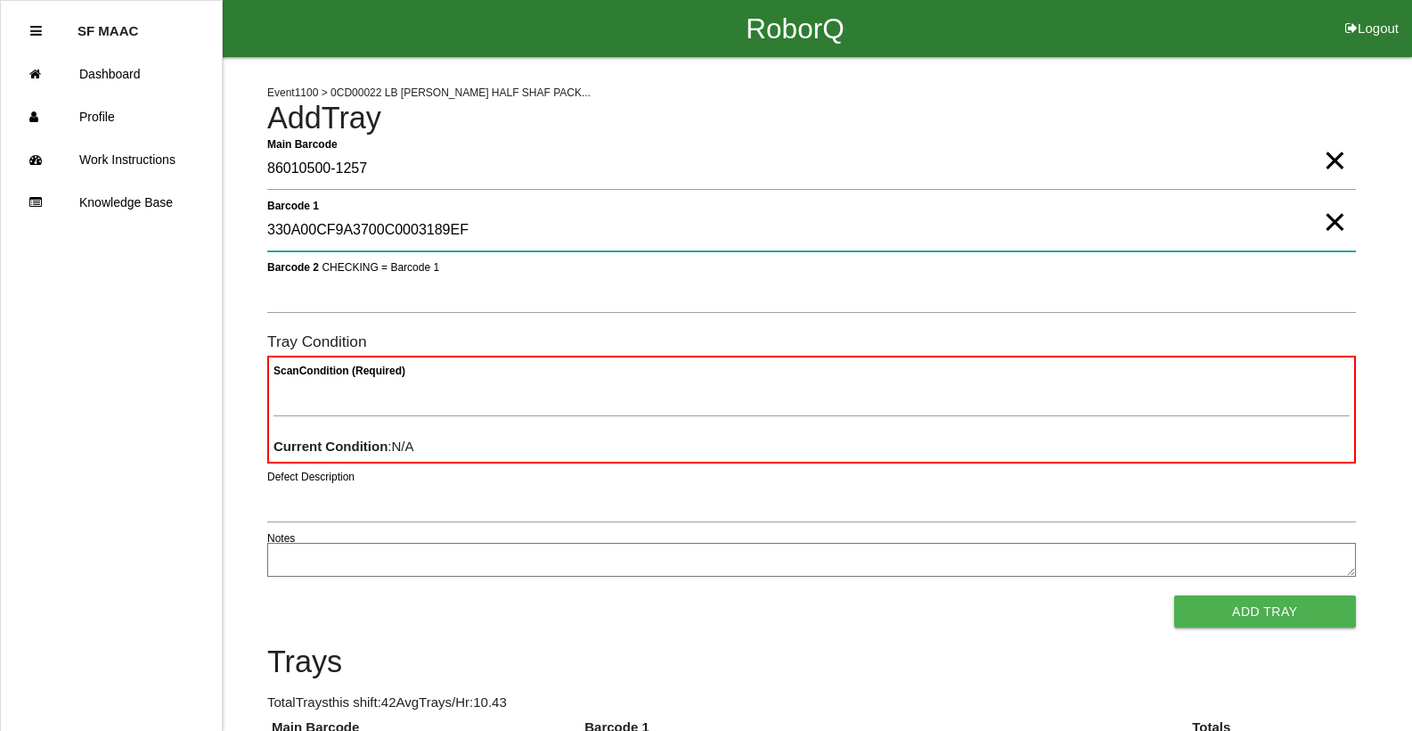
type 1 "330A00CF9A3700C0003189EF"
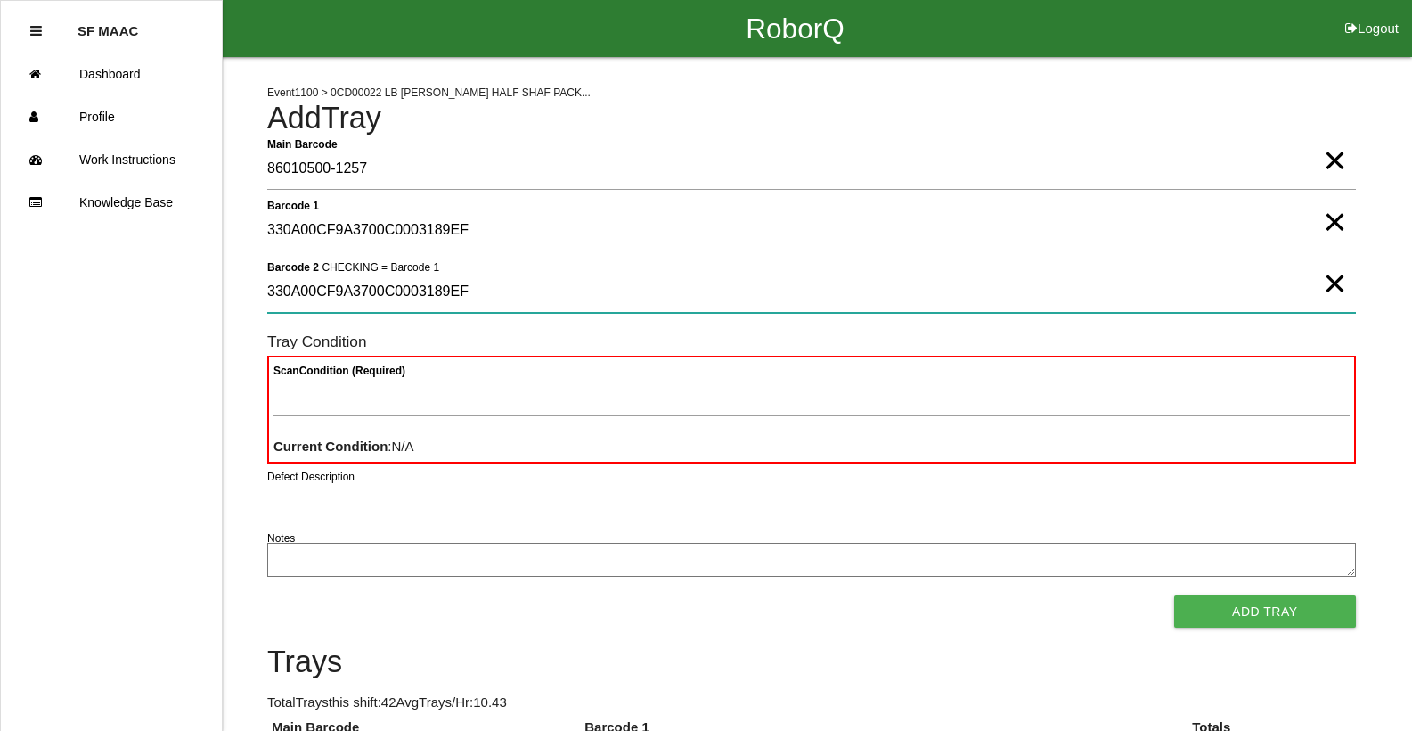
type 2 "330A00CF9A3700C0003189EF"
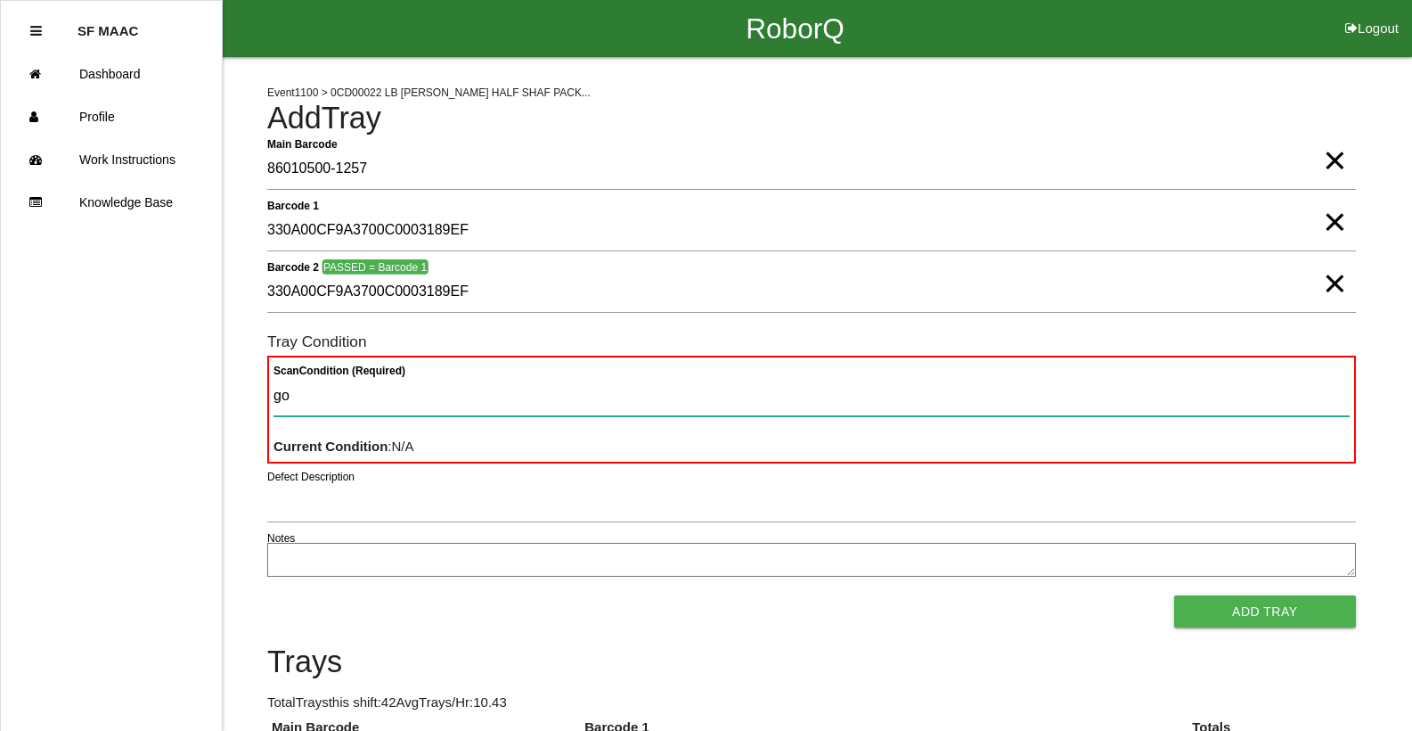
type Condition "goo"
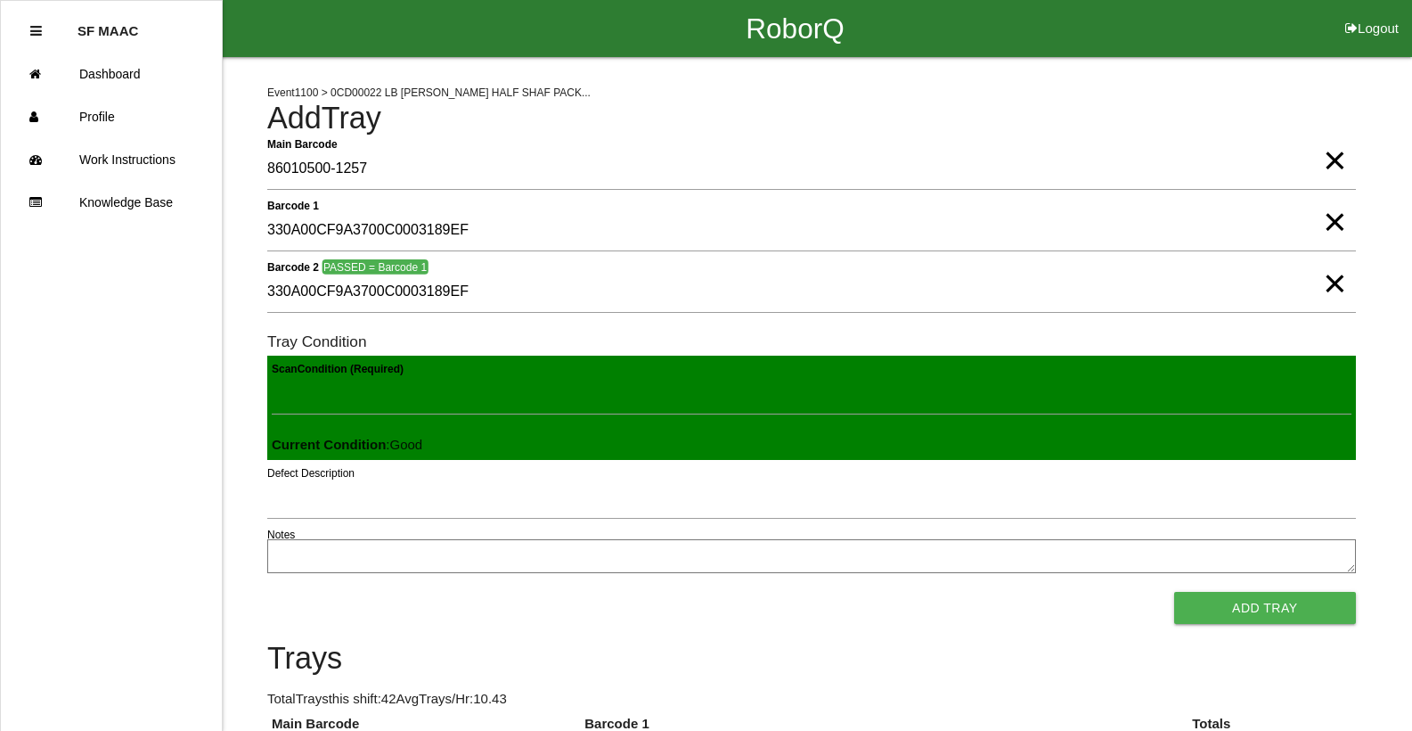
click at [1174, 592] on button "Add Tray" at bounding box center [1265, 608] width 182 height 32
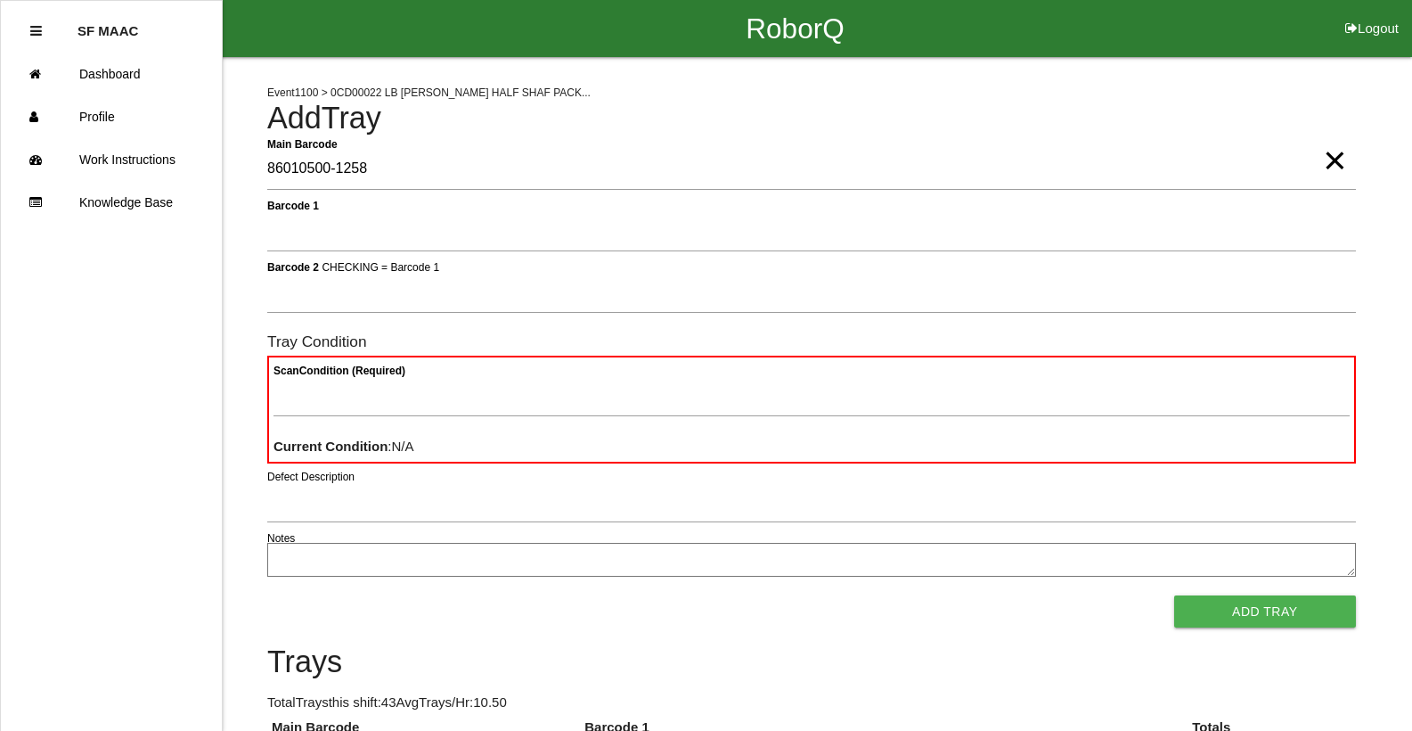
type Barcode "86010500-1258"
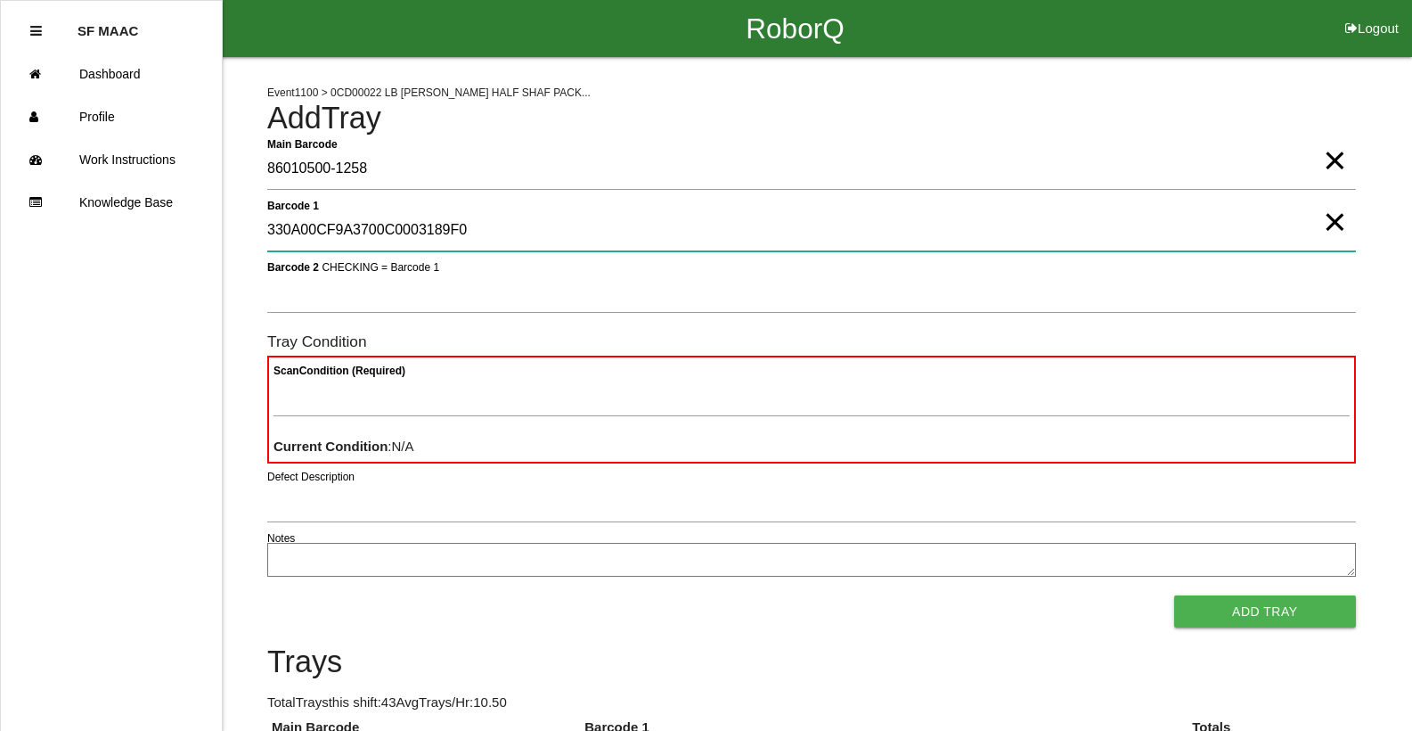
type 1 "330A00CF9A3700C0003189F0"
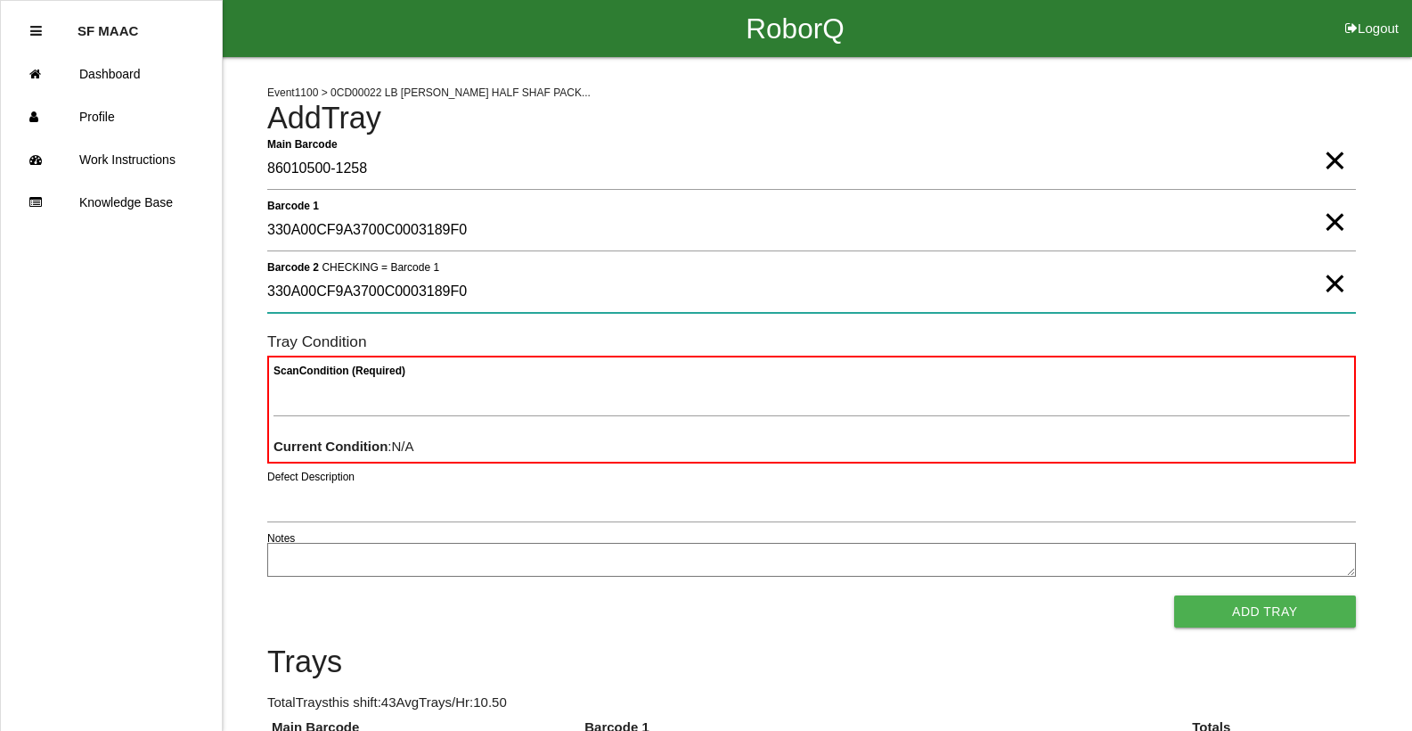
type 2 "330A00CF9A3700C0003189F0"
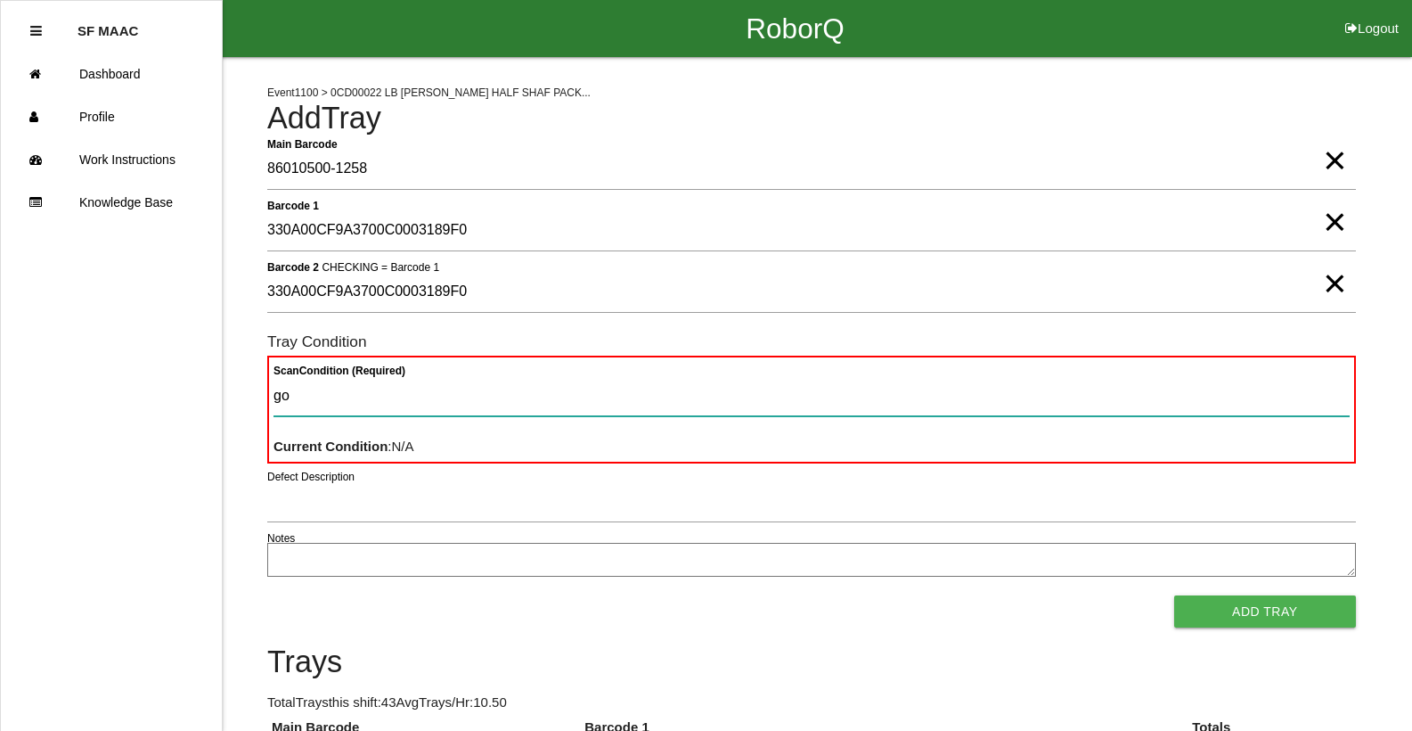
type Condition "goo"
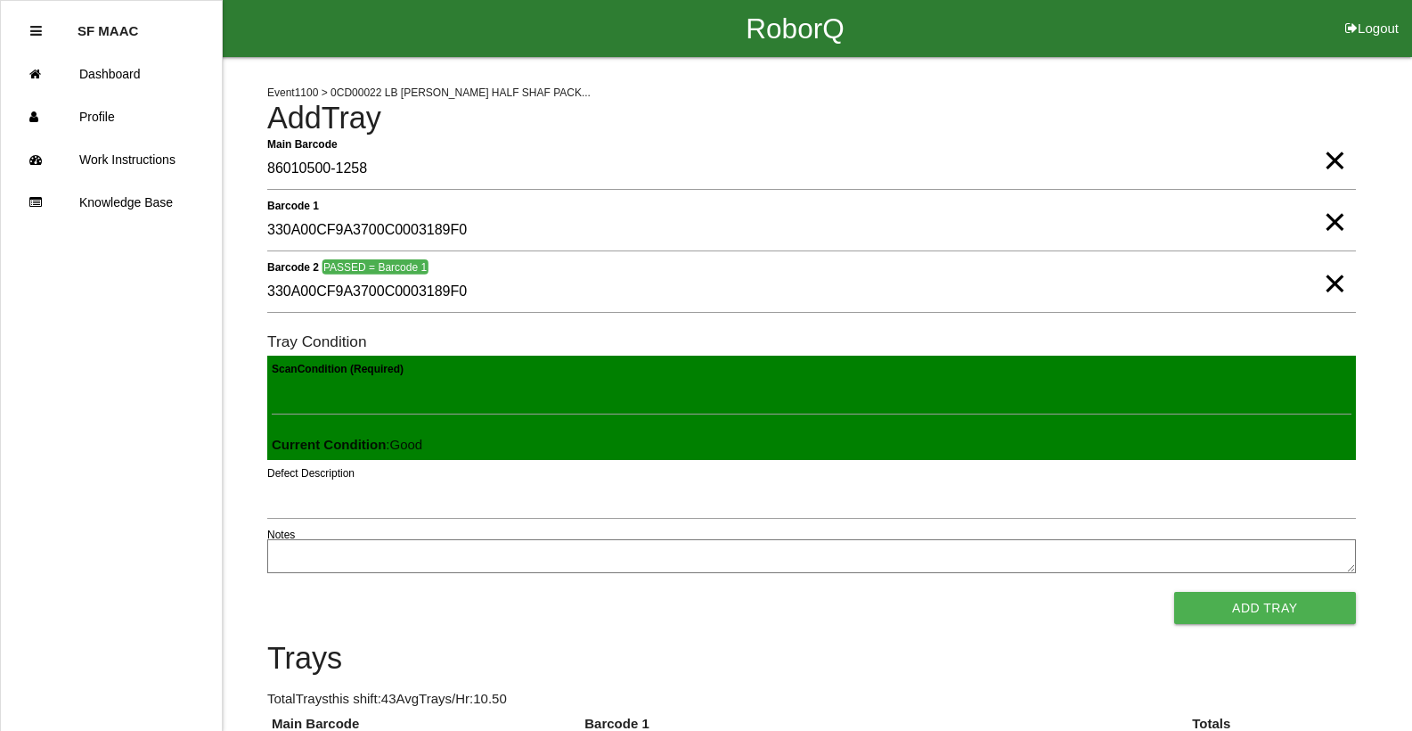
click at [1174, 592] on button "Add Tray" at bounding box center [1265, 608] width 182 height 32
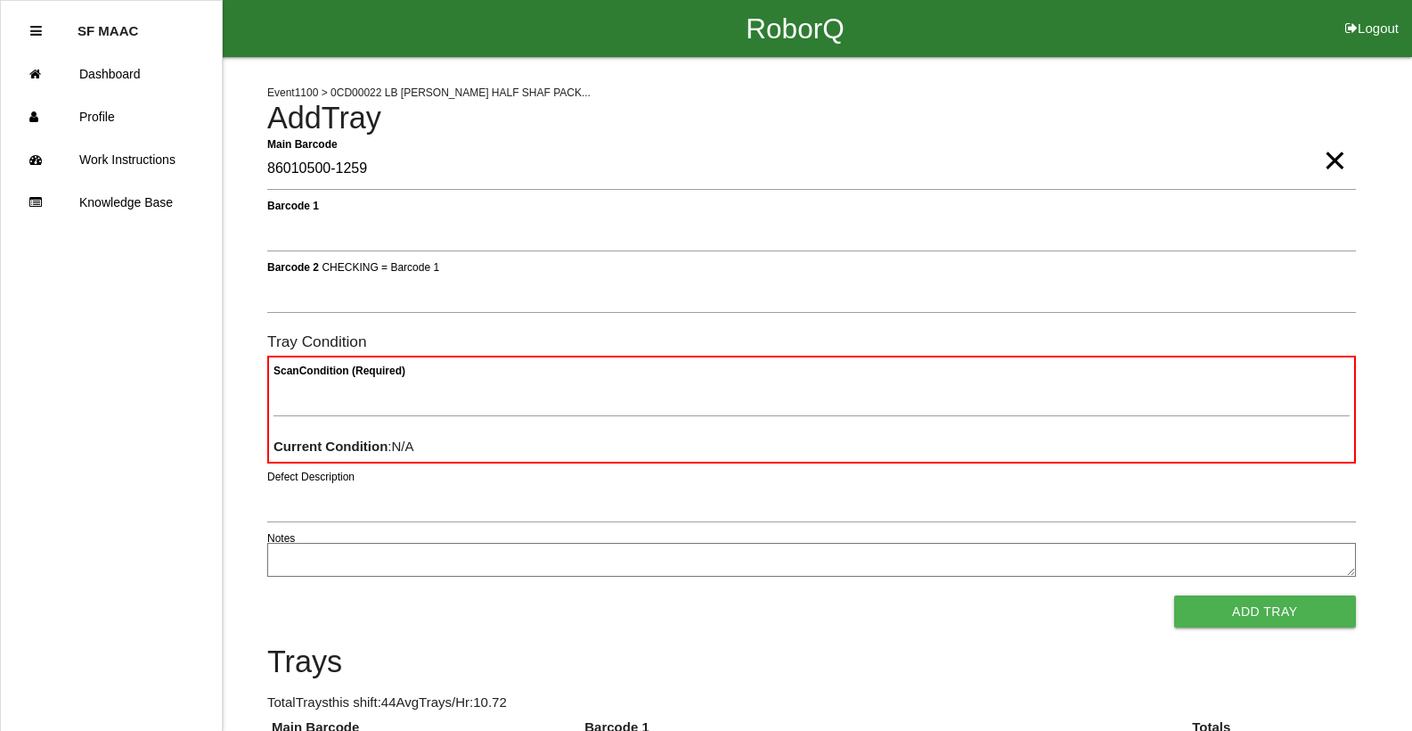
type Barcode "86010500-1259"
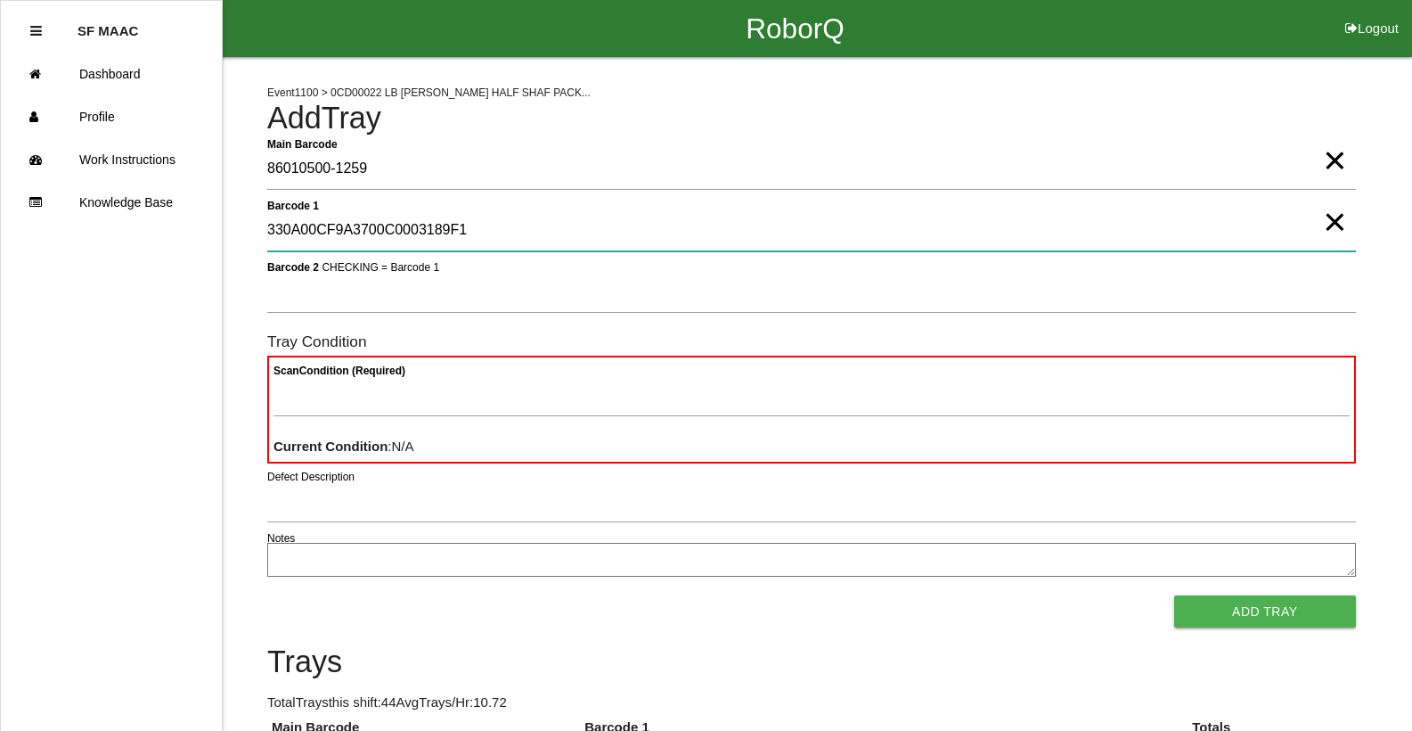
type 1 "330A00CF9A3700C0003189F1"
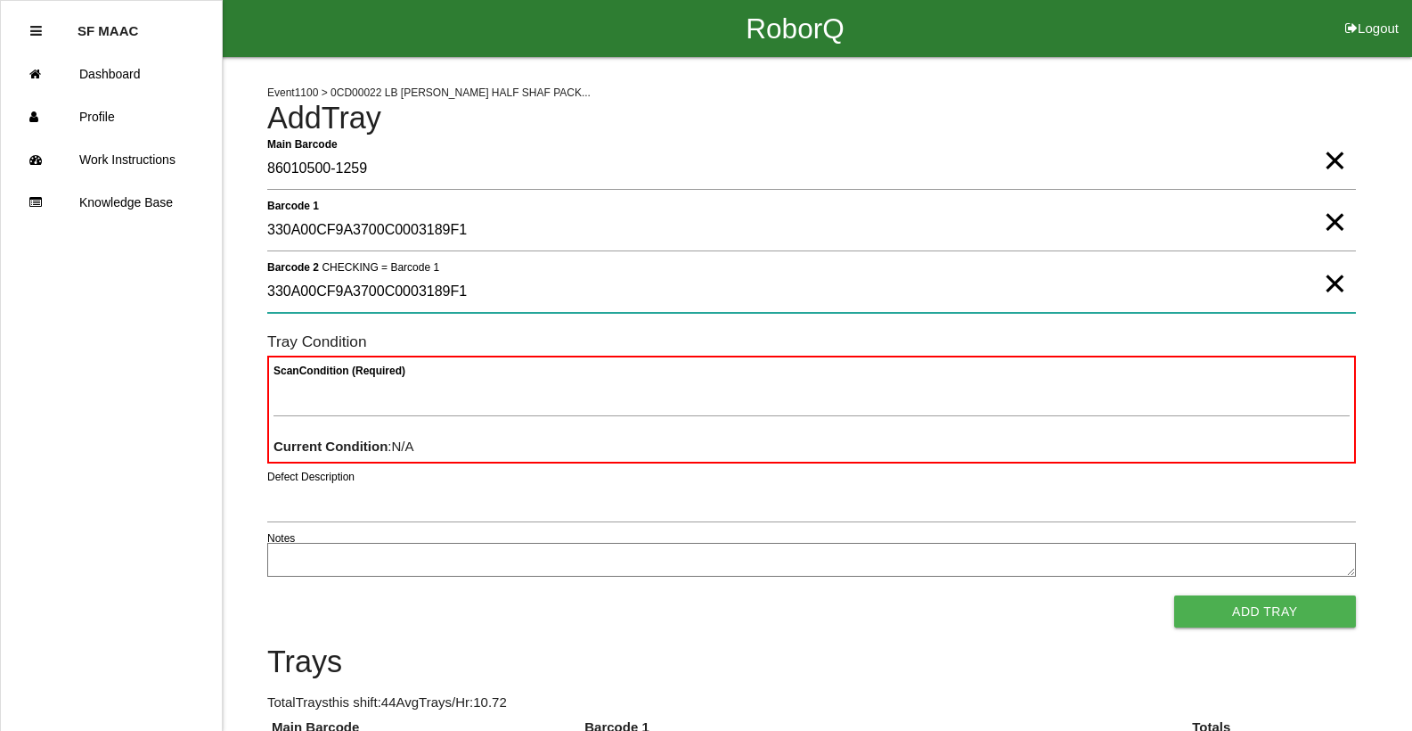
type 2 "330A00CF9A3700C0003189F1"
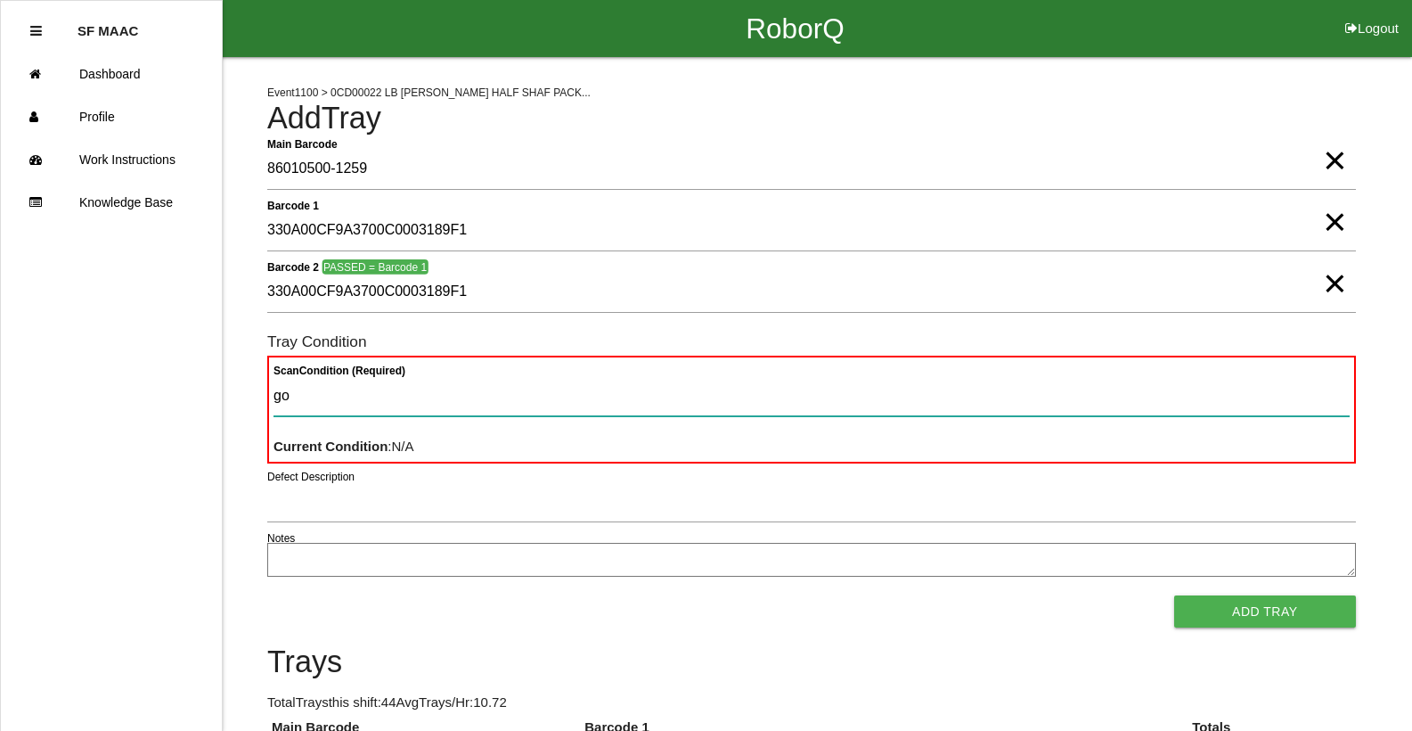
type Condition "goo"
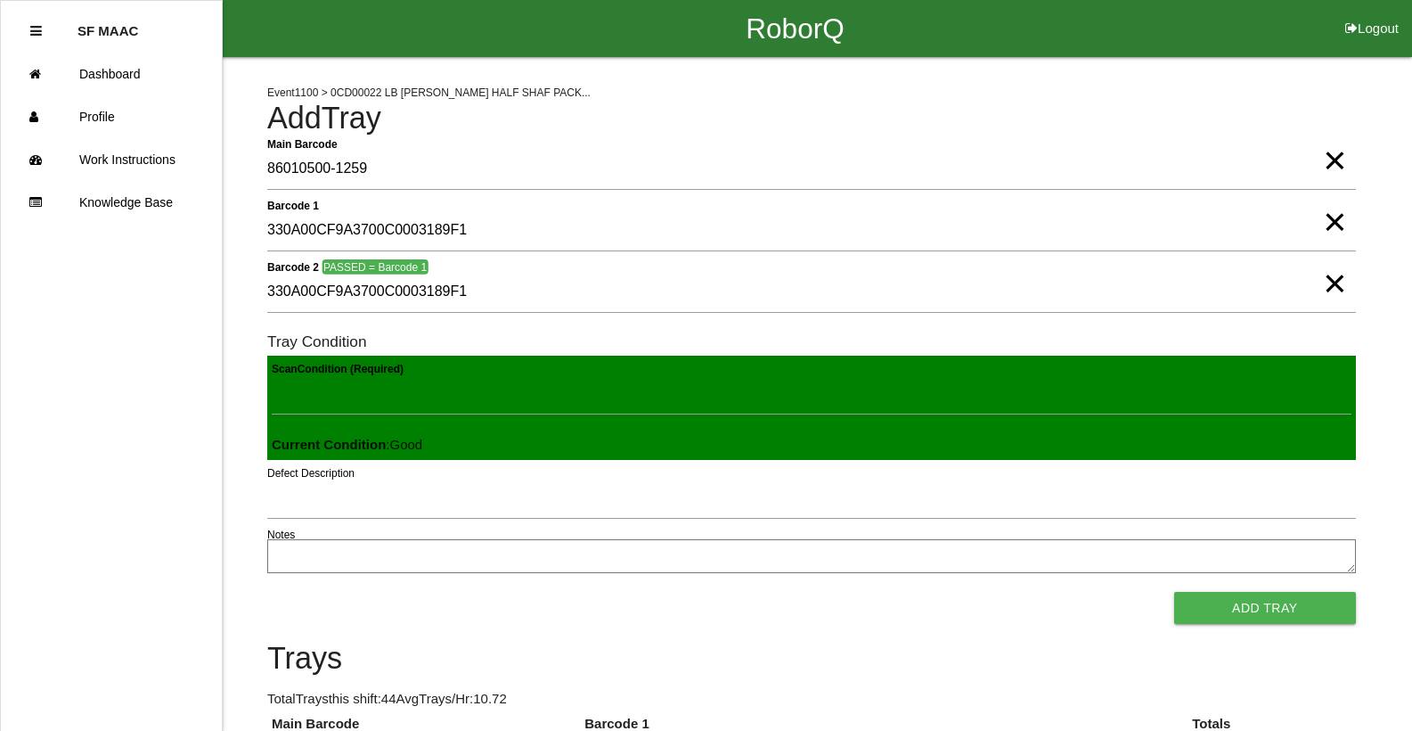
click at [1174, 592] on button "Add Tray" at bounding box center [1265, 608] width 182 height 32
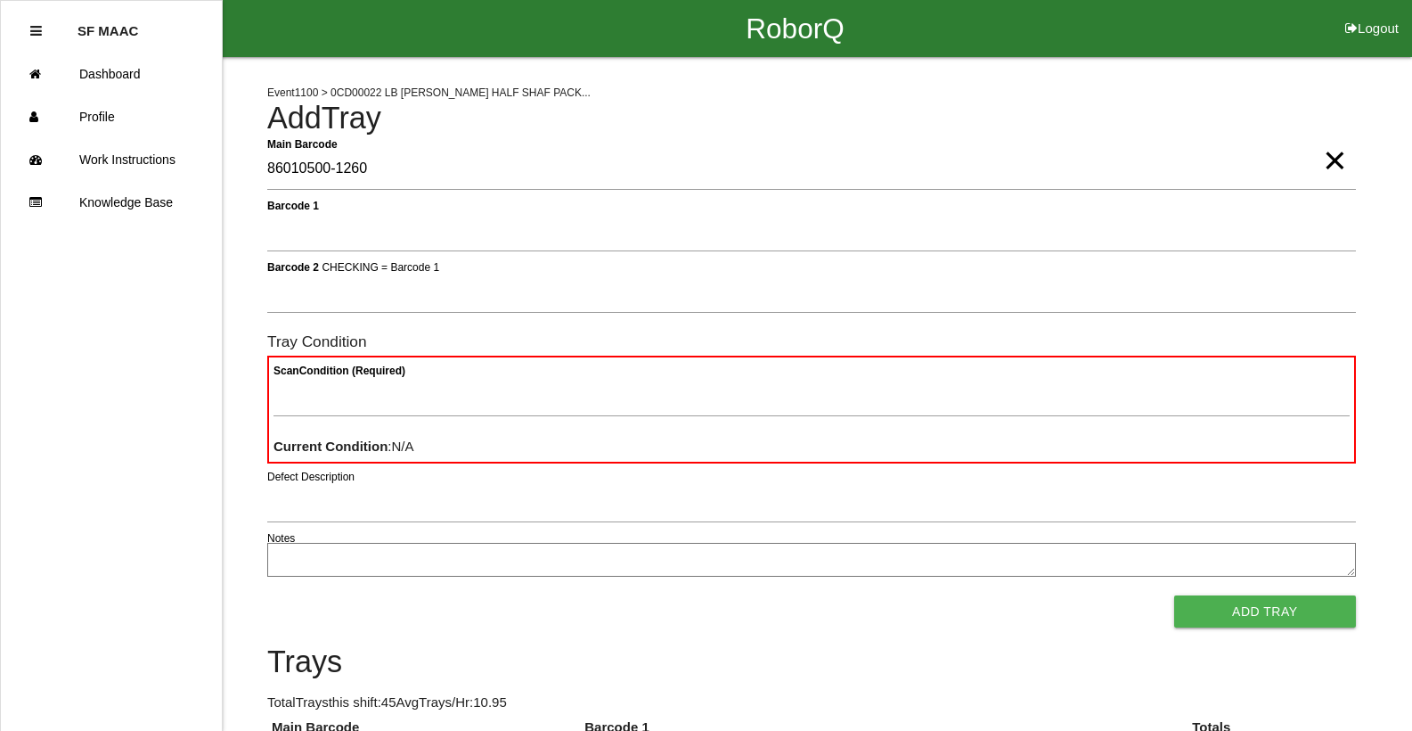
type Barcode "86010500-1260"
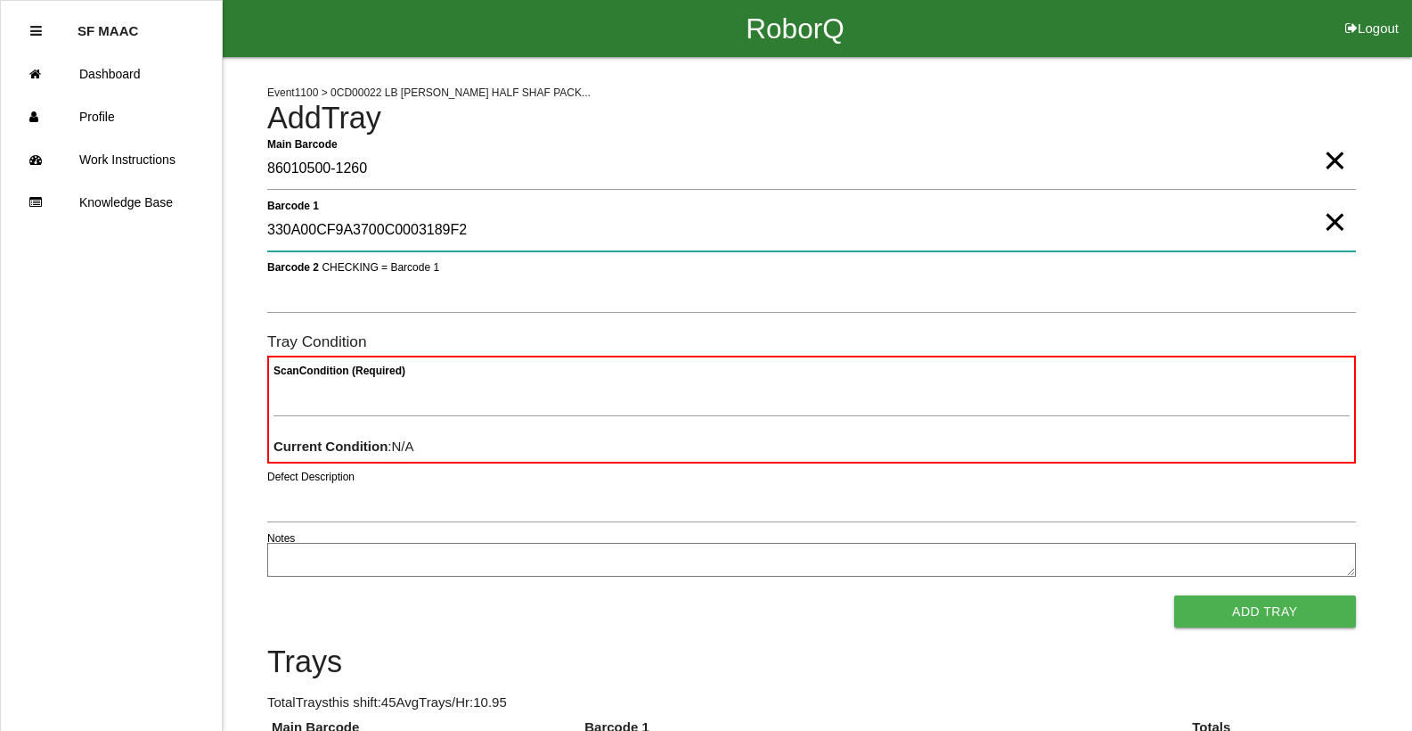
type 1 "330A00CF9A3700C0003189F2"
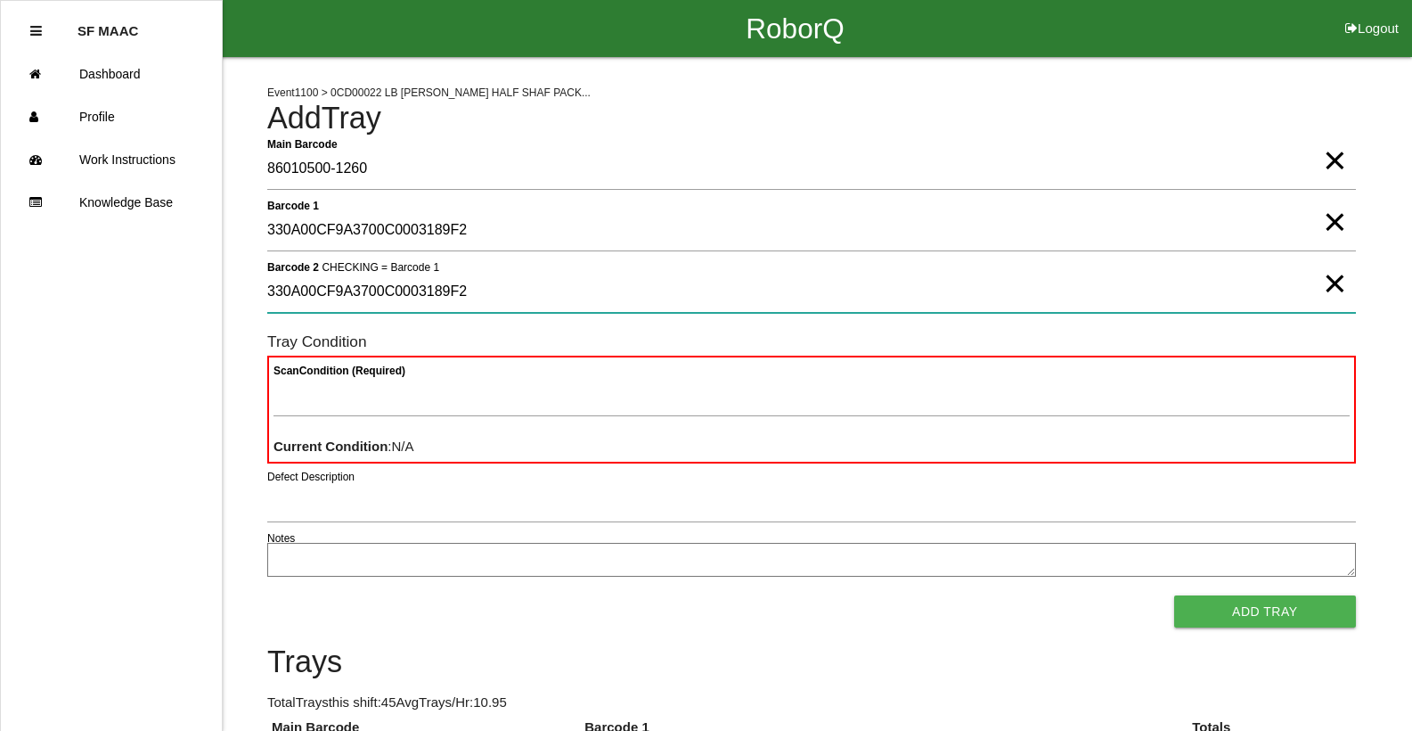
type 2 "330A00CF9A3700C0003189F2"
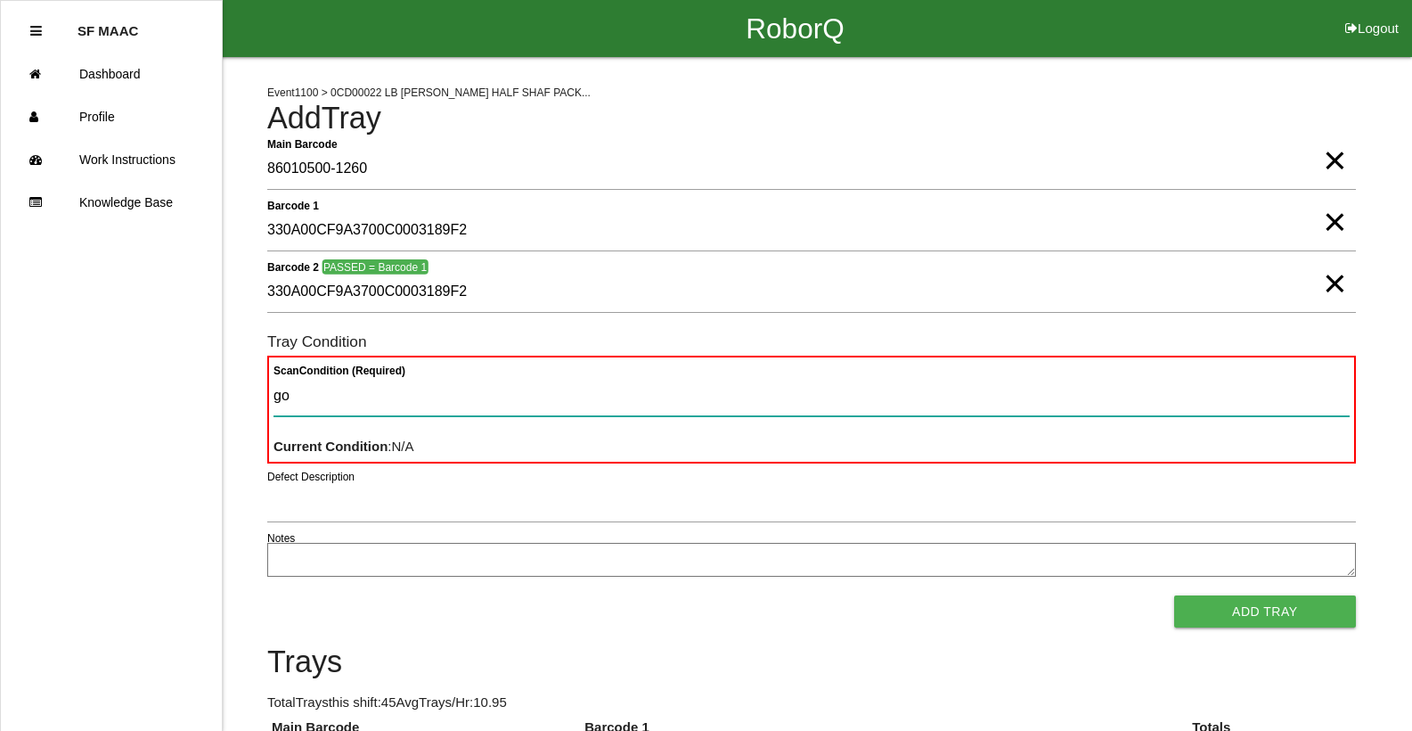
type Condition "goo"
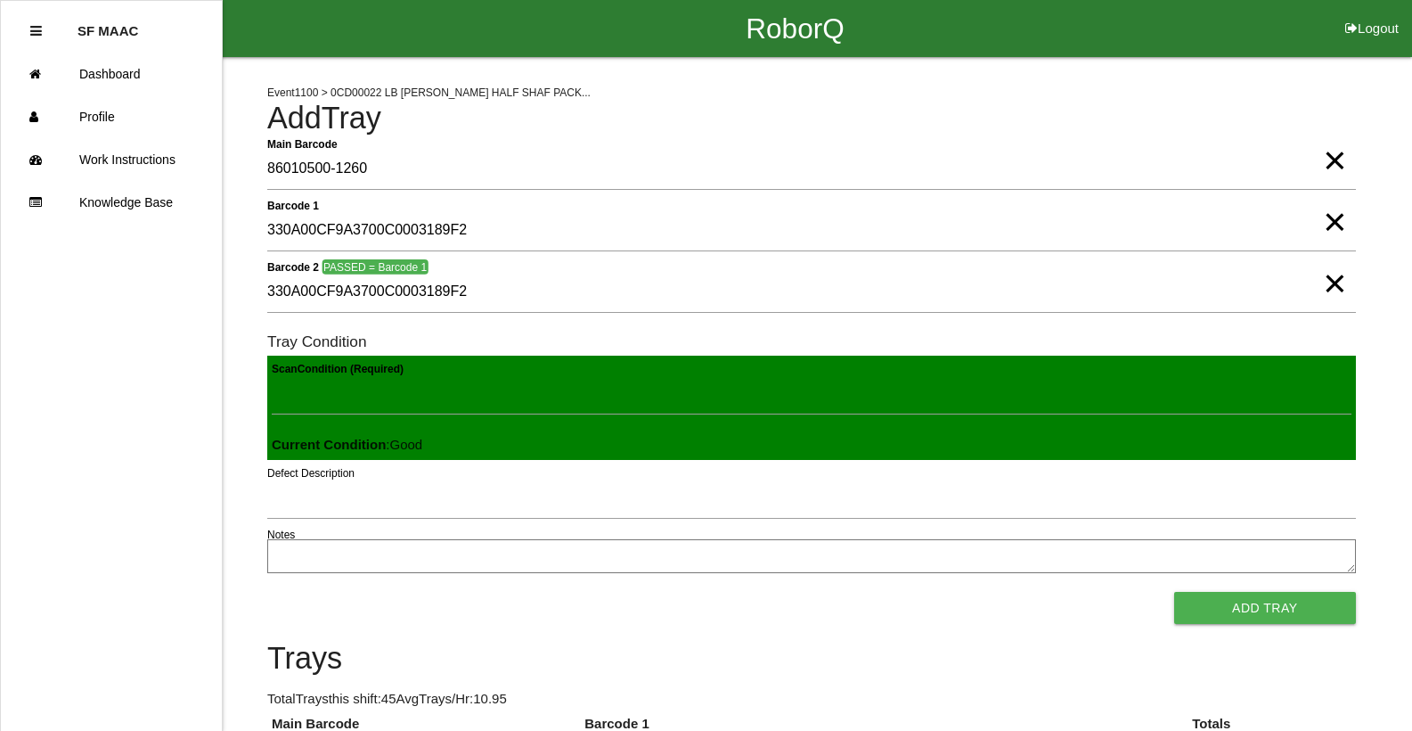
click at [1174, 592] on button "Add Tray" at bounding box center [1265, 608] width 182 height 32
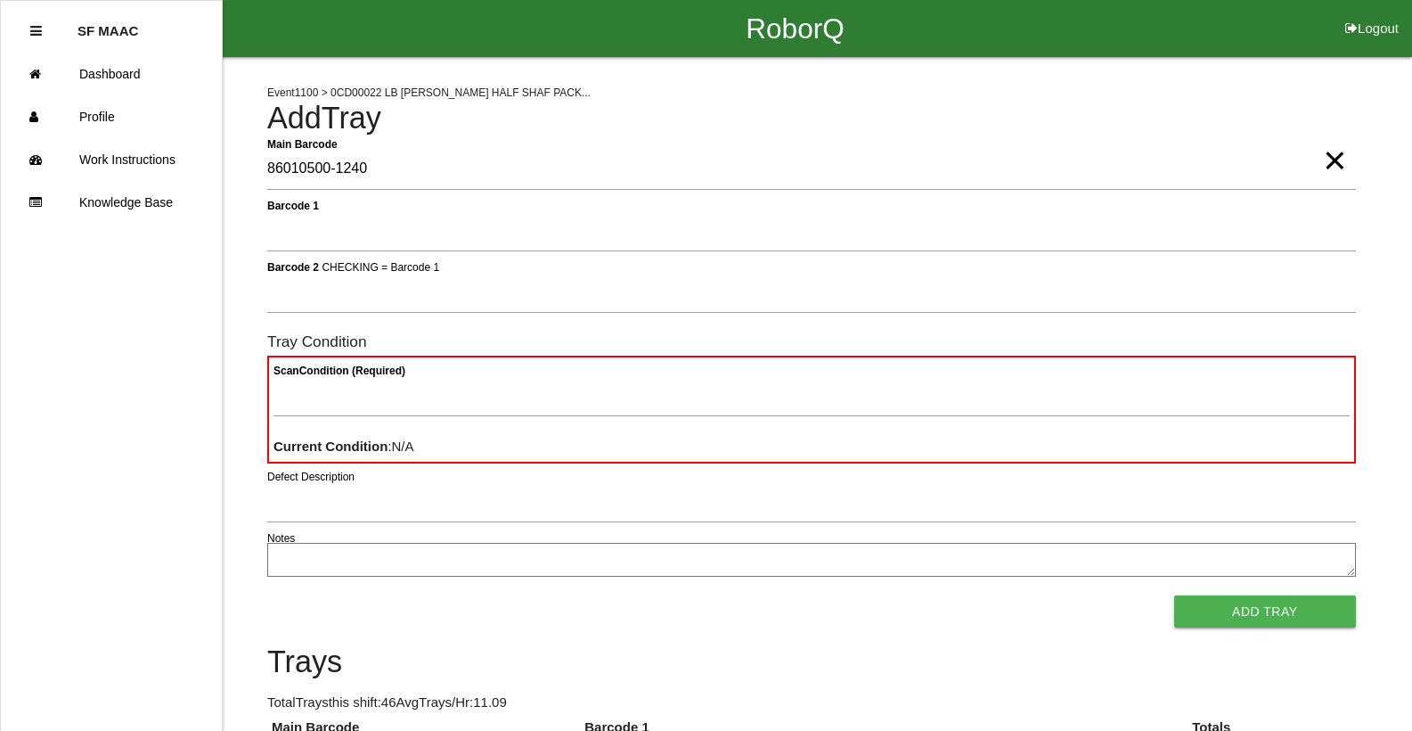
type Barcode "86010500-1240"
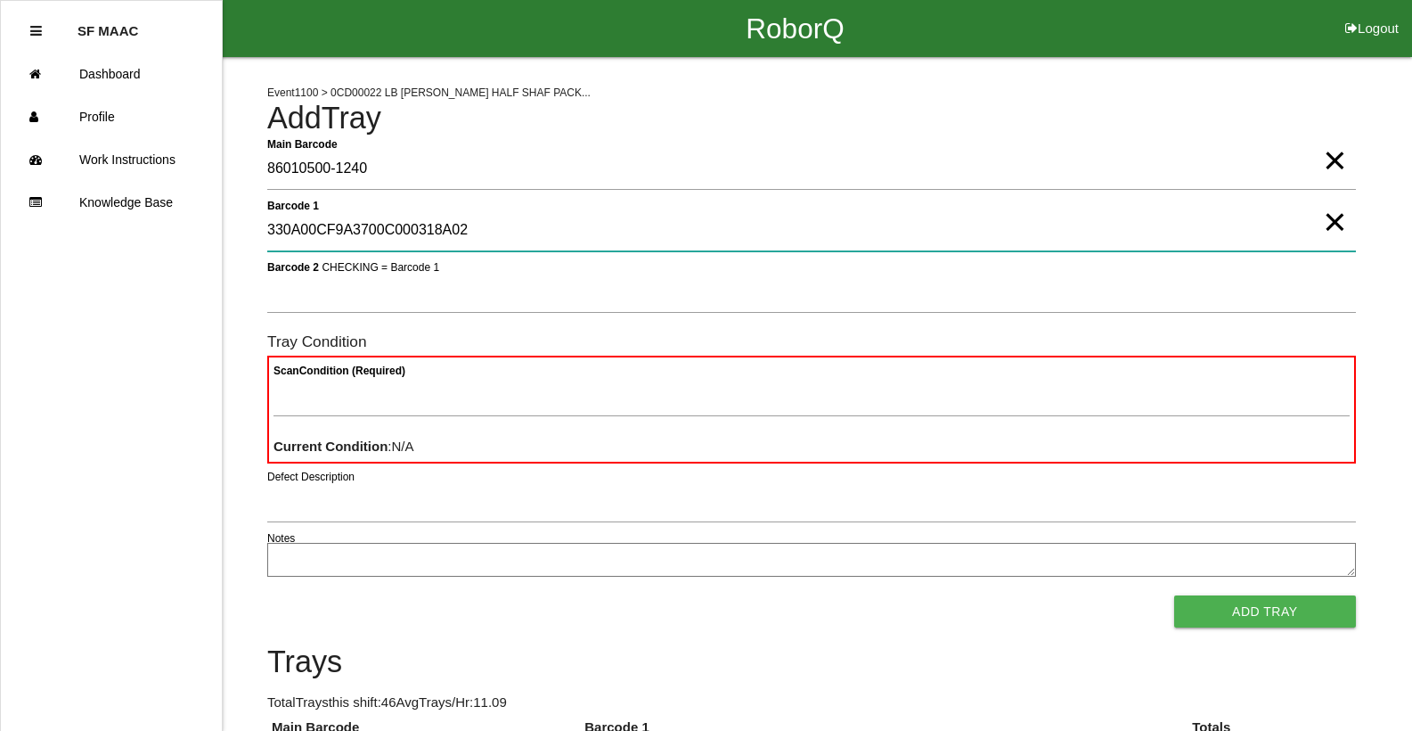
type 1 "330A00CF9A3700C000318A02"
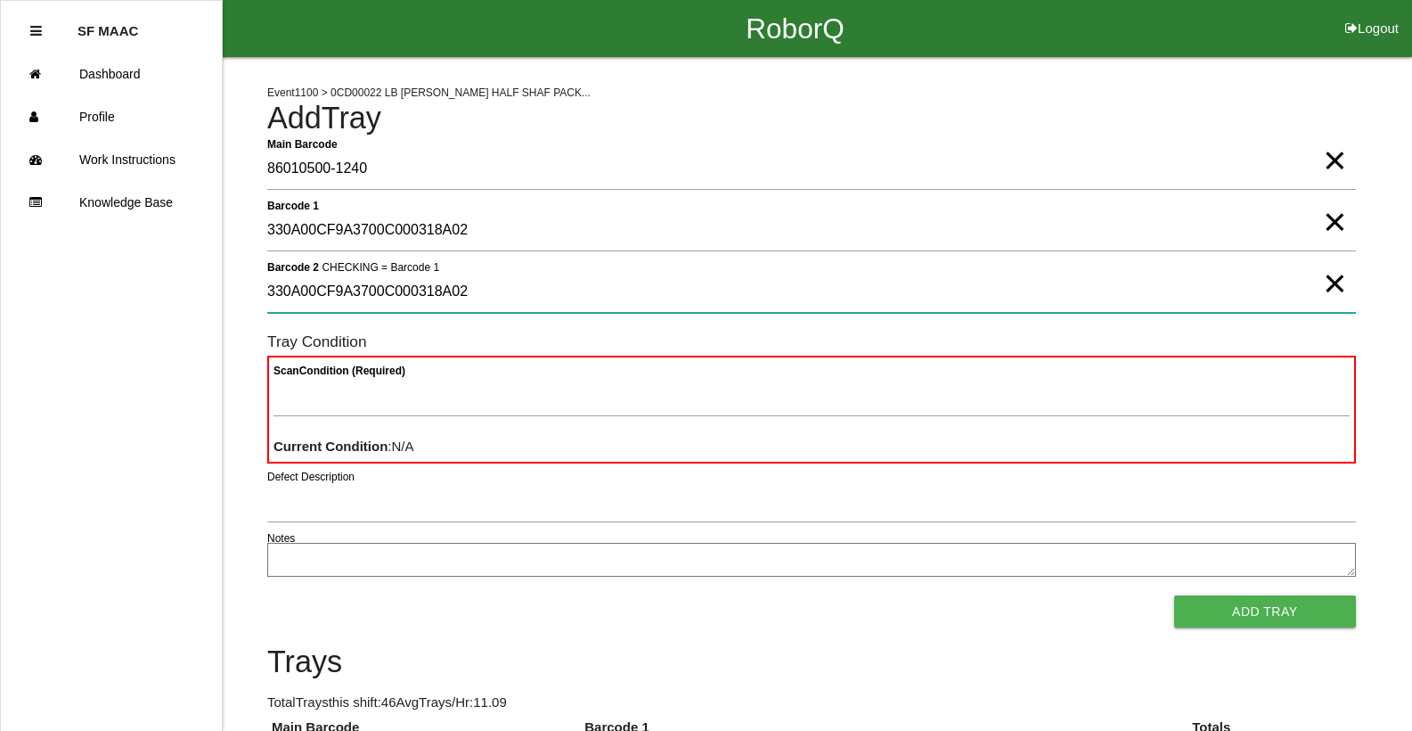
type 2 "330A00CF9A3700C000318A02"
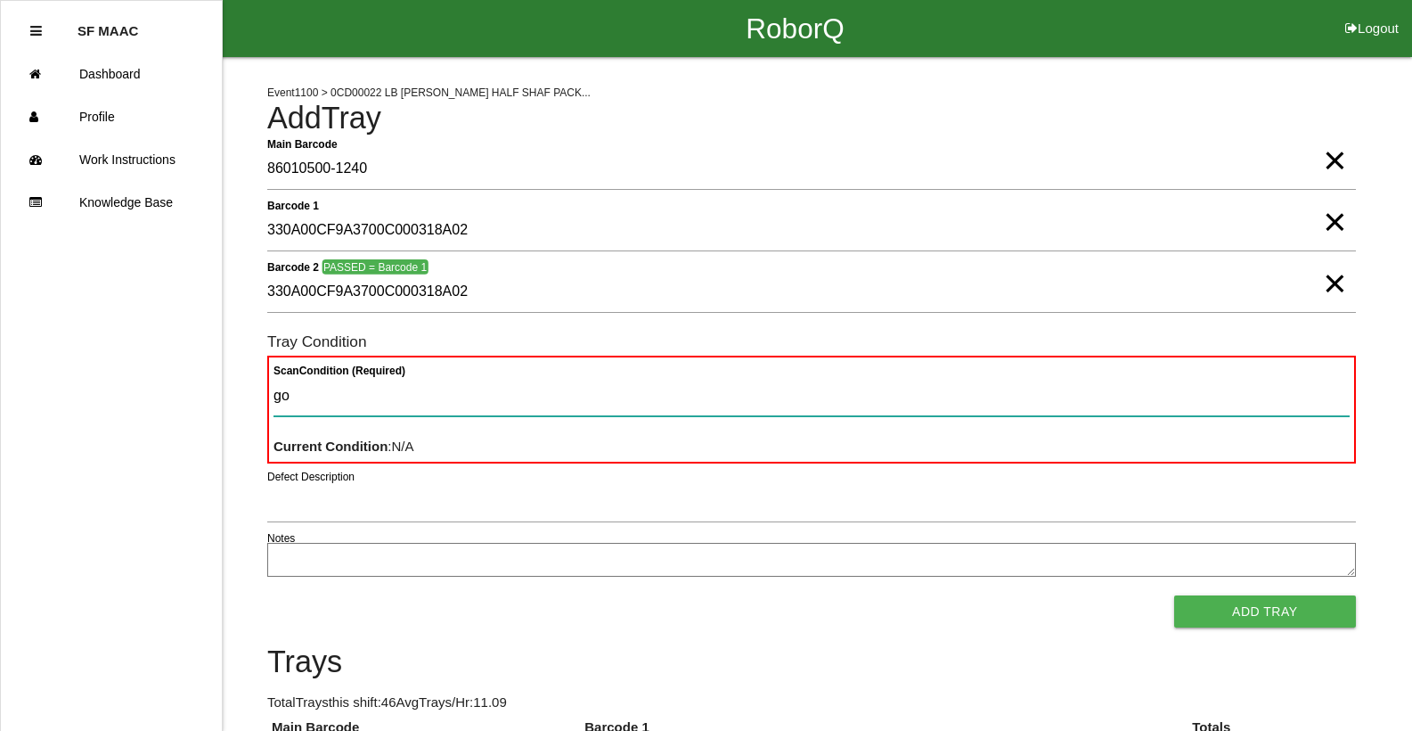
type Condition "goo"
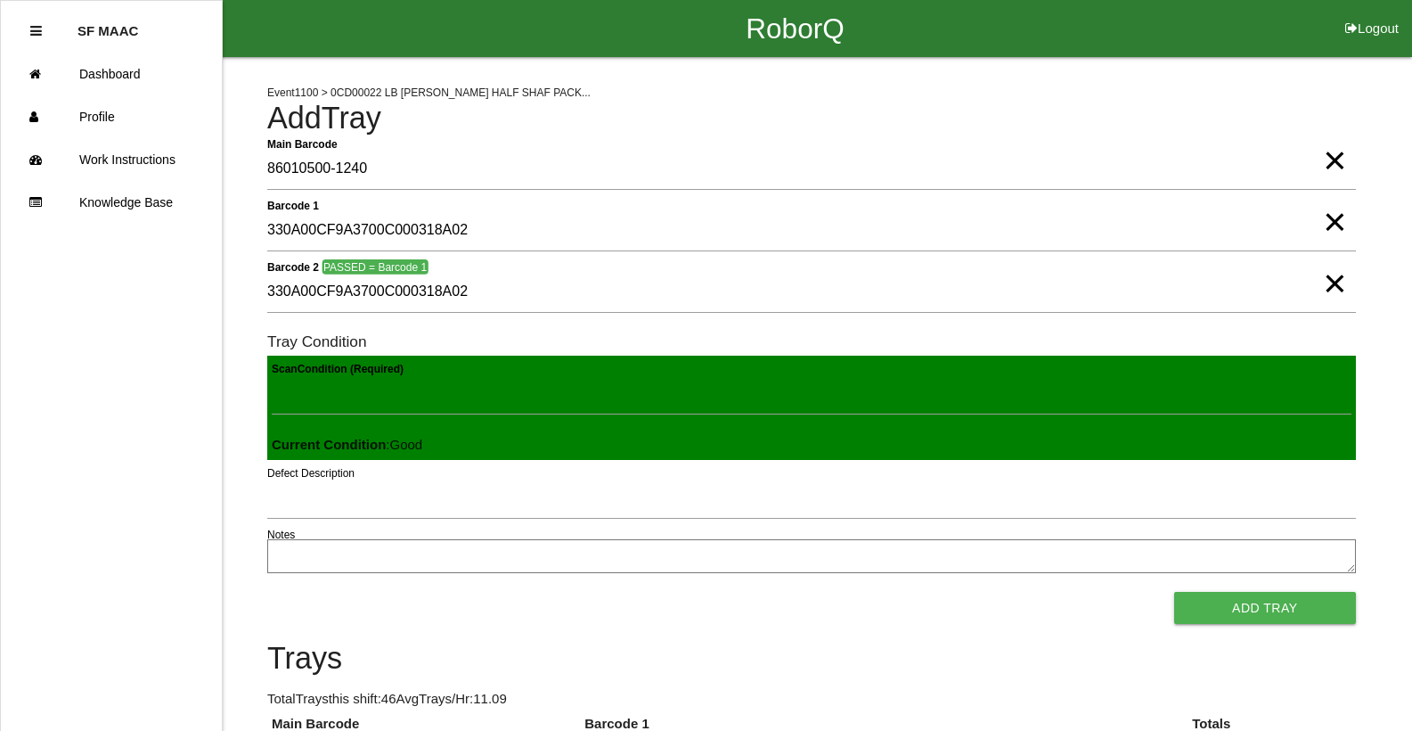
click at [1174, 592] on button "Add Tray" at bounding box center [1265, 608] width 182 height 32
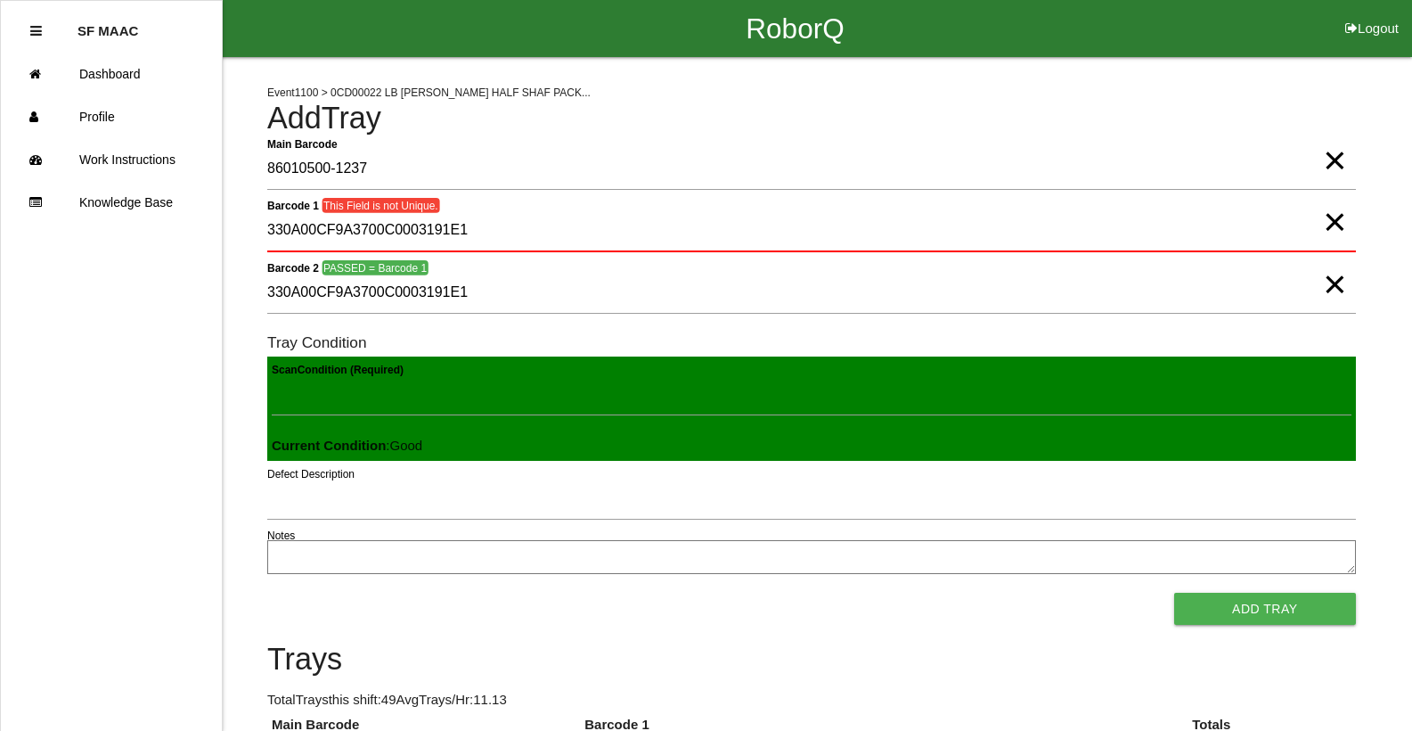
click at [1174, 593] on button "Add Tray" at bounding box center [1265, 609] width 182 height 32
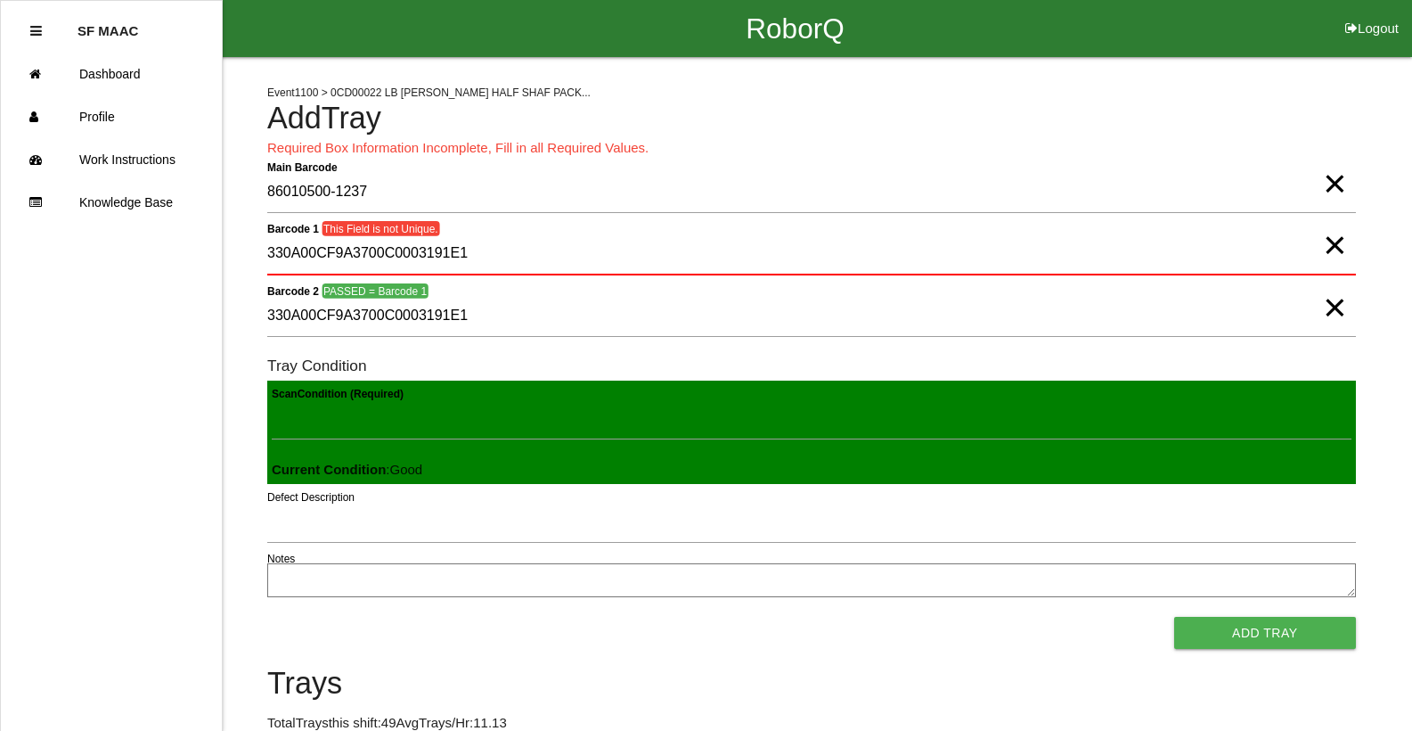
click at [1335, 242] on span "×" at bounding box center [1334, 227] width 23 height 36
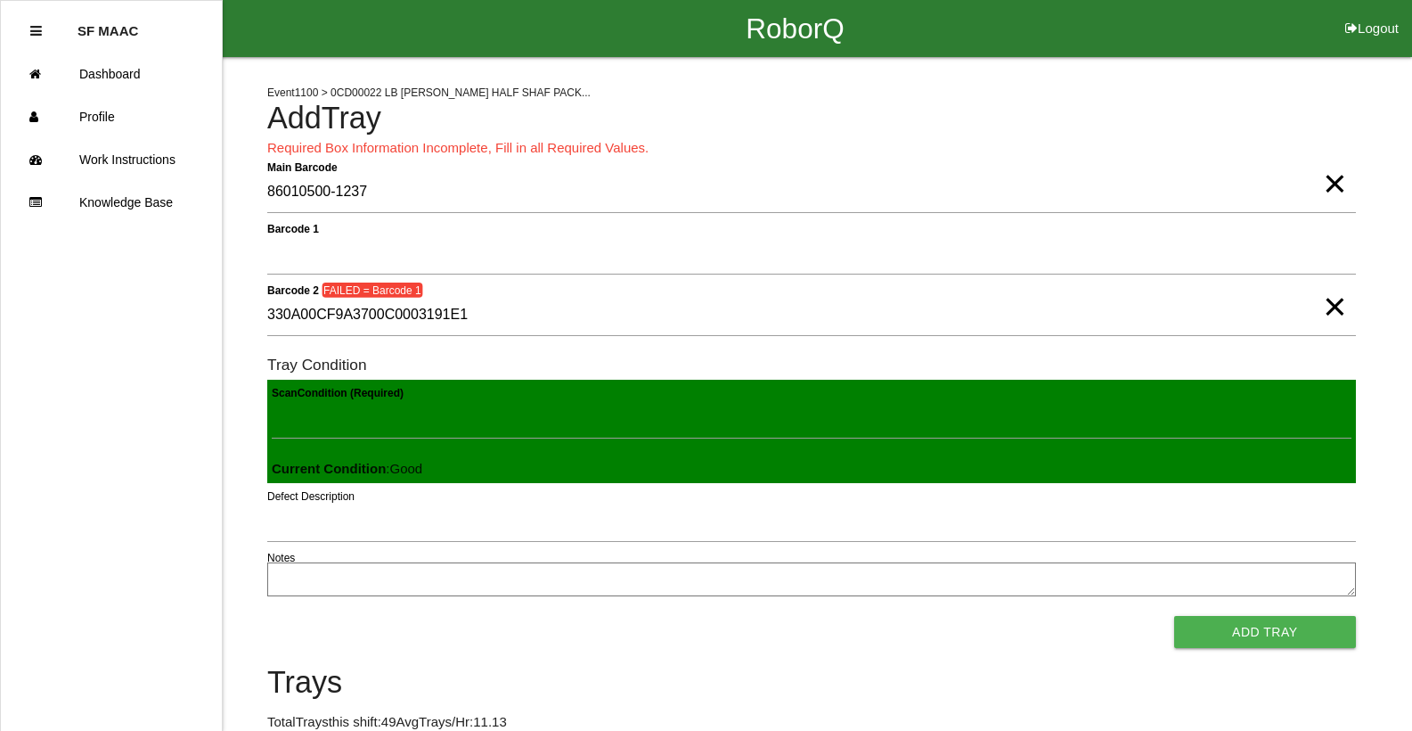
click at [1328, 296] on span "×" at bounding box center [1334, 289] width 23 height 36
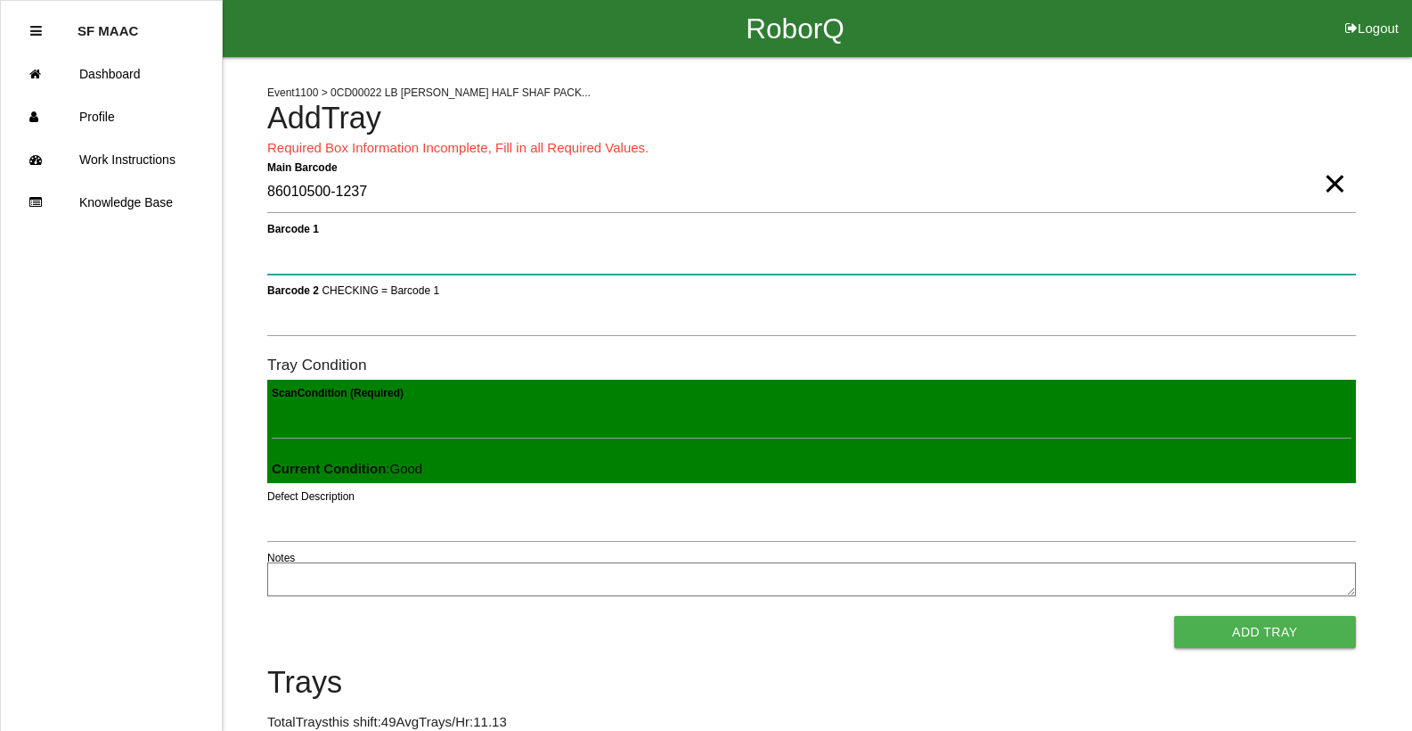
click at [1325, 266] on 1 "Barcode 1" at bounding box center [811, 253] width 1089 height 41
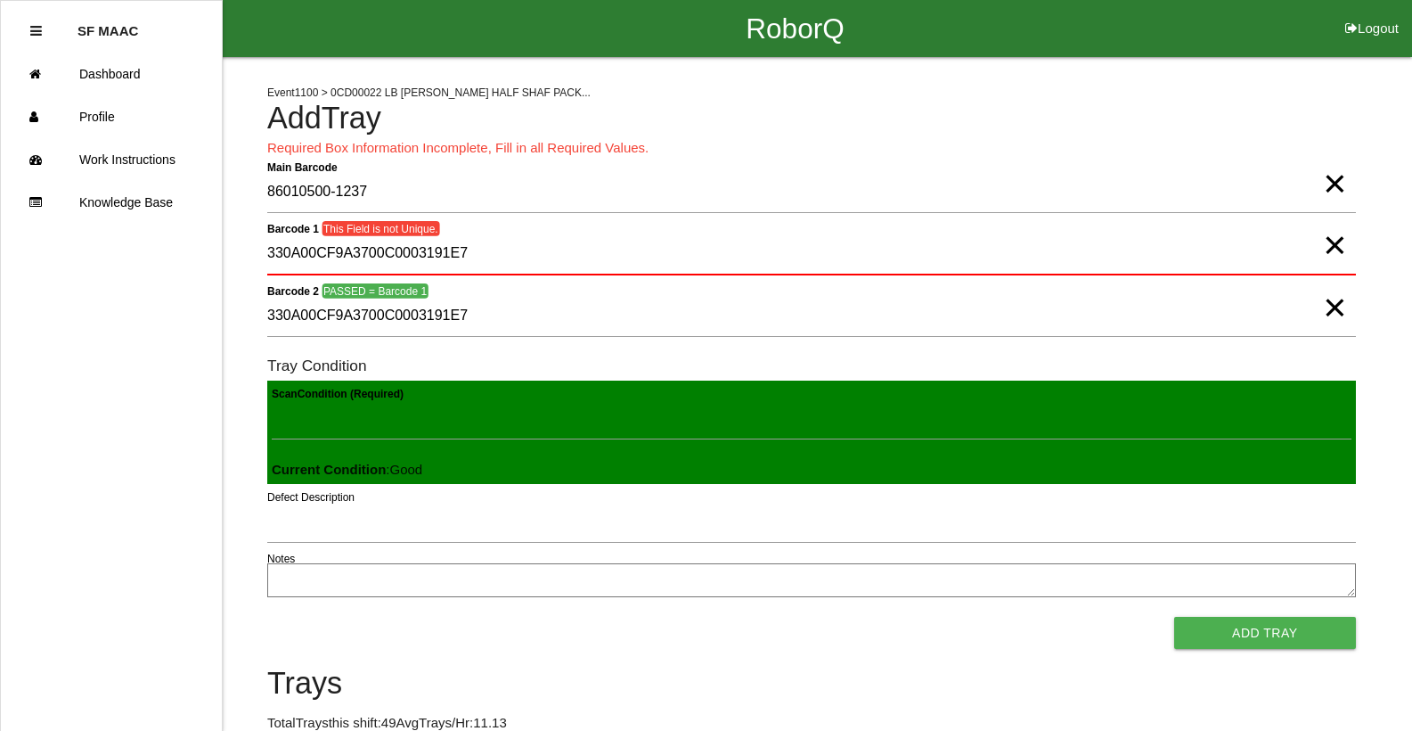
click at [1329, 245] on span "×" at bounding box center [1334, 227] width 23 height 36
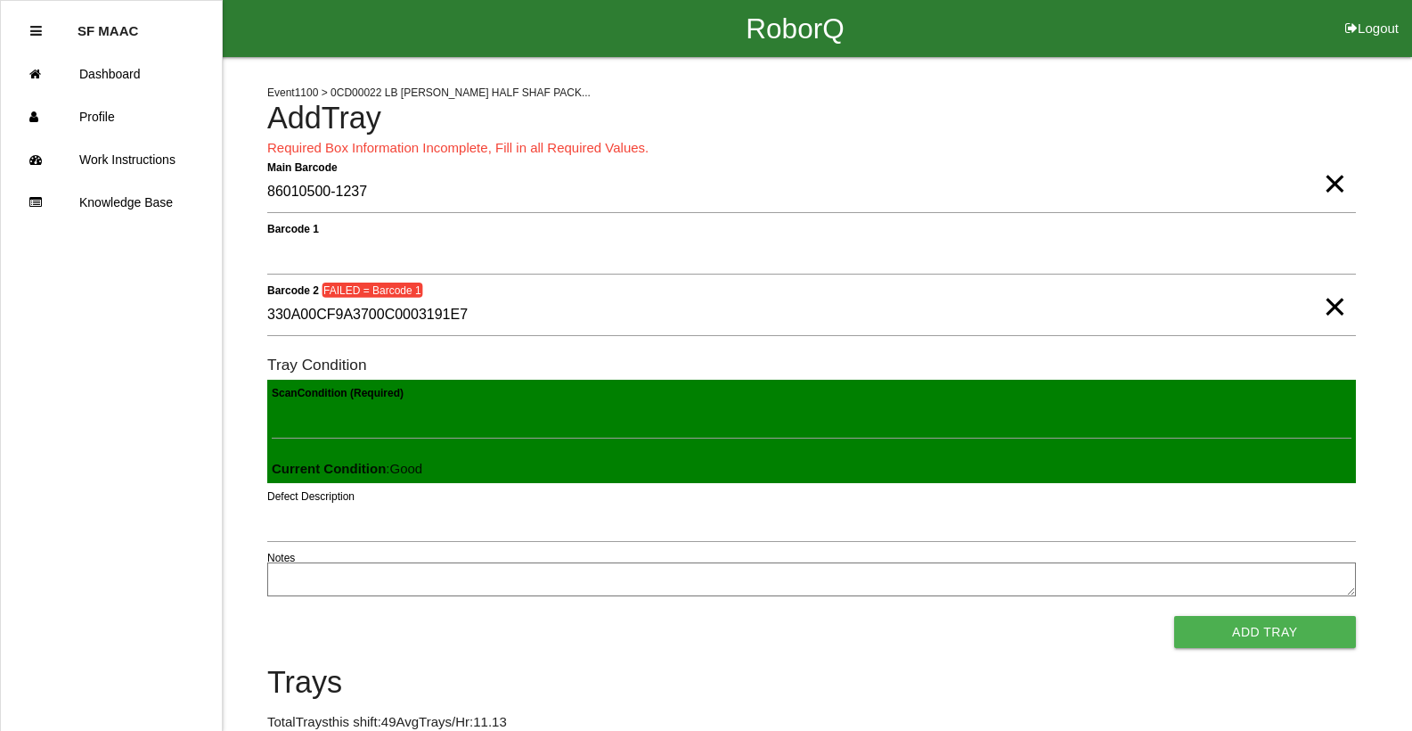
click at [1338, 307] on span "×" at bounding box center [1334, 289] width 23 height 36
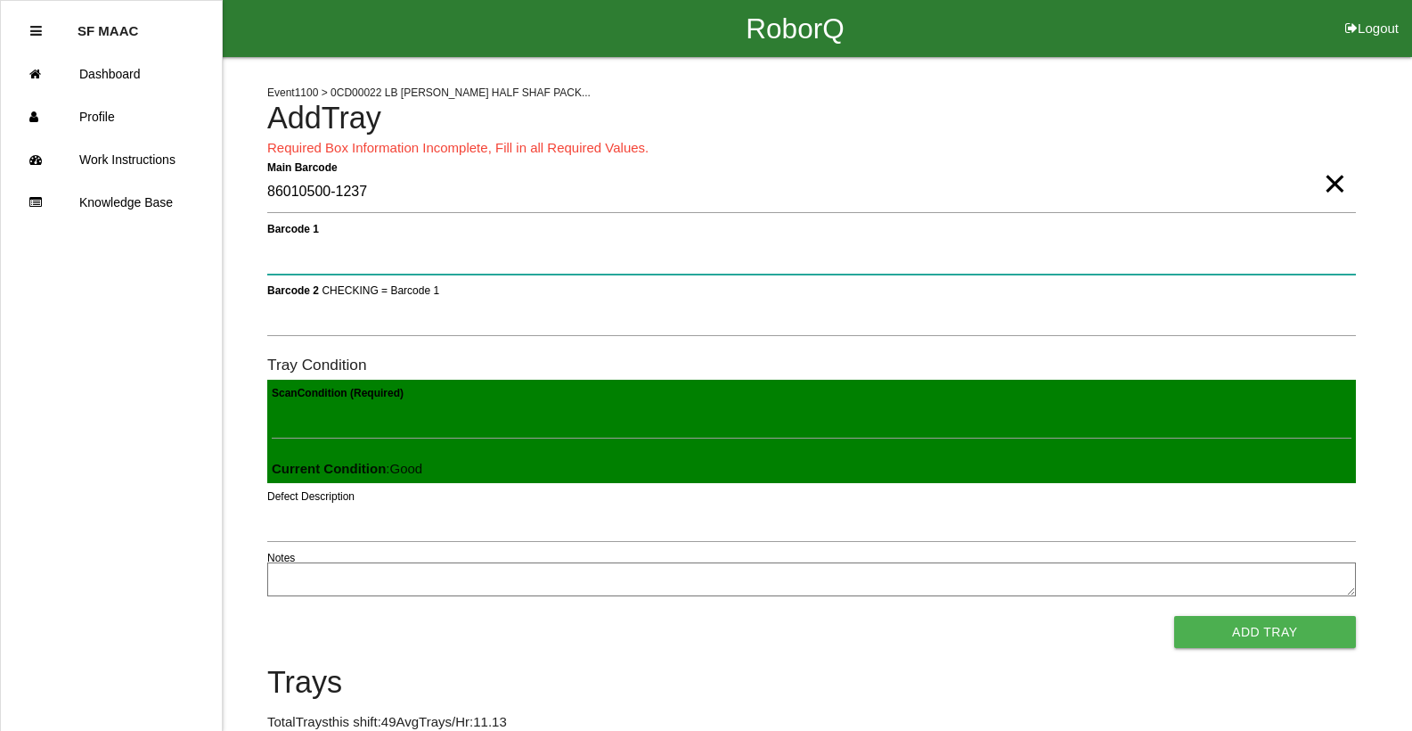
click at [1344, 259] on 1 "Barcode 1" at bounding box center [811, 253] width 1089 height 41
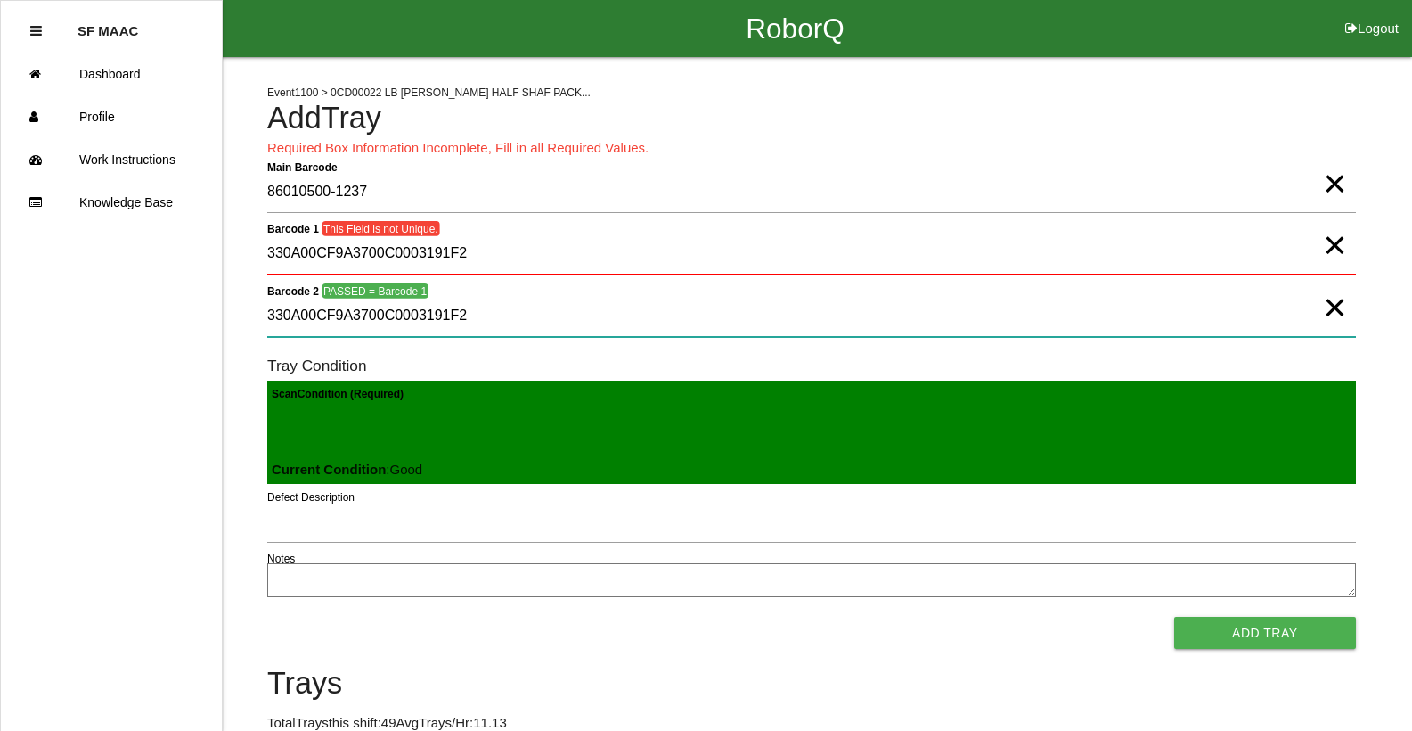
click at [1318, 320] on 2 "330A00CF9A3700C0003191F2" at bounding box center [811, 316] width 1089 height 41
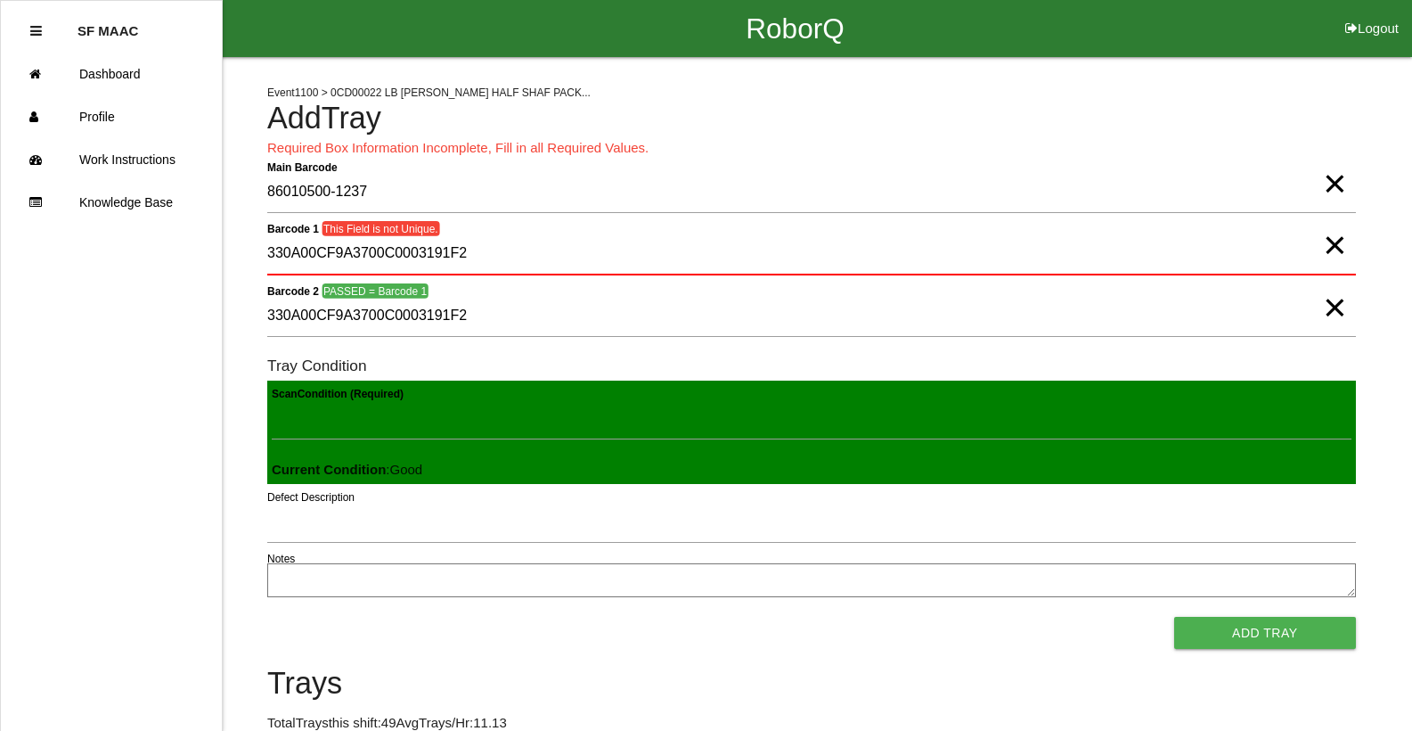
click at [1335, 307] on span "×" at bounding box center [1334, 290] width 23 height 36
click at [1338, 245] on span "×" at bounding box center [1334, 227] width 23 height 36
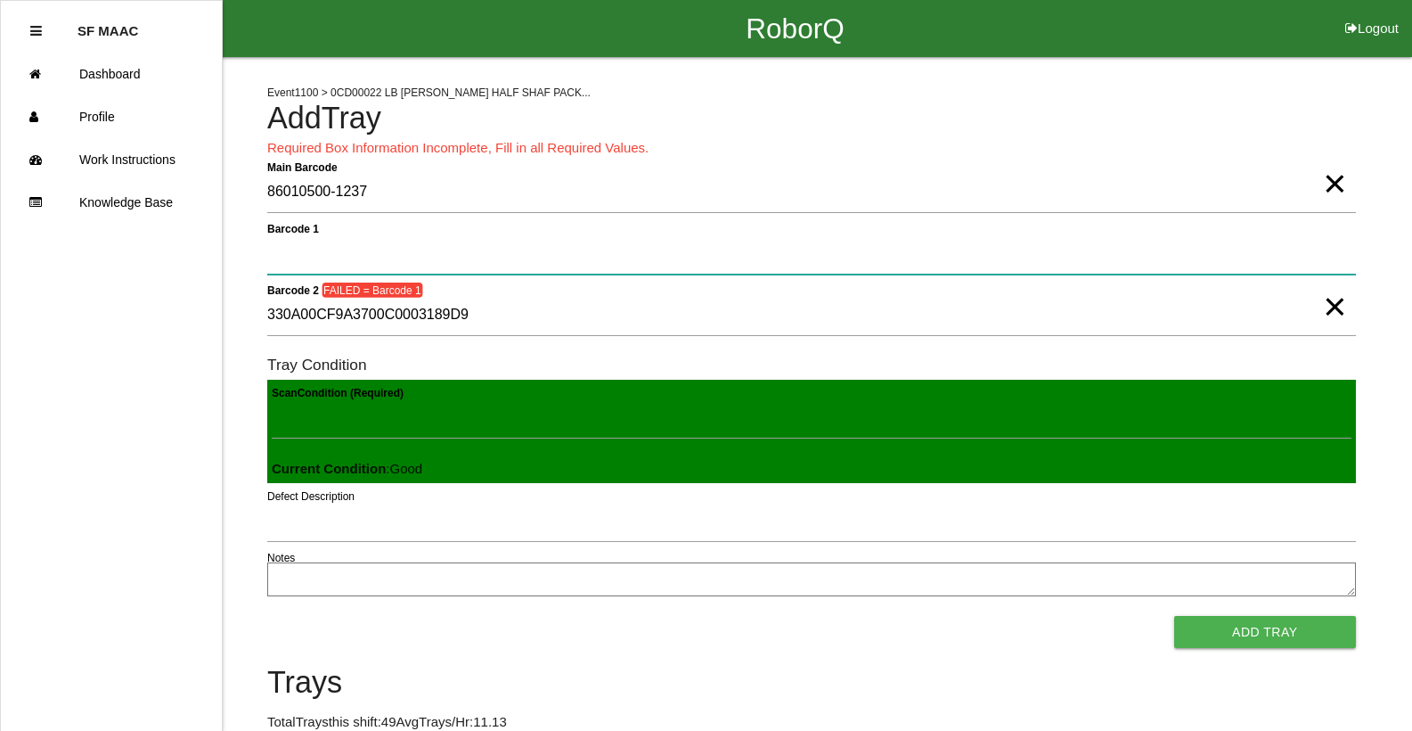
click at [379, 236] on 1 "Barcode 1" at bounding box center [811, 253] width 1089 height 41
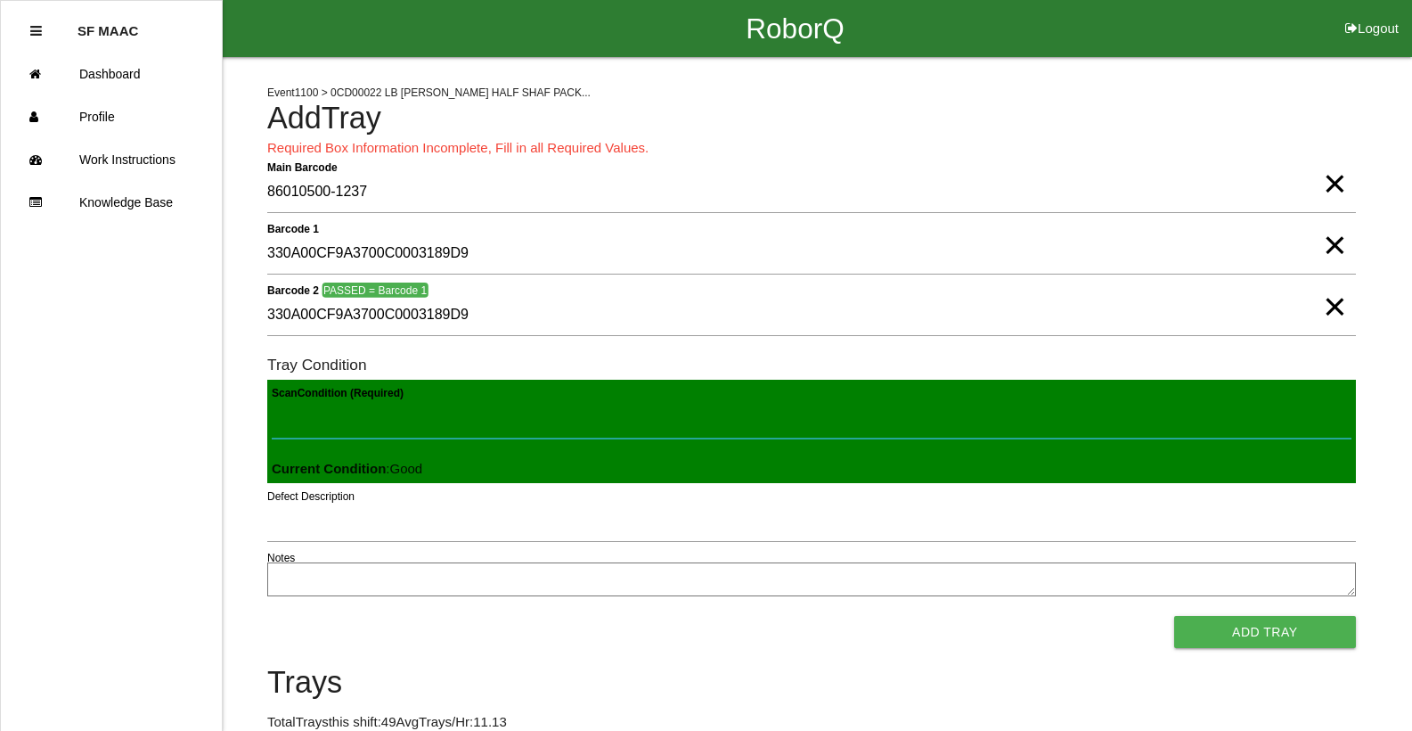
click at [343, 427] on Condition "Scan Condition (Required)" at bounding box center [812, 417] width 1080 height 41
click at [1174, 616] on button "Add Tray" at bounding box center [1265, 632] width 182 height 32
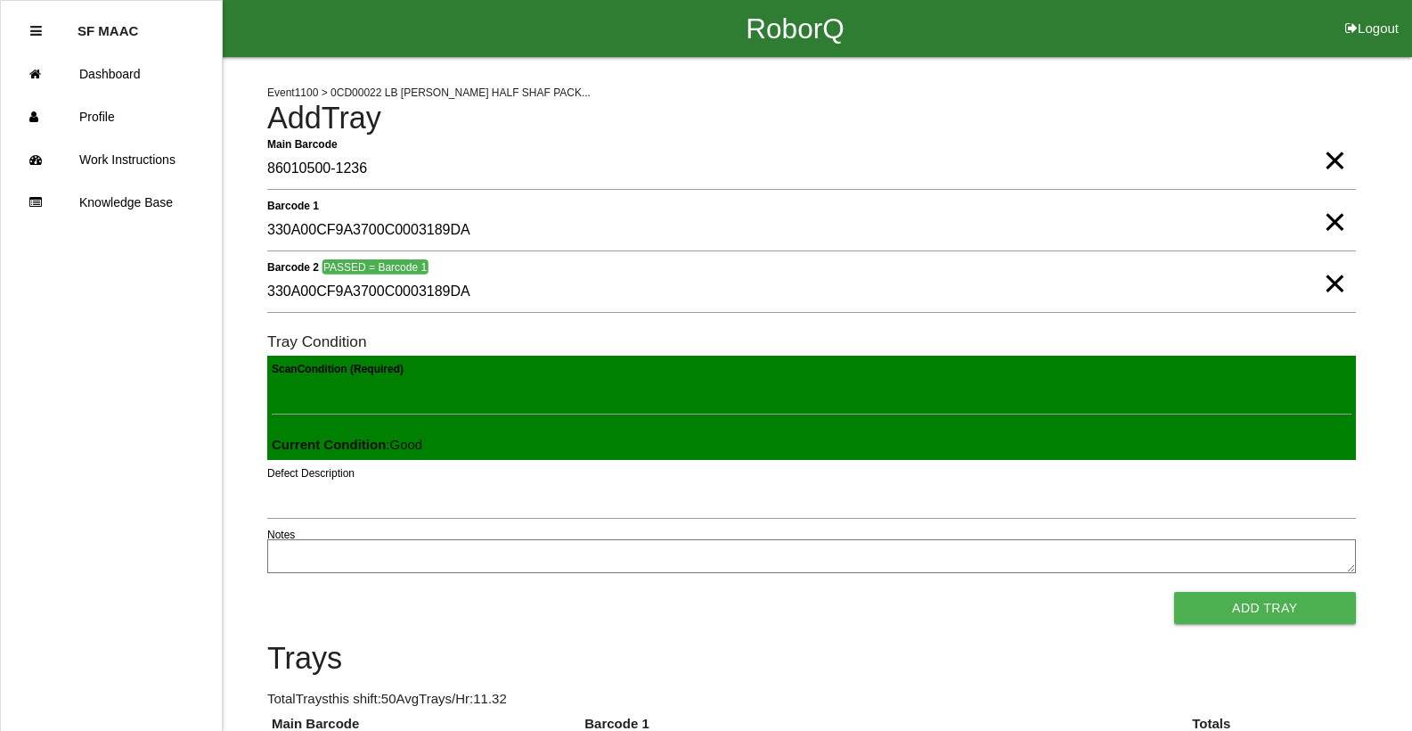
click at [1174, 592] on button "Add Tray" at bounding box center [1265, 608] width 182 height 32
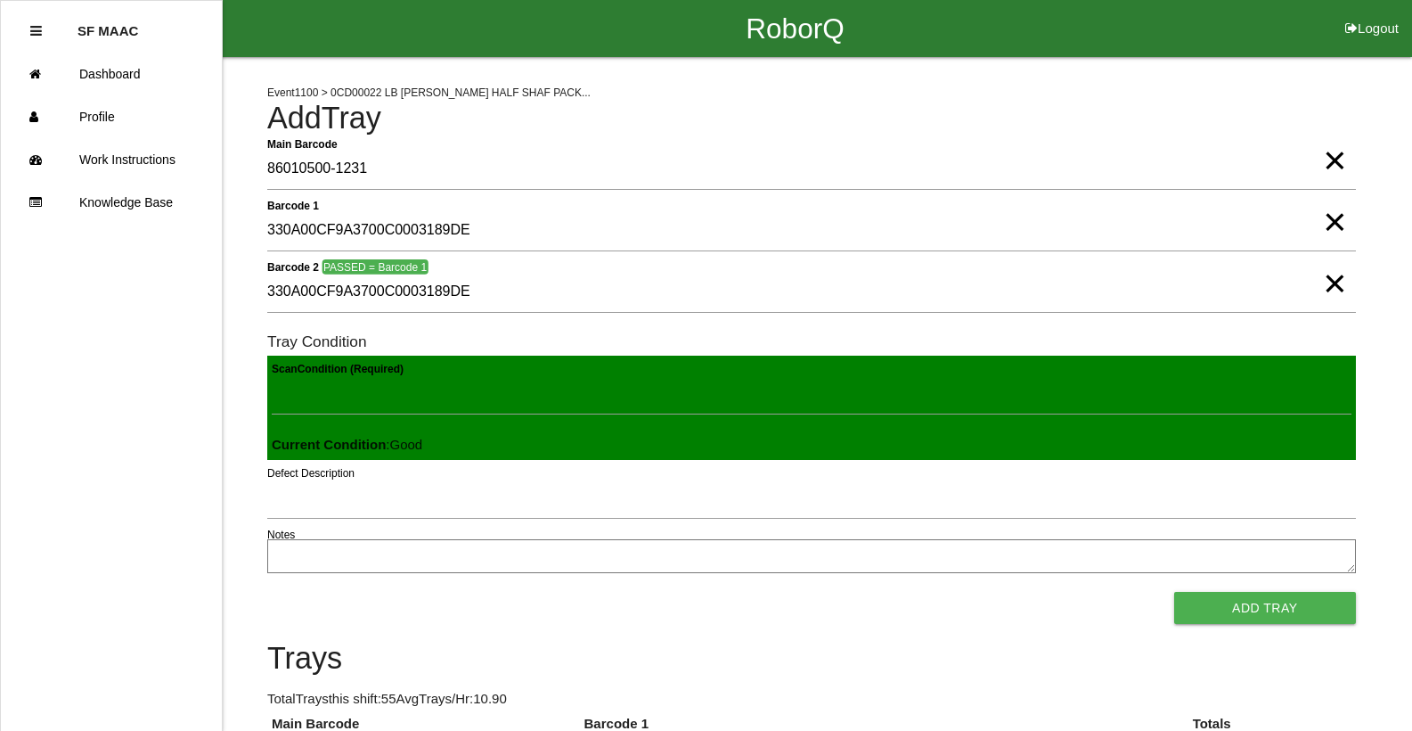
click at [1174, 592] on button "Add Tray" at bounding box center [1265, 608] width 182 height 32
click button "Add Tray" at bounding box center [1265, 608] width 182 height 32
click at [1174, 592] on button "Add Tray" at bounding box center [1265, 608] width 182 height 32
